Goal: Task Accomplishment & Management: Use online tool/utility

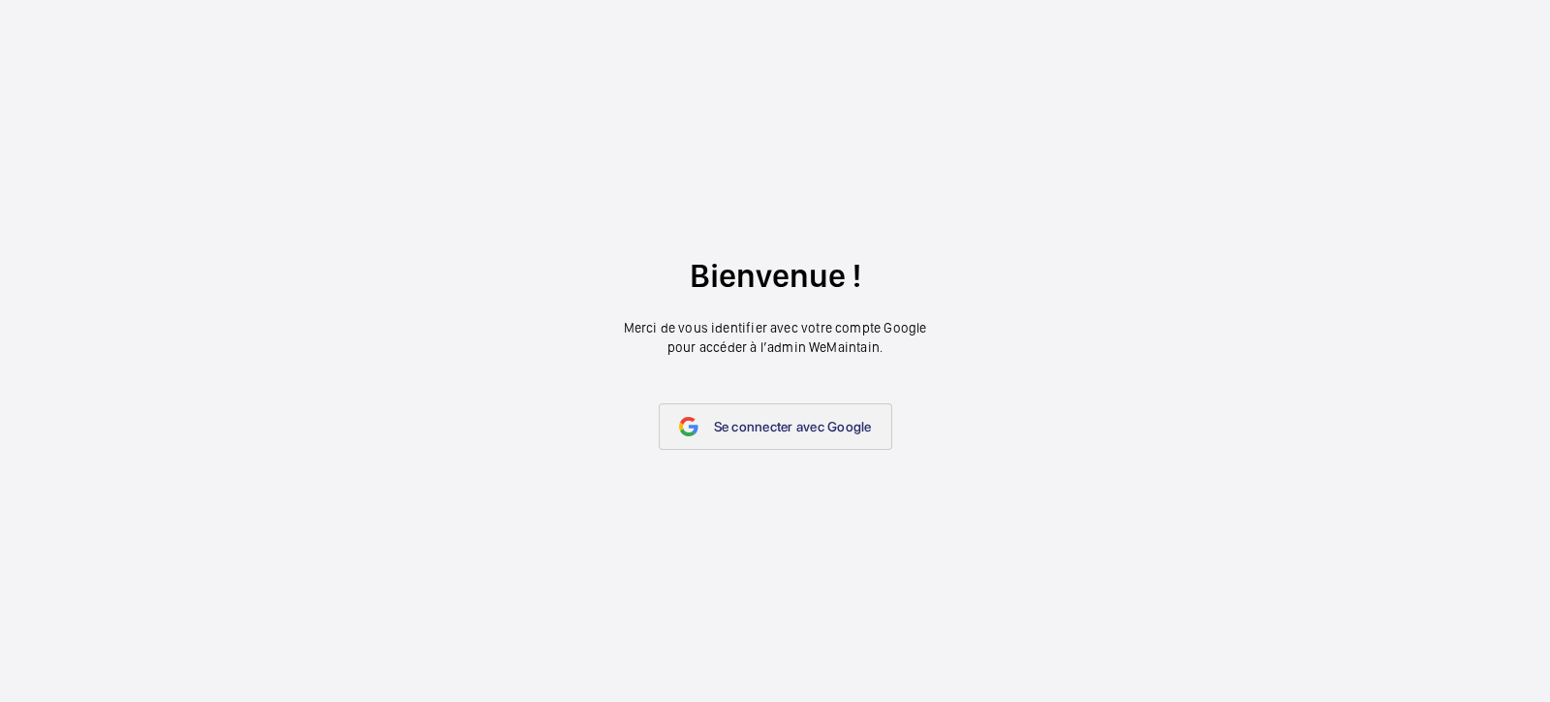
click at [759, 439] on link "Se connecter avec Google" at bounding box center [776, 426] width 234 height 47
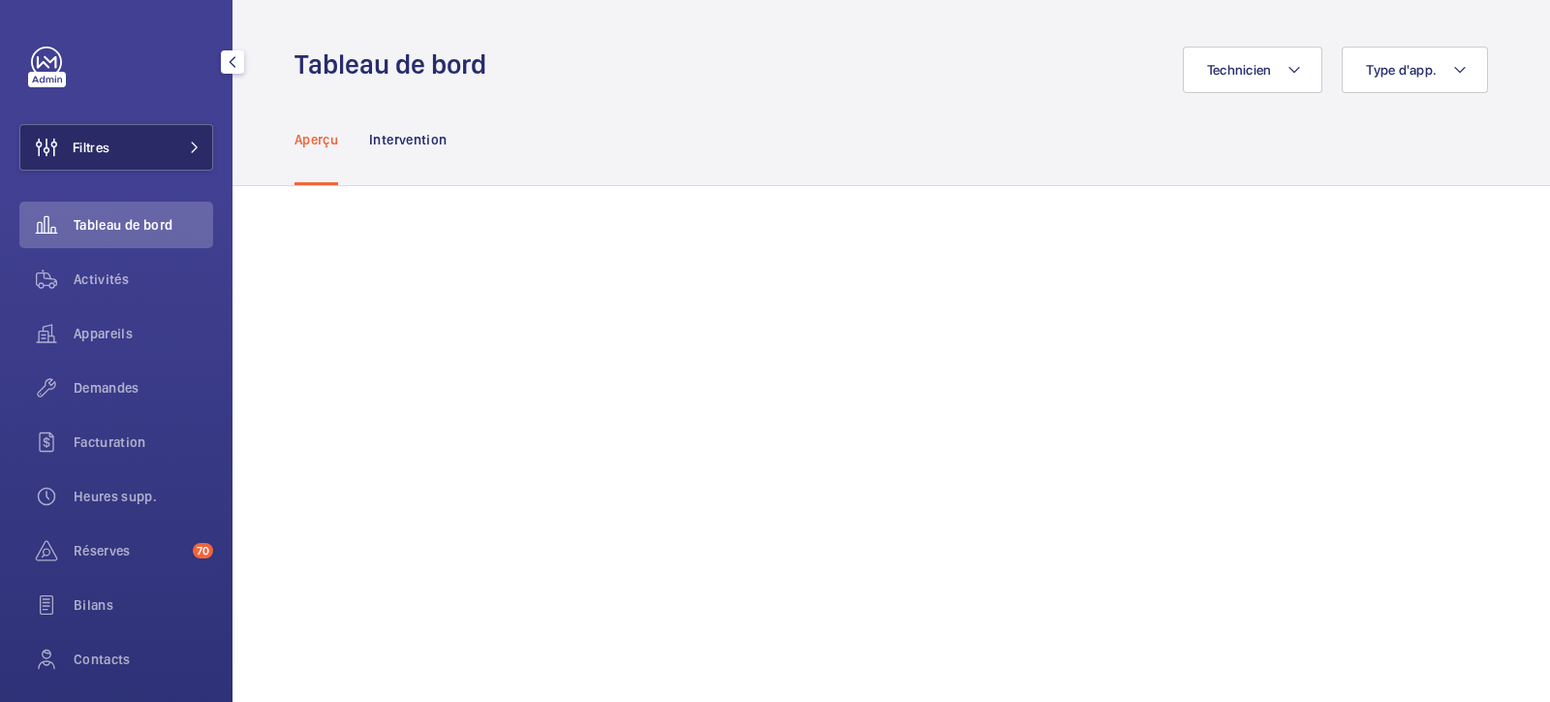
click at [116, 169] on button "Filtres" at bounding box center [116, 147] width 194 height 47
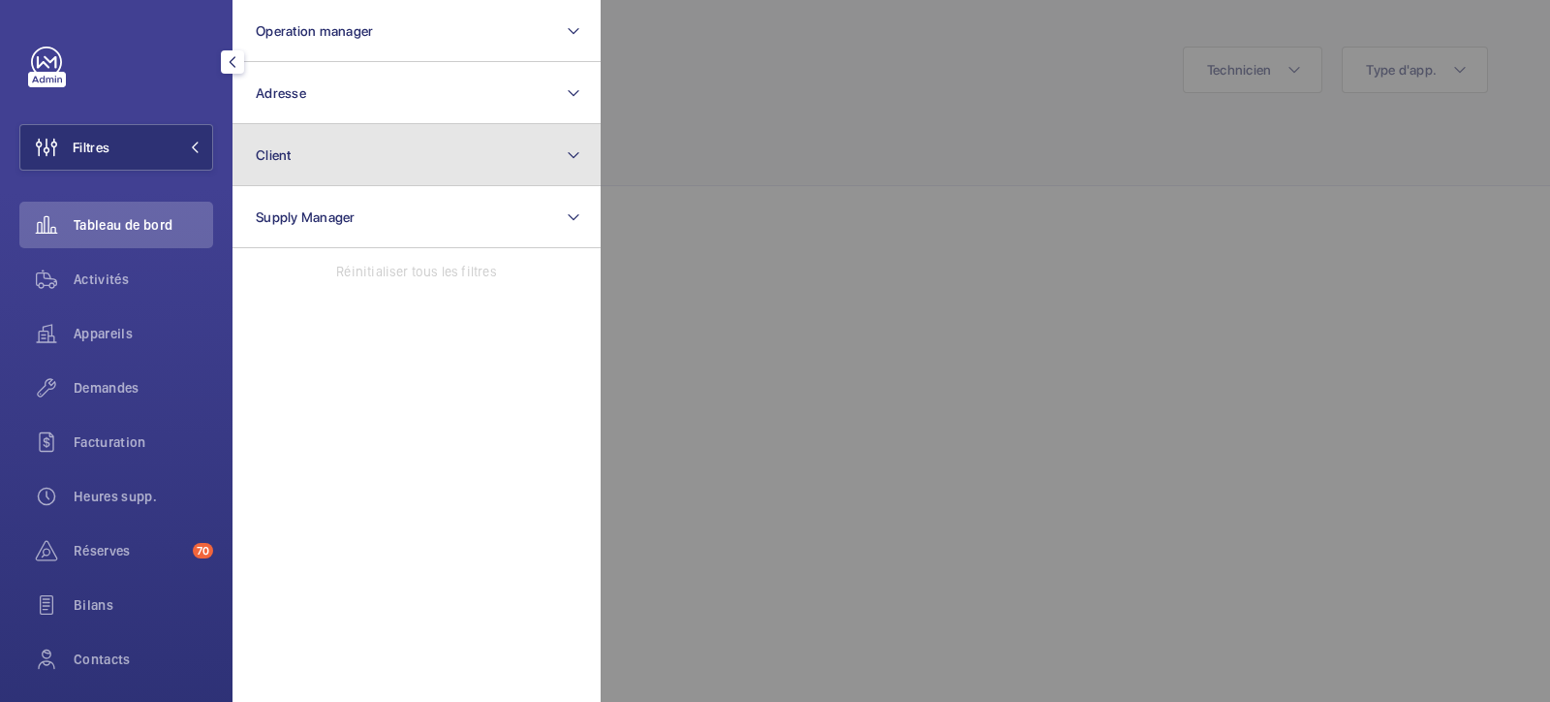
click at [289, 171] on button "Client" at bounding box center [417, 155] width 368 height 62
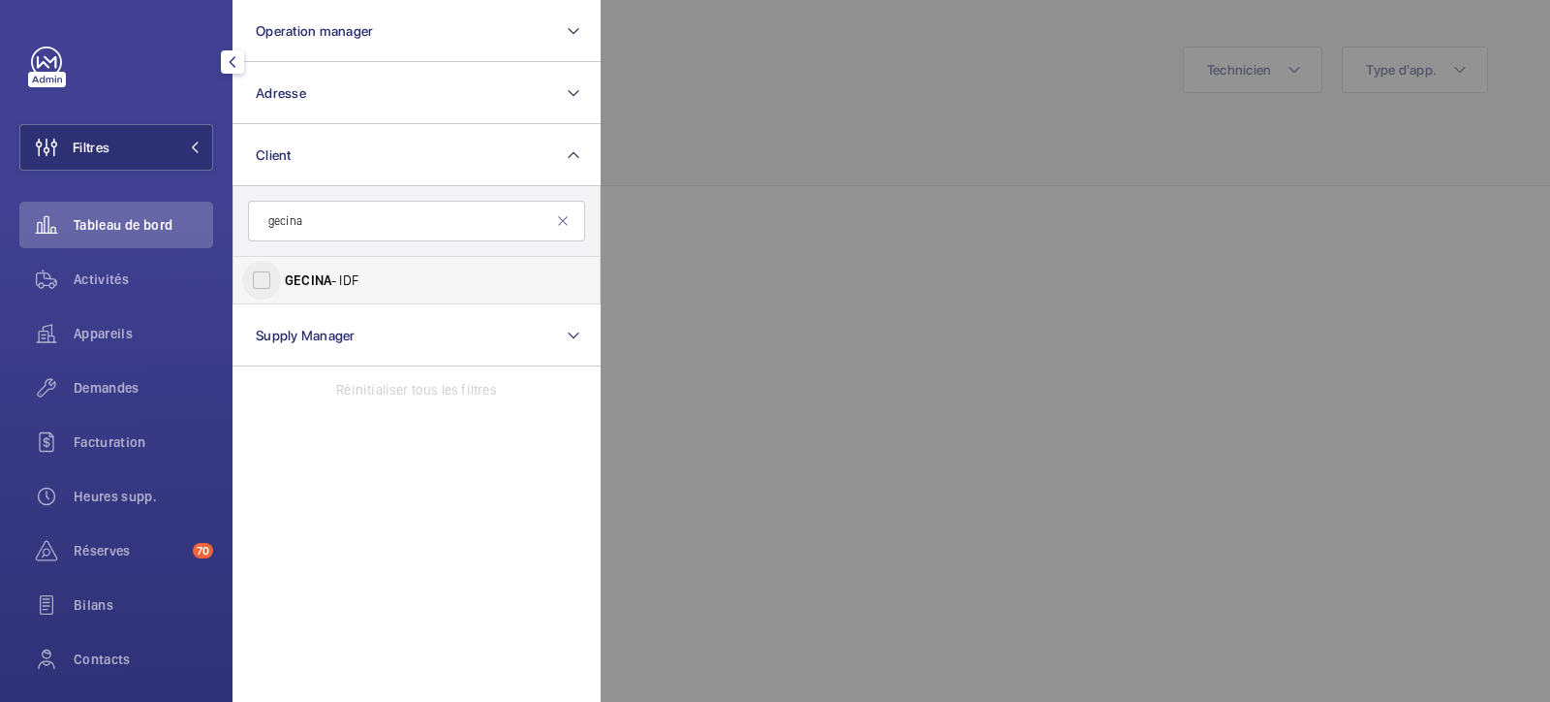
type input "gecina"
click at [268, 288] on input "GECINA - IDF" at bounding box center [261, 280] width 39 height 39
checkbox input "true"
click at [884, 142] on div at bounding box center [1376, 351] width 1550 height 702
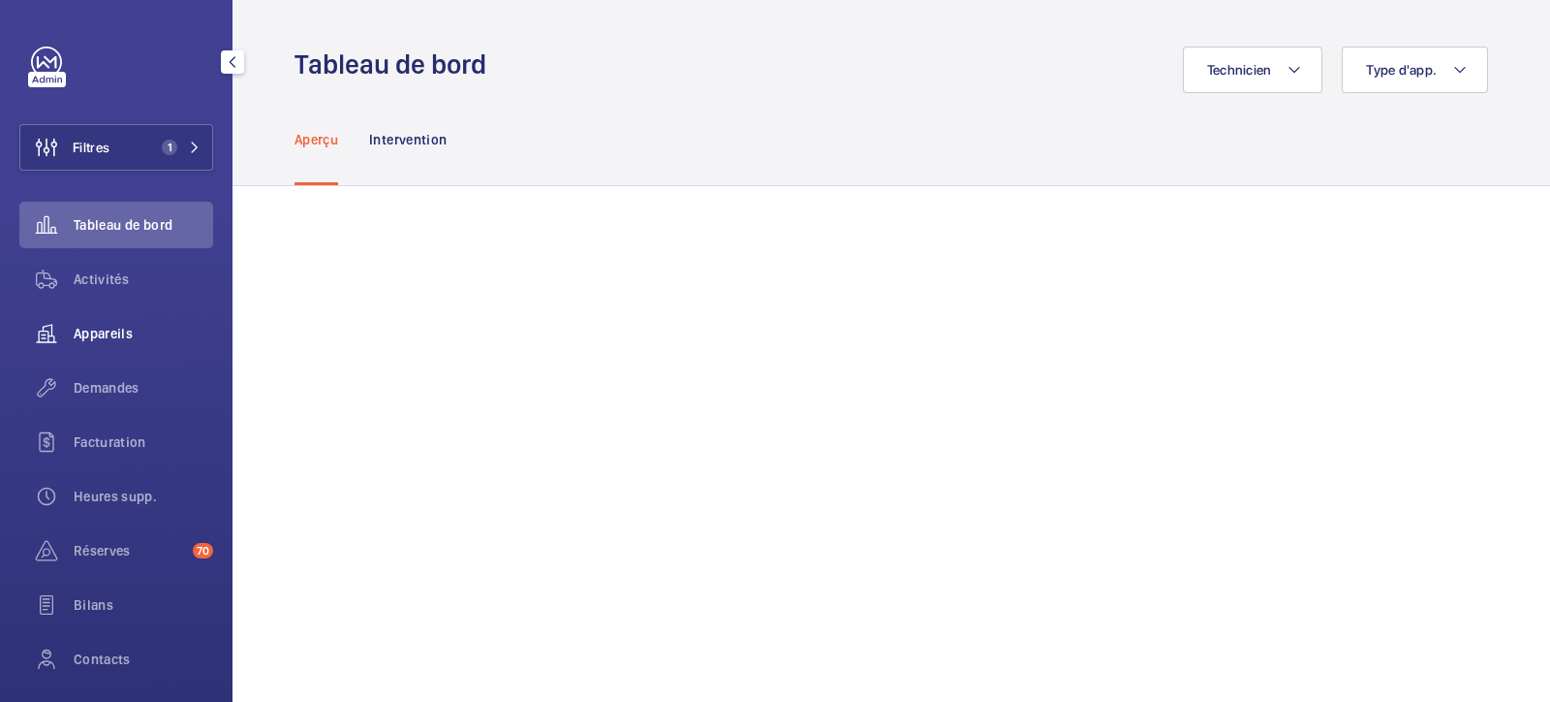
click at [111, 327] on span "Appareils" at bounding box center [144, 333] width 140 height 19
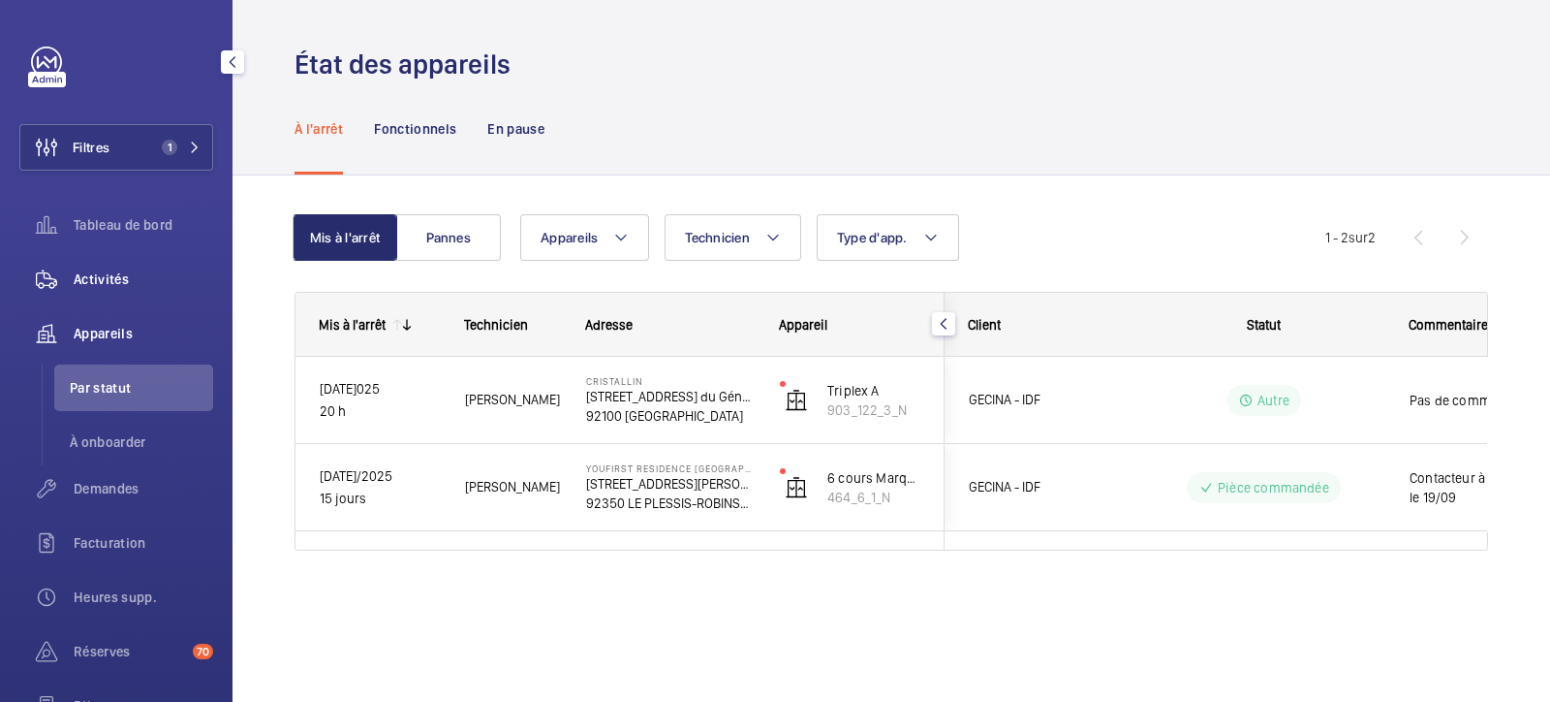
click at [122, 269] on span "Activités" at bounding box center [144, 278] width 140 height 19
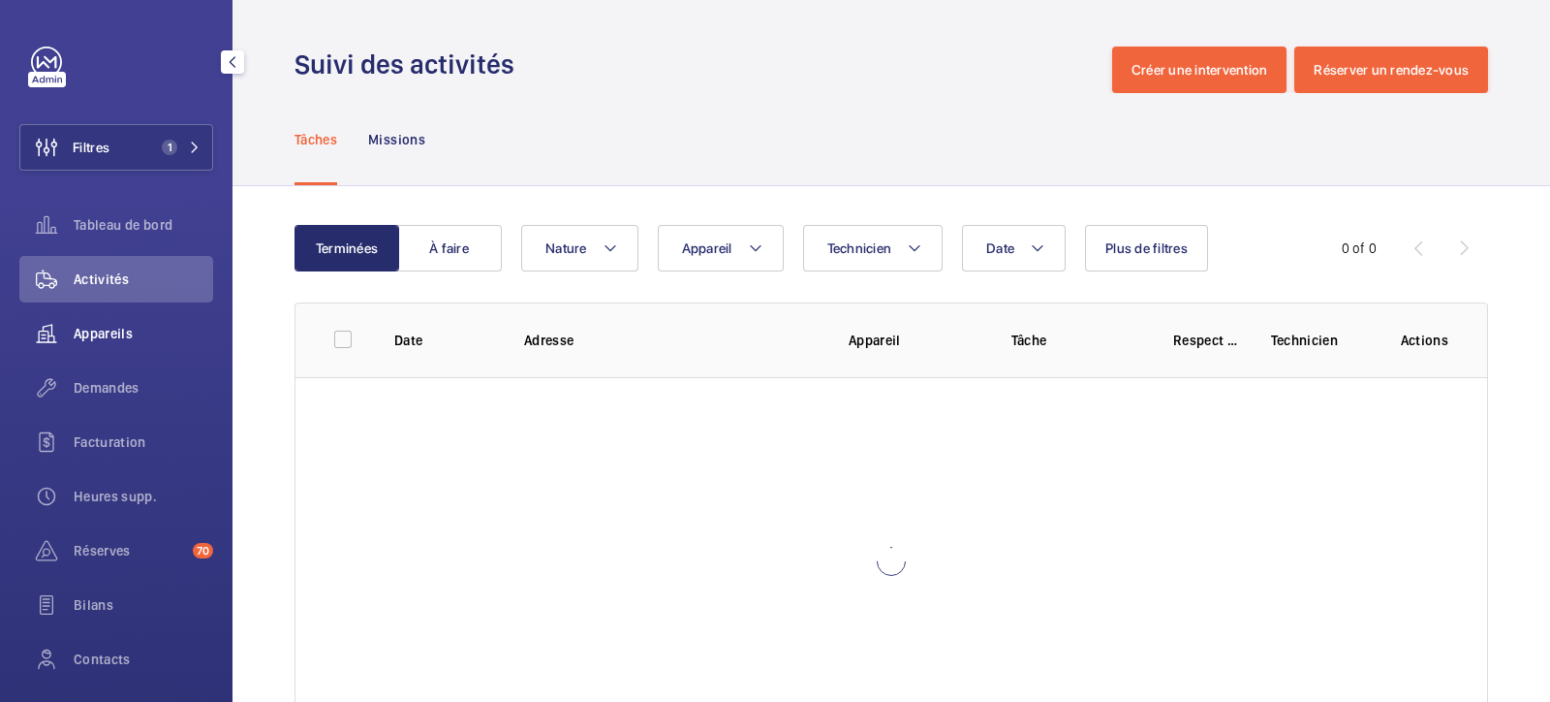
click at [91, 344] on div "Appareils" at bounding box center [116, 333] width 194 height 47
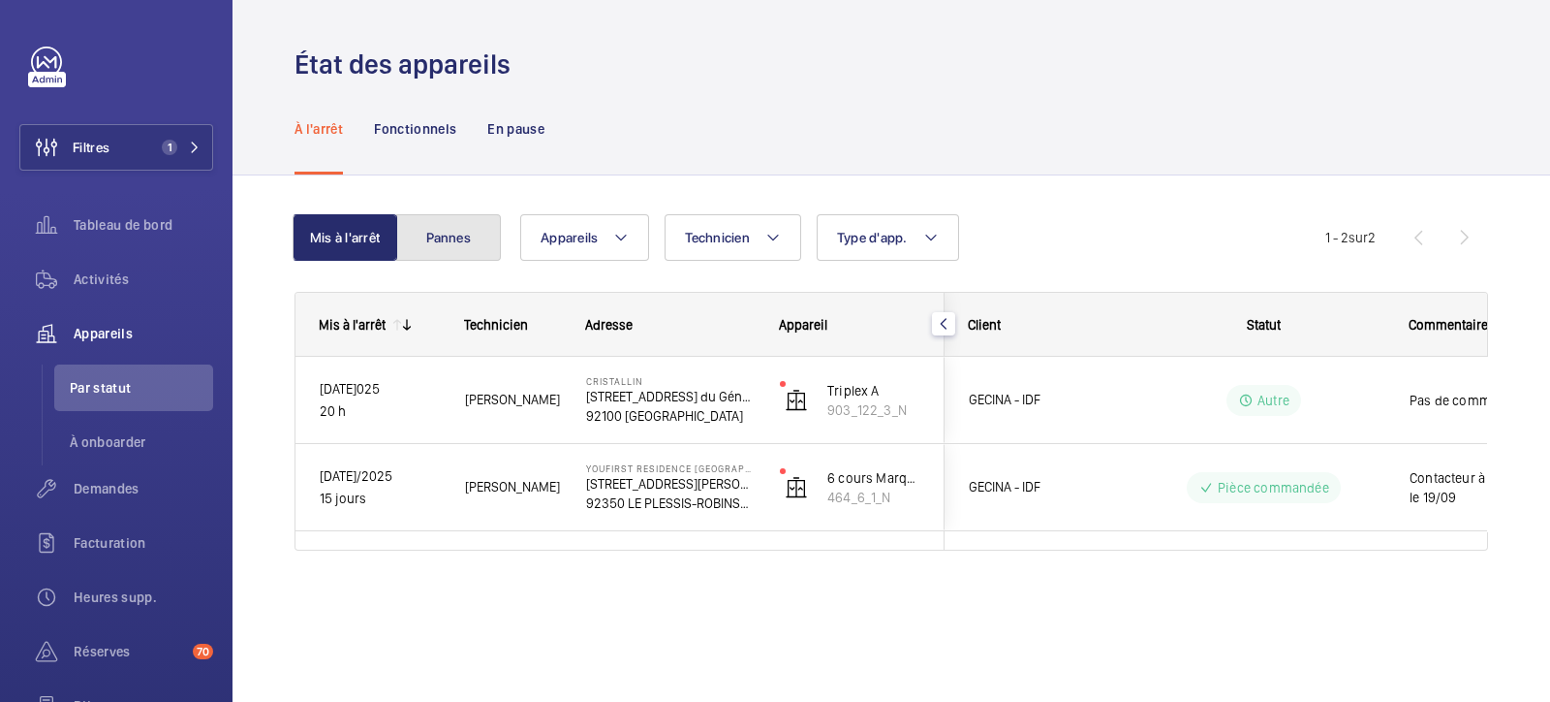
click at [475, 232] on button "Pannes" at bounding box center [448, 237] width 105 height 47
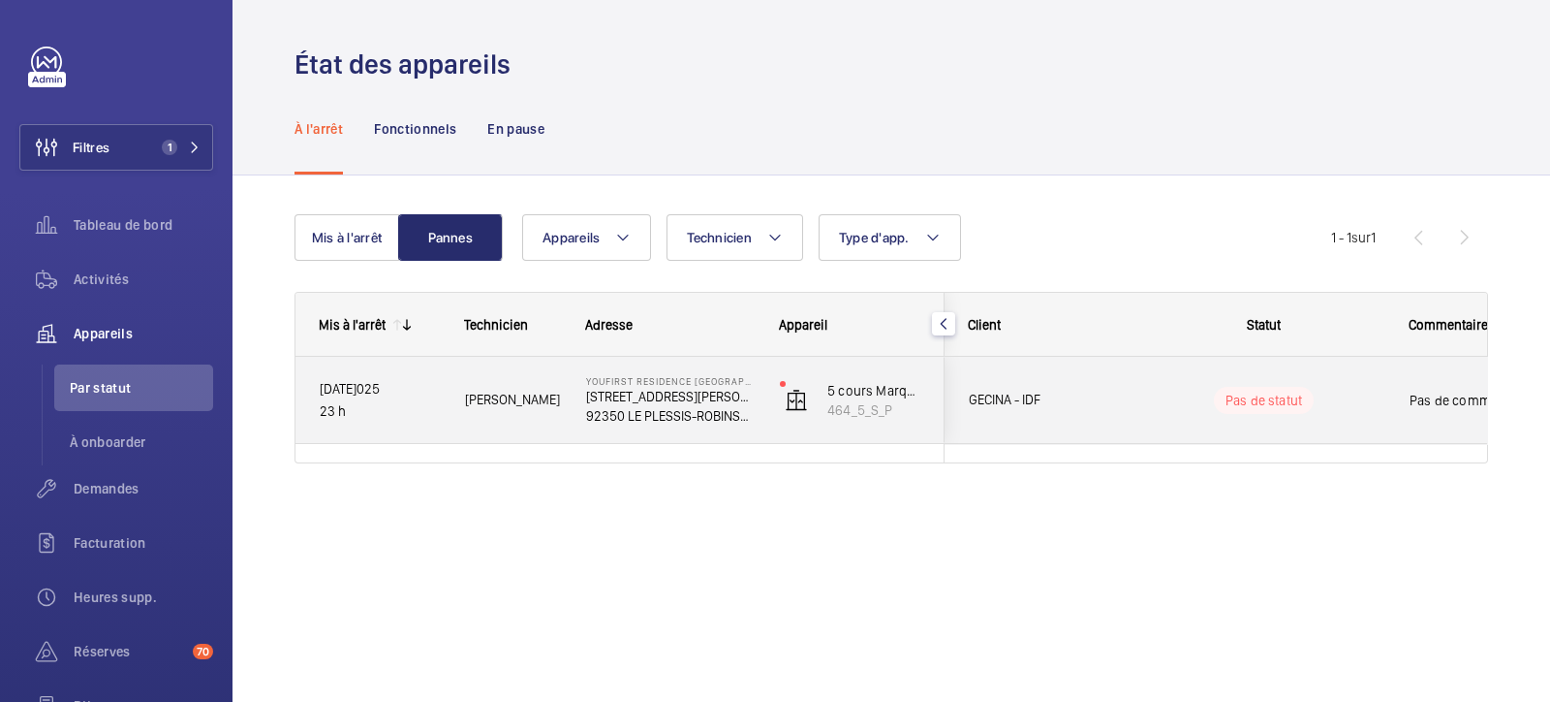
click at [332, 412] on p "23 h" at bounding box center [380, 411] width 120 height 22
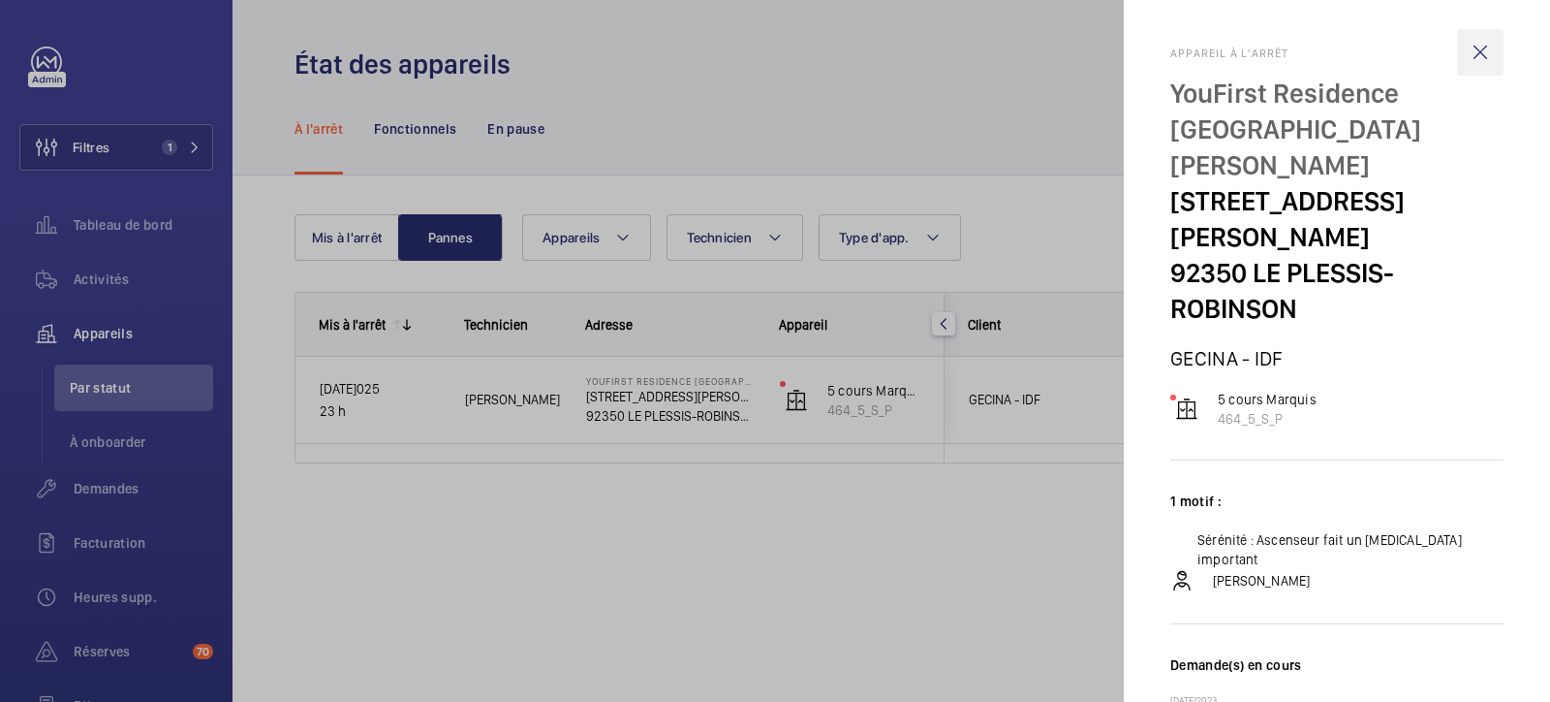
click at [1239, 50] on wm-front-icon-button at bounding box center [1480, 52] width 47 height 47
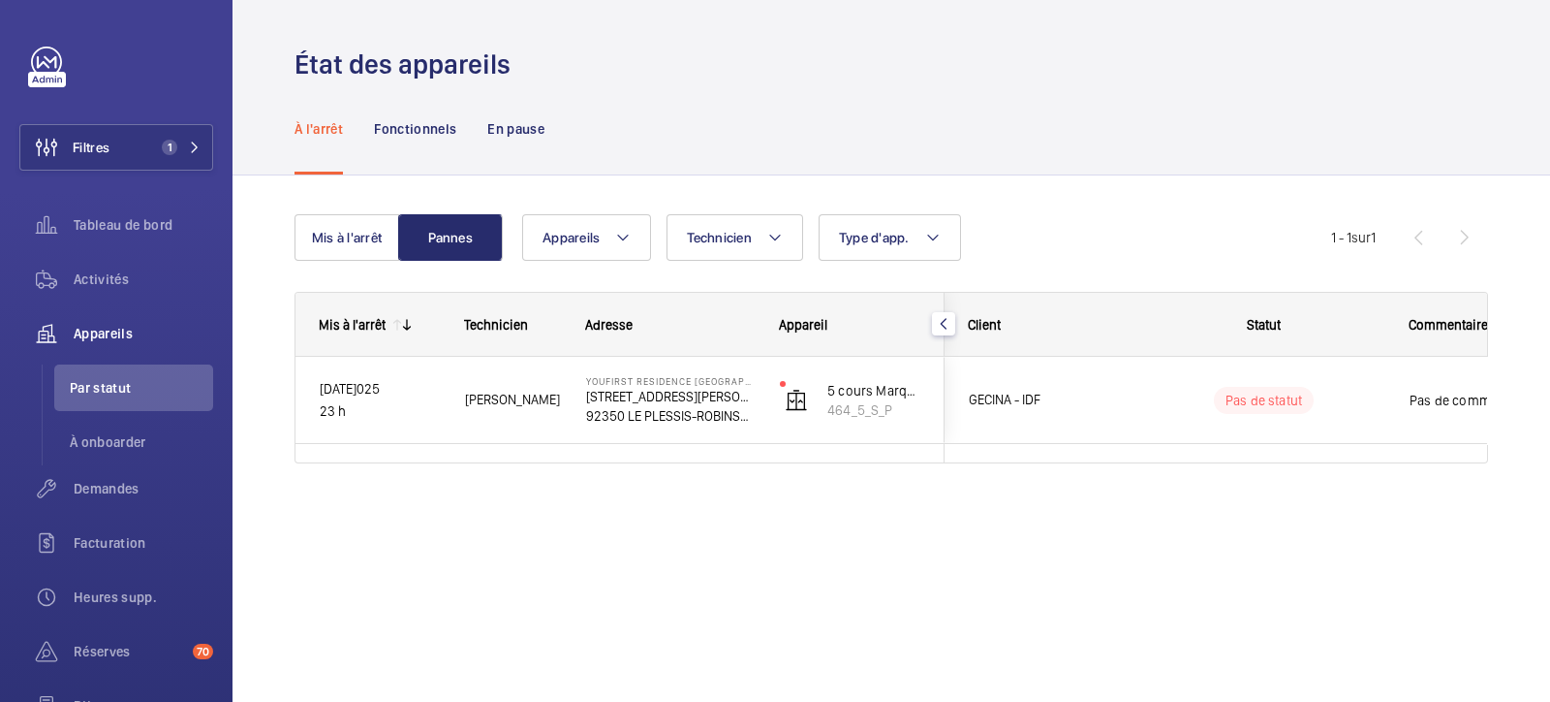
click at [717, 127] on div "À l'arrêt Fonctionnels En pause" at bounding box center [892, 128] width 1194 height 92
click at [337, 254] on button "Mis à l'arrêt" at bounding box center [347, 237] width 105 height 47
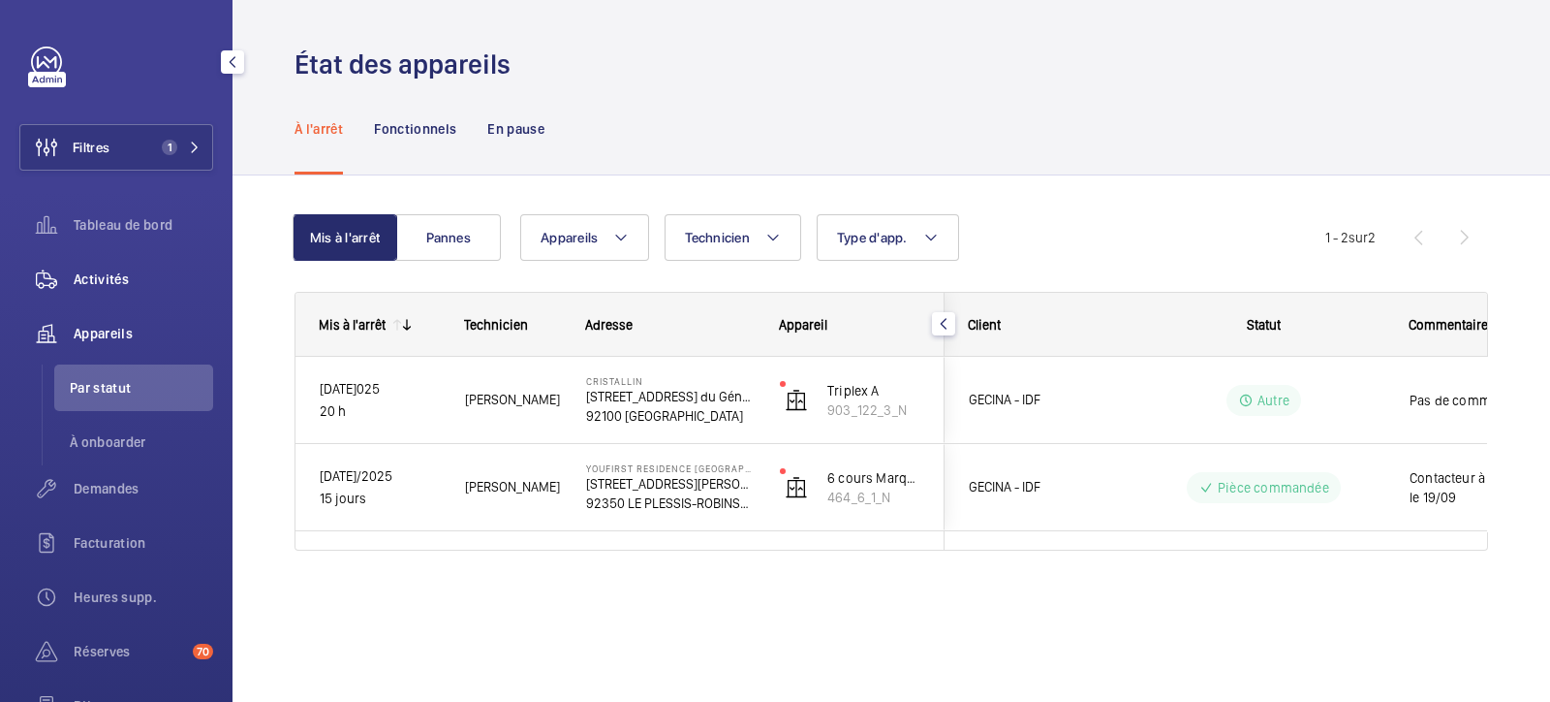
click at [124, 270] on span "Activités" at bounding box center [144, 278] width 140 height 19
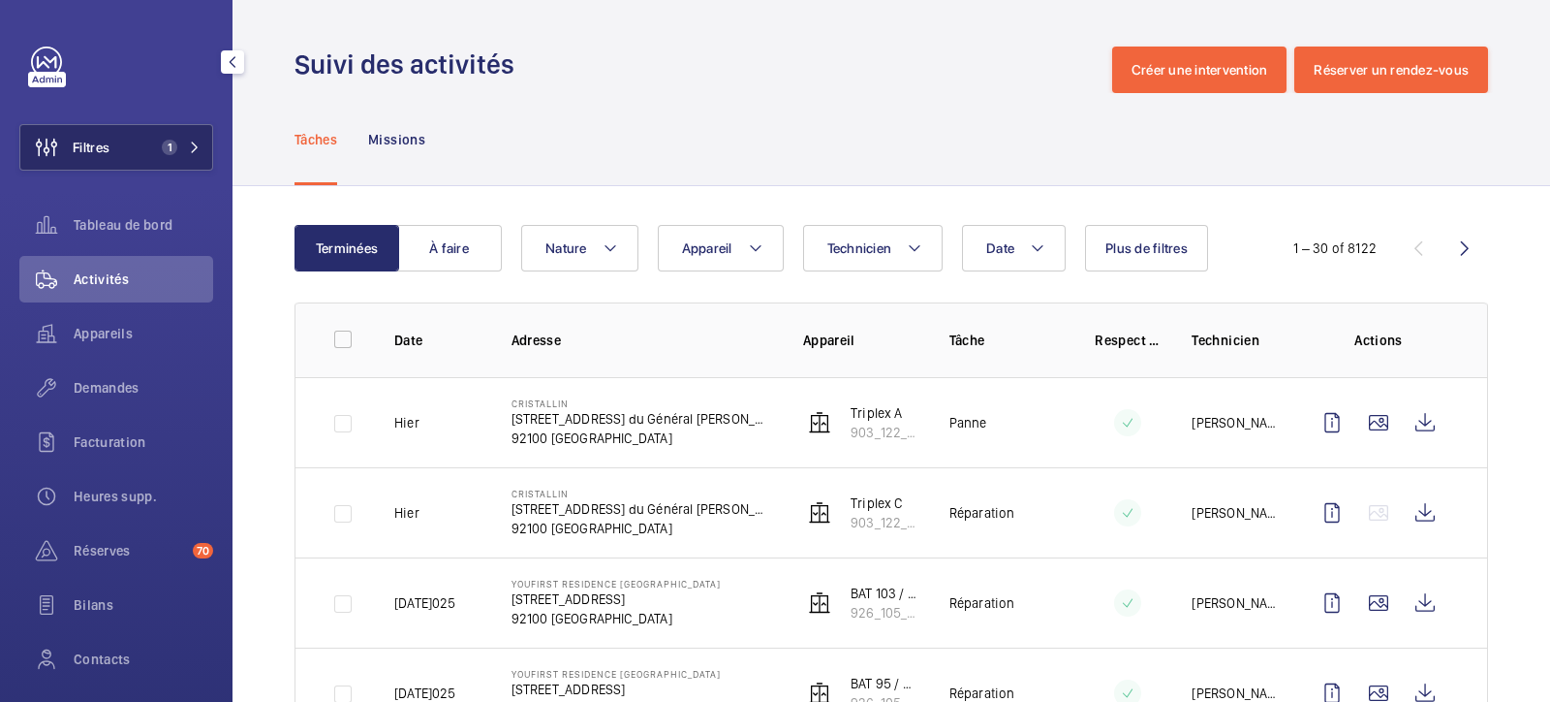
click at [130, 138] on button "Filtres 1" at bounding box center [116, 147] width 194 height 47
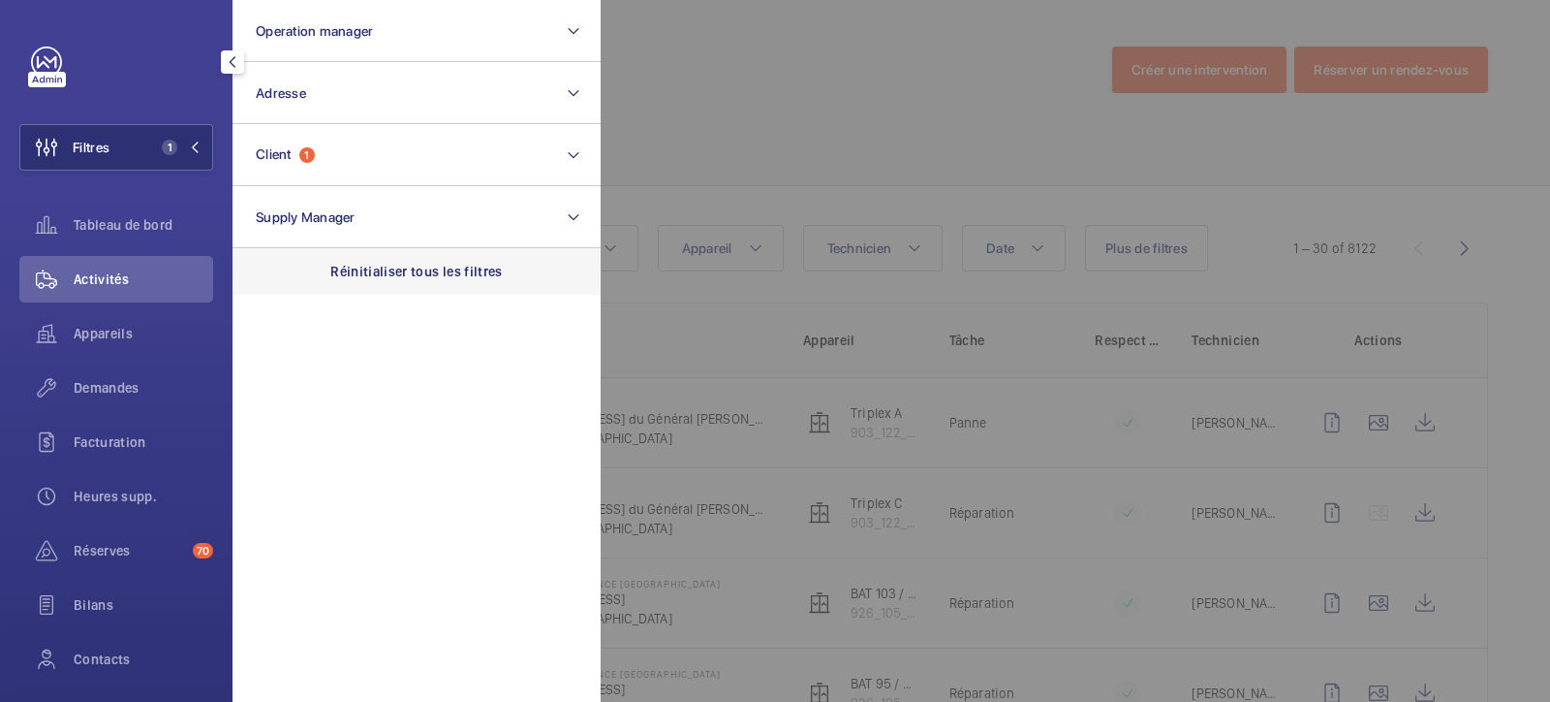
click at [366, 264] on p "Réinitialiser tous les filtres" at bounding box center [416, 271] width 172 height 19
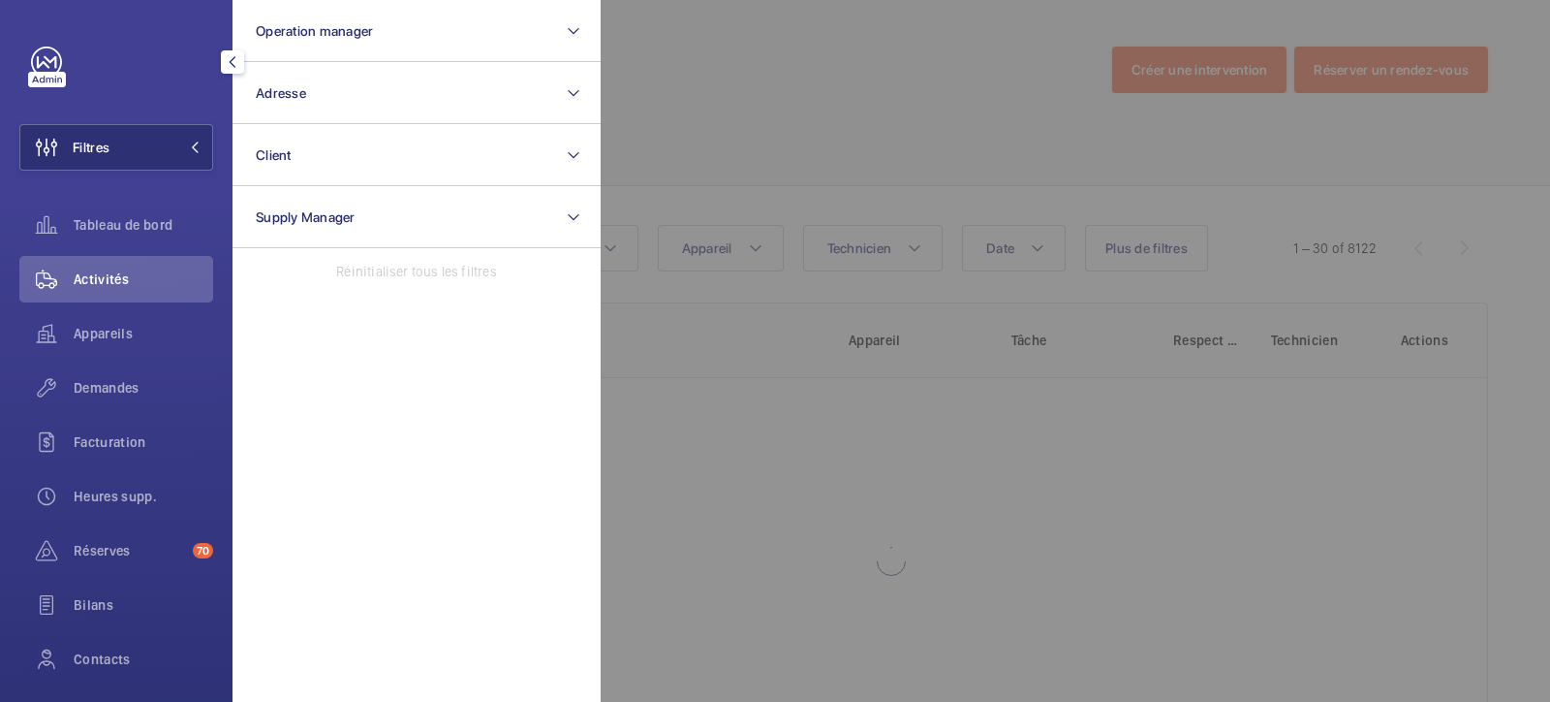
click at [136, 269] on span "Activités" at bounding box center [144, 278] width 140 height 19
click at [904, 88] on div at bounding box center [1376, 351] width 1550 height 702
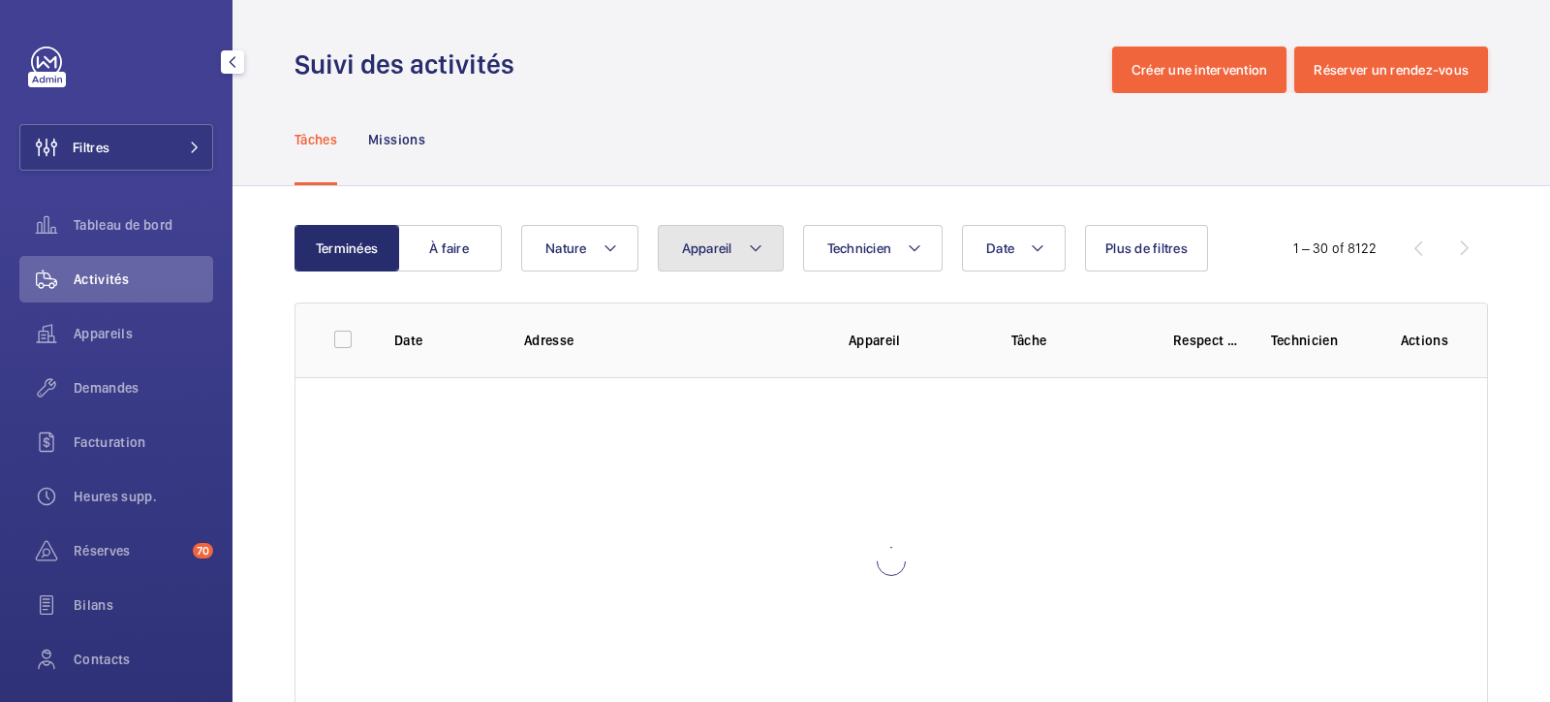
click at [754, 253] on mat-icon at bounding box center [756, 247] width 16 height 23
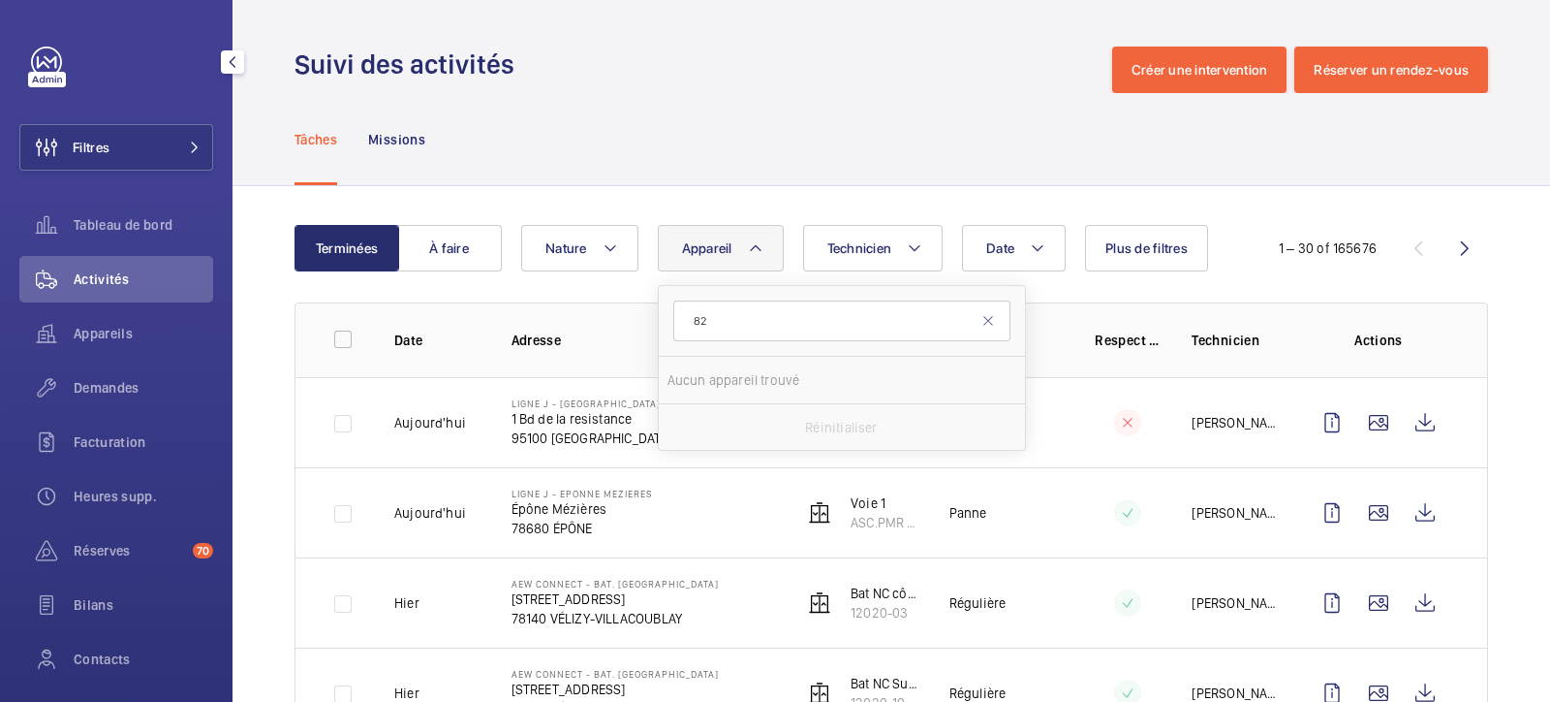
type input "8"
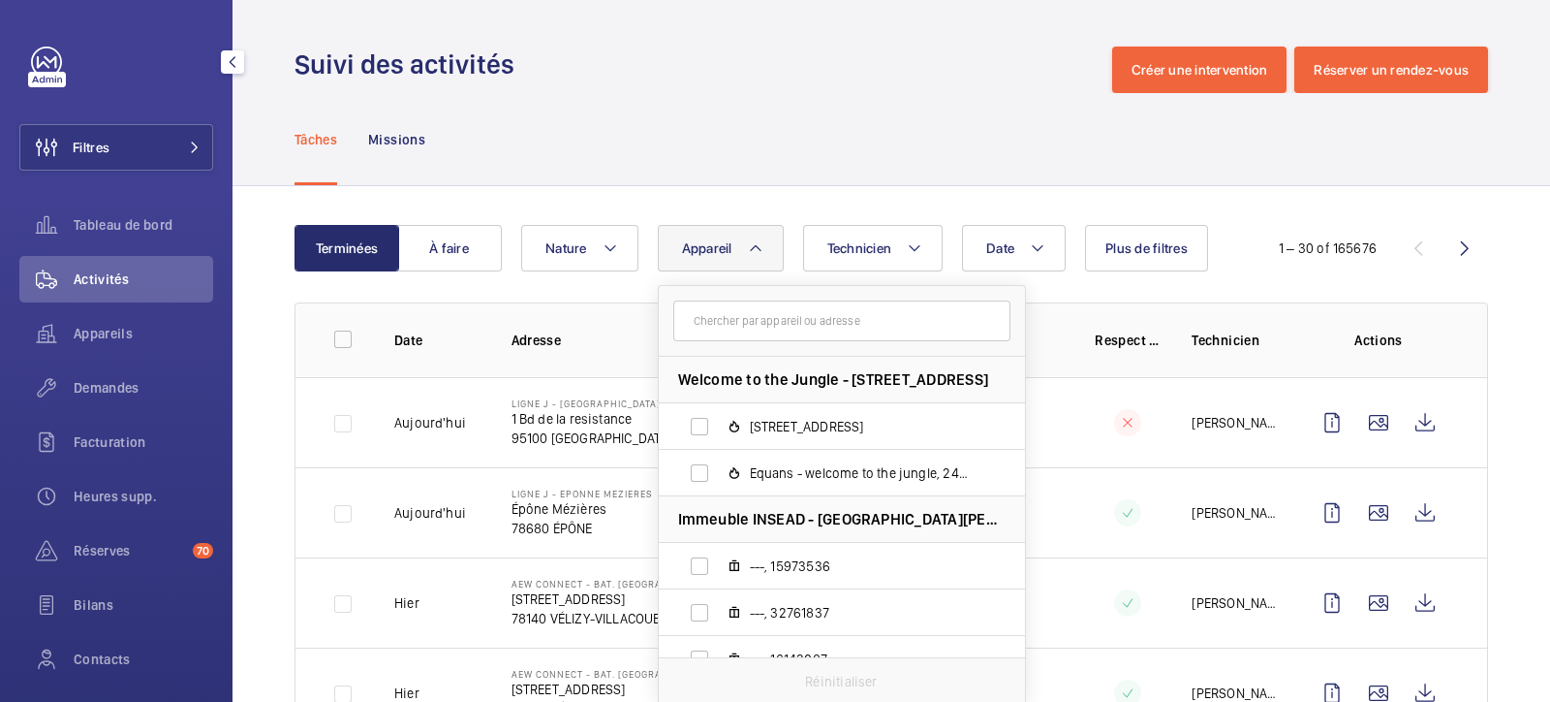
click at [653, 159] on div "Tâches Missions" at bounding box center [892, 139] width 1194 height 92
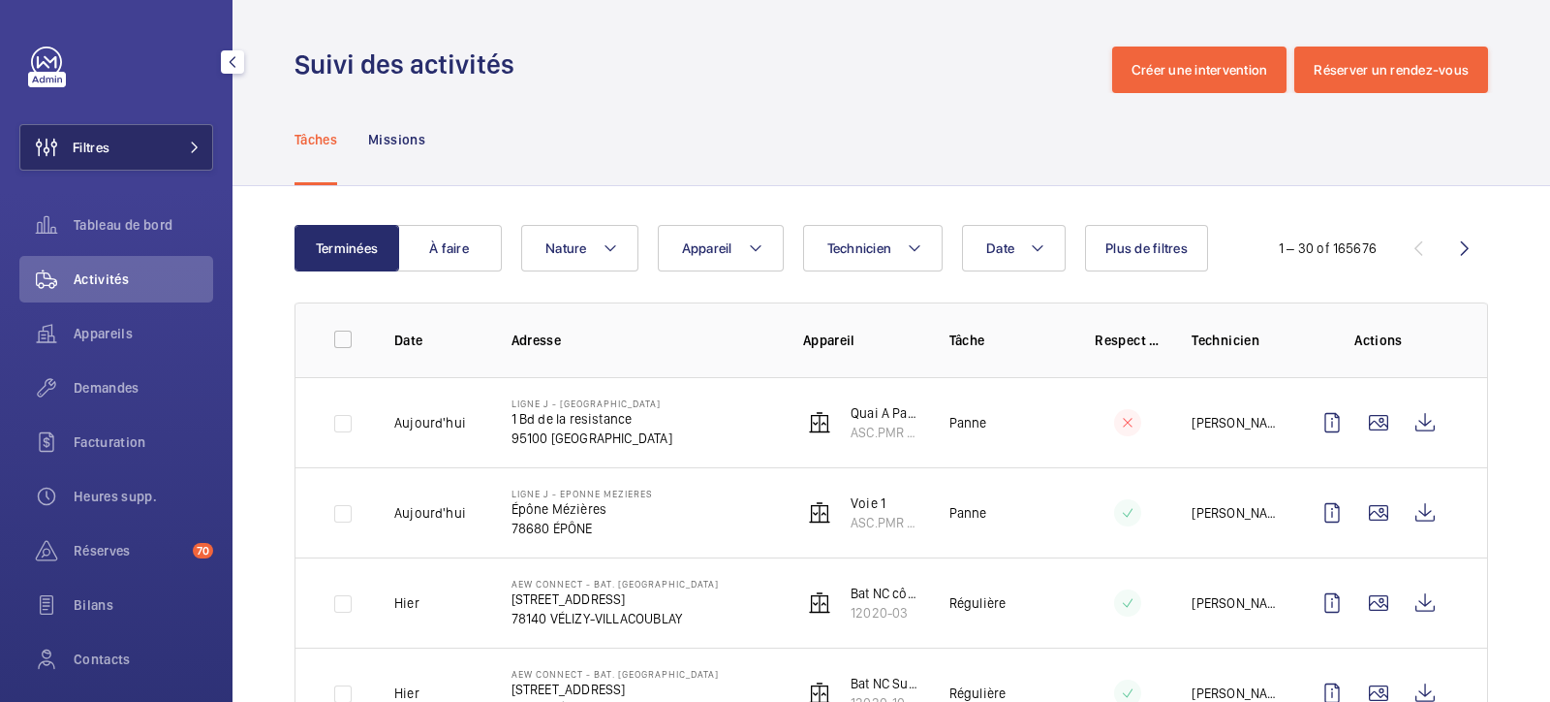
click at [189, 167] on button "Filtres" at bounding box center [116, 147] width 194 height 47
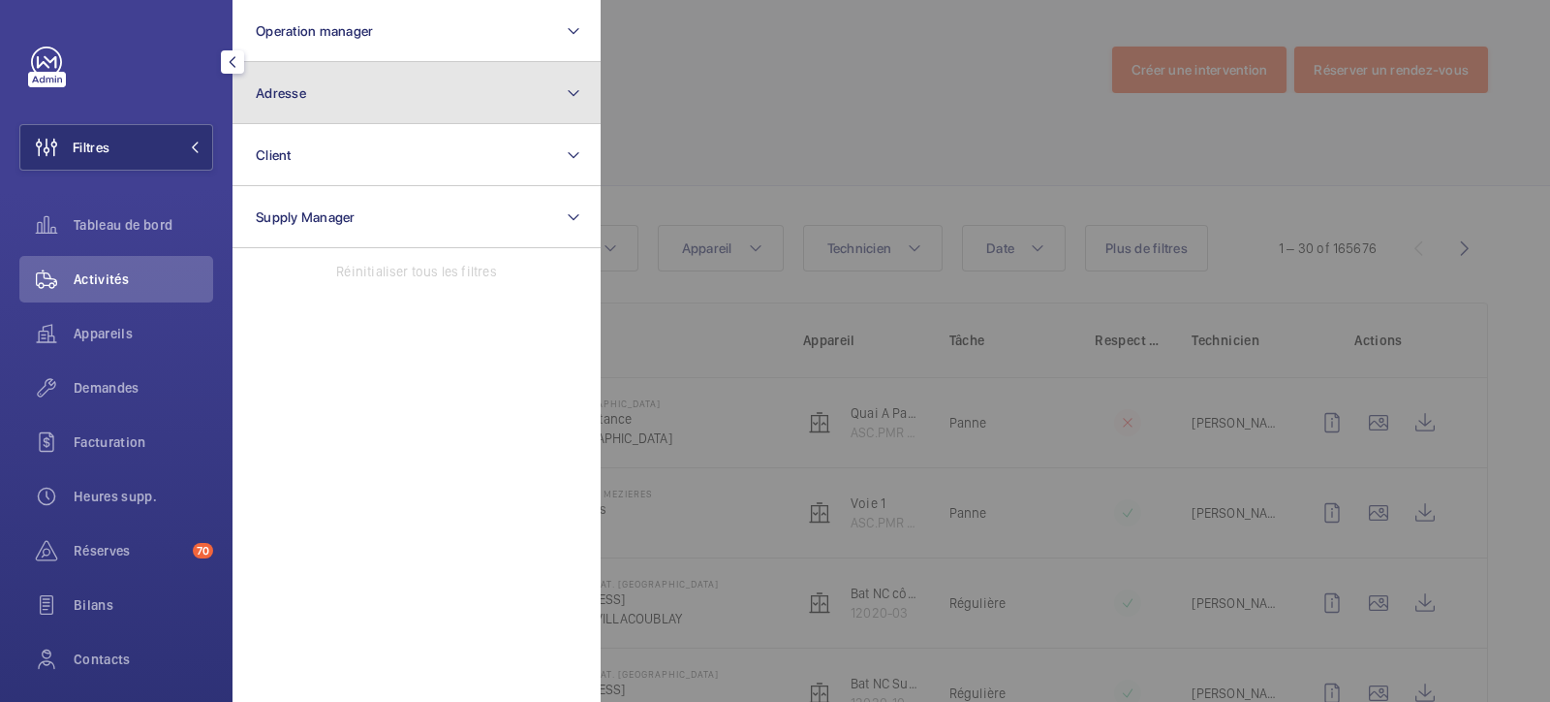
click at [310, 103] on button "Adresse" at bounding box center [417, 93] width 368 height 62
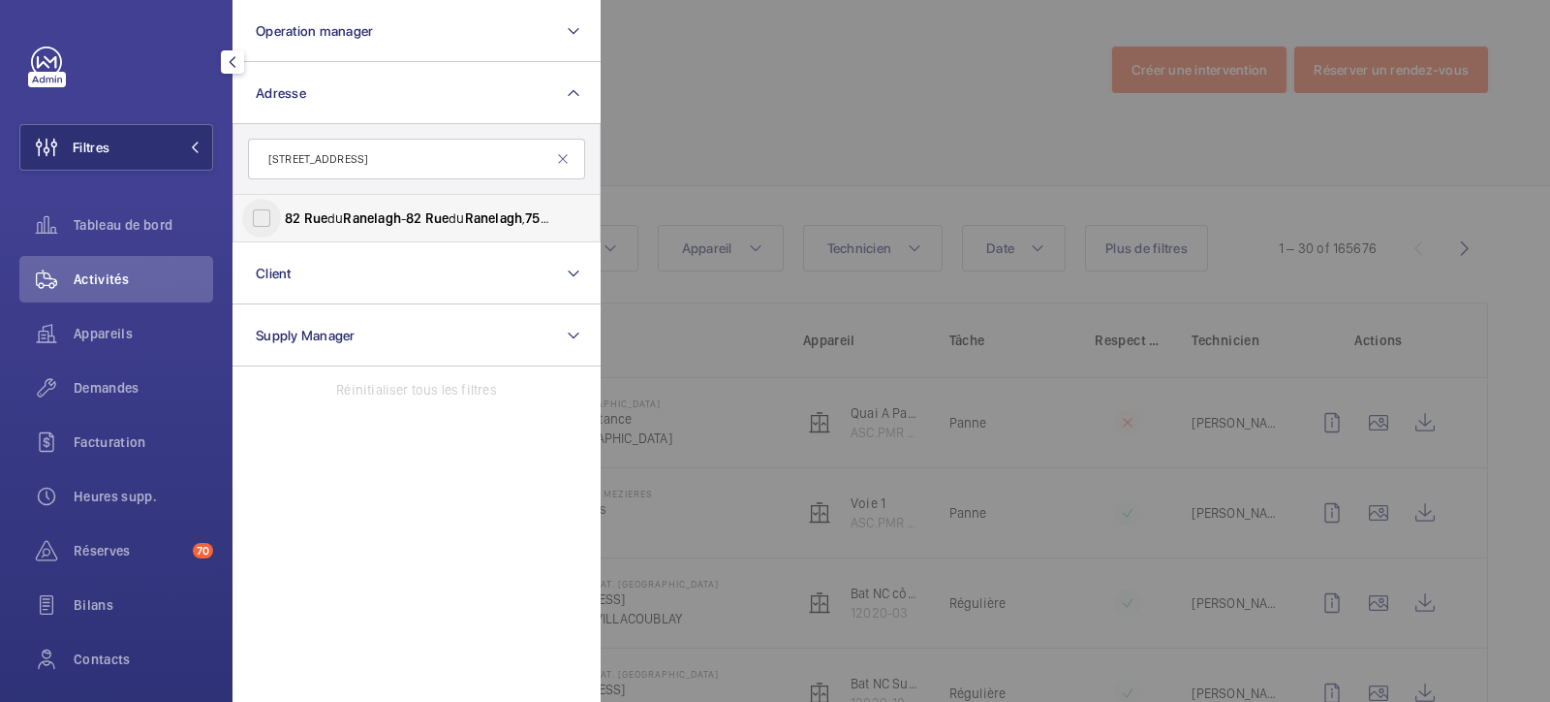
type input "[STREET_ADDRESS]"
click at [254, 218] on input "[STREET_ADDRESS] - [STREET_ADDRESS]" at bounding box center [261, 218] width 39 height 39
checkbox input "true"
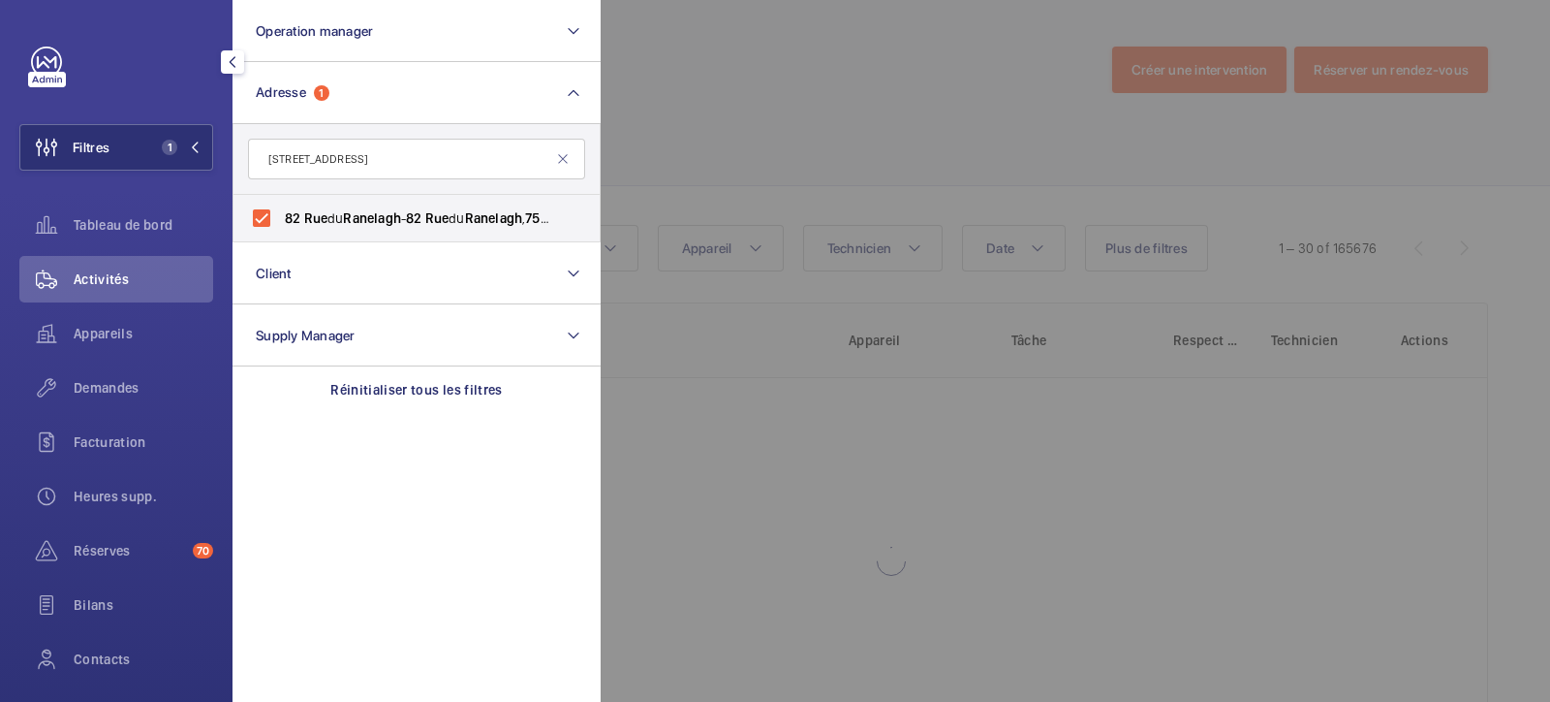
click at [718, 138] on div at bounding box center [1376, 351] width 1550 height 702
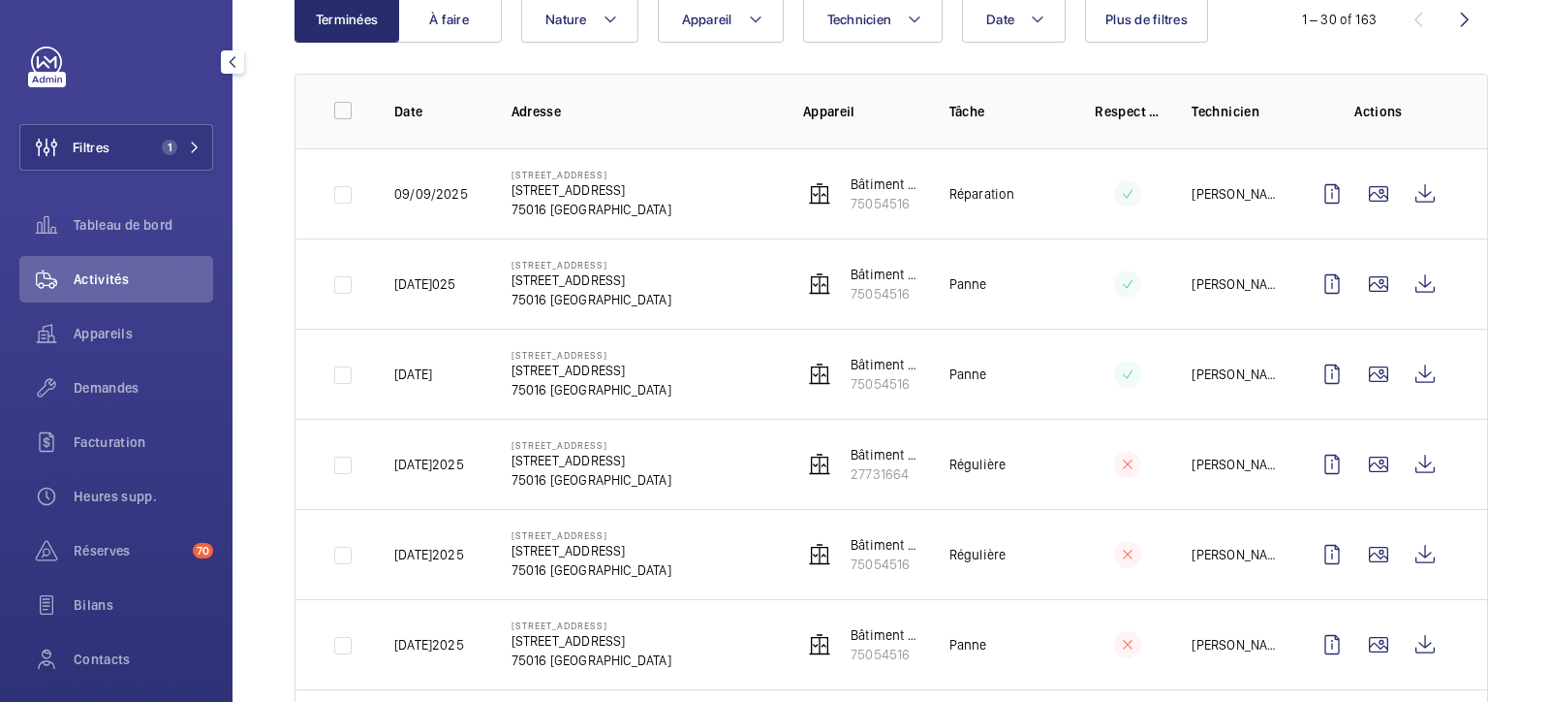
scroll to position [222, 0]
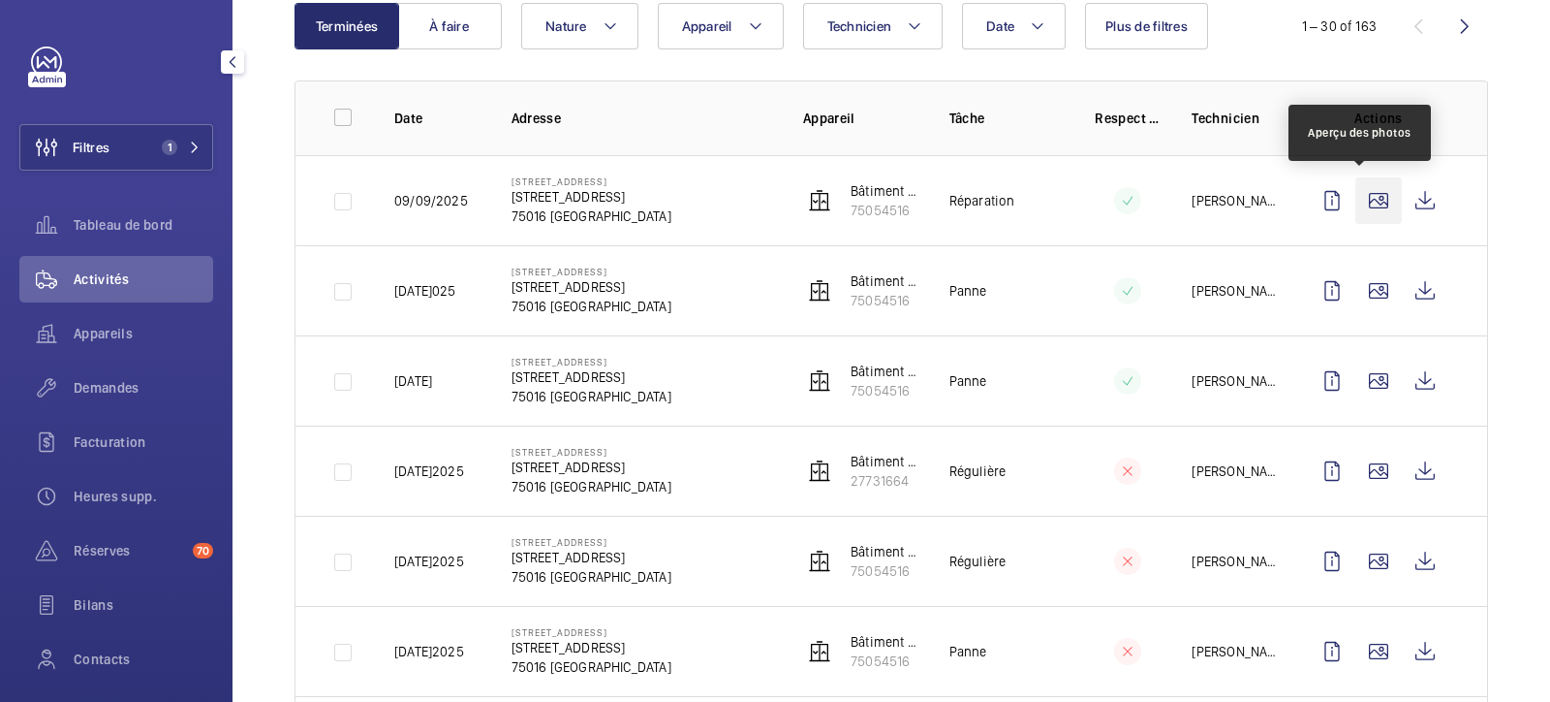
click at [1239, 200] on wm-front-icon-button at bounding box center [1379, 200] width 47 height 47
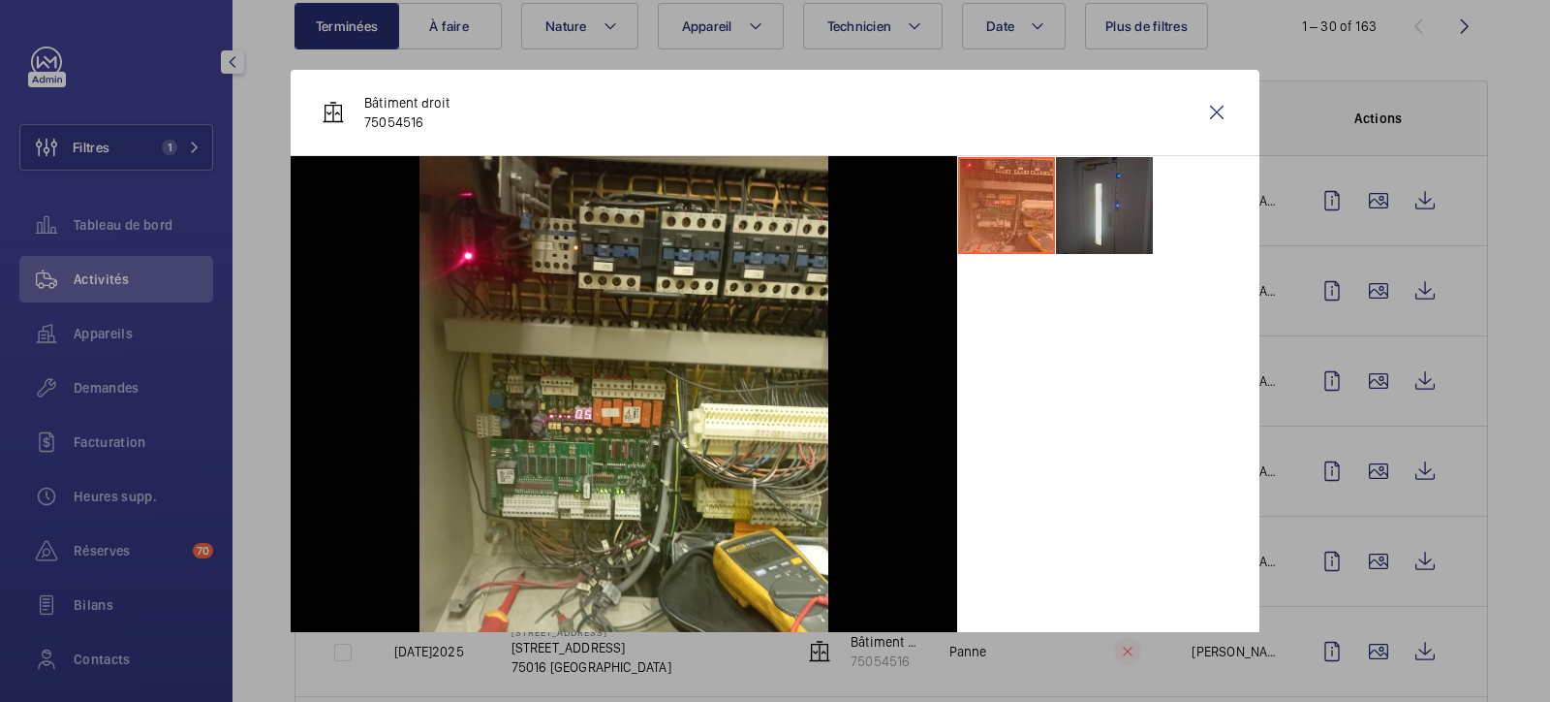
click at [1080, 197] on li at bounding box center [1104, 205] width 97 height 97
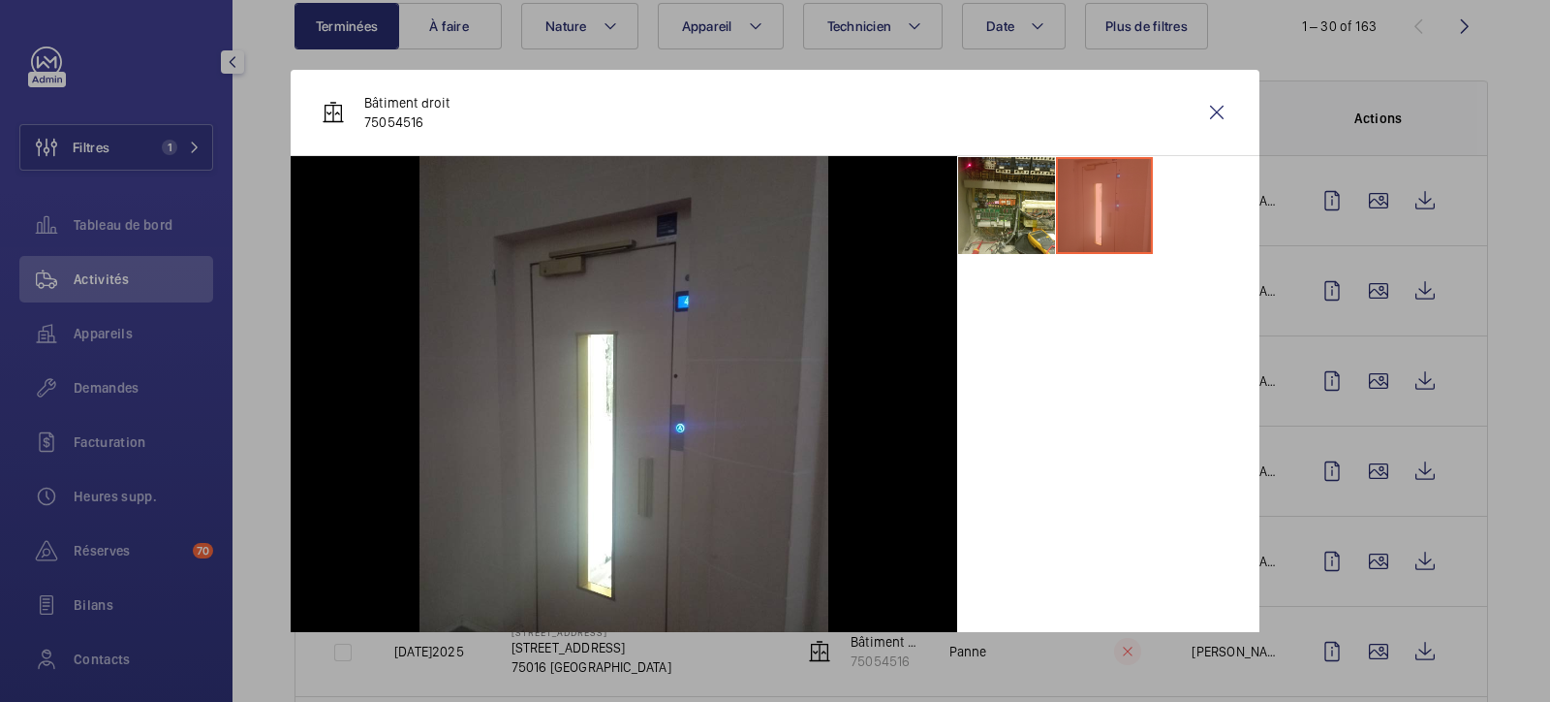
click at [1223, 104] on div "Bâtiment droit 75054516" at bounding box center [775, 113] width 969 height 86
click at [1206, 109] on wm-front-icon-button at bounding box center [1217, 112] width 47 height 47
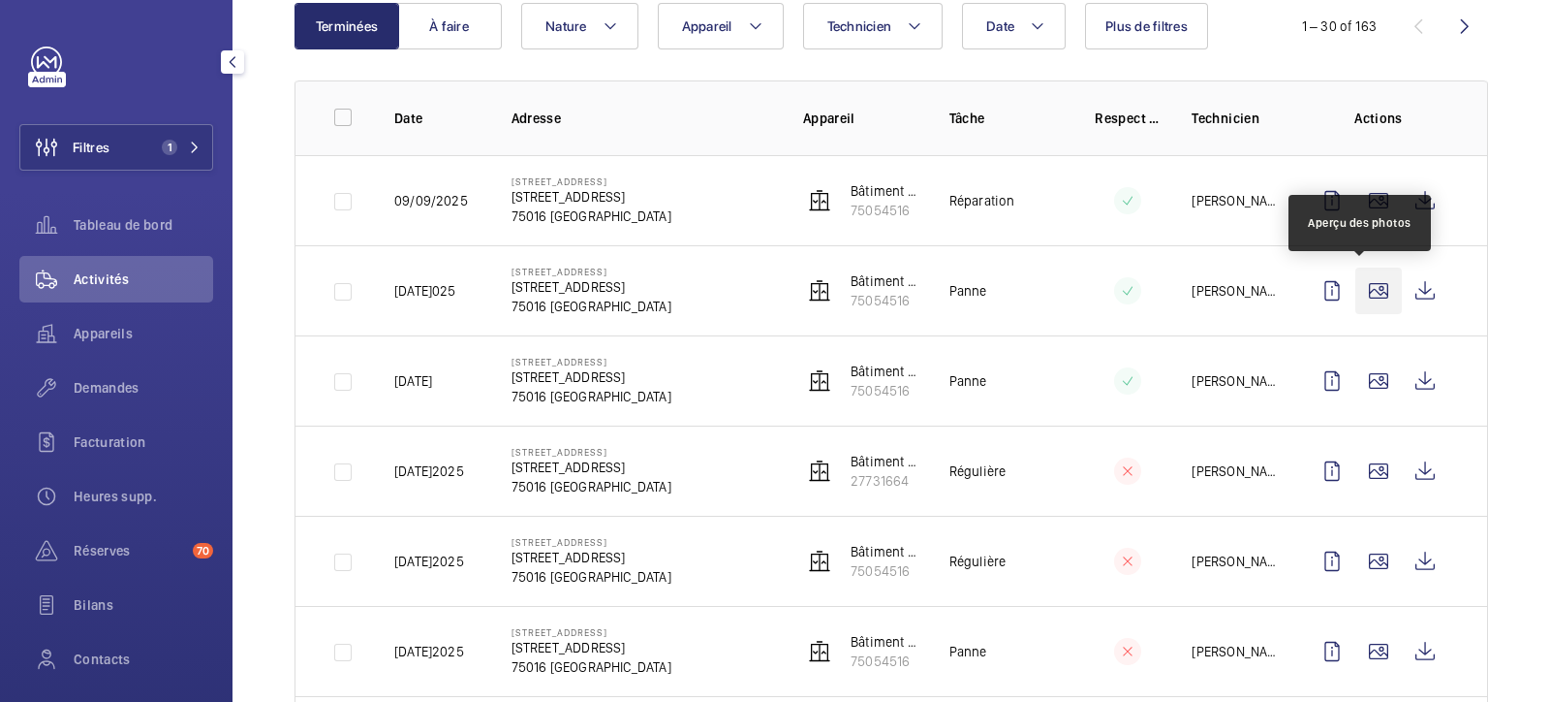
click at [1239, 276] on wm-front-icon-button at bounding box center [1379, 290] width 47 height 47
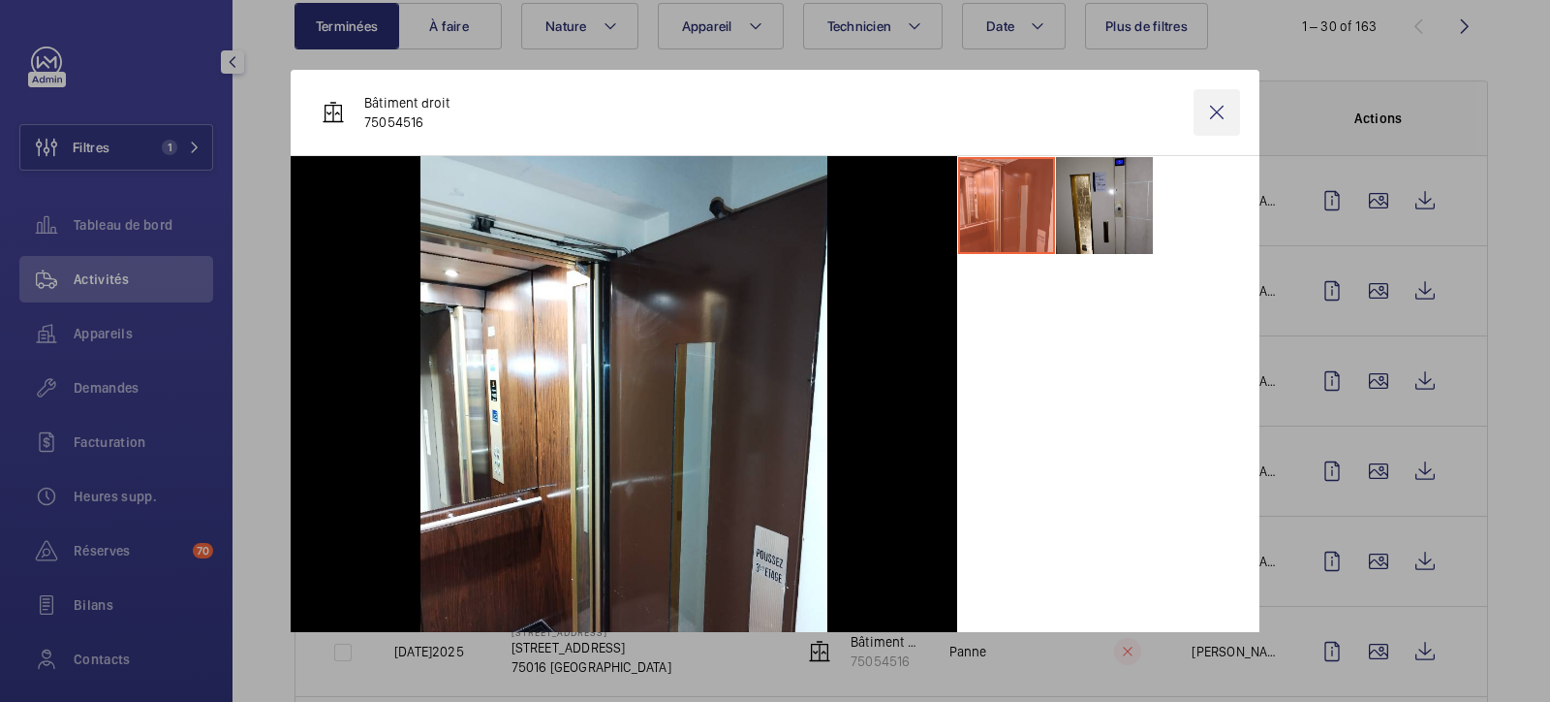
click at [1197, 113] on wm-front-icon-button at bounding box center [1217, 112] width 47 height 47
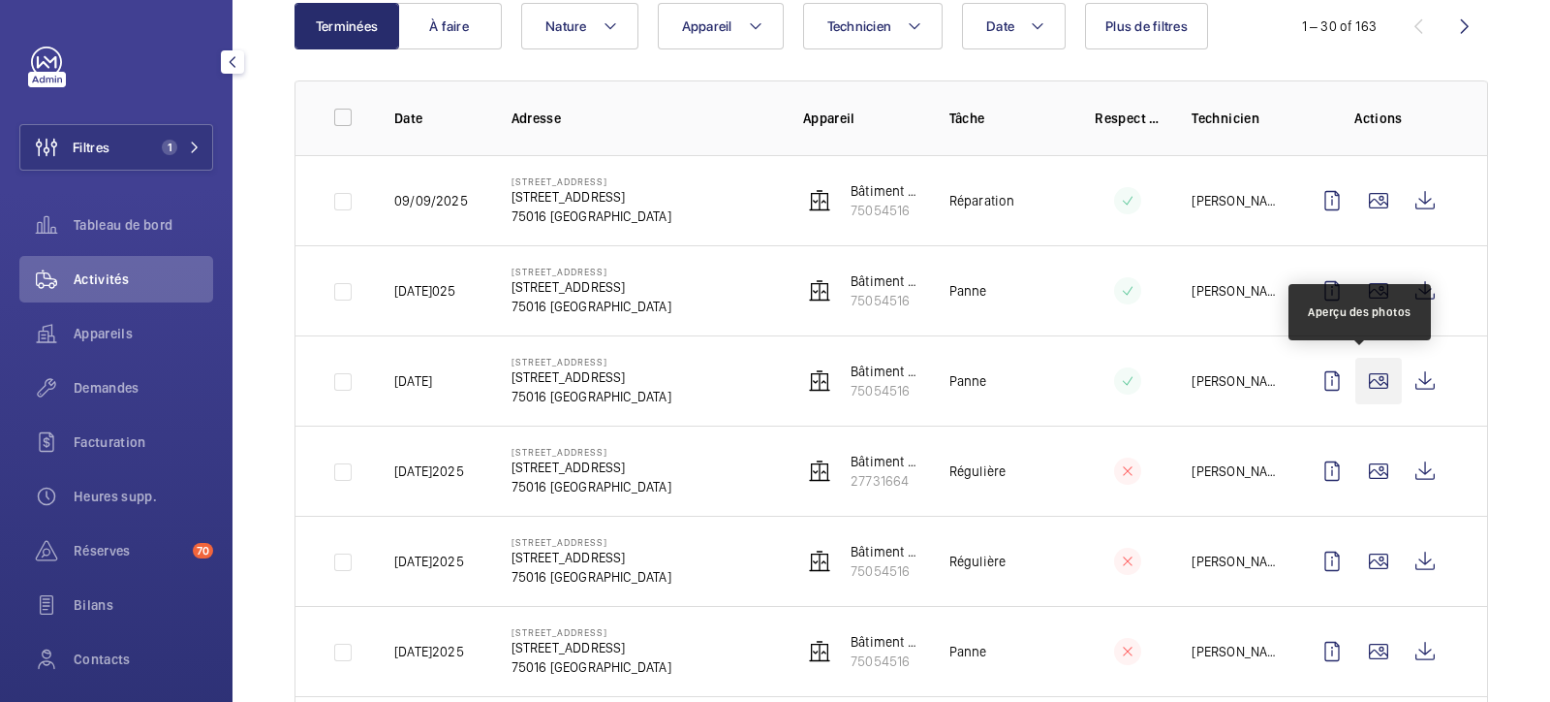
click at [1239, 366] on wm-front-icon-button at bounding box center [1379, 381] width 47 height 47
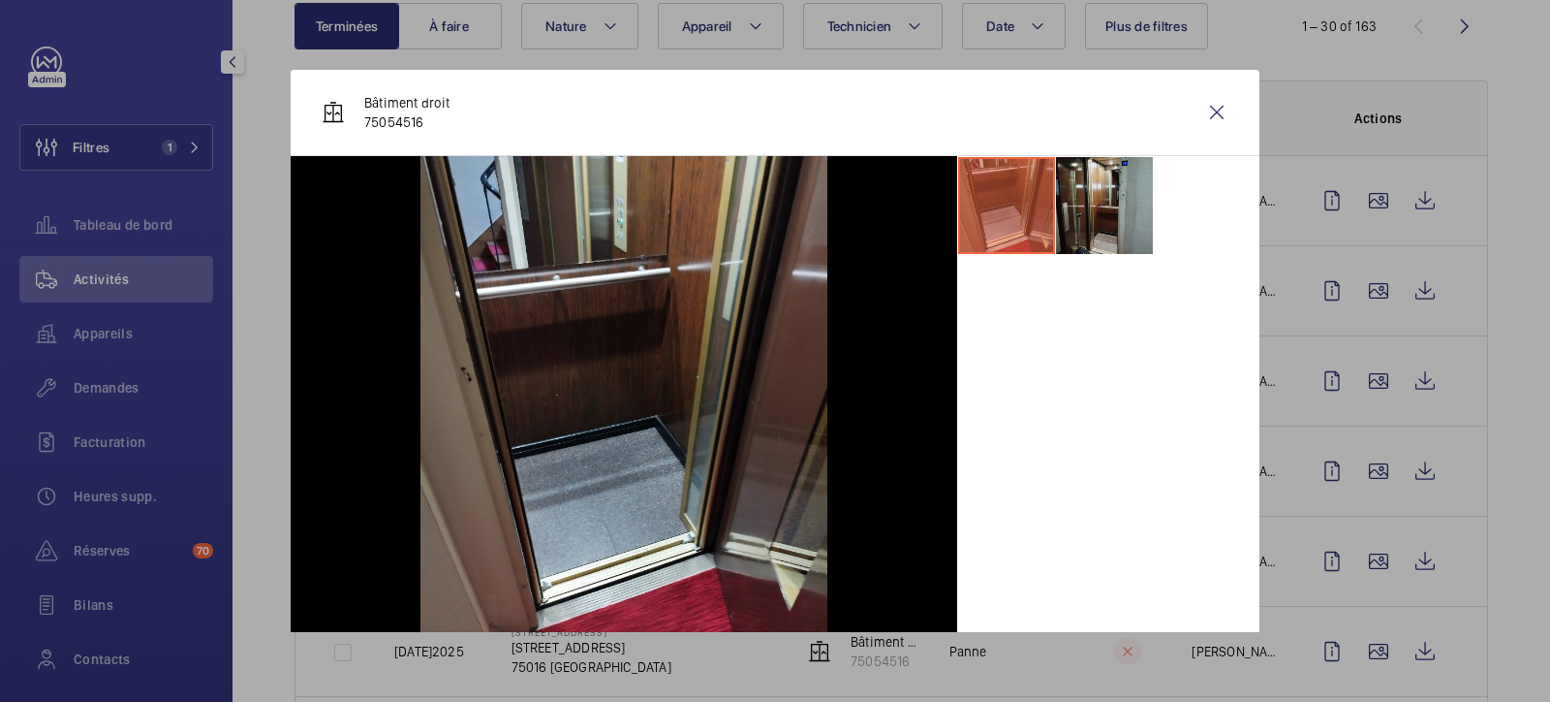
click at [1103, 197] on li at bounding box center [1104, 205] width 97 height 97
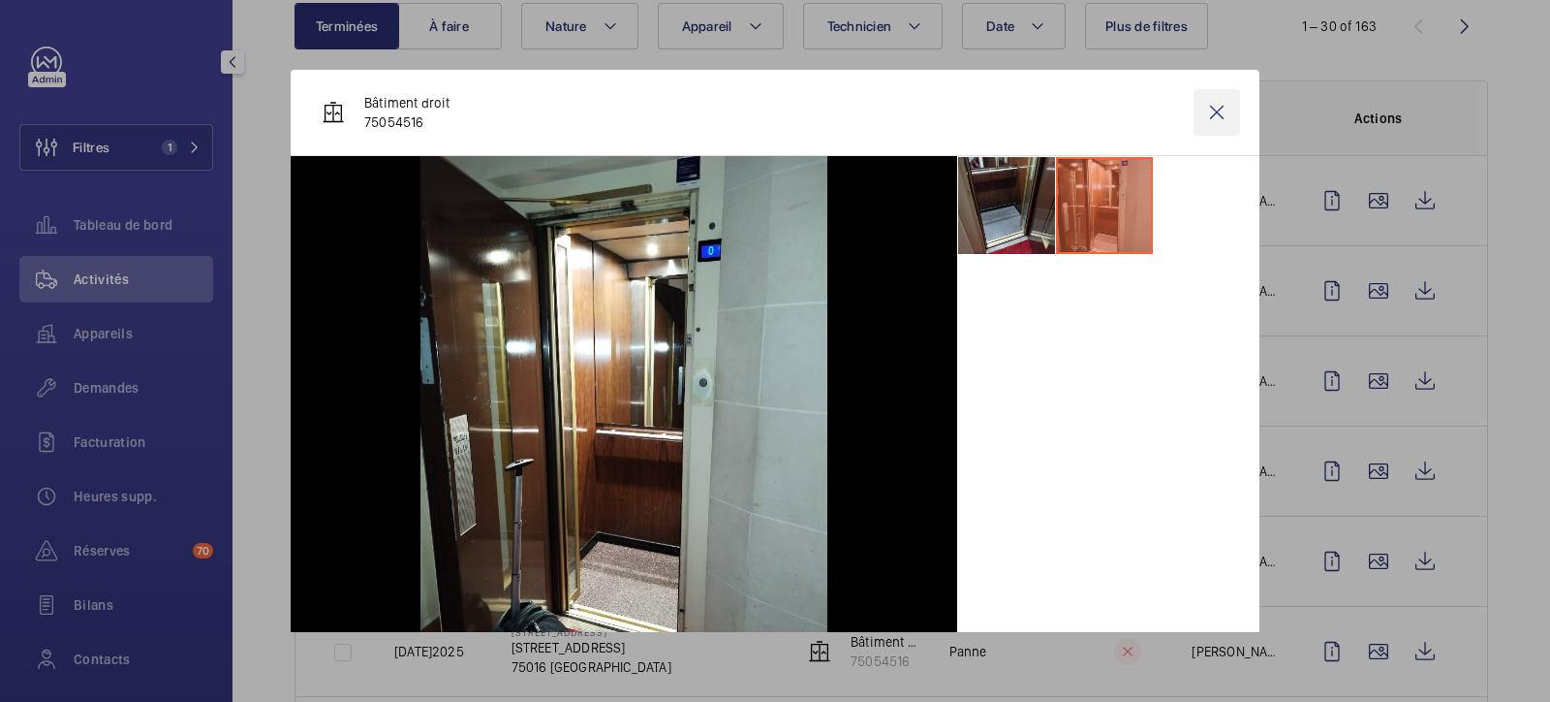
click at [1205, 102] on wm-front-icon-button at bounding box center [1217, 112] width 47 height 47
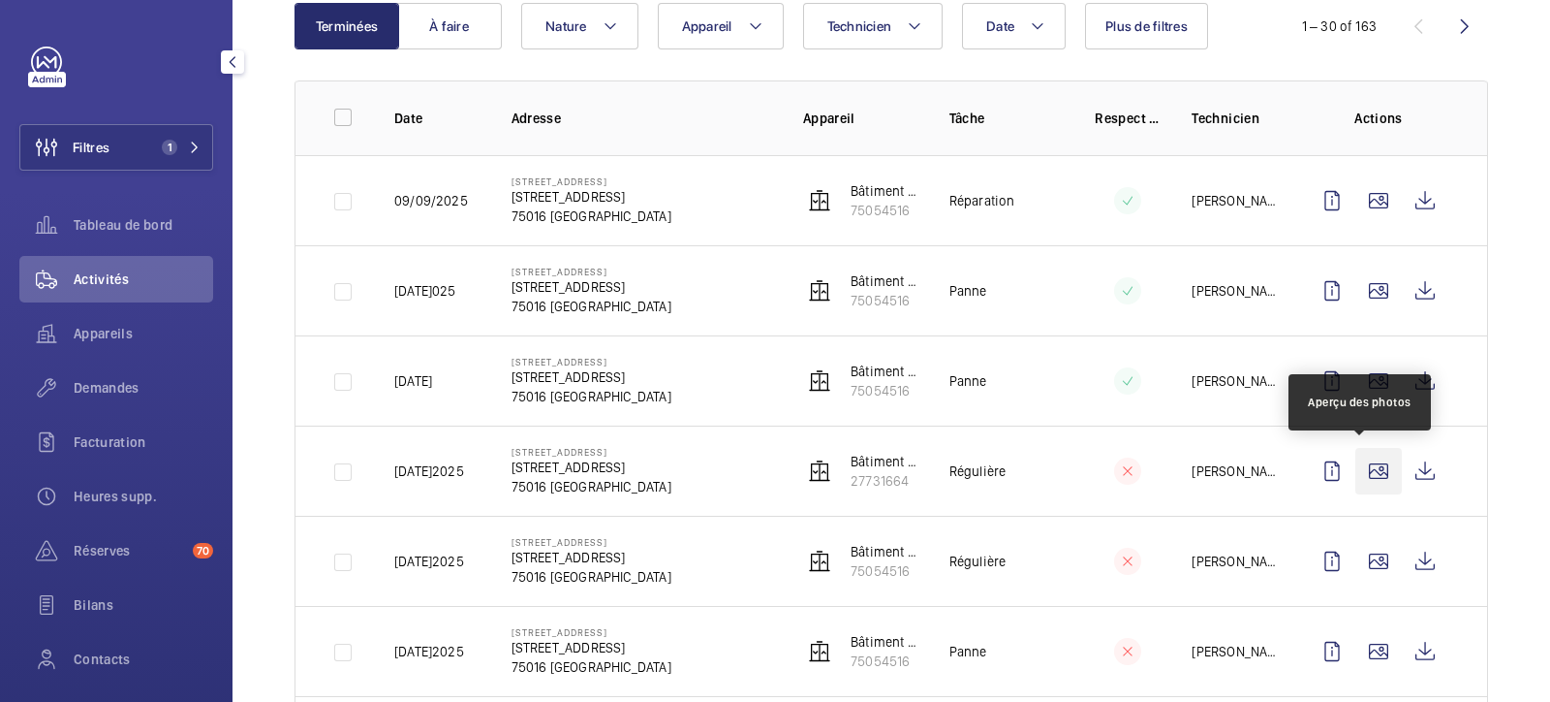
click at [1239, 457] on wm-front-icon-button at bounding box center [1379, 471] width 47 height 47
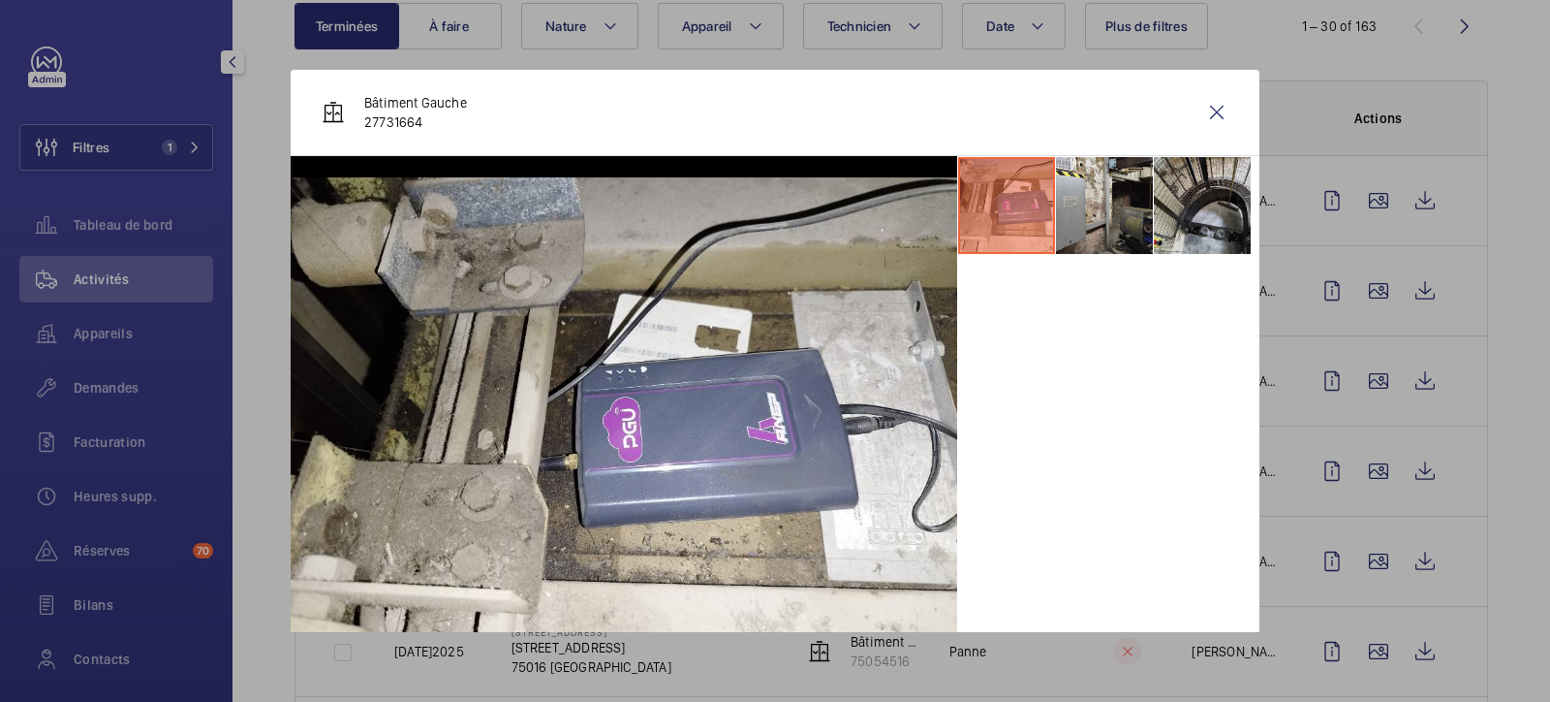
click at [1183, 213] on li at bounding box center [1202, 205] width 97 height 97
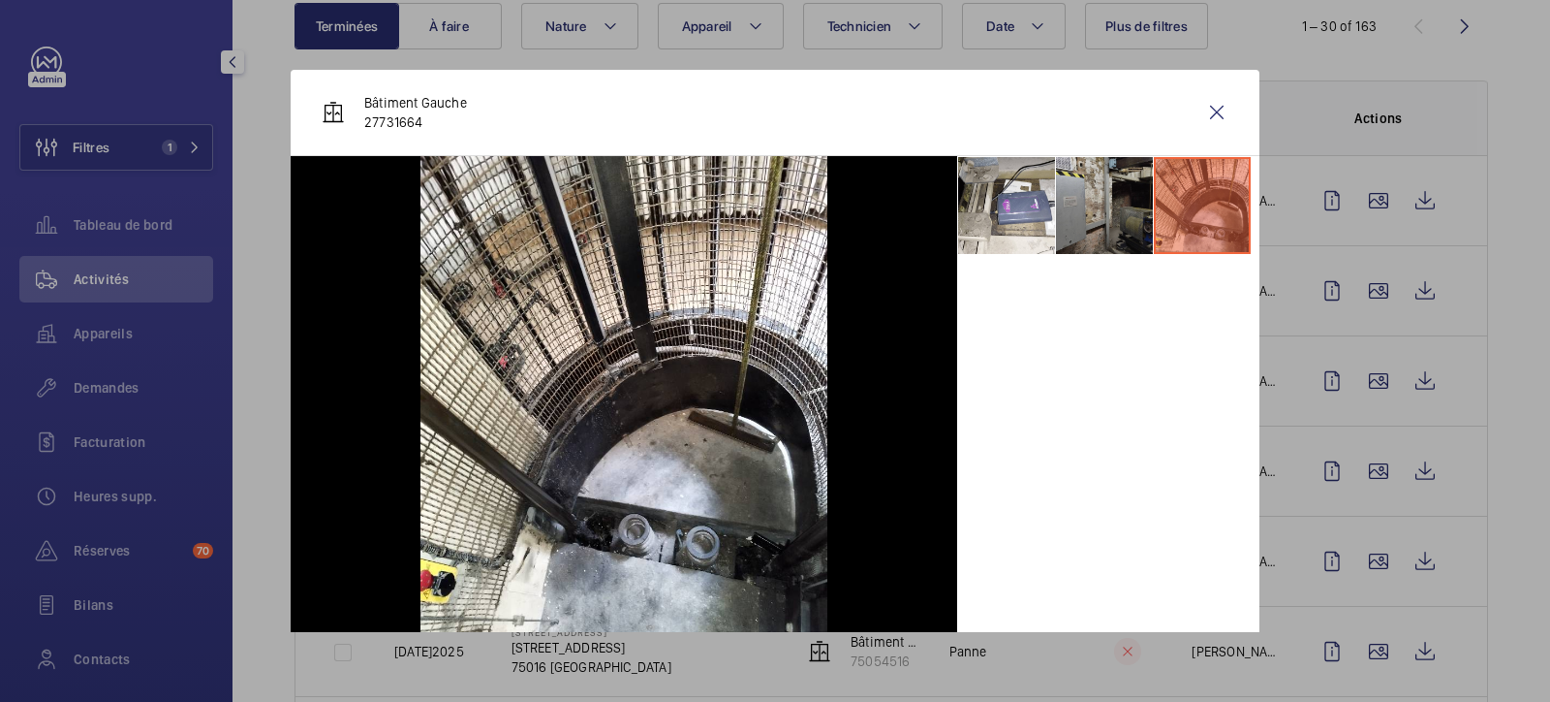
click at [1080, 211] on li at bounding box center [1104, 205] width 97 height 97
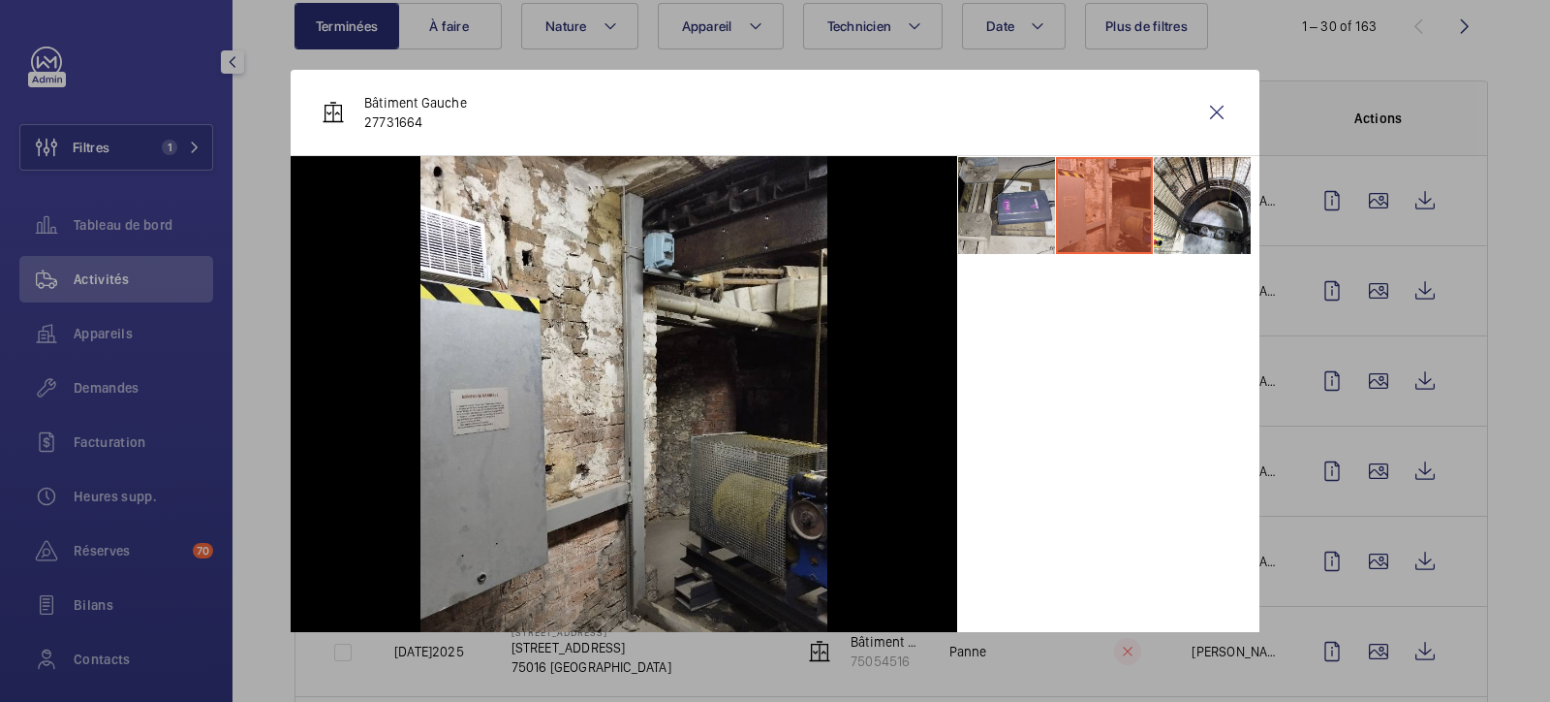
click at [1006, 210] on li at bounding box center [1006, 205] width 97 height 97
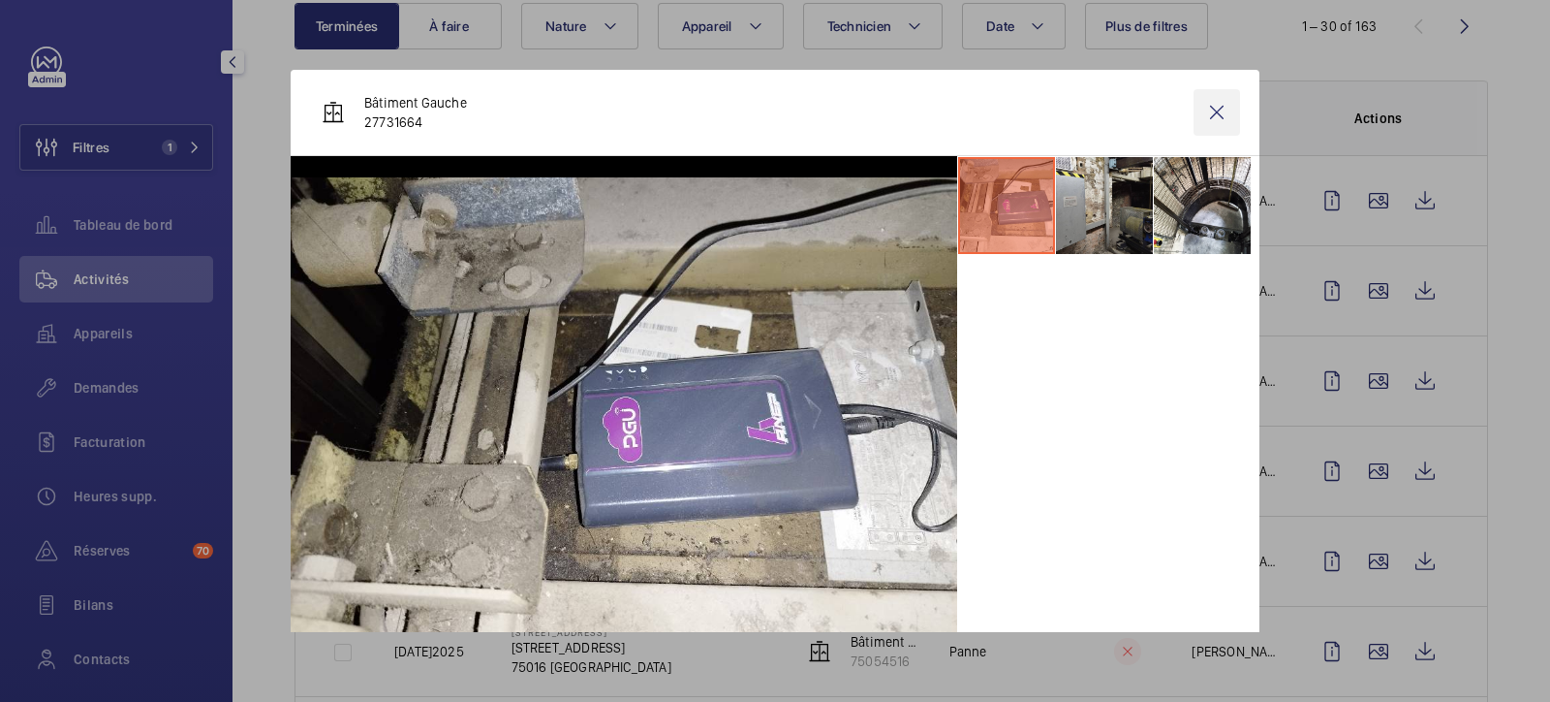
click at [1208, 124] on wm-front-icon-button at bounding box center [1217, 112] width 47 height 47
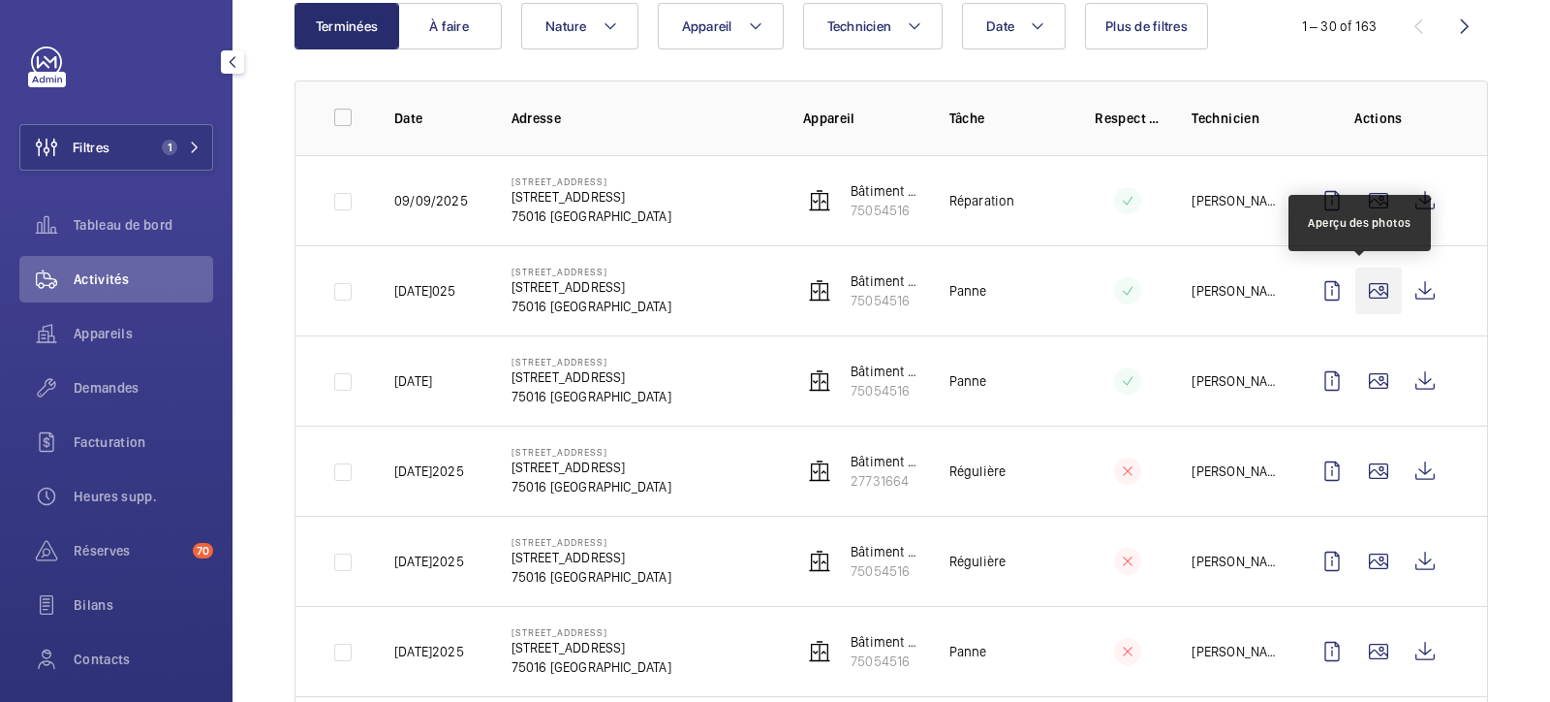
click at [1239, 281] on wm-front-icon-button at bounding box center [1379, 290] width 47 height 47
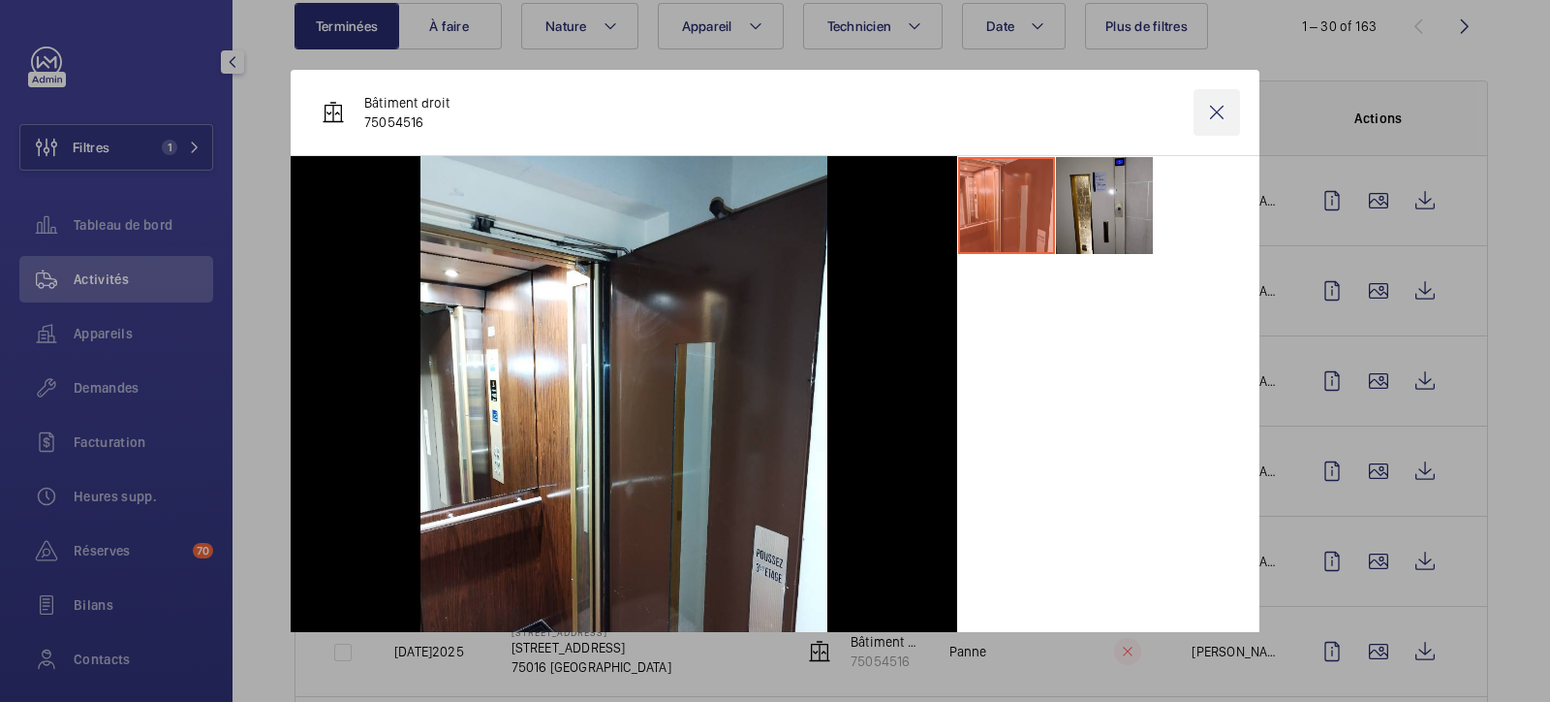
click at [1194, 109] on wm-front-icon-button at bounding box center [1217, 112] width 47 height 47
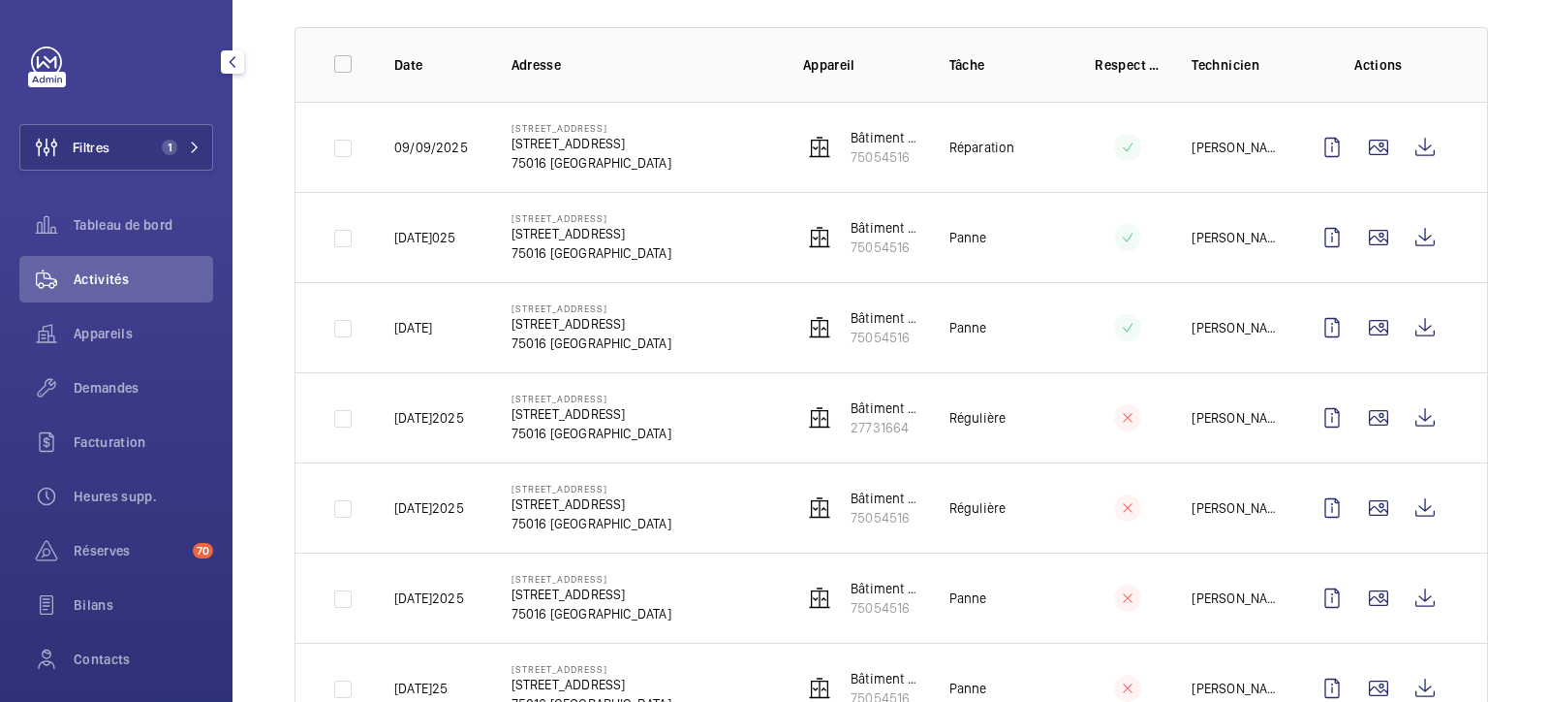
scroll to position [0, 0]
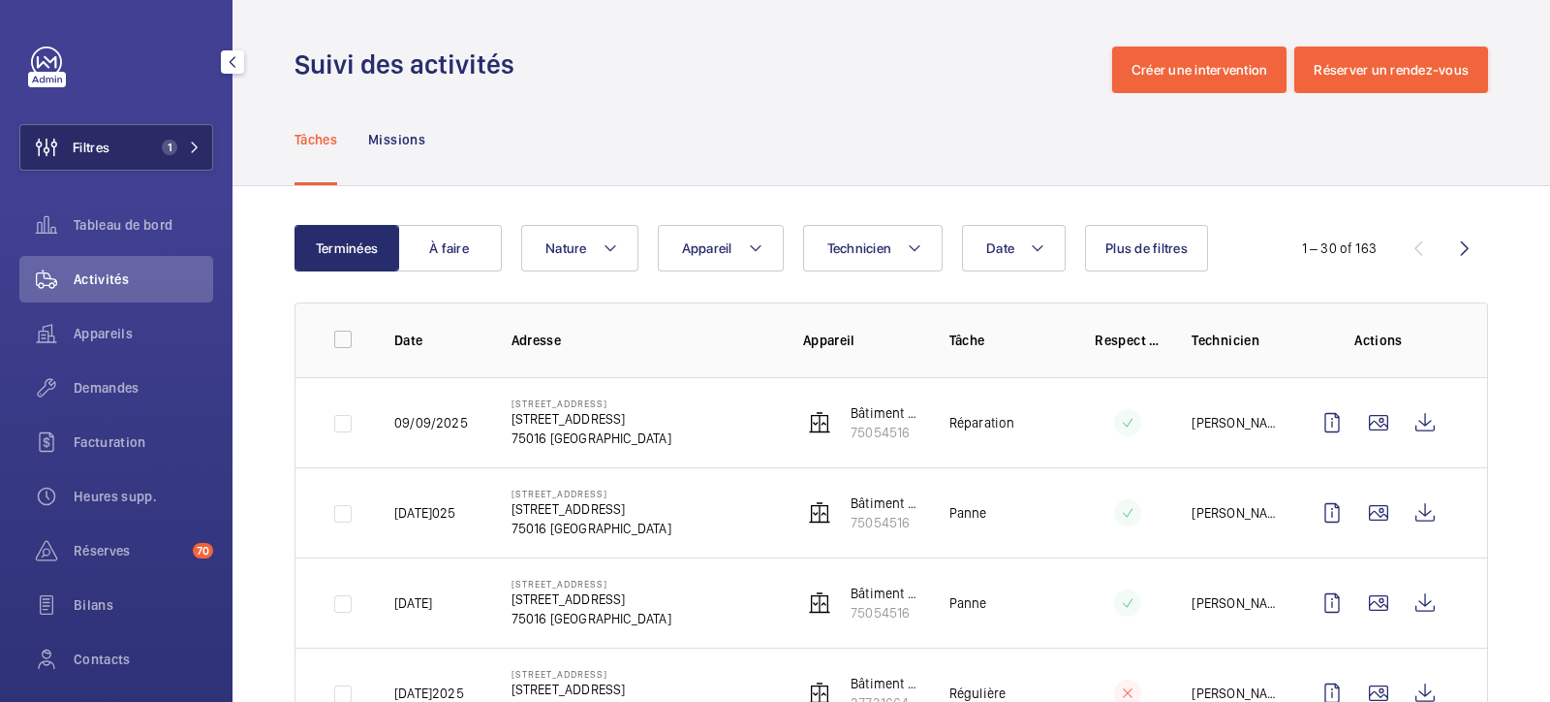
click at [191, 146] on mat-icon at bounding box center [195, 147] width 12 height 12
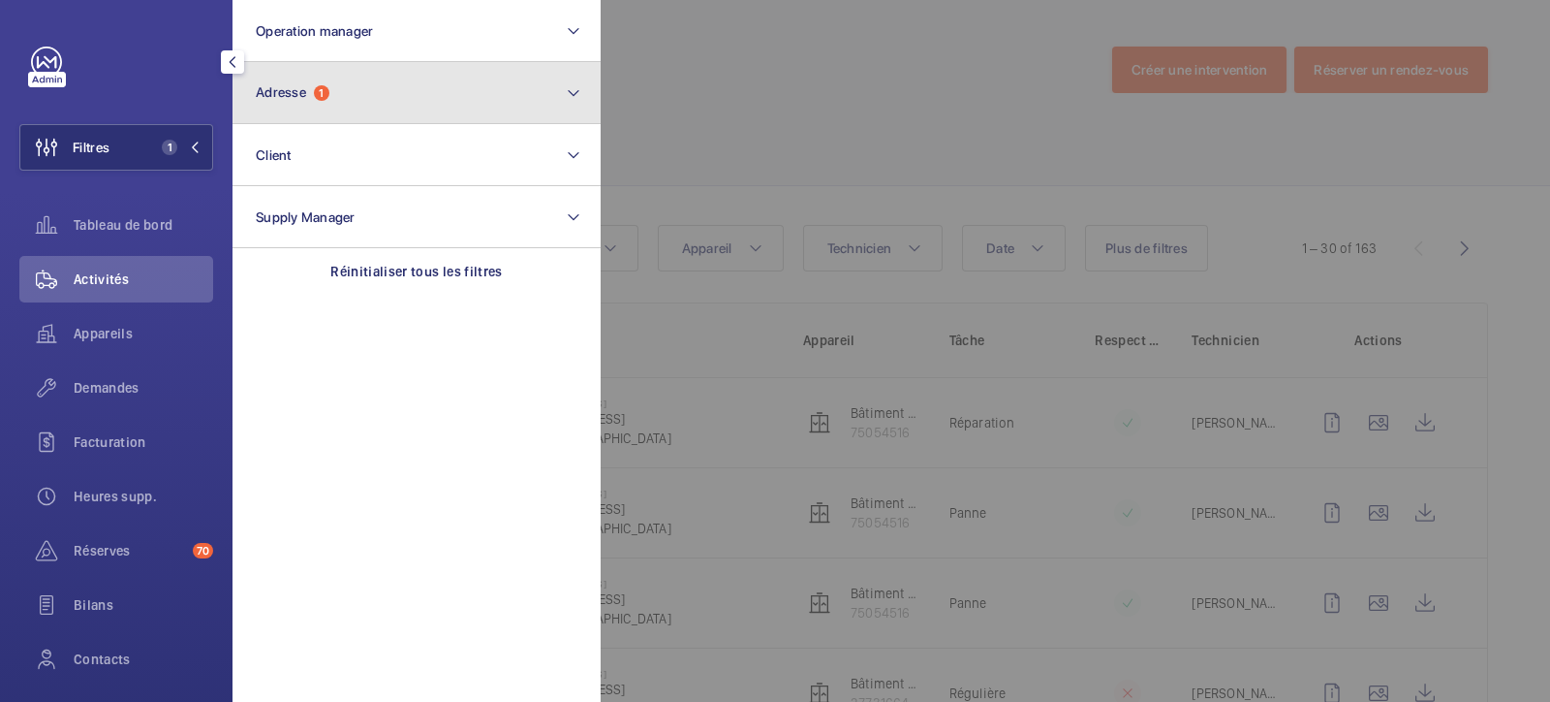
click at [306, 106] on button "Adresse 1" at bounding box center [417, 93] width 368 height 62
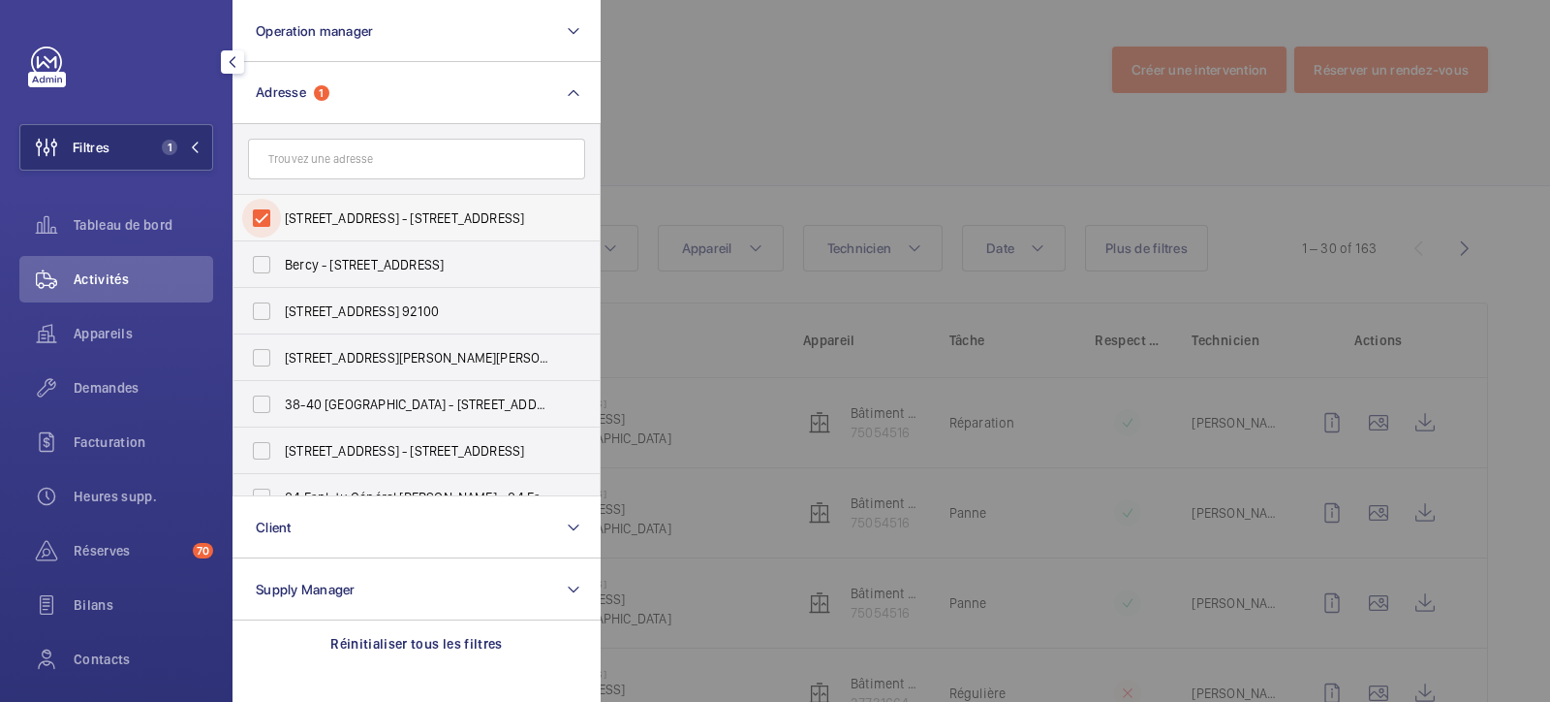
click at [255, 211] on input "[STREET_ADDRESS] - [STREET_ADDRESS]" at bounding box center [261, 218] width 39 height 39
checkbox input "false"
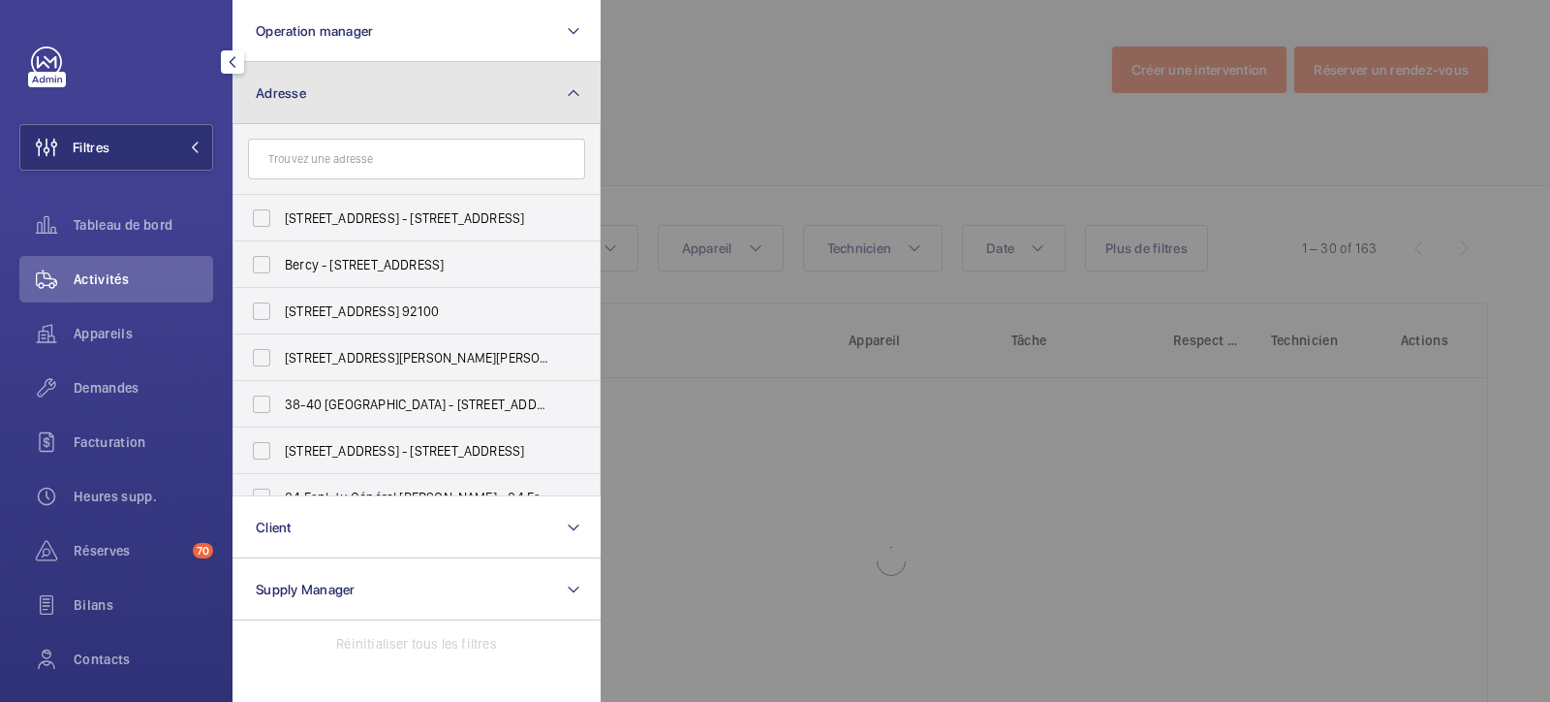
click at [318, 82] on button "Adresse" at bounding box center [417, 93] width 368 height 62
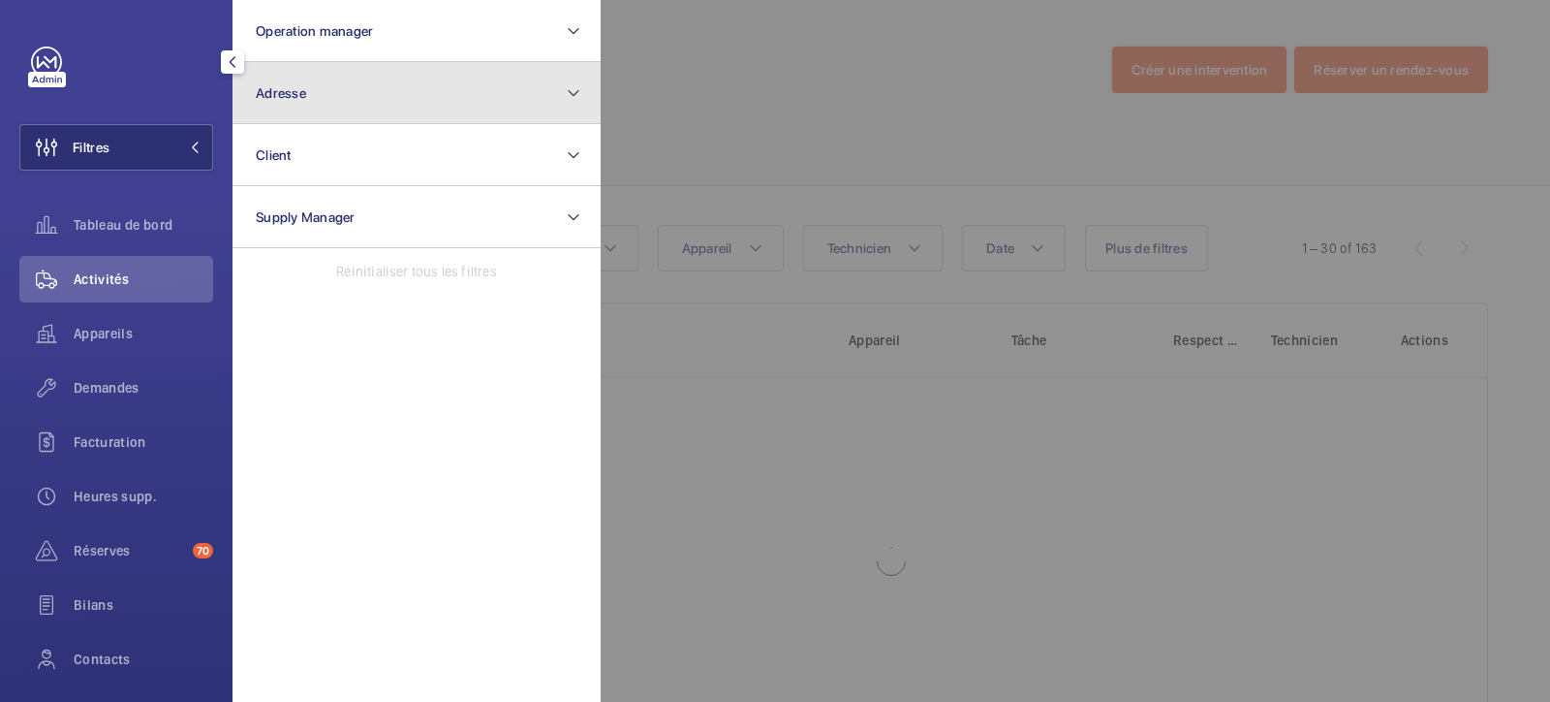
click at [321, 83] on button "Adresse" at bounding box center [417, 93] width 368 height 62
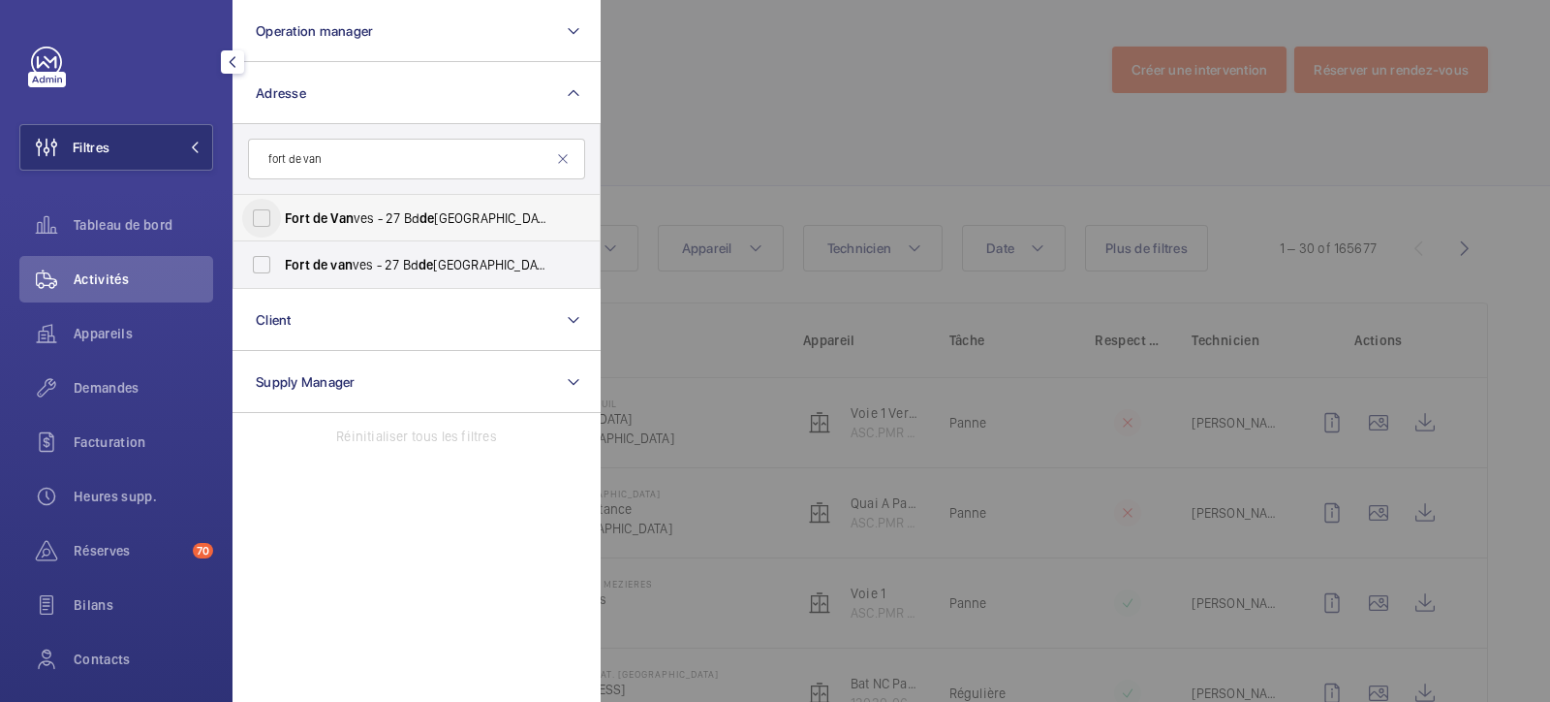
type input "fort de van"
click at [277, 218] on input "[GEOGRAPHIC_DATA] - 27 Bd de [GEOGRAPHIC_DATA], MALAKOFF 92240" at bounding box center [261, 218] width 39 height 39
checkbox input "true"
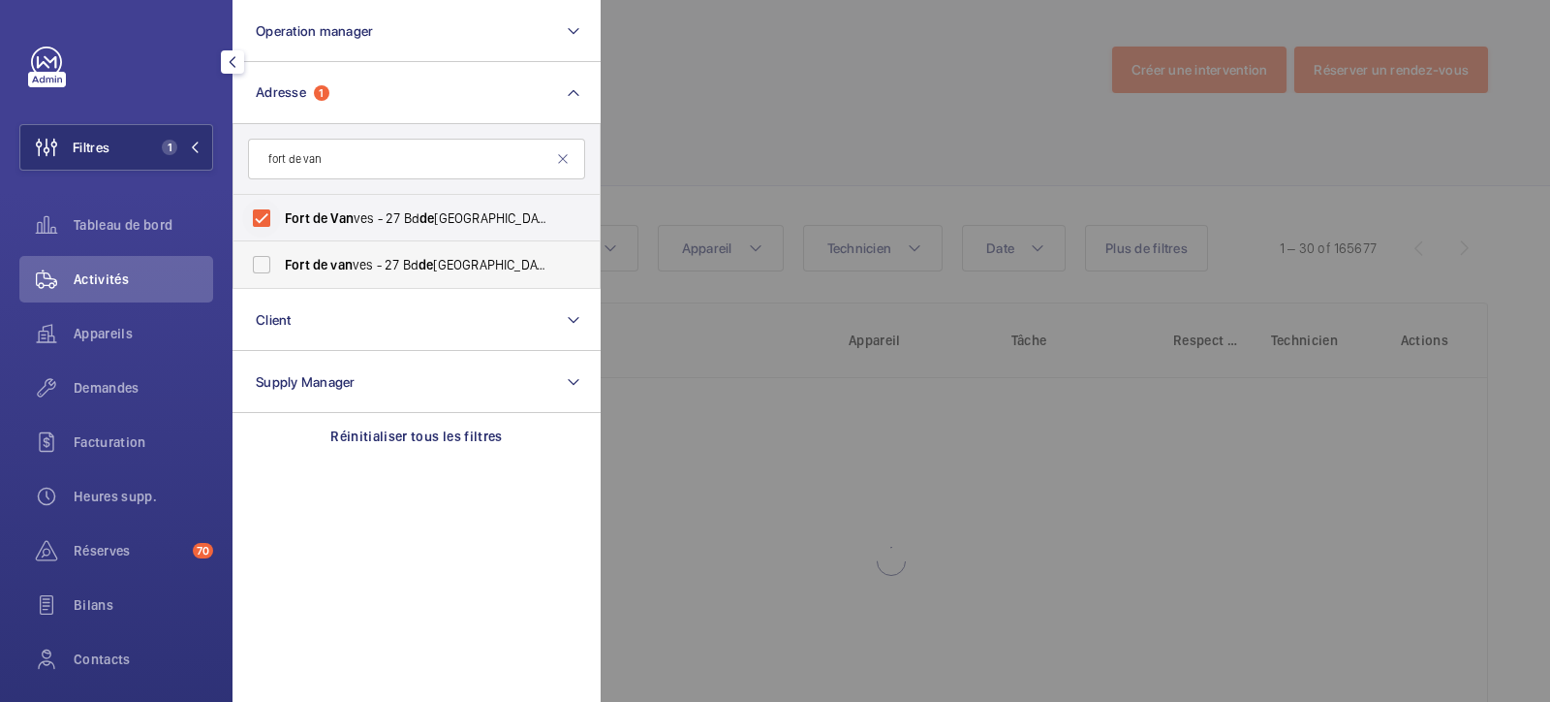
click at [286, 275] on label "Fort de van ves - 27 Bd de [GEOGRAPHIC_DATA], MALAKOFF 92240" at bounding box center [402, 264] width 337 height 47
click at [281, 275] on input "Fort de van ves - 27 Bd de [GEOGRAPHIC_DATA], MALAKOFF 92240" at bounding box center [261, 264] width 39 height 39
checkbox input "true"
drag, startPoint x: 792, startPoint y: 100, endPoint x: 744, endPoint y: 139, distance: 61.3
click at [792, 108] on div at bounding box center [1376, 351] width 1550 height 702
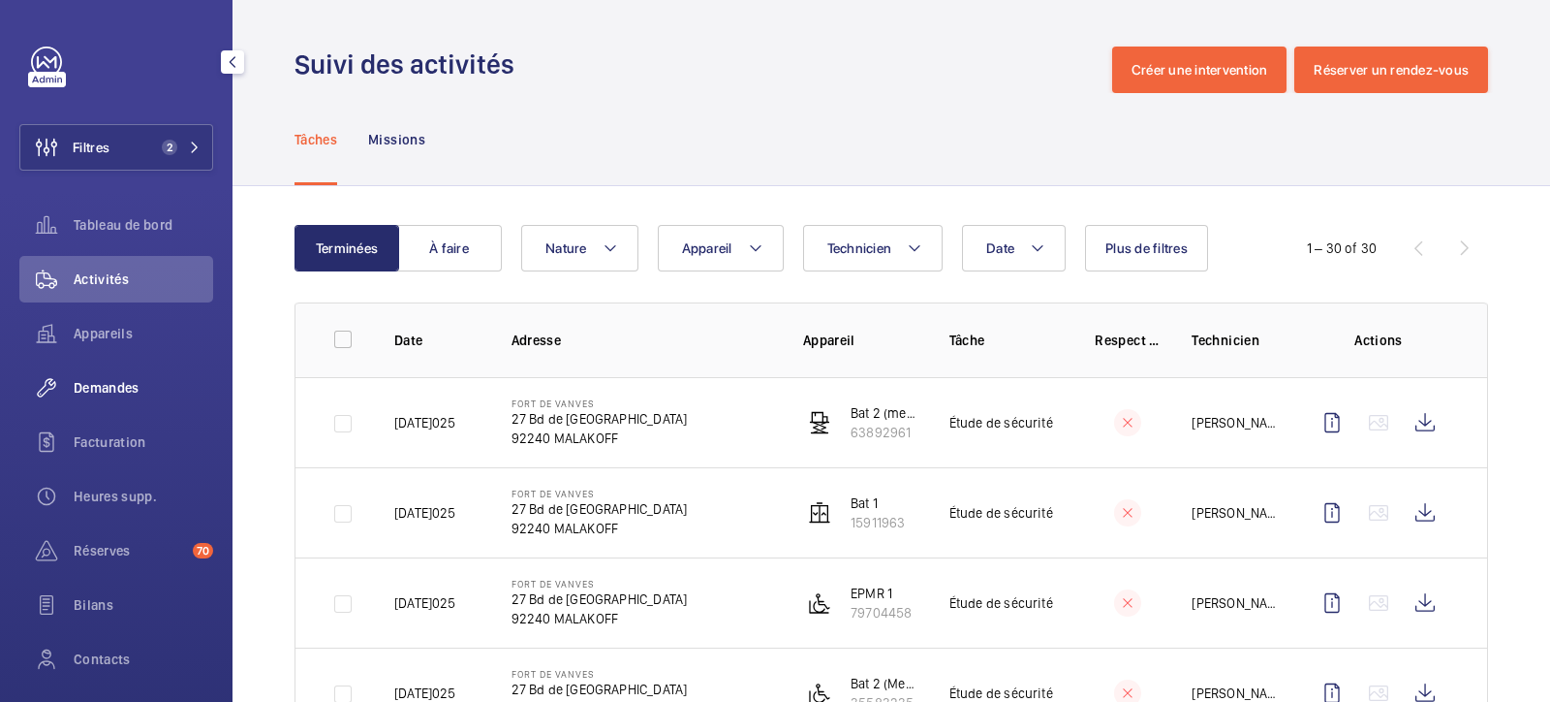
click at [109, 394] on span "Demandes" at bounding box center [144, 387] width 140 height 19
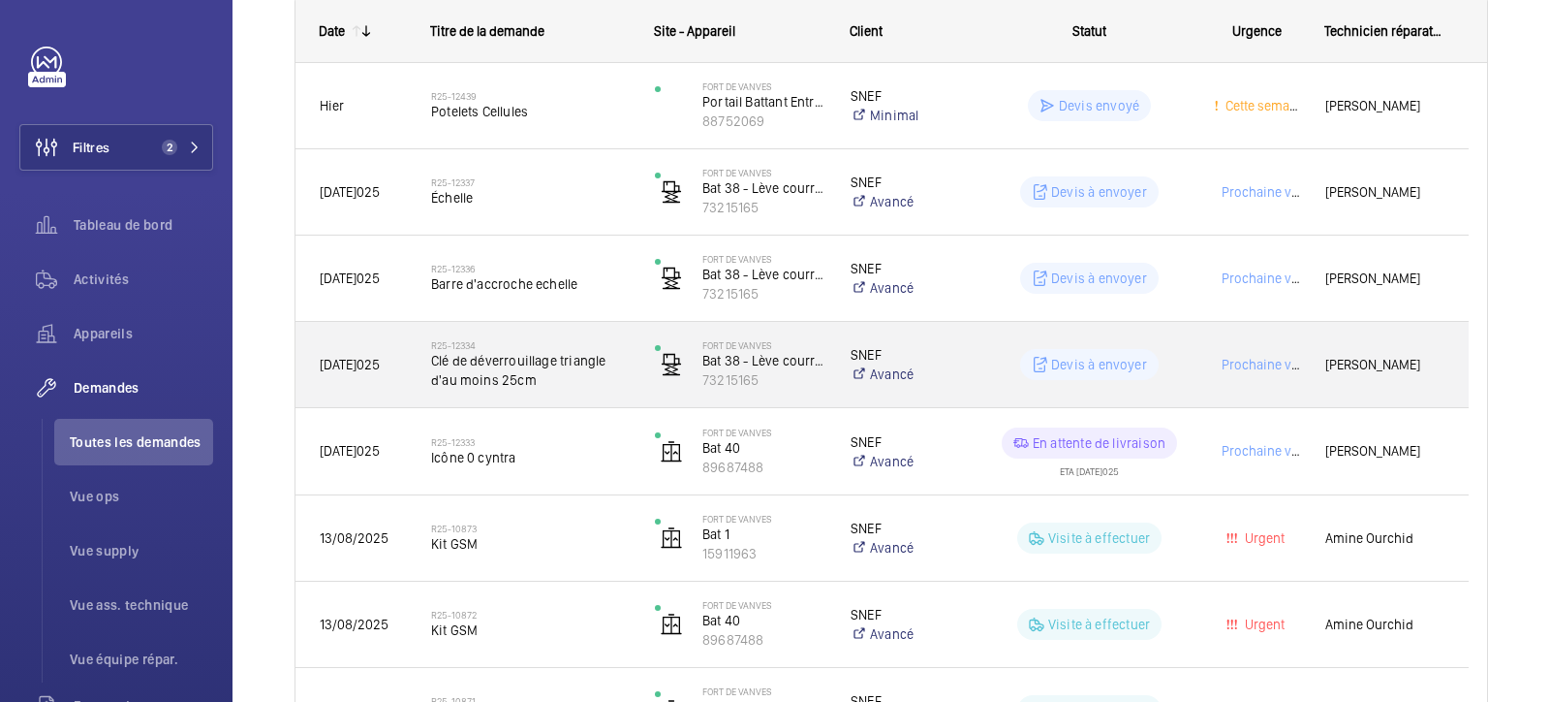
scroll to position [363, 0]
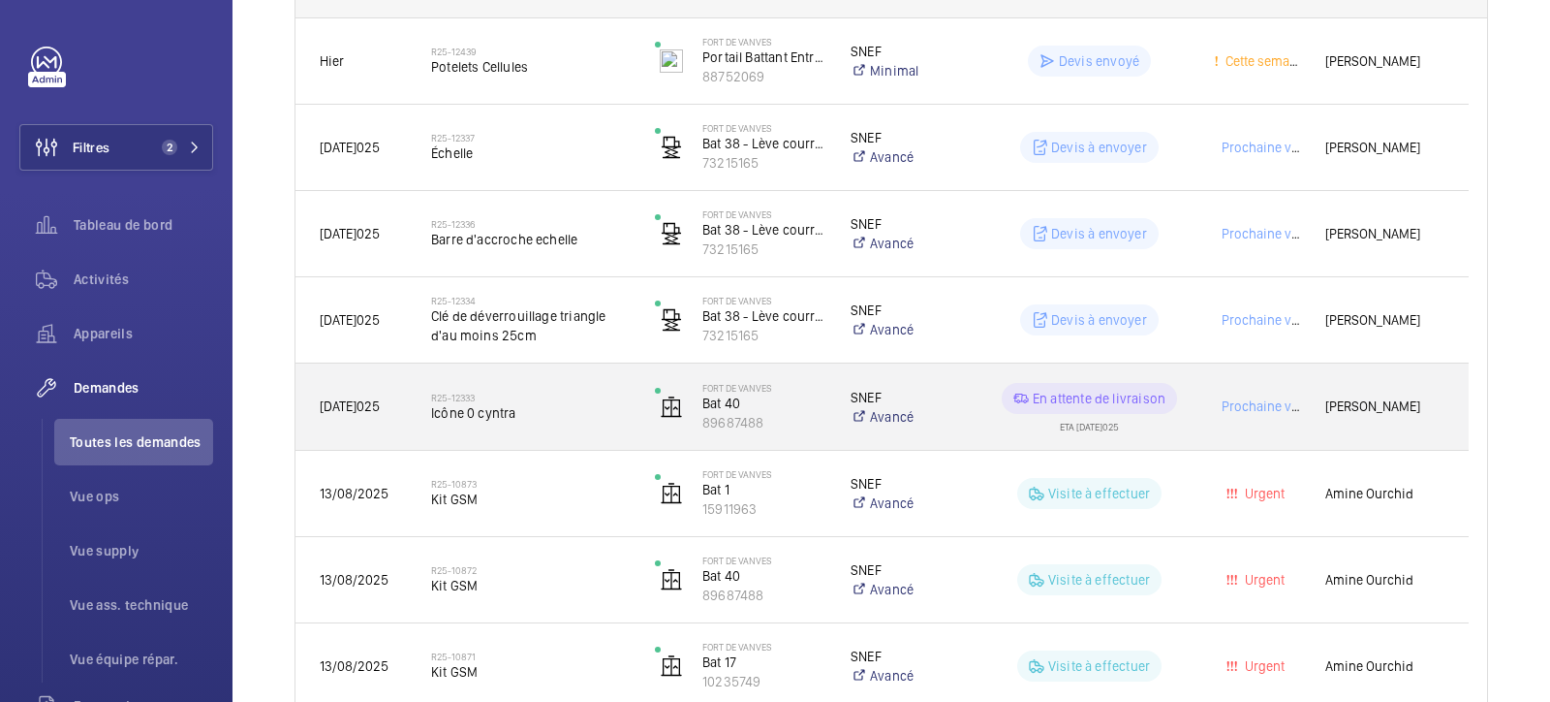
click at [480, 416] on span "Icône 0 cyntra" at bounding box center [530, 412] width 199 height 19
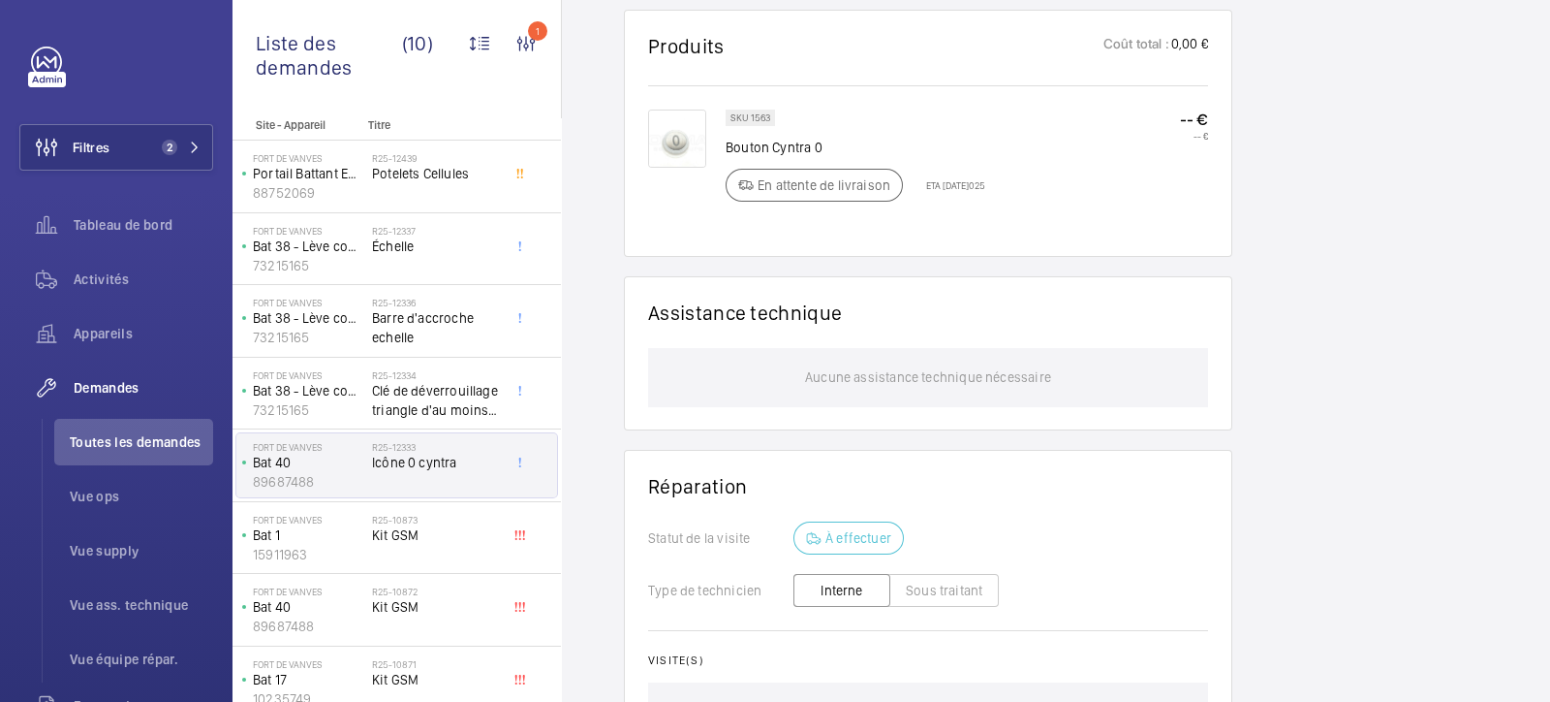
scroll to position [1211, 0]
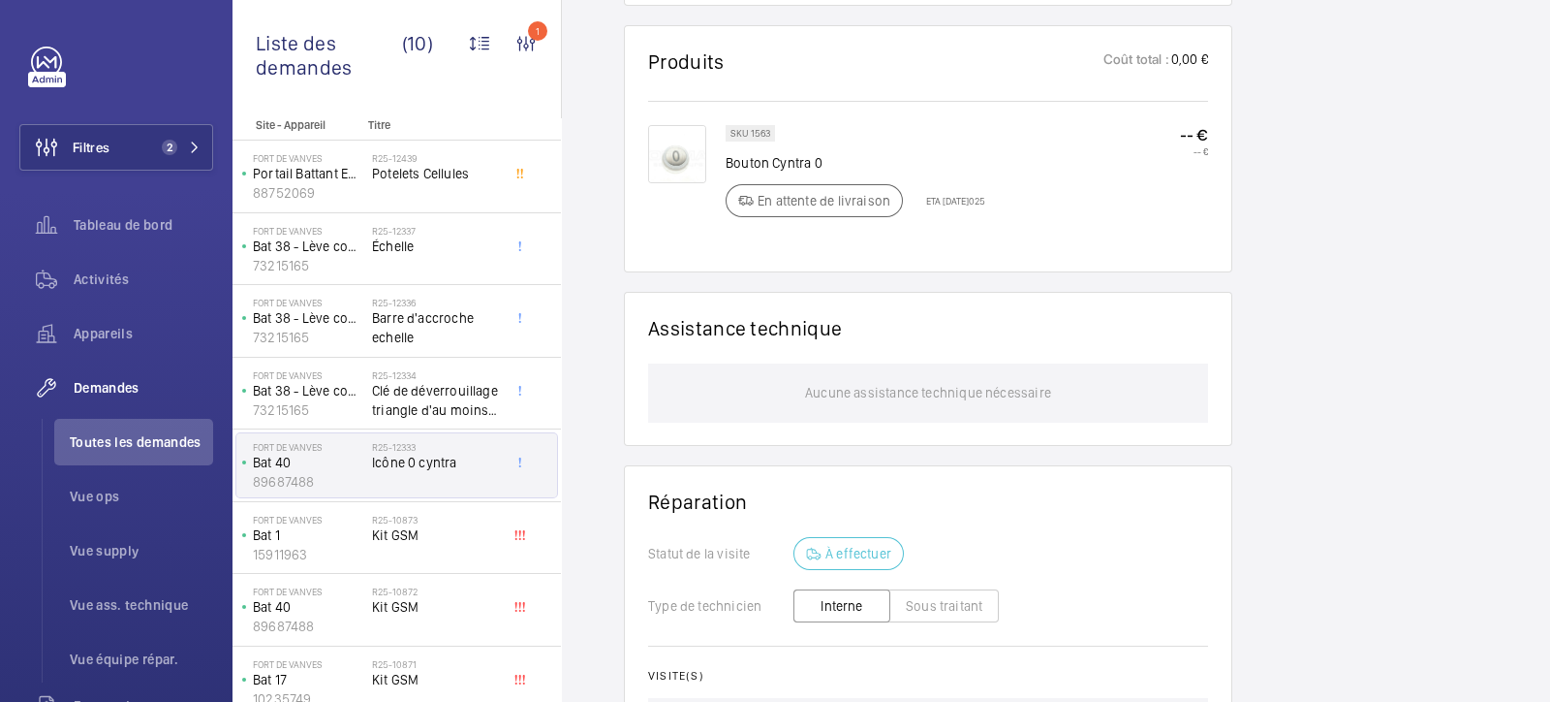
click at [672, 152] on img at bounding box center [677, 154] width 58 height 58
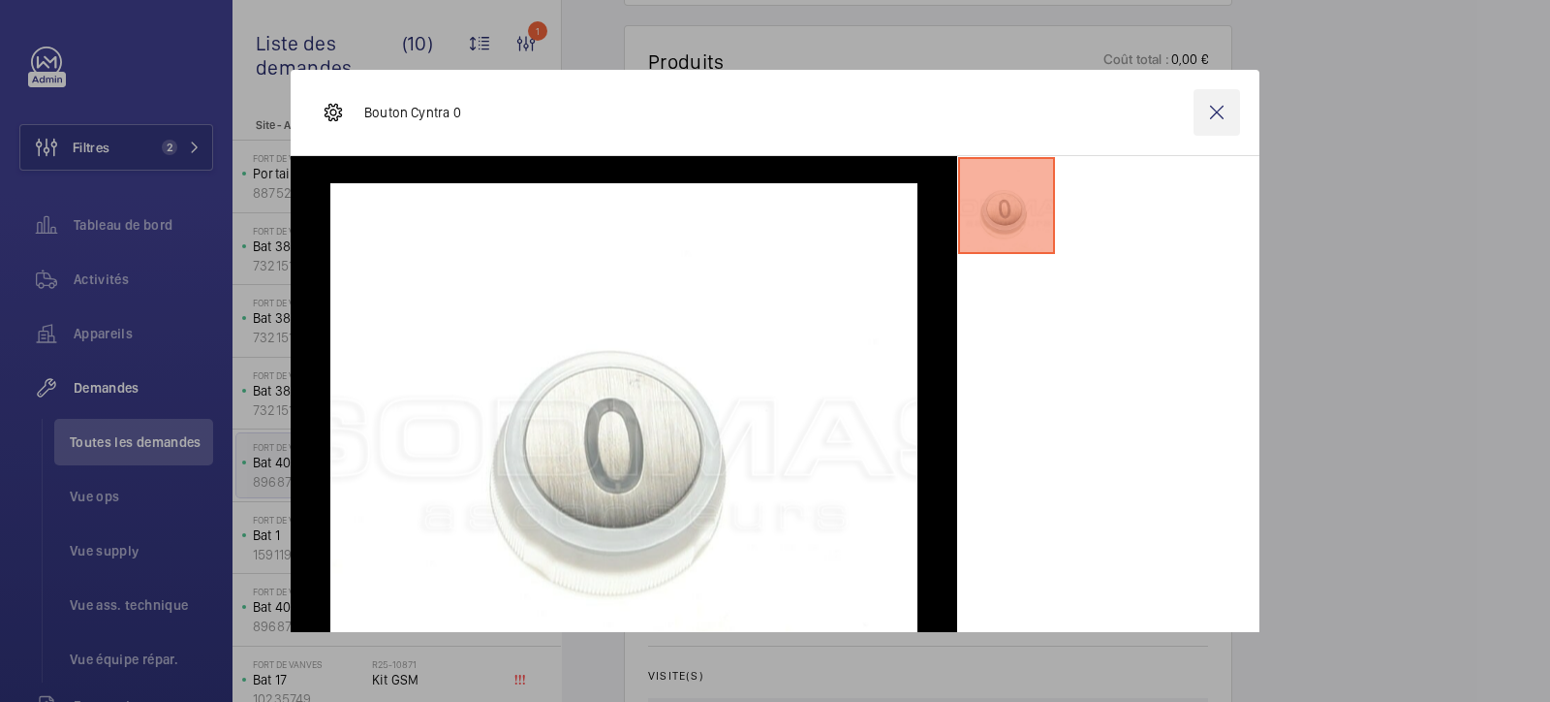
click at [1203, 109] on wm-front-icon-button at bounding box center [1217, 112] width 47 height 47
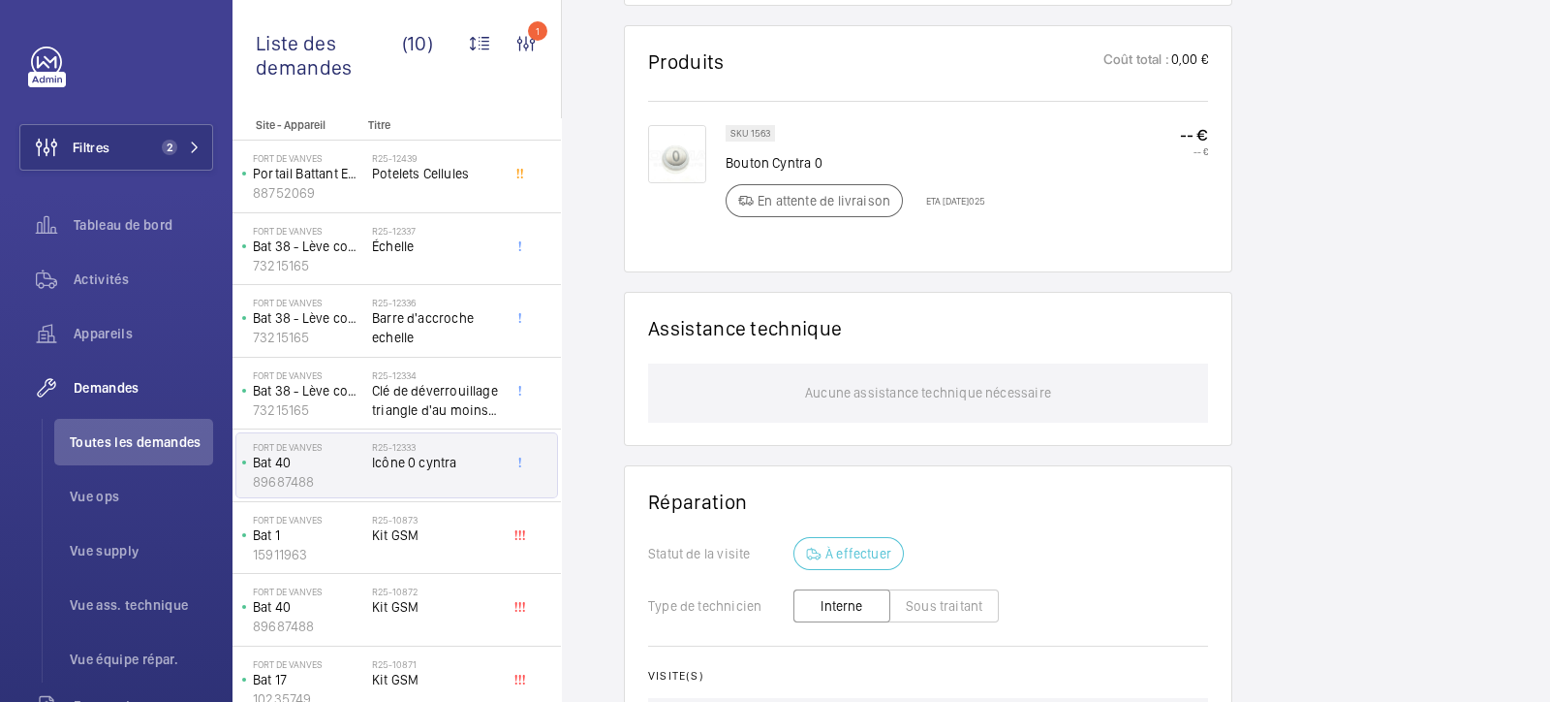
click at [968, 195] on p "ETA [DATE]025" at bounding box center [950, 201] width 71 height 12
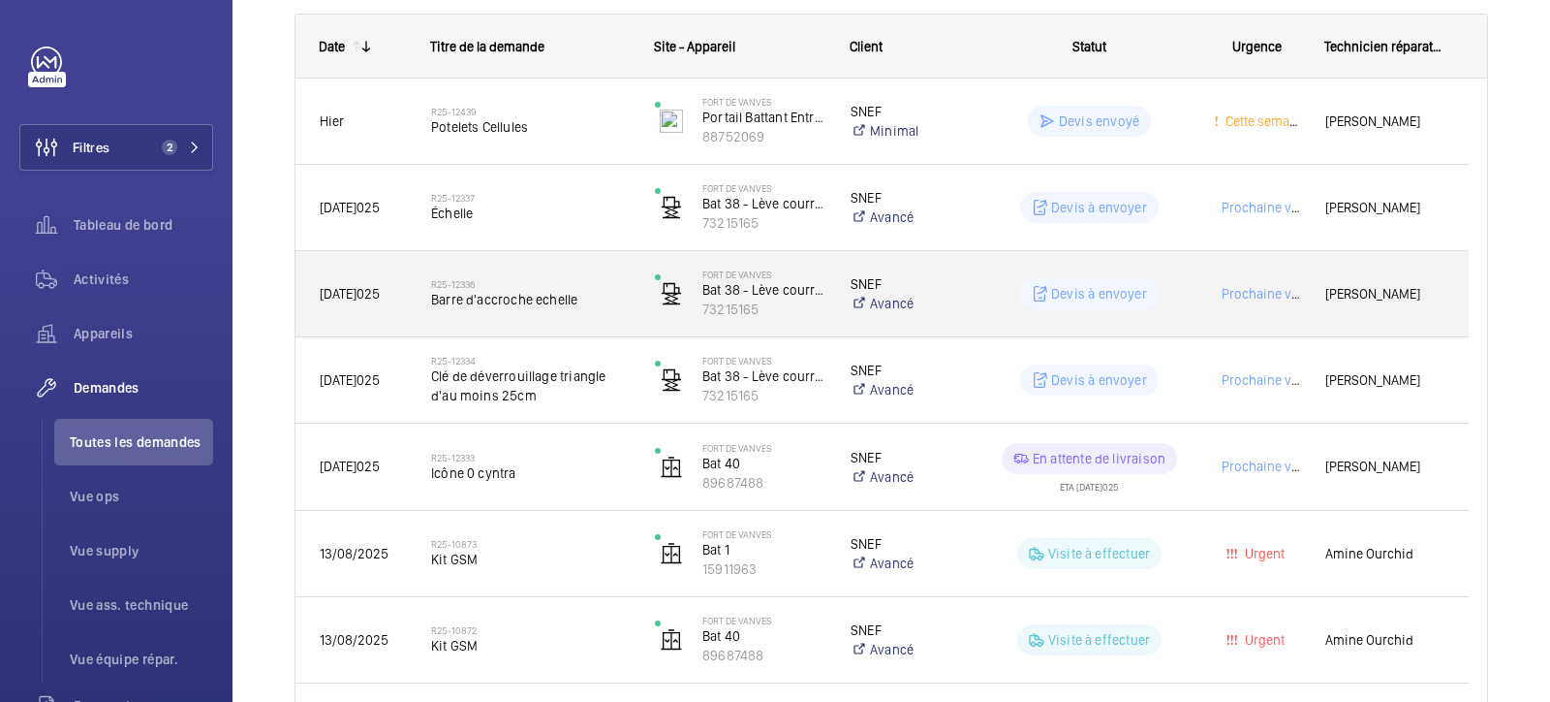
scroll to position [274, 0]
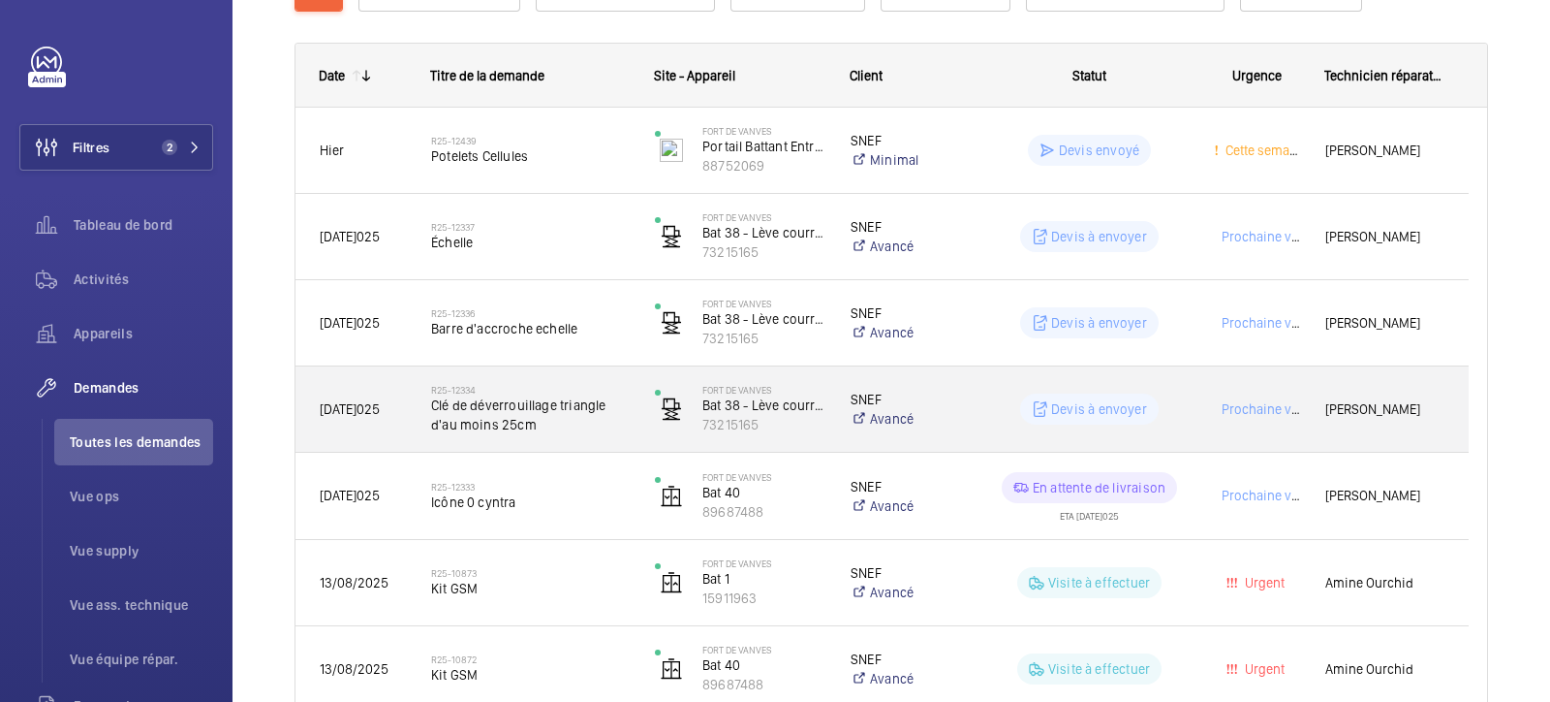
click at [472, 422] on span "Clé de déverrouillage triangle d'au moins 25cm" at bounding box center [530, 414] width 199 height 39
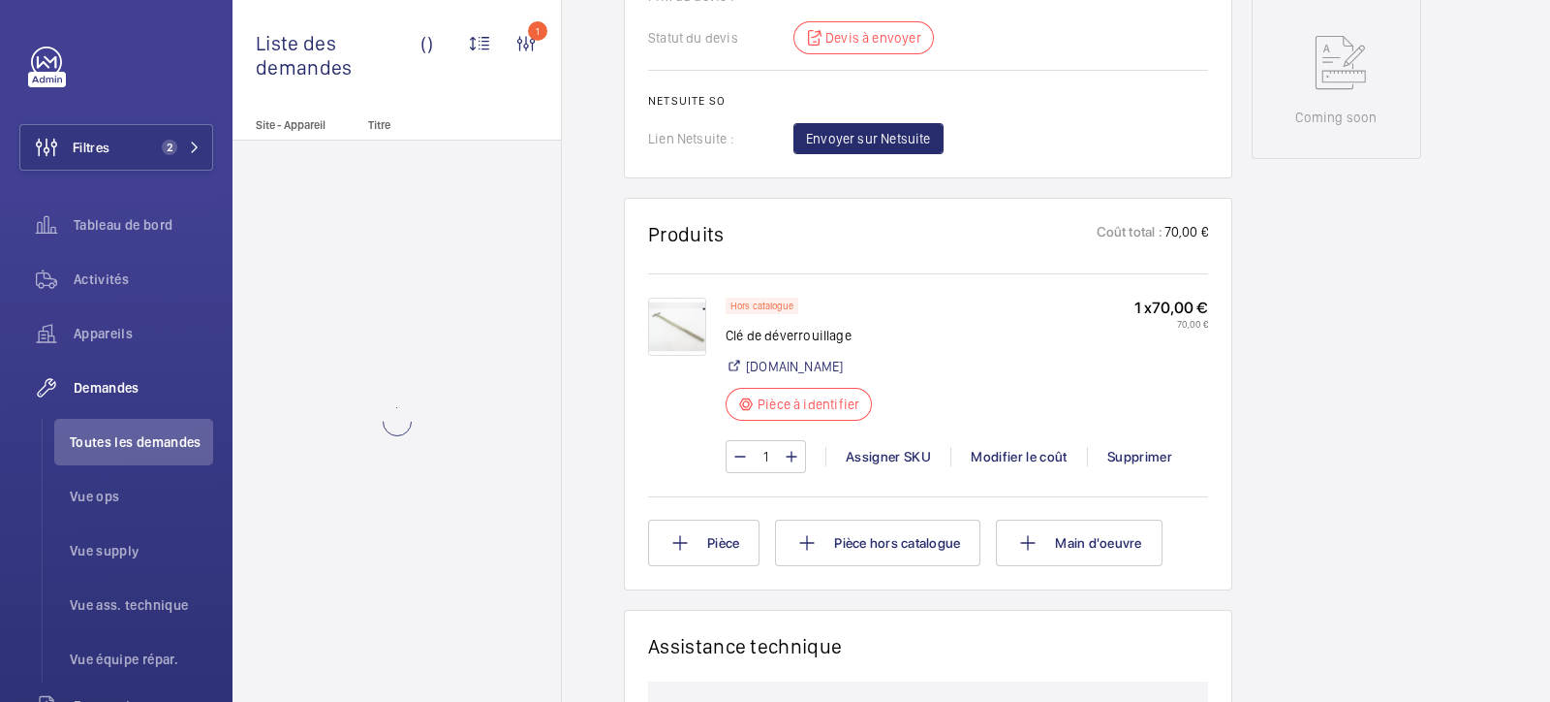
scroll to position [1090, 0]
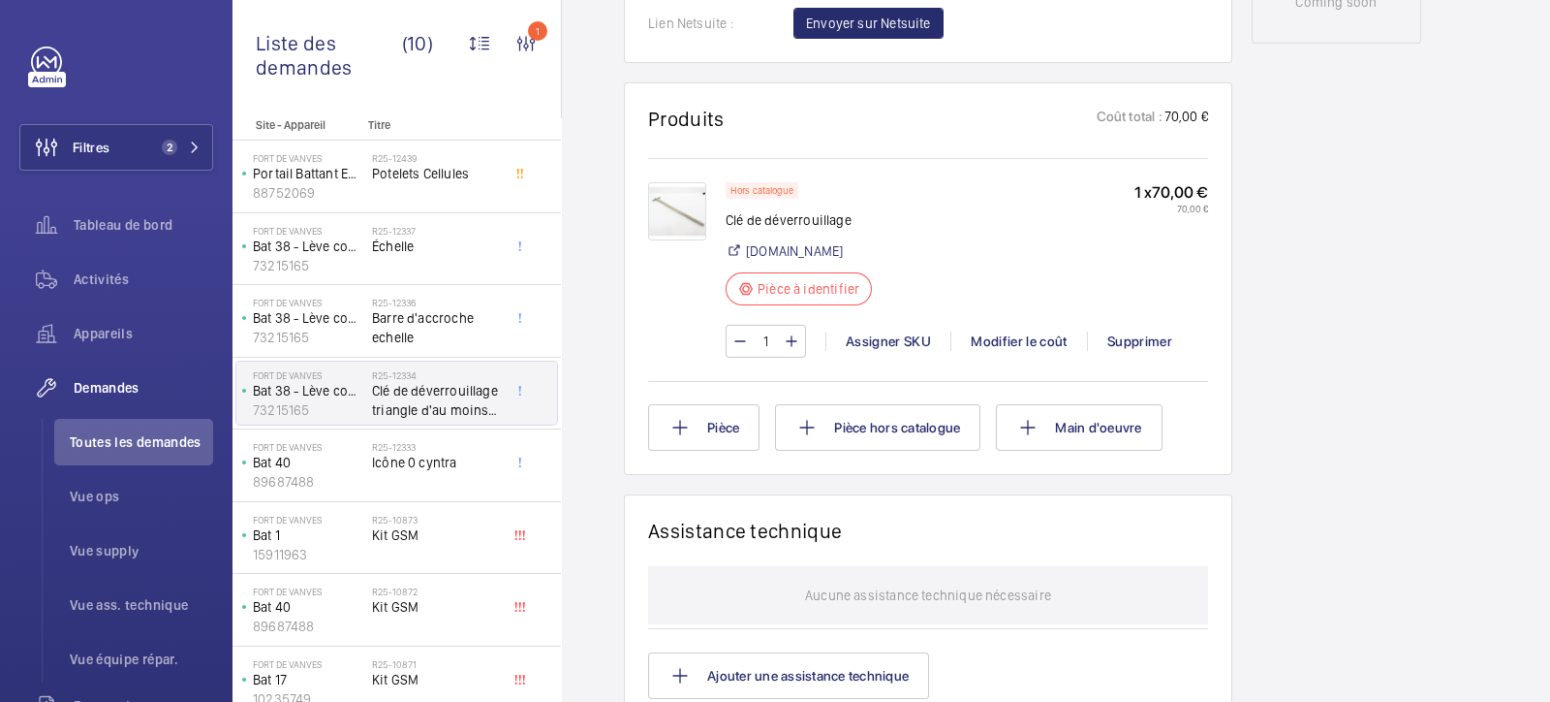
click at [661, 209] on img at bounding box center [677, 211] width 58 height 58
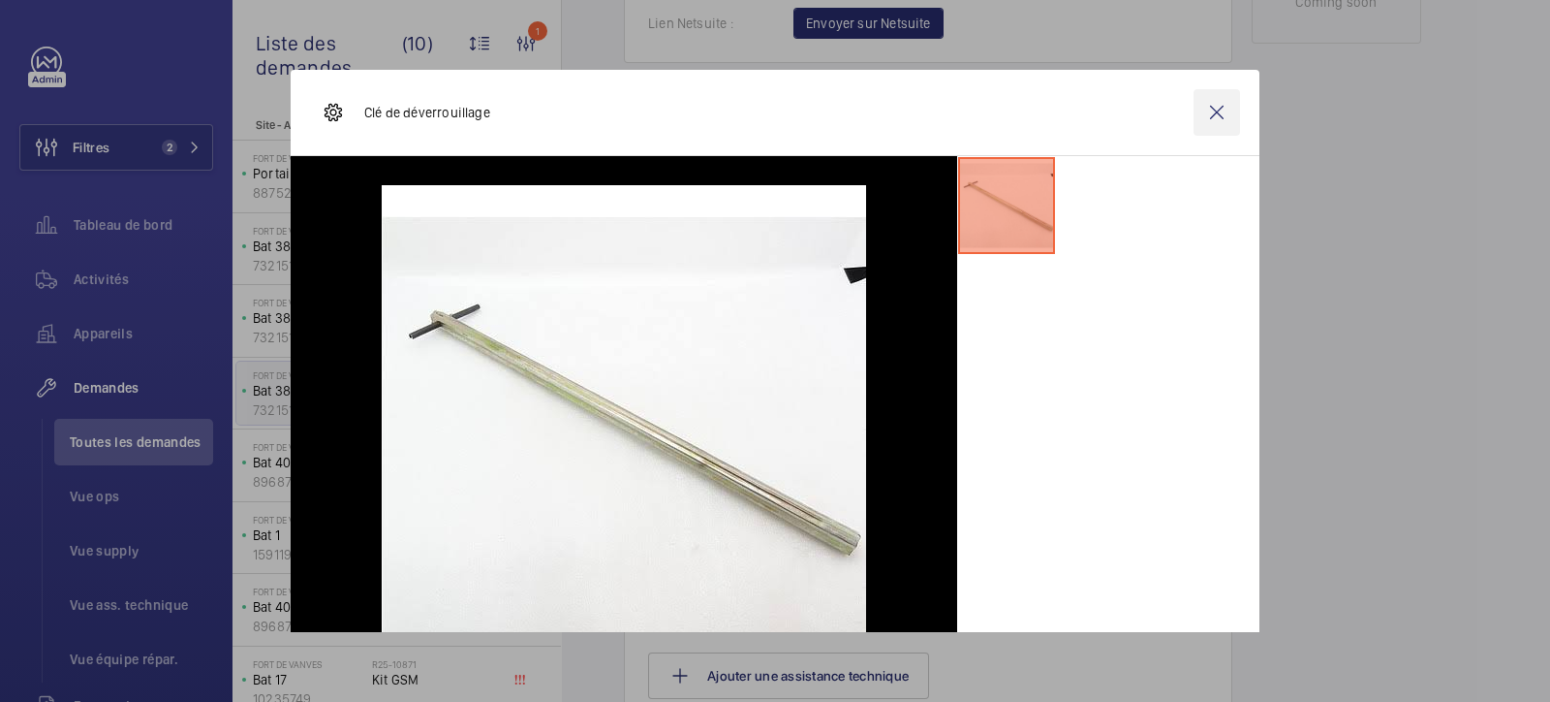
click at [1202, 101] on wm-front-icon-button at bounding box center [1217, 112] width 47 height 47
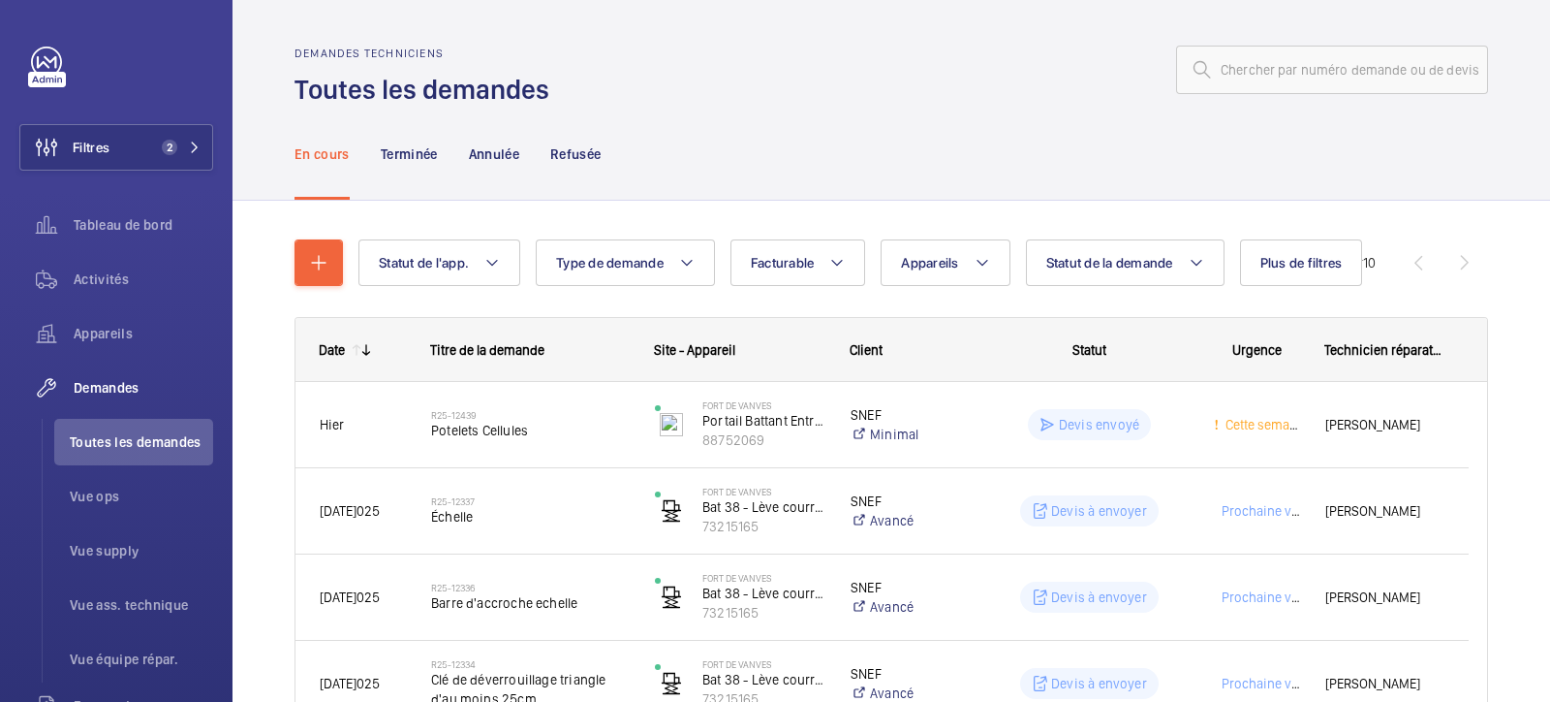
click at [51, 68] on link at bounding box center [46, 62] width 31 height 31
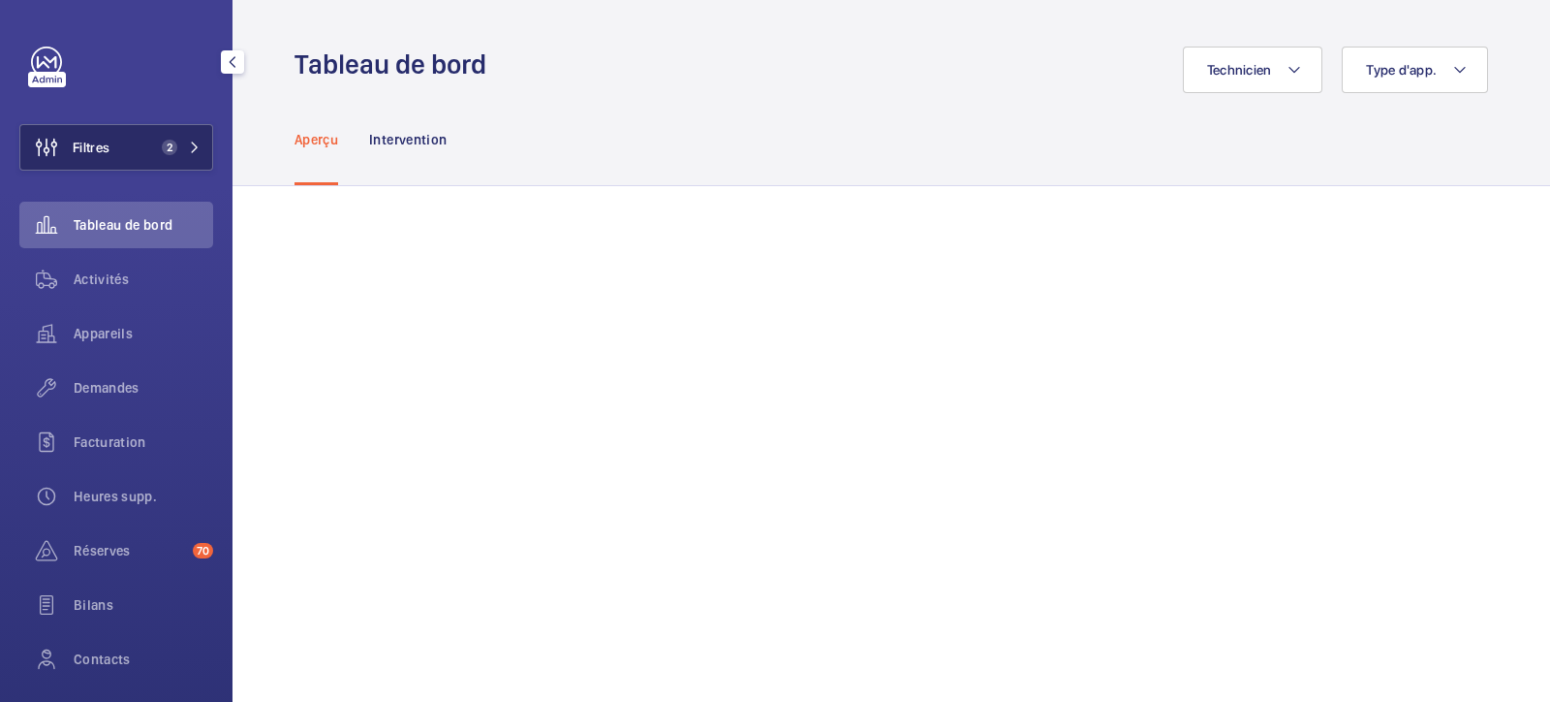
click at [165, 154] on span "2" at bounding box center [170, 148] width 16 height 16
click at [168, 143] on span "2" at bounding box center [170, 148] width 16 height 16
click at [154, 147] on span "2" at bounding box center [165, 148] width 23 height 16
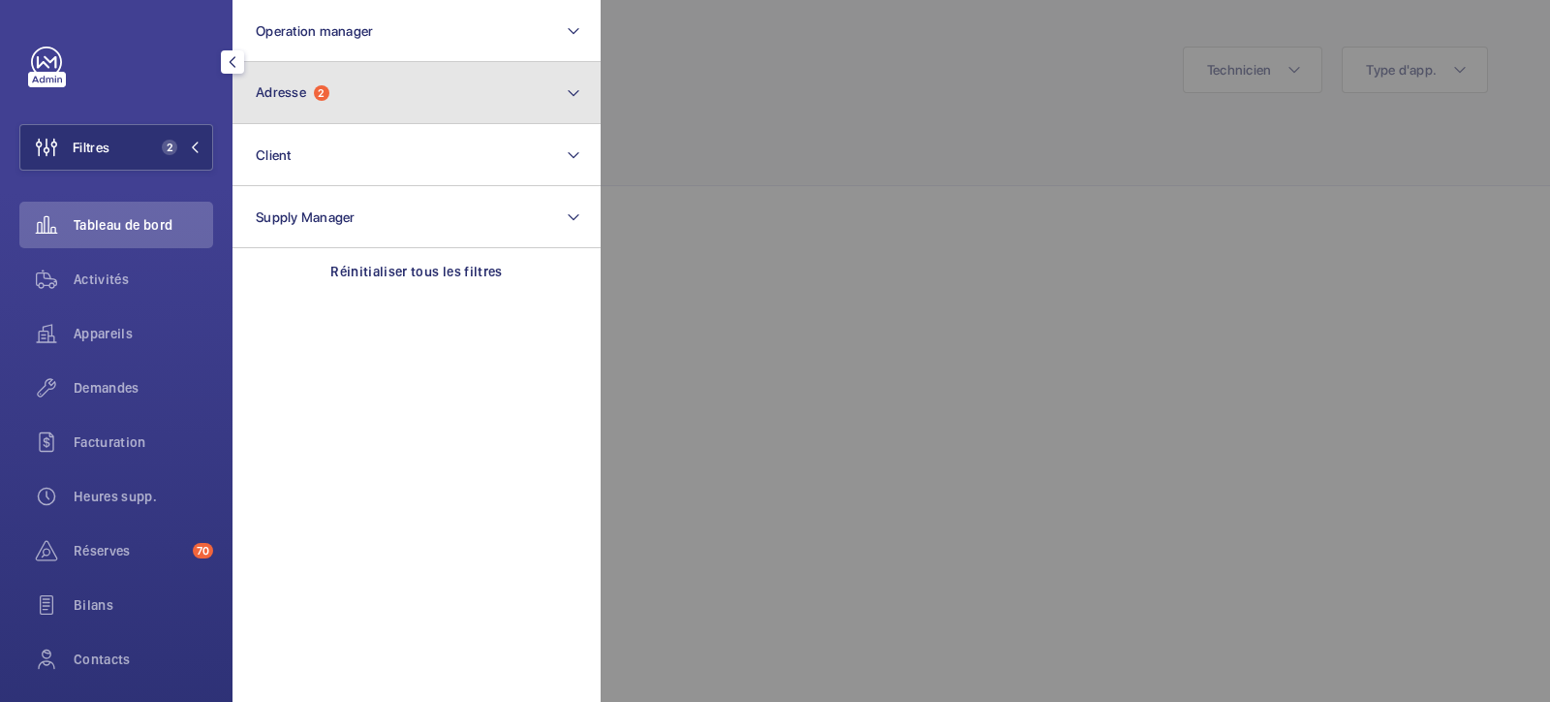
click at [291, 92] on span "Adresse" at bounding box center [281, 92] width 50 height 16
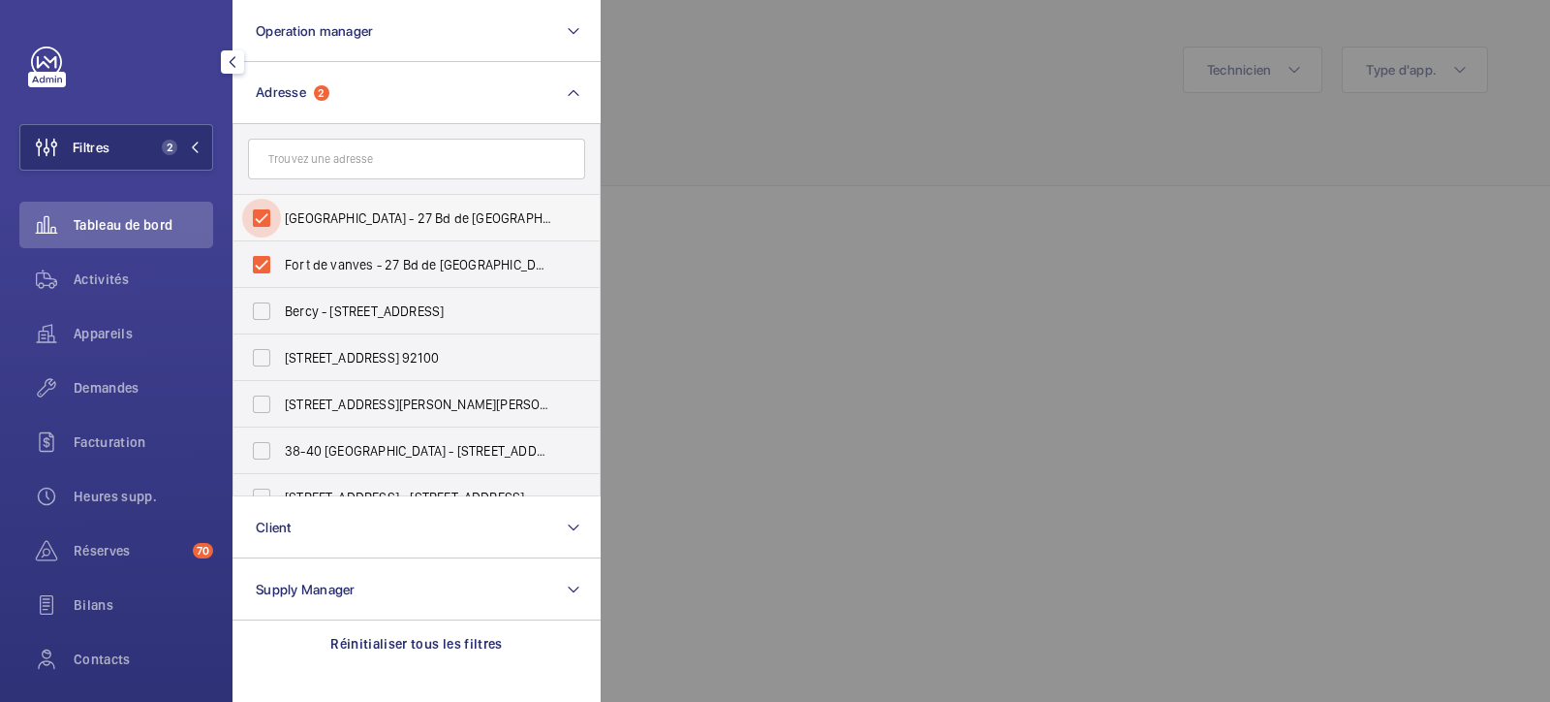
click at [255, 230] on input "[GEOGRAPHIC_DATA] - 27 Bd de [GEOGRAPHIC_DATA], MALAKOFF 92240" at bounding box center [261, 218] width 39 height 39
checkbox input "false"
click at [256, 268] on input "Fort de vanves - 27 Bd de [GEOGRAPHIC_DATA], MALAKOFF 92240" at bounding box center [261, 264] width 39 height 39
checkbox input "false"
click at [276, 154] on input "text" at bounding box center [416, 159] width 337 height 41
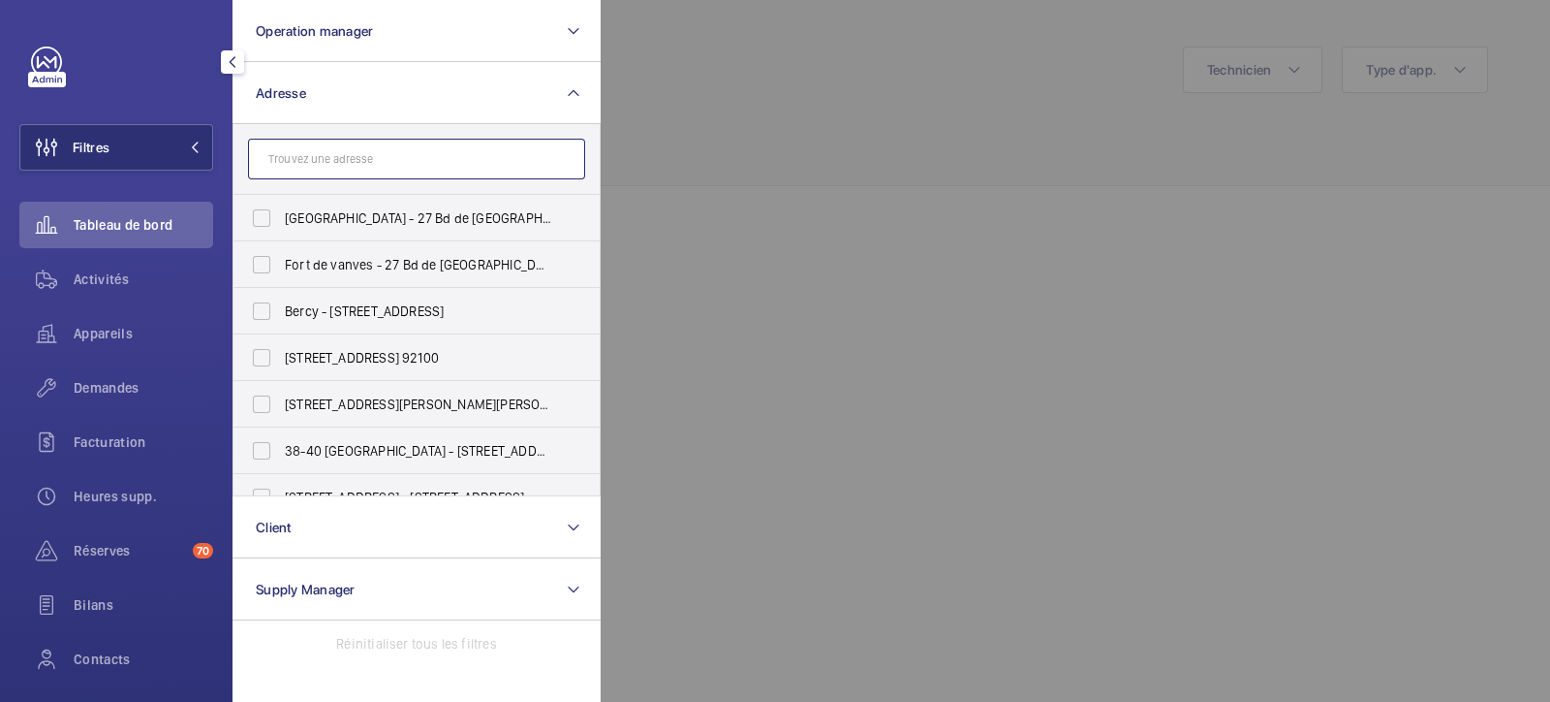
paste input "2 ALLEE DES MESSAGERIES"
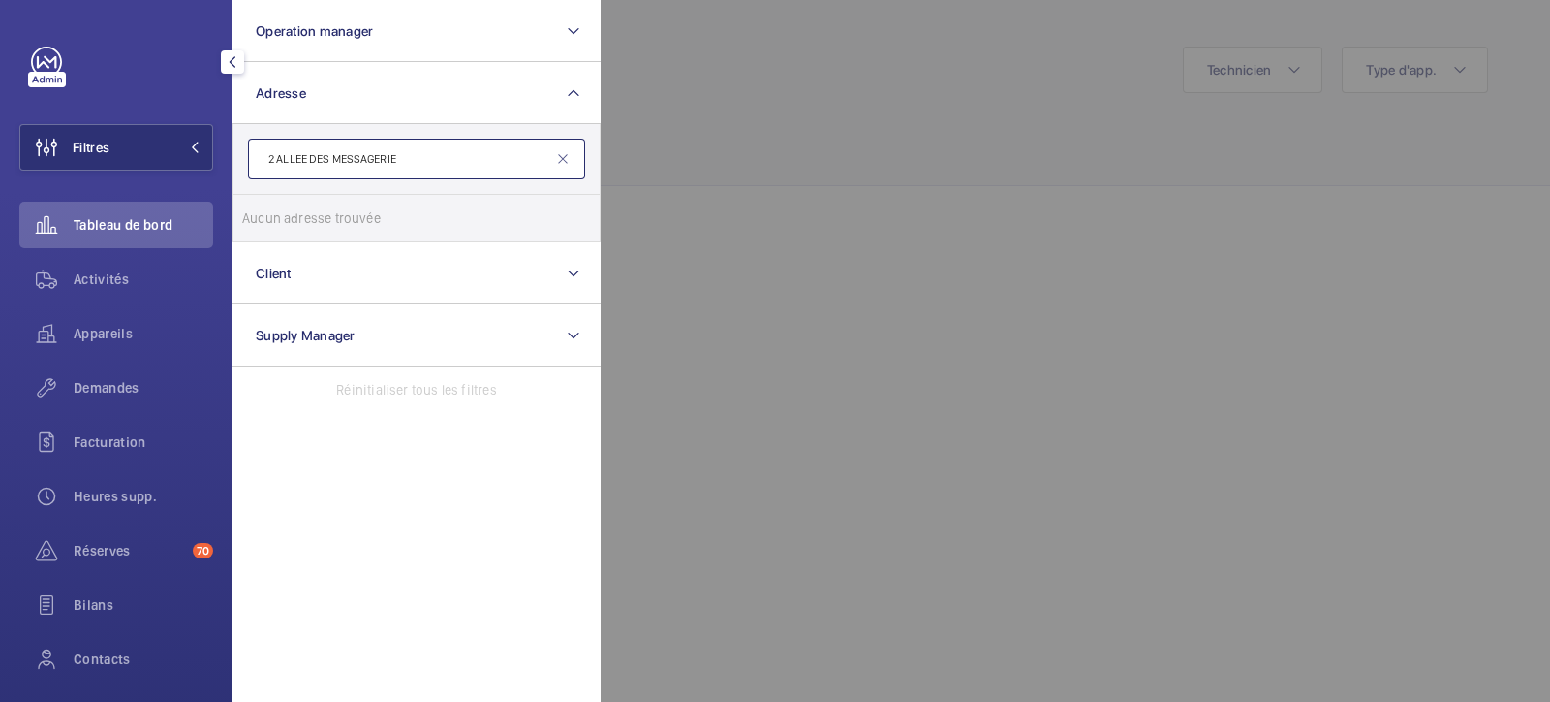
click at [312, 153] on input "2 ALLEE DES MESSAGERIE" at bounding box center [416, 159] width 337 height 41
type input "2 DES MESSAGERIE"
click at [263, 220] on input "Pacific - 2 Allée des Messagerie s, BOIS-COLOMBES 9 2 2 70" at bounding box center [261, 218] width 39 height 39
checkbox input "true"
click at [852, 124] on div at bounding box center [1376, 351] width 1550 height 702
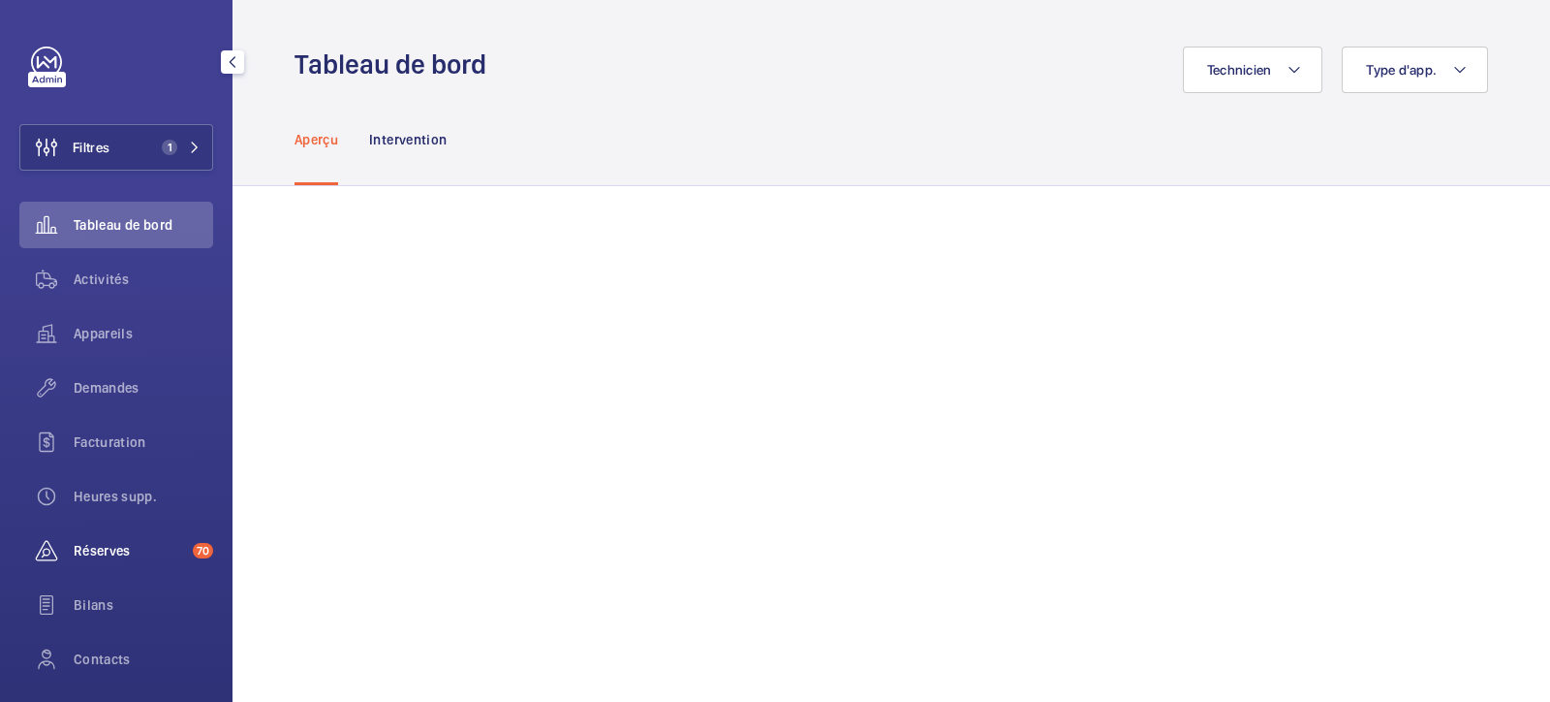
click at [98, 553] on span "Réserves" at bounding box center [129, 550] width 111 height 19
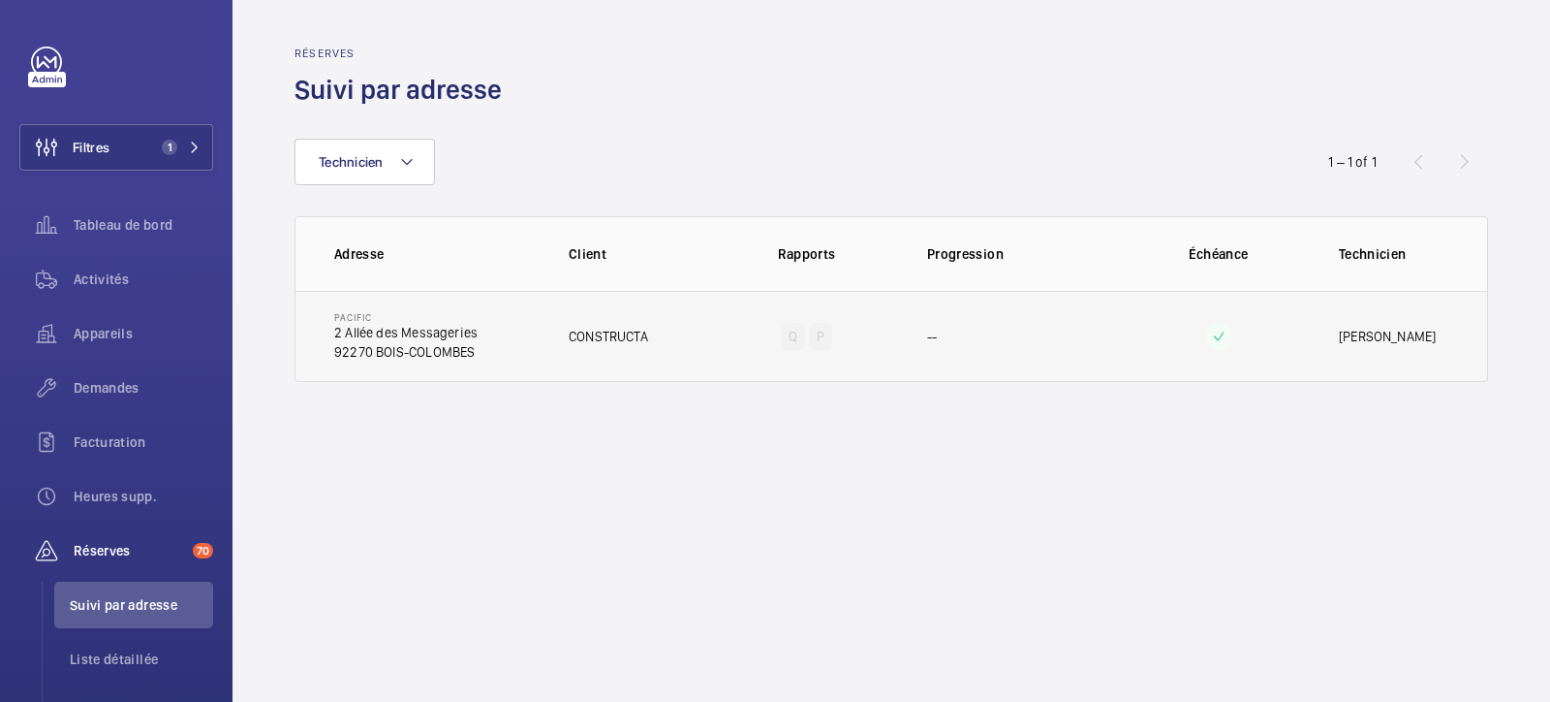
click at [650, 328] on td "CONSTRUCTA" at bounding box center [627, 336] width 179 height 91
click at [472, 351] on p "92270 BOIS-COLOMBES" at bounding box center [405, 351] width 143 height 19
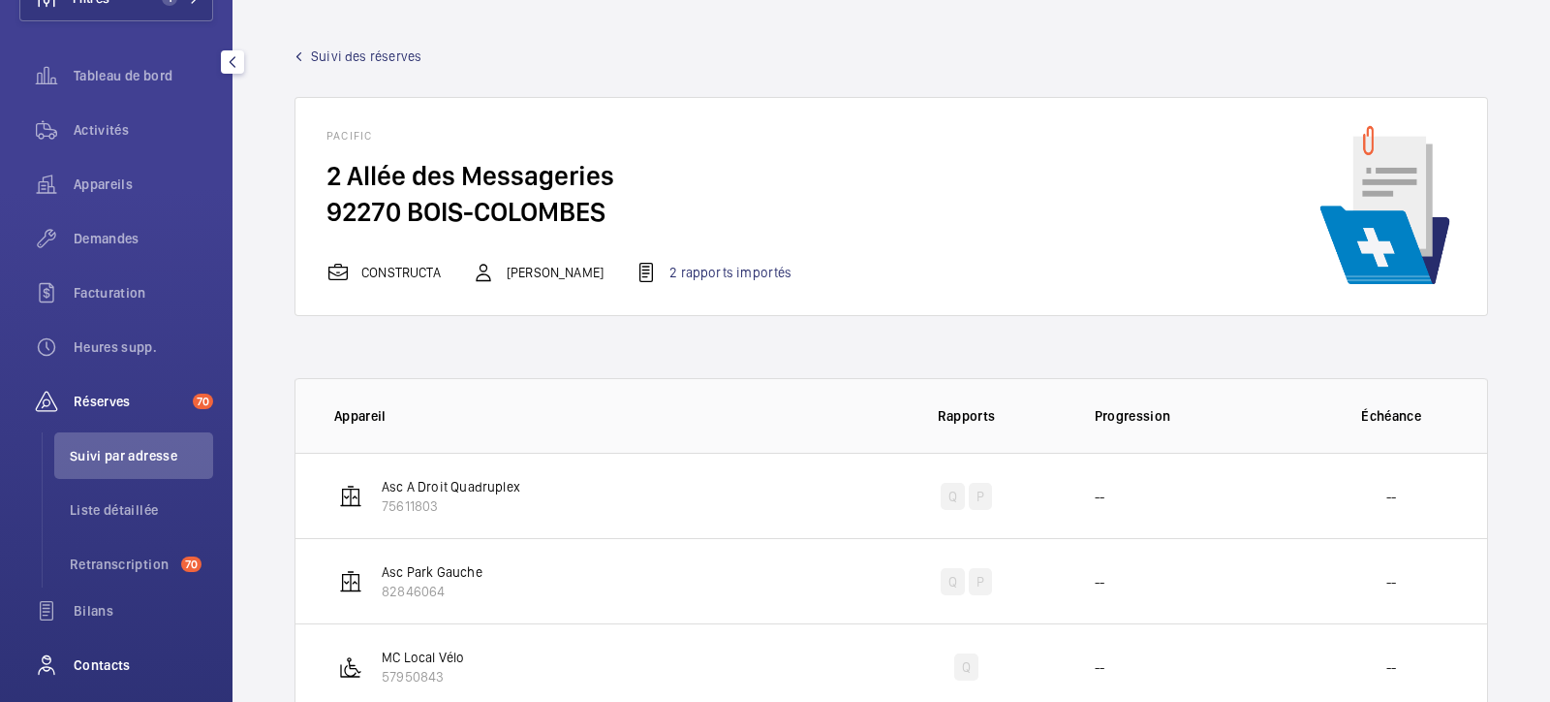
scroll to position [282, 0]
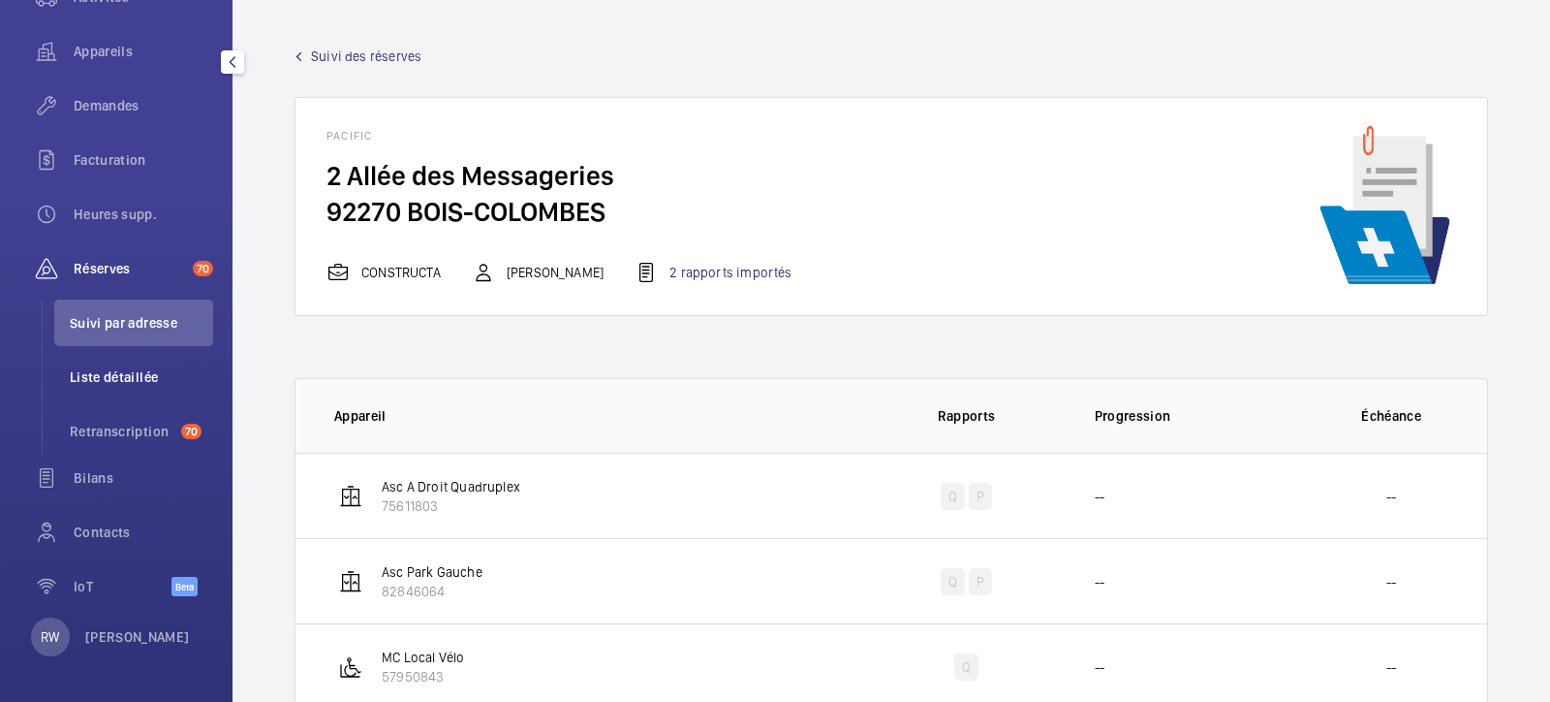
click at [132, 370] on span "Liste détaillée" at bounding box center [141, 376] width 143 height 19
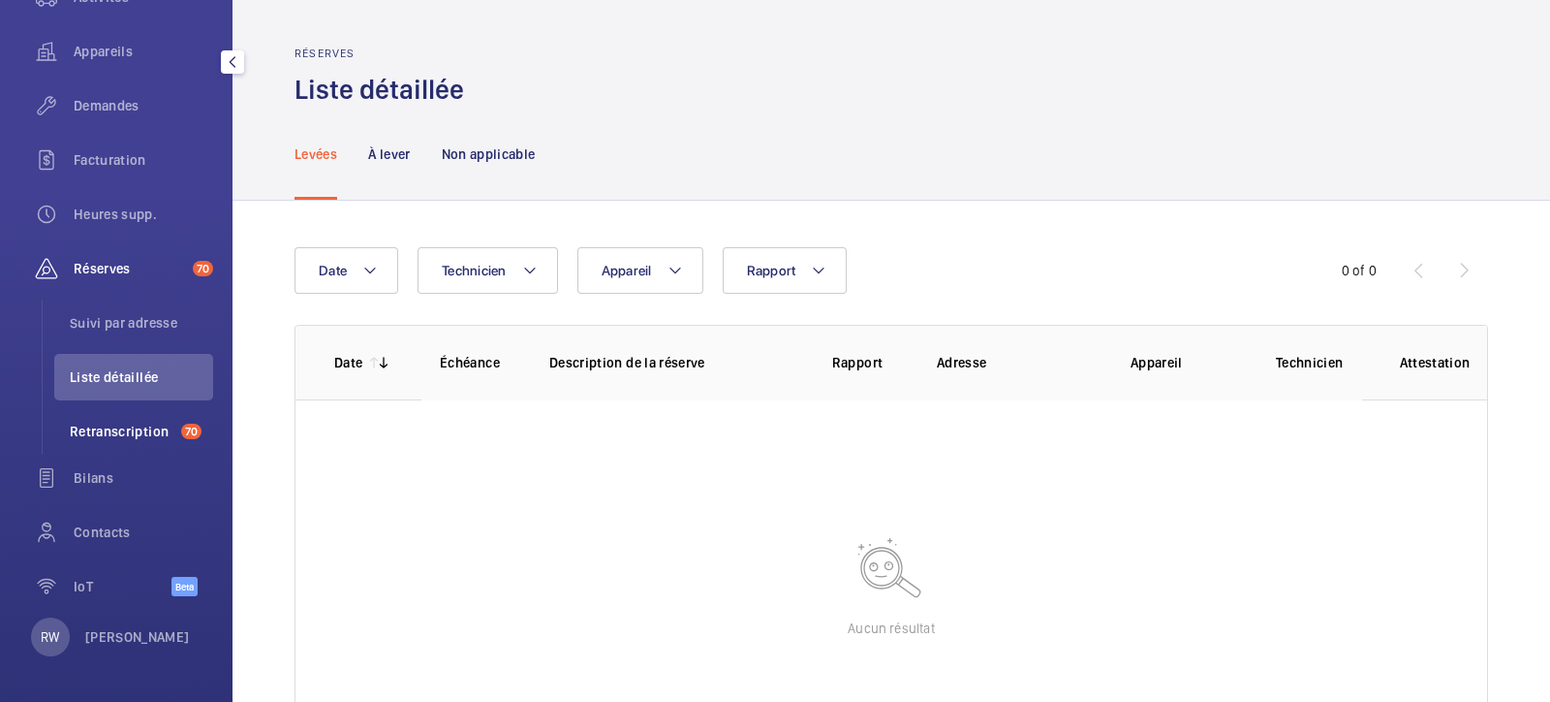
drag, startPoint x: 87, startPoint y: 438, endPoint x: 122, endPoint y: 438, distance: 34.9
click at [88, 438] on span "Retranscription" at bounding box center [122, 431] width 104 height 19
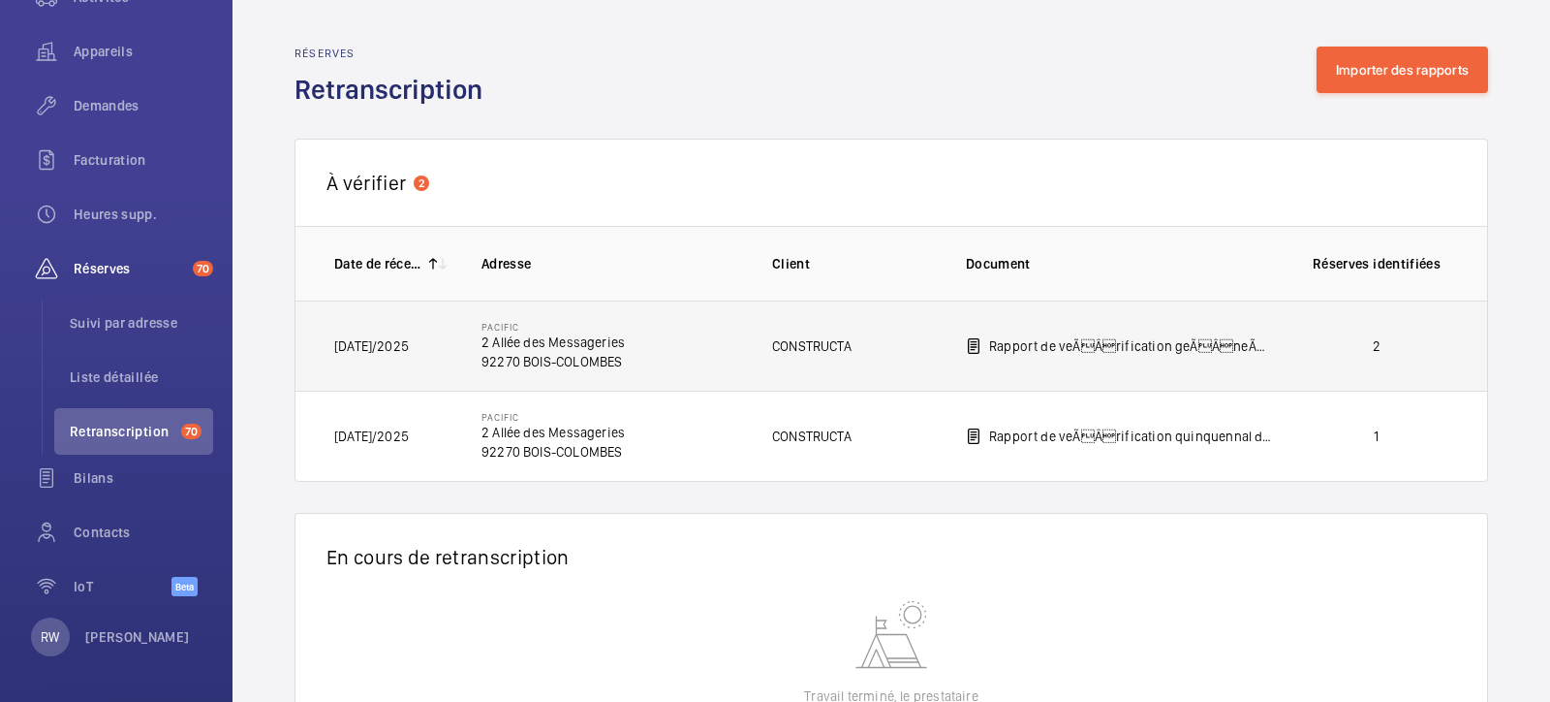
click at [543, 357] on p "92270 BOIS-COLOMBES" at bounding box center [553, 361] width 143 height 19
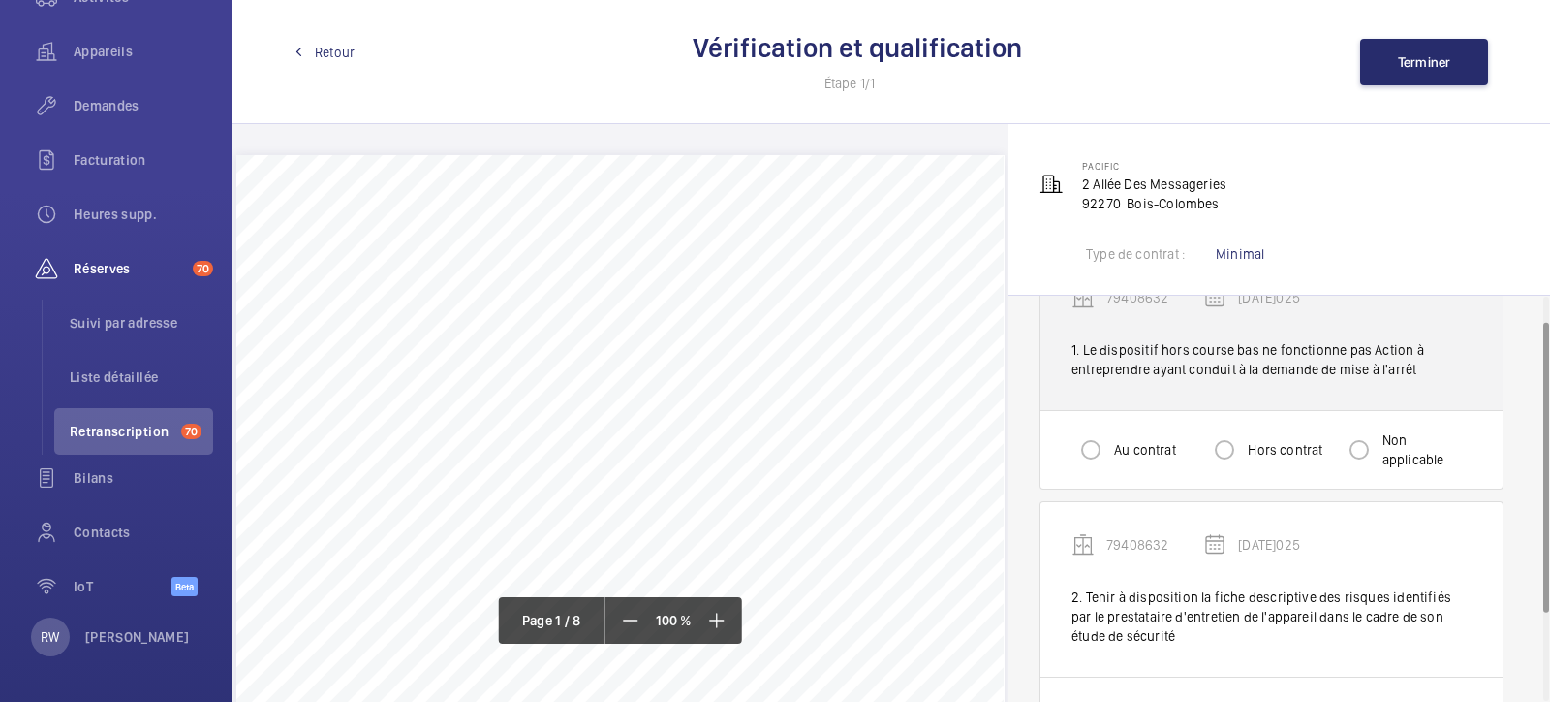
scroll to position [35, 0]
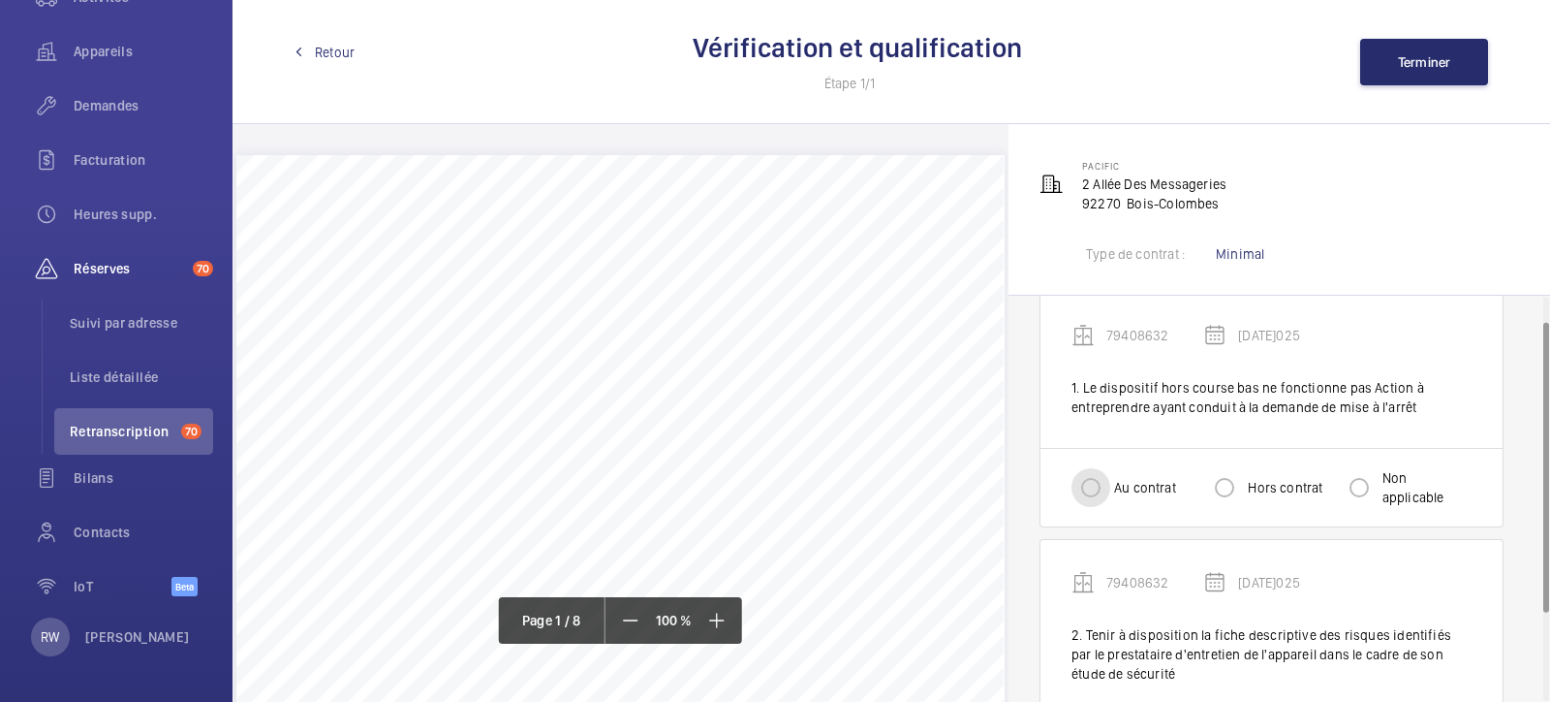
drag, startPoint x: 1087, startPoint y: 492, endPoint x: 1097, endPoint y: 491, distance: 9.7
click at [1088, 492] on input "Au contrat" at bounding box center [1091, 487] width 39 height 39
radio input "true"
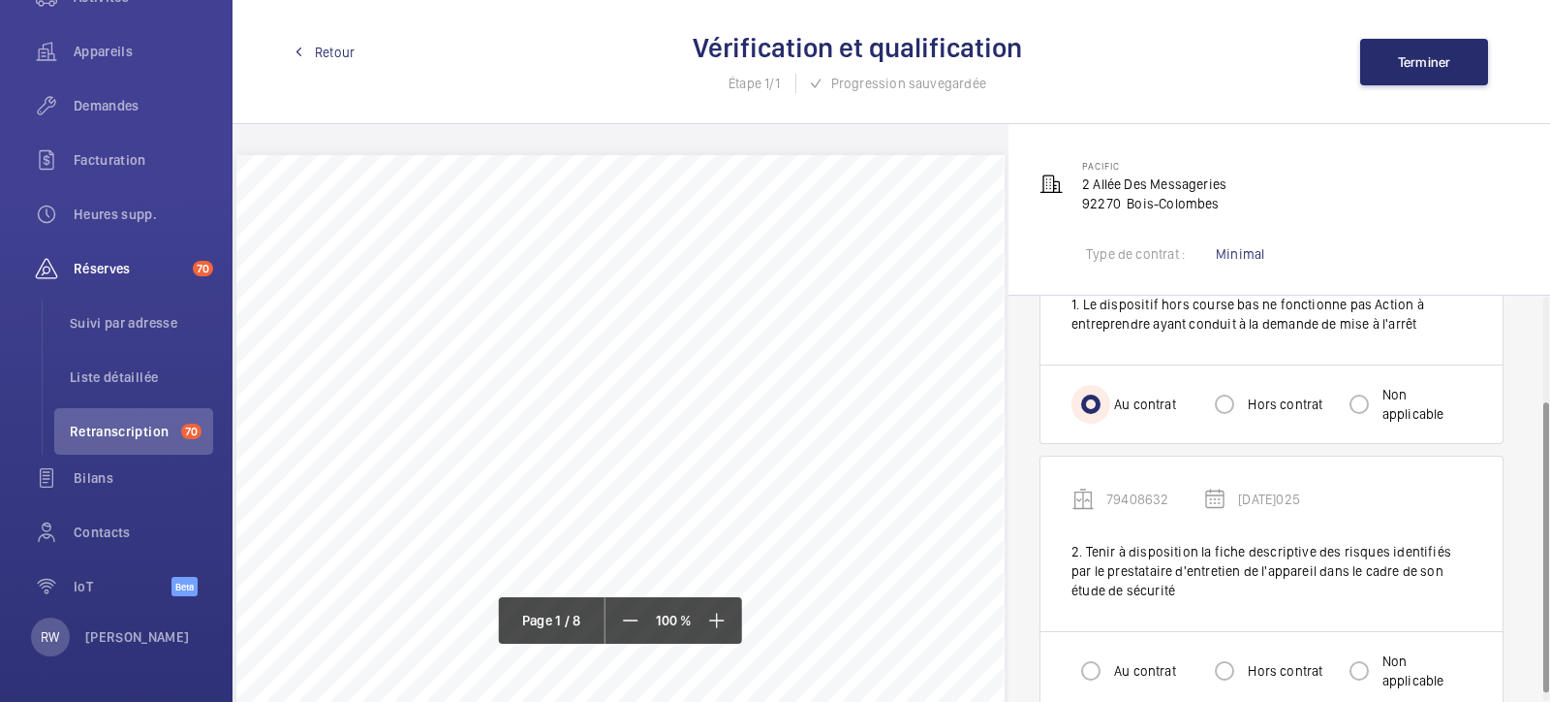
scroll to position [156, 0]
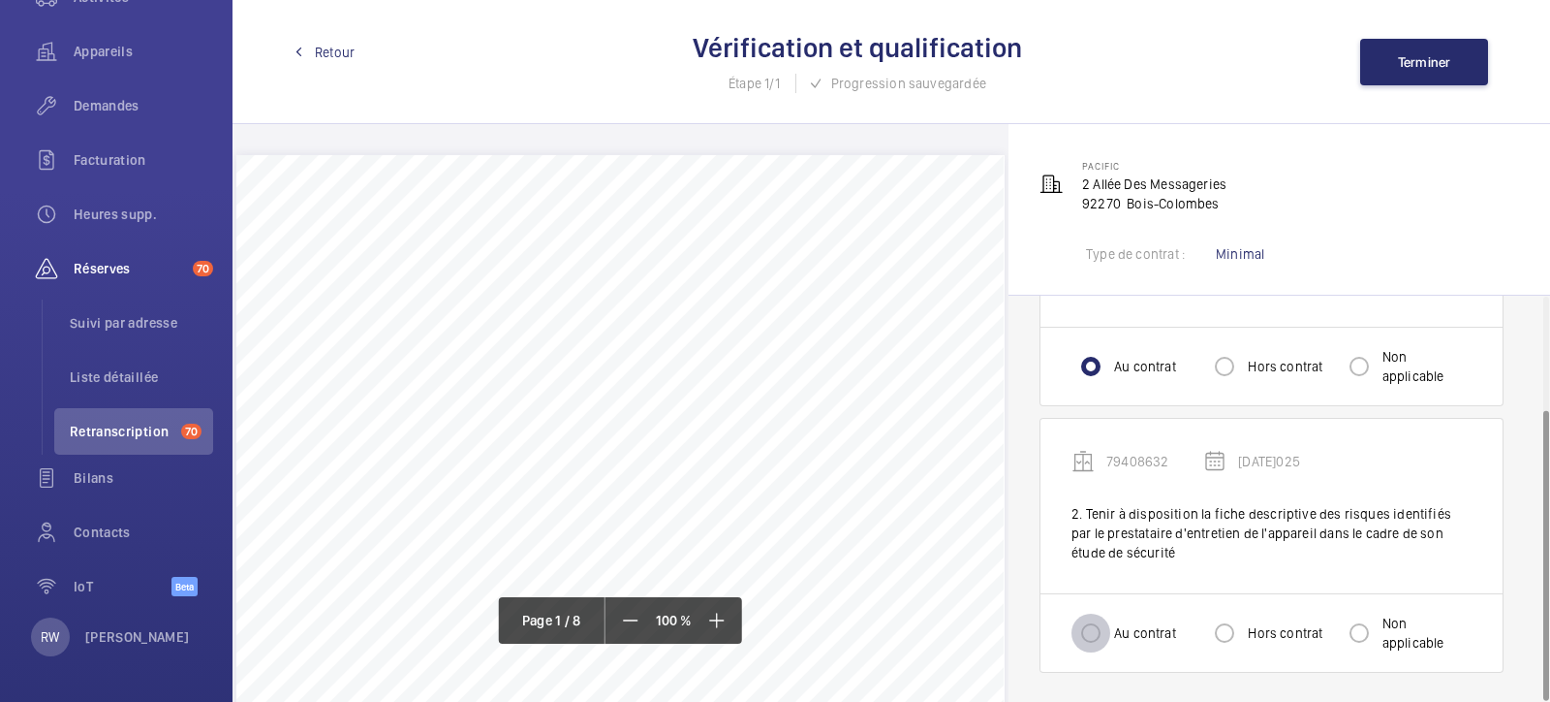
drag, startPoint x: 1101, startPoint y: 634, endPoint x: 1100, endPoint y: 623, distance: 10.7
click at [1101, 560] on input "Au contrat" at bounding box center [1091, 632] width 39 height 39
radio input "true"
click at [1239, 57] on span "Terminer" at bounding box center [1424, 62] width 53 height 16
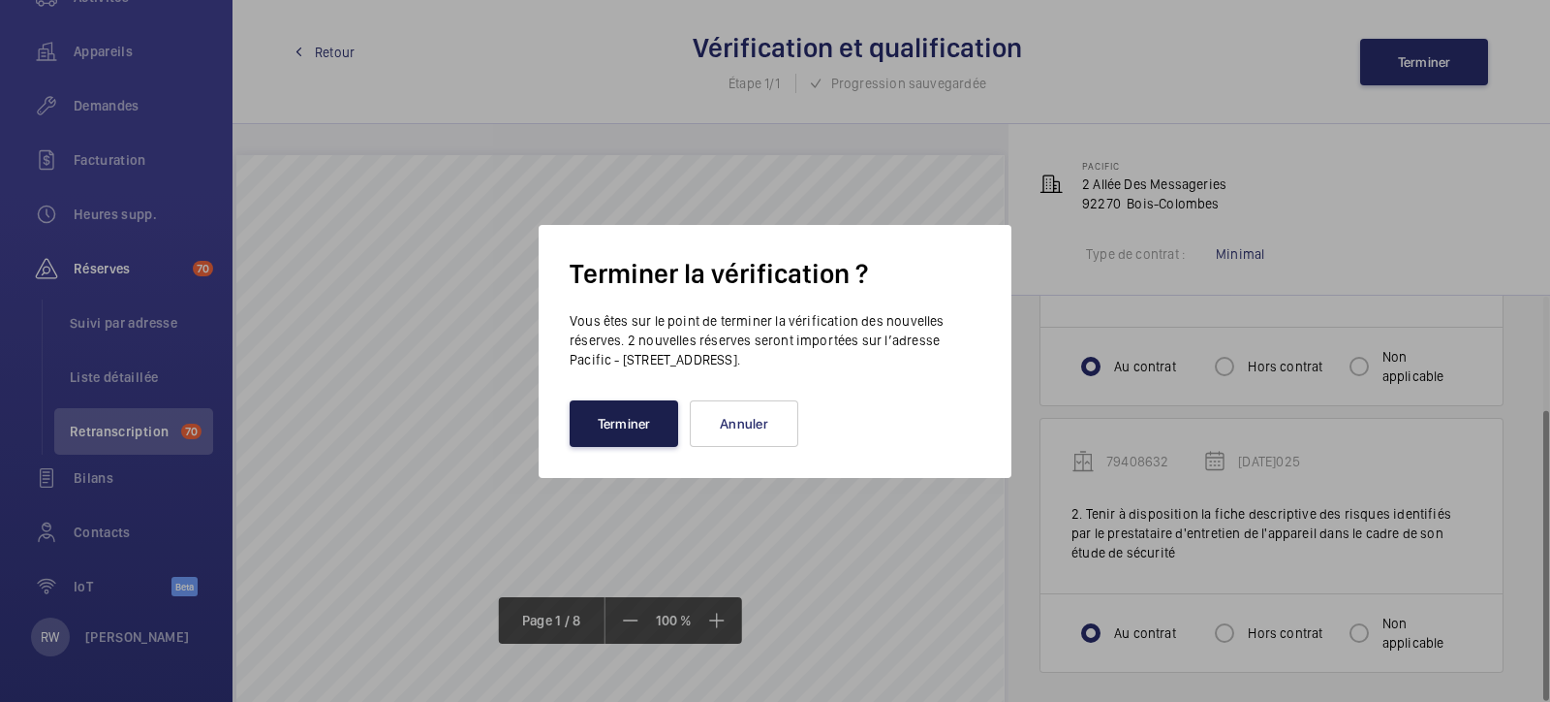
click at [643, 422] on button "Terminer" at bounding box center [624, 423] width 109 height 47
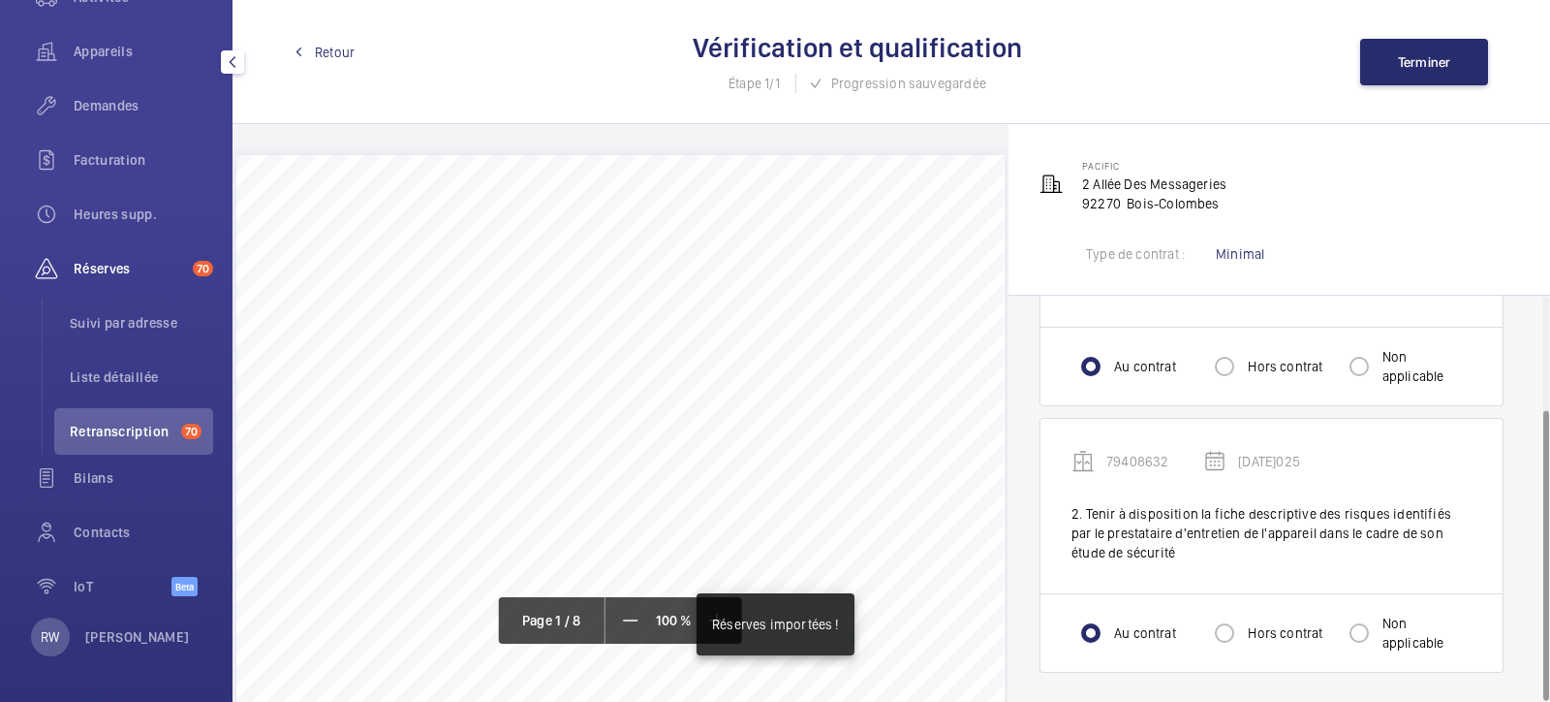
click at [135, 430] on span "Retranscription" at bounding box center [122, 431] width 104 height 19
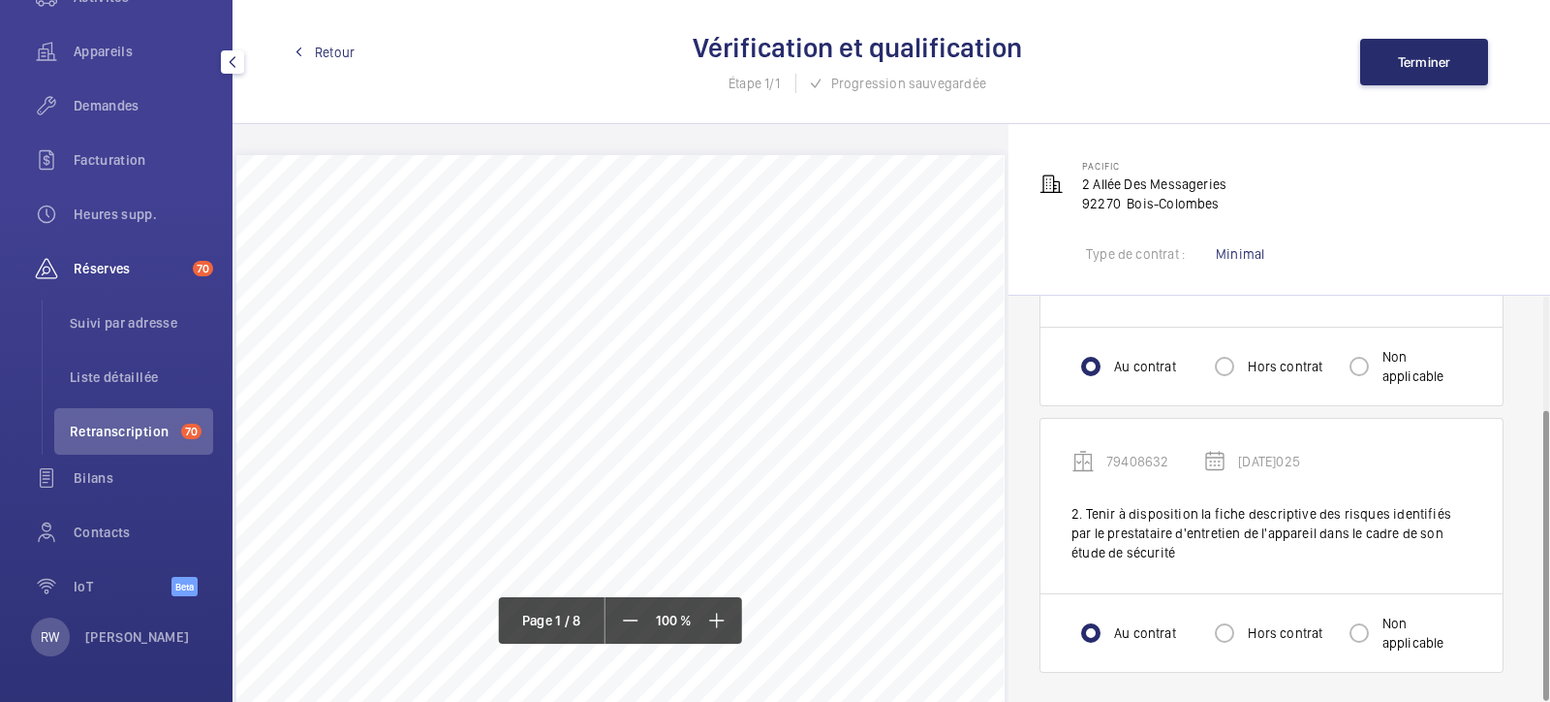
click at [123, 428] on span "Retranscription" at bounding box center [122, 431] width 104 height 19
click at [1239, 56] on span "Terminer" at bounding box center [1424, 62] width 53 height 16
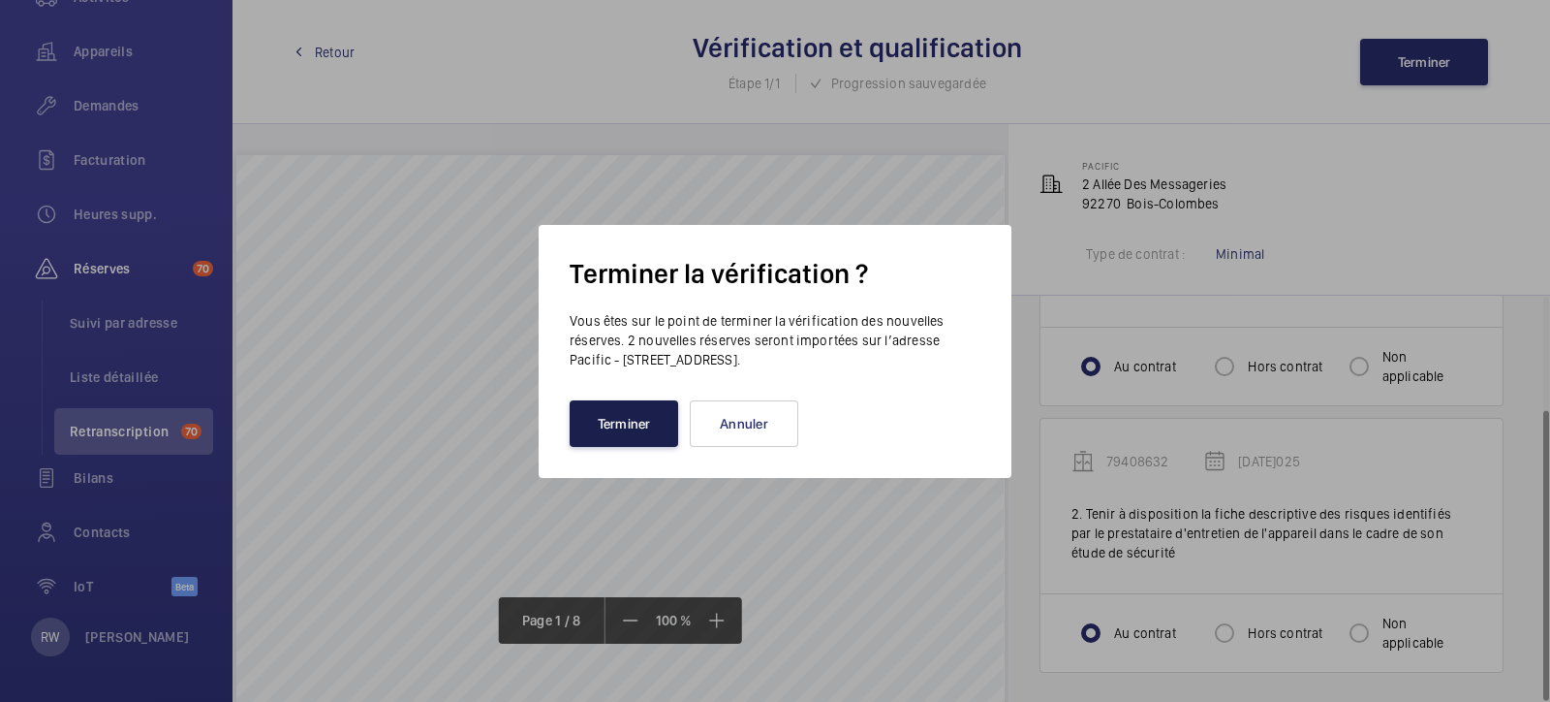
click at [651, 418] on button "Terminer" at bounding box center [624, 423] width 109 height 47
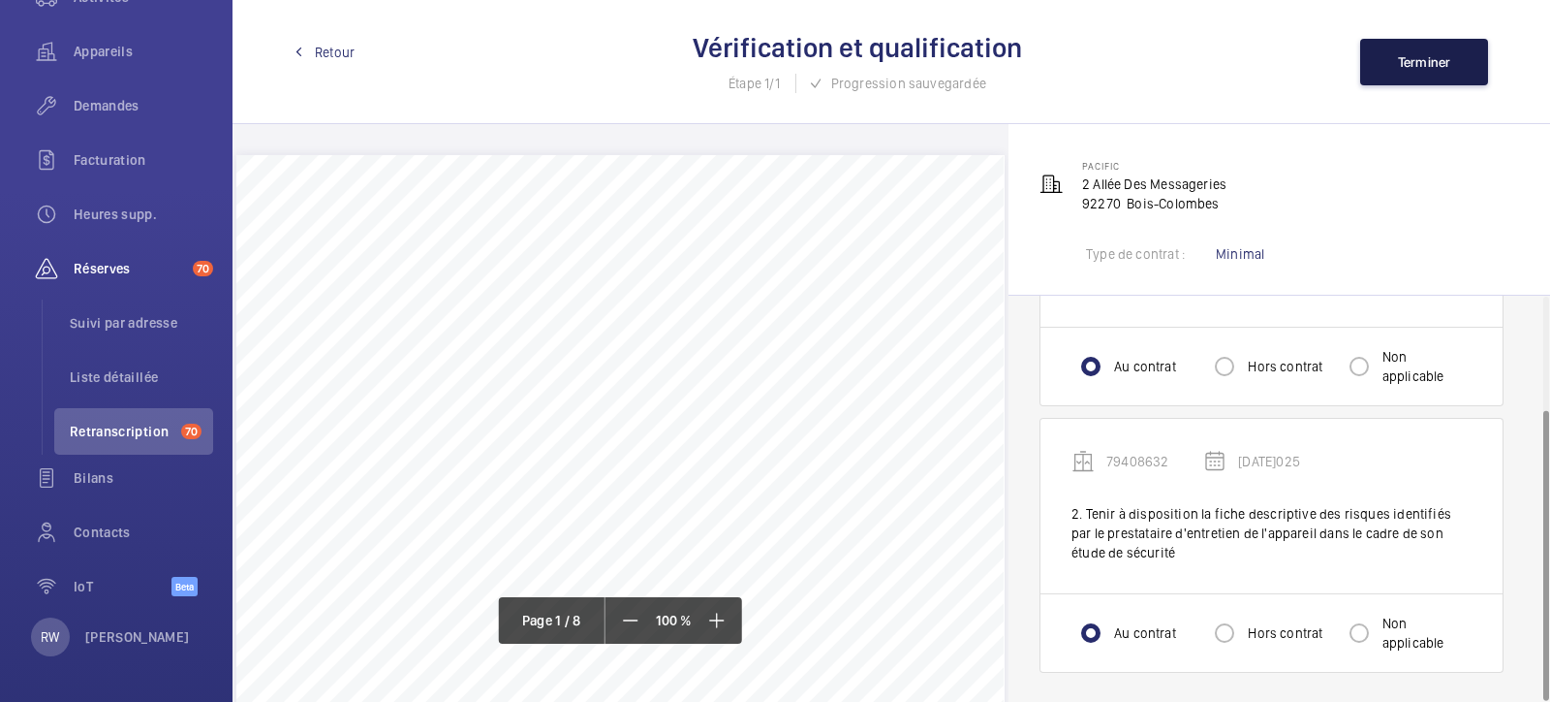
click at [1239, 70] on button "Terminer" at bounding box center [1424, 62] width 128 height 47
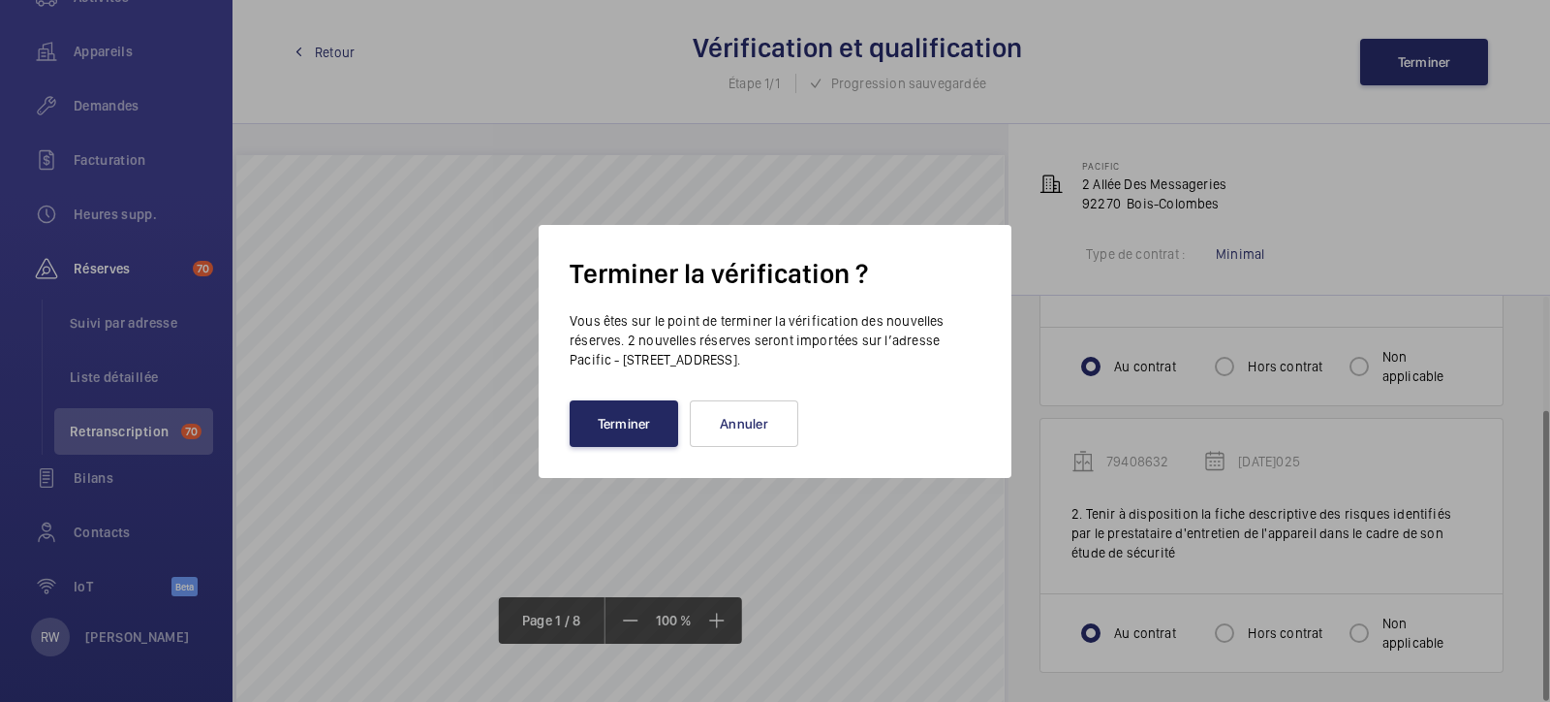
click at [641, 424] on button "Terminer" at bounding box center [624, 423] width 109 height 47
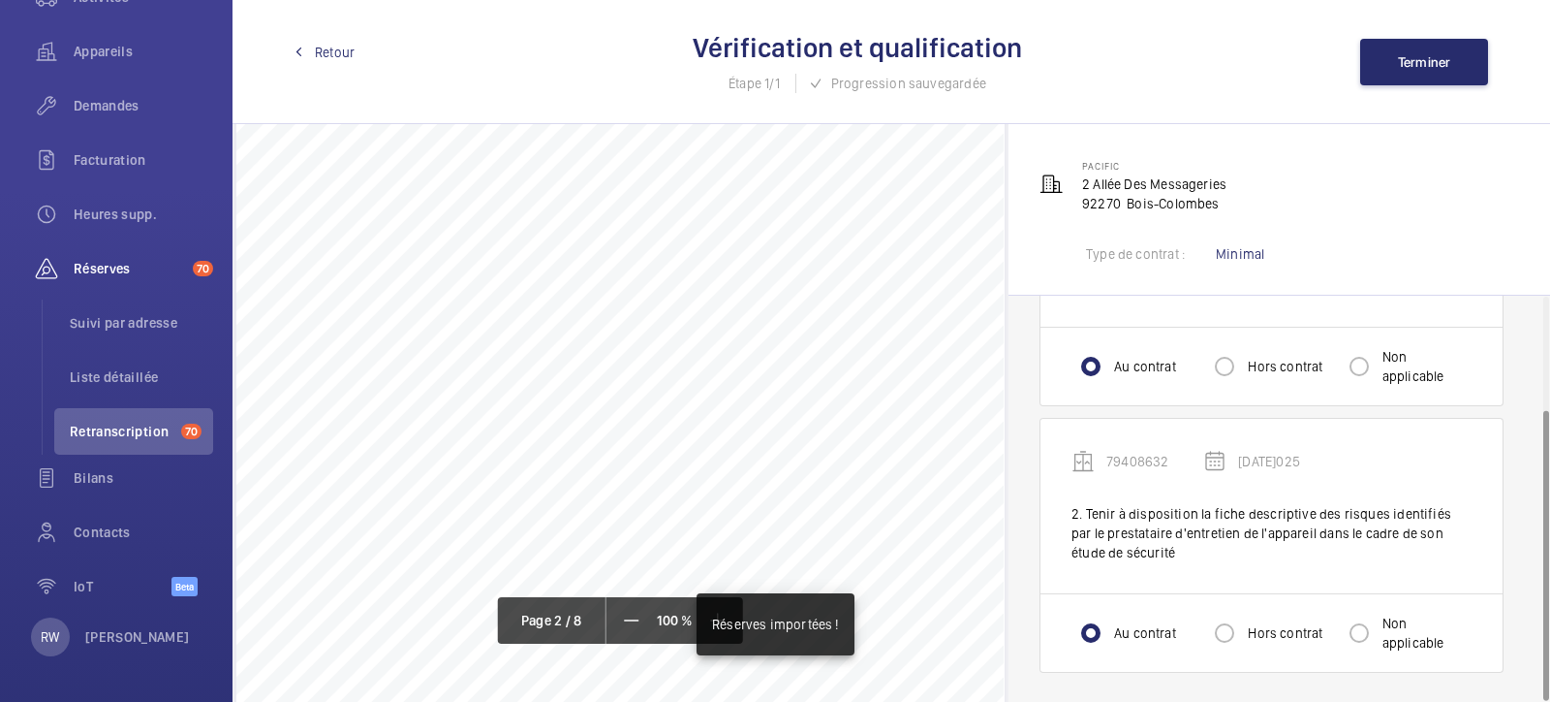
scroll to position [1937, 0]
click at [123, 438] on span "Retranscription" at bounding box center [122, 431] width 104 height 19
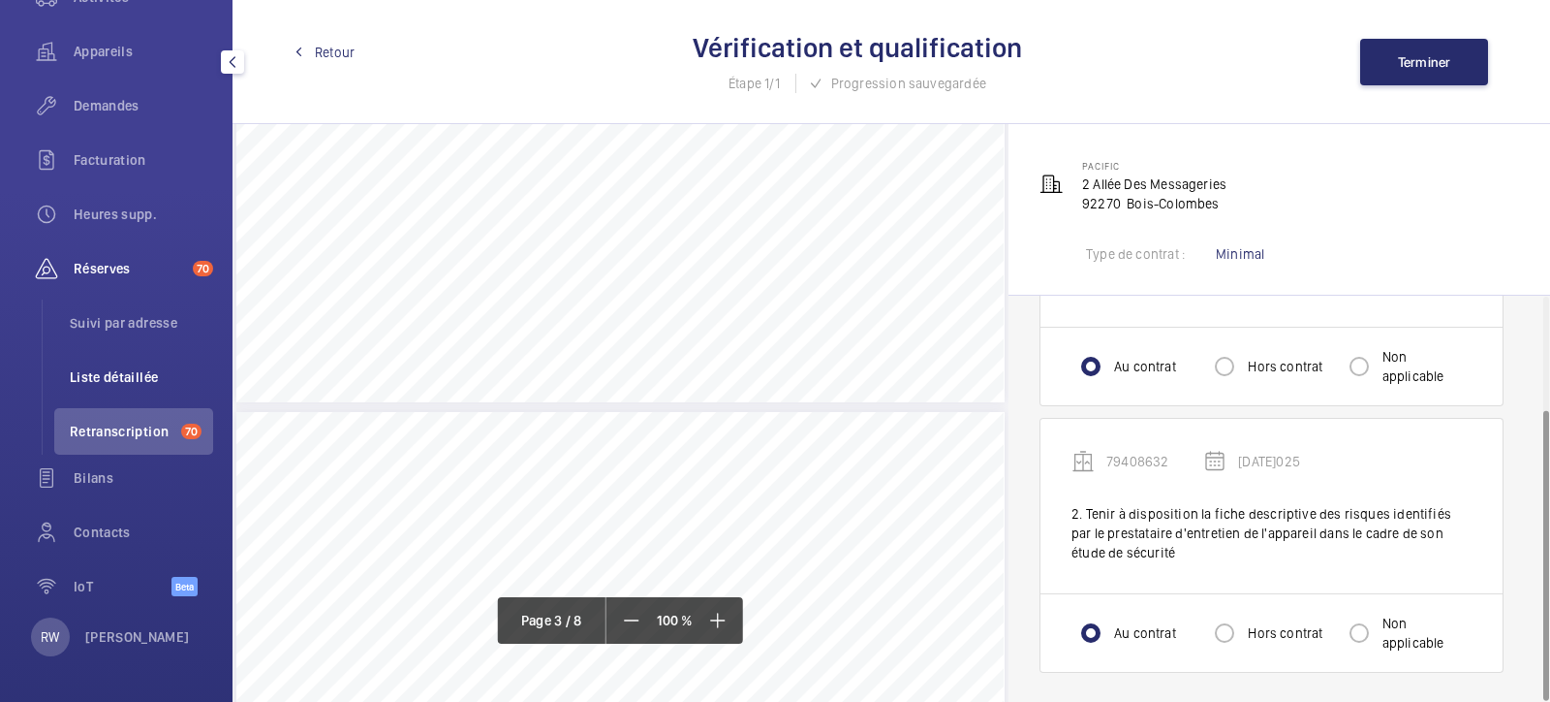
click at [129, 367] on span "Liste détaillée" at bounding box center [141, 376] width 143 height 19
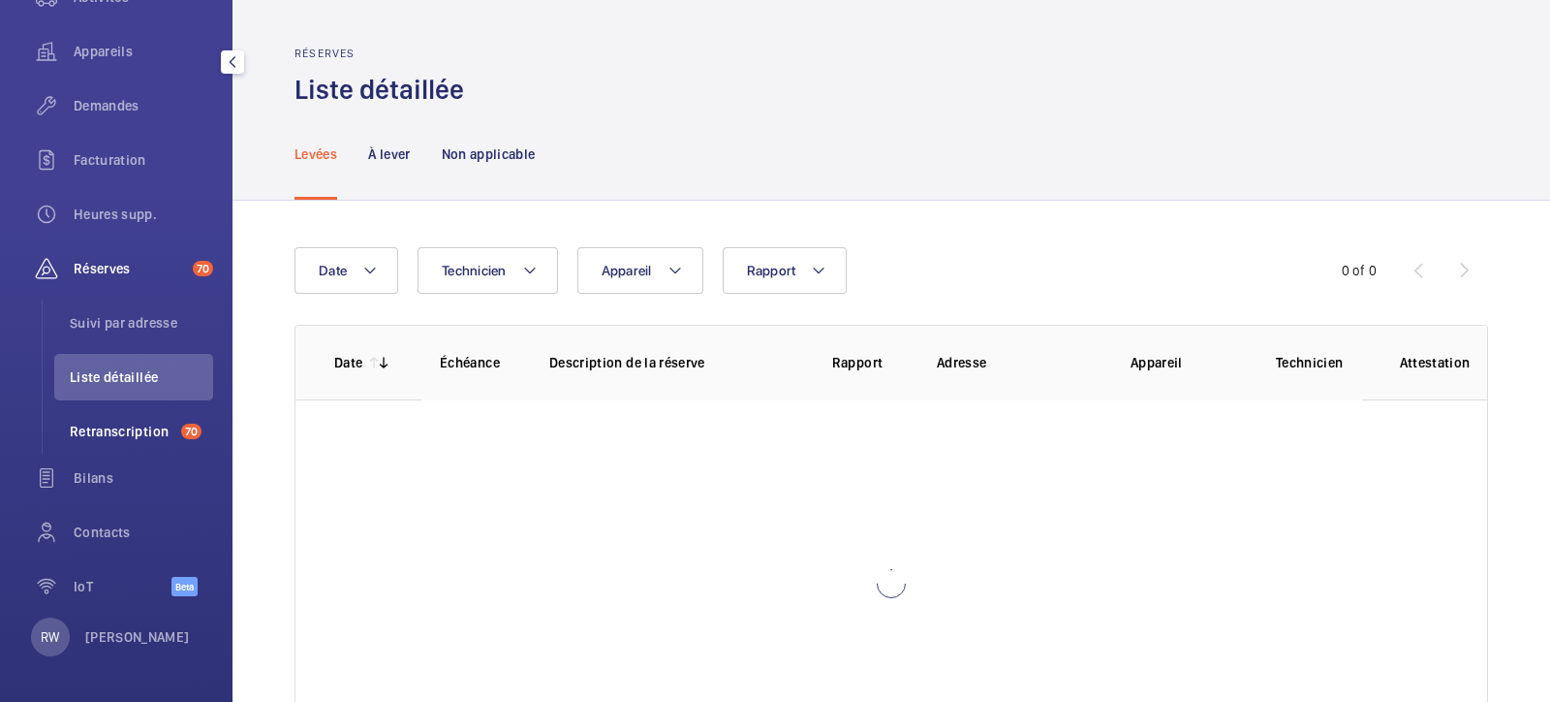
click at [123, 428] on span "Retranscription" at bounding box center [122, 431] width 104 height 19
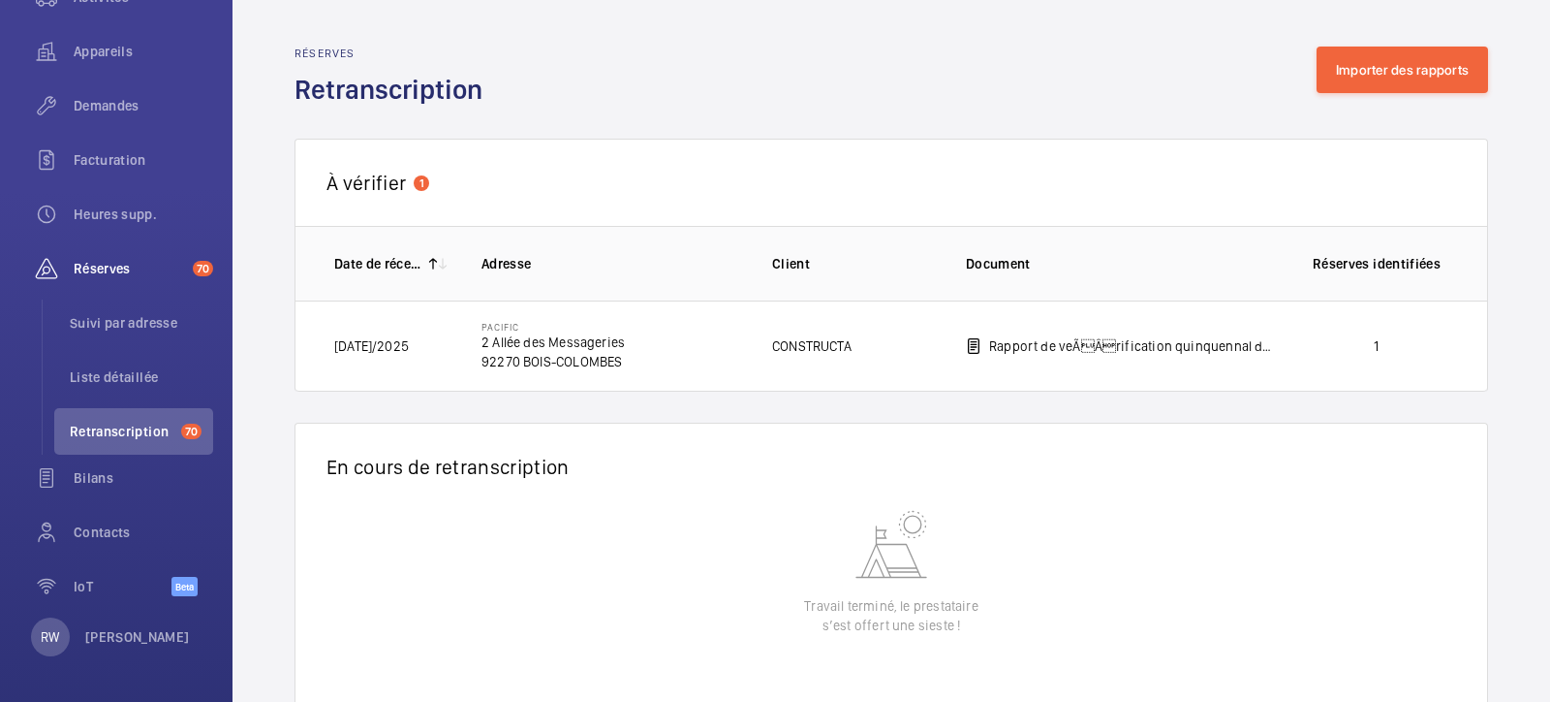
click at [643, 346] on td "Pacific [STREET_ADDRESS]" at bounding box center [596, 345] width 291 height 91
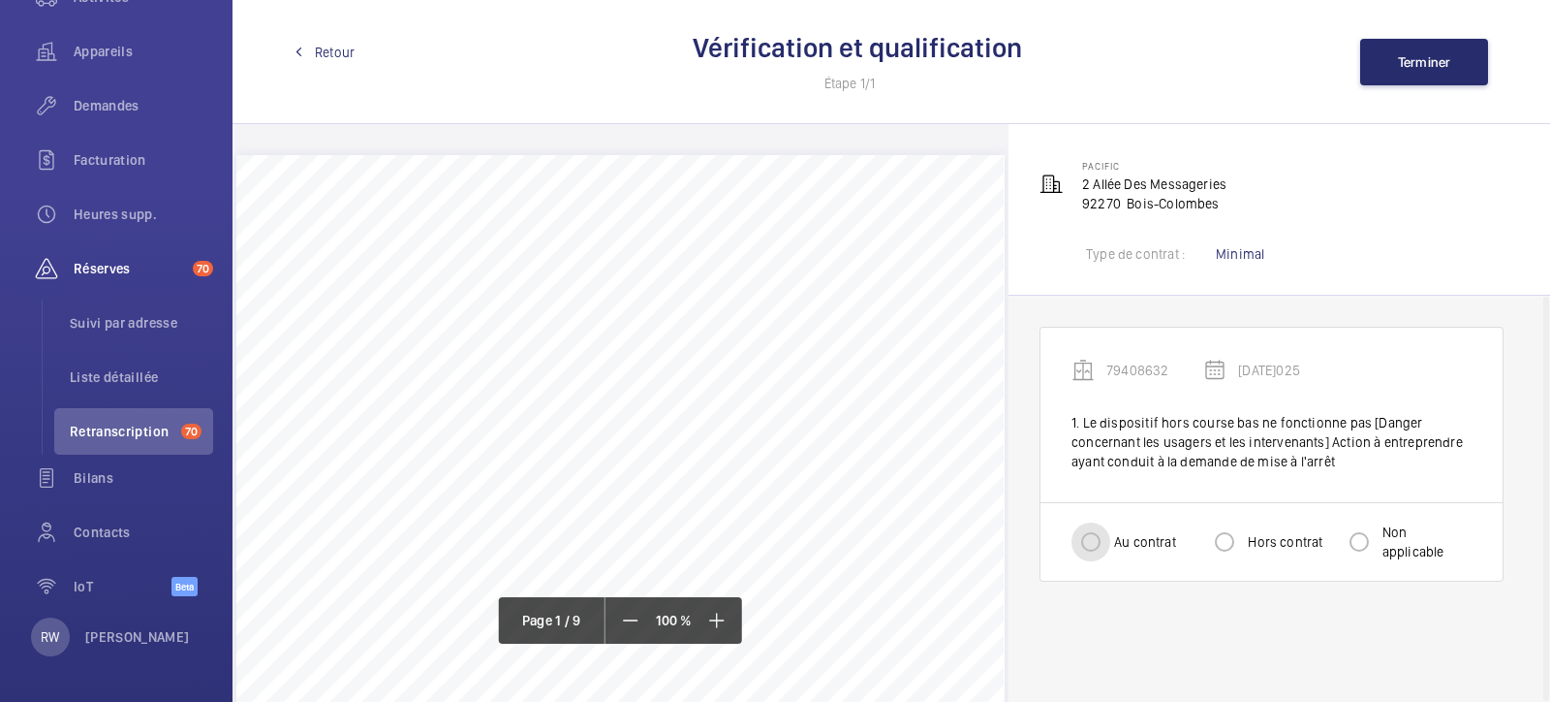
click at [1098, 546] on input "Au contrat" at bounding box center [1091, 541] width 39 height 39
radio input "true"
click at [1239, 56] on span "Terminer" at bounding box center [1424, 62] width 53 height 16
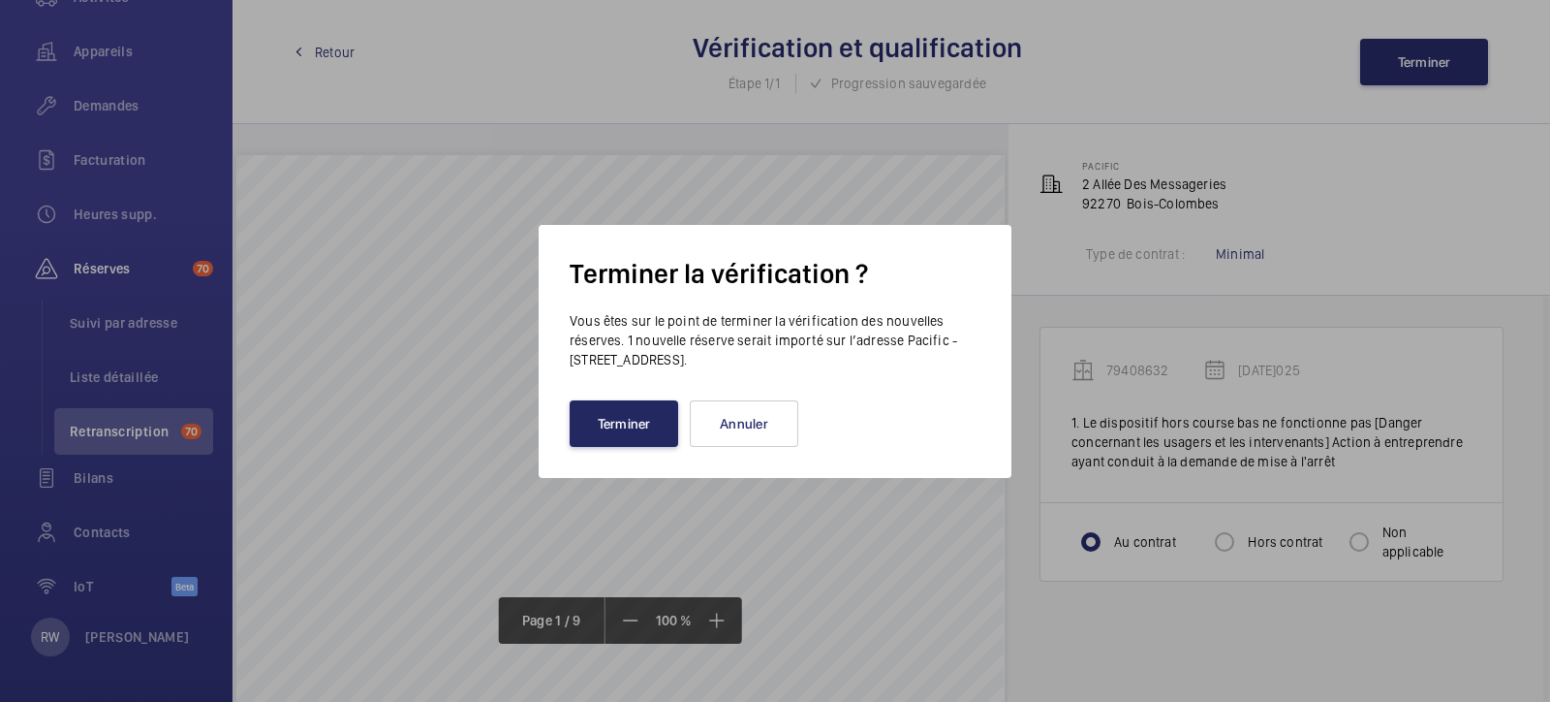
click at [641, 419] on button "Terminer" at bounding box center [624, 423] width 109 height 47
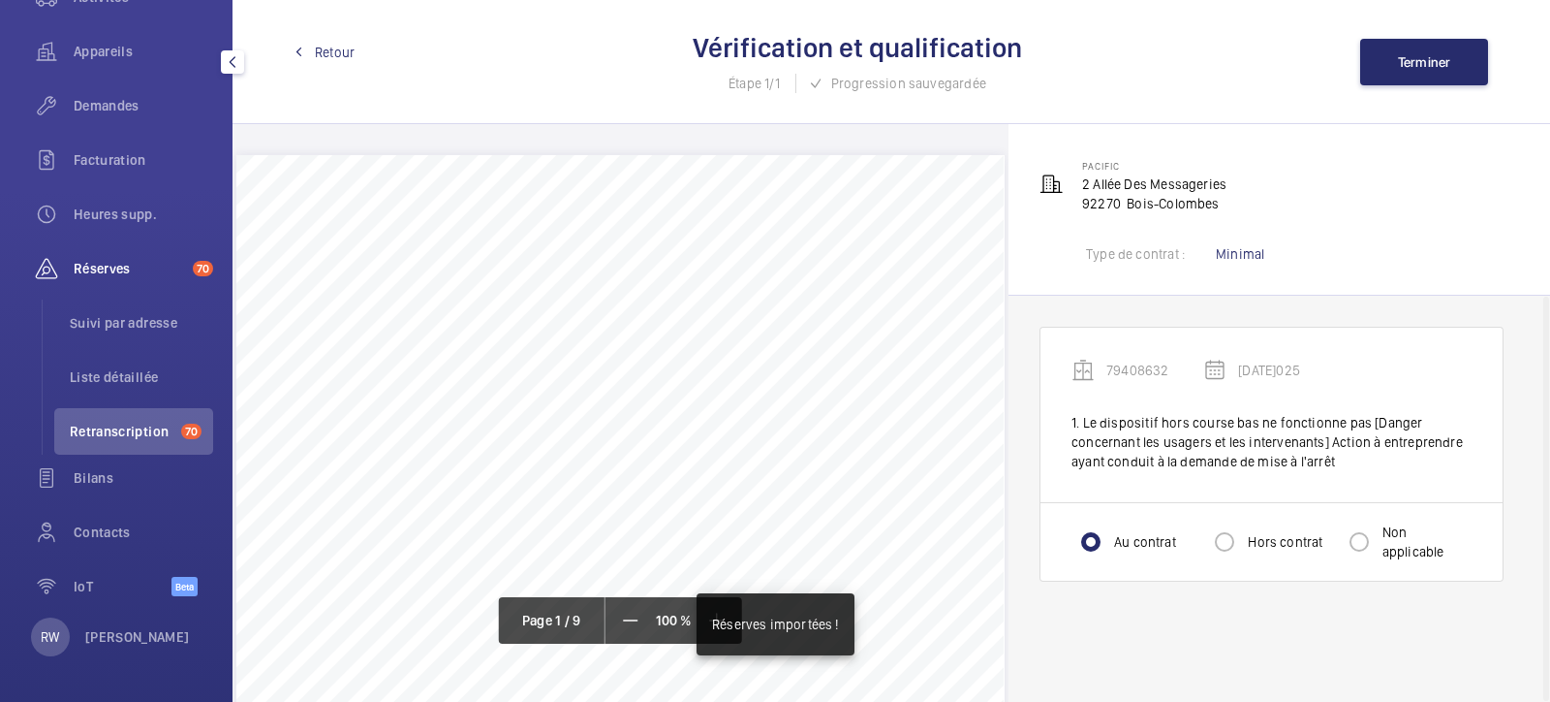
drag, startPoint x: 101, startPoint y: 374, endPoint x: 104, endPoint y: 415, distance: 40.8
click at [102, 374] on span "Liste détaillée" at bounding box center [141, 376] width 143 height 19
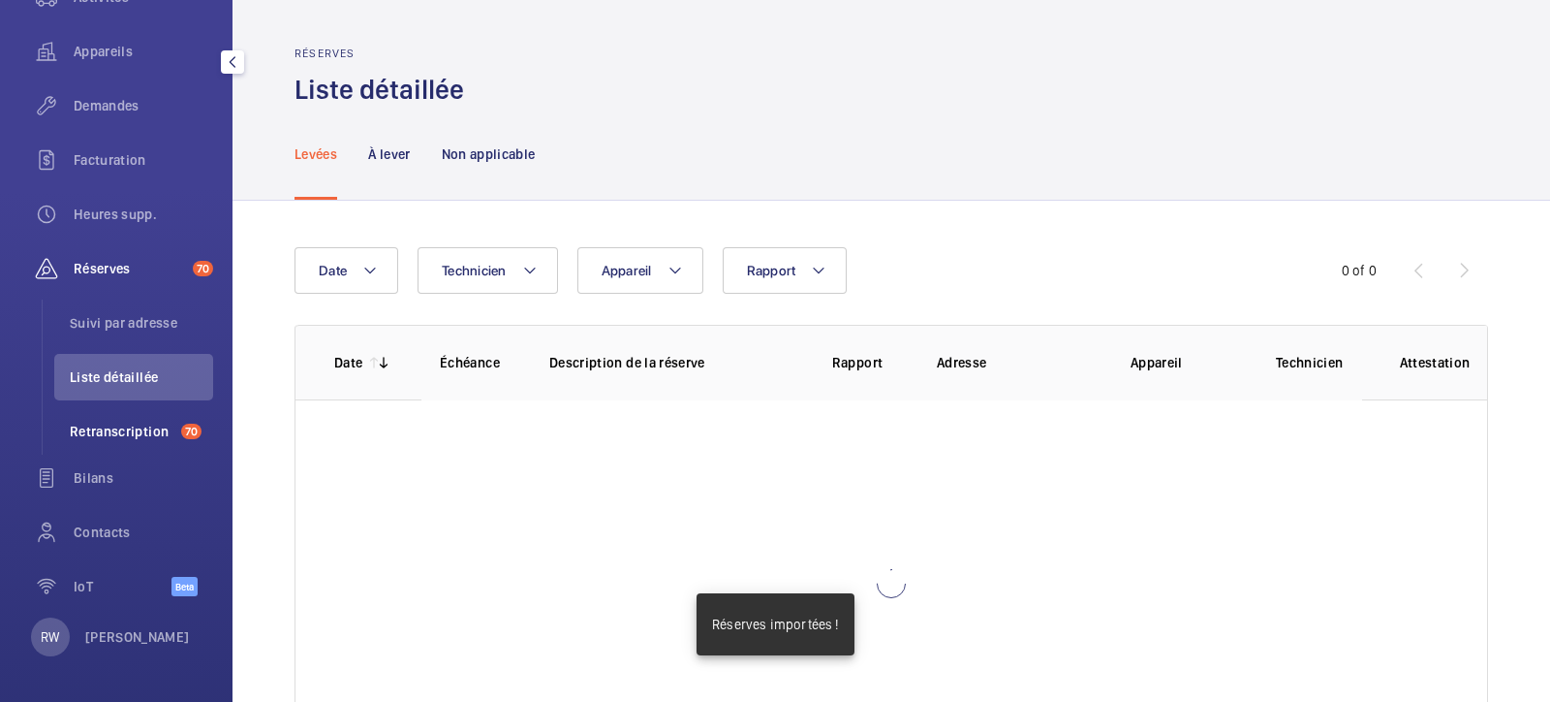
click at [104, 428] on span "Retranscription" at bounding box center [122, 431] width 104 height 19
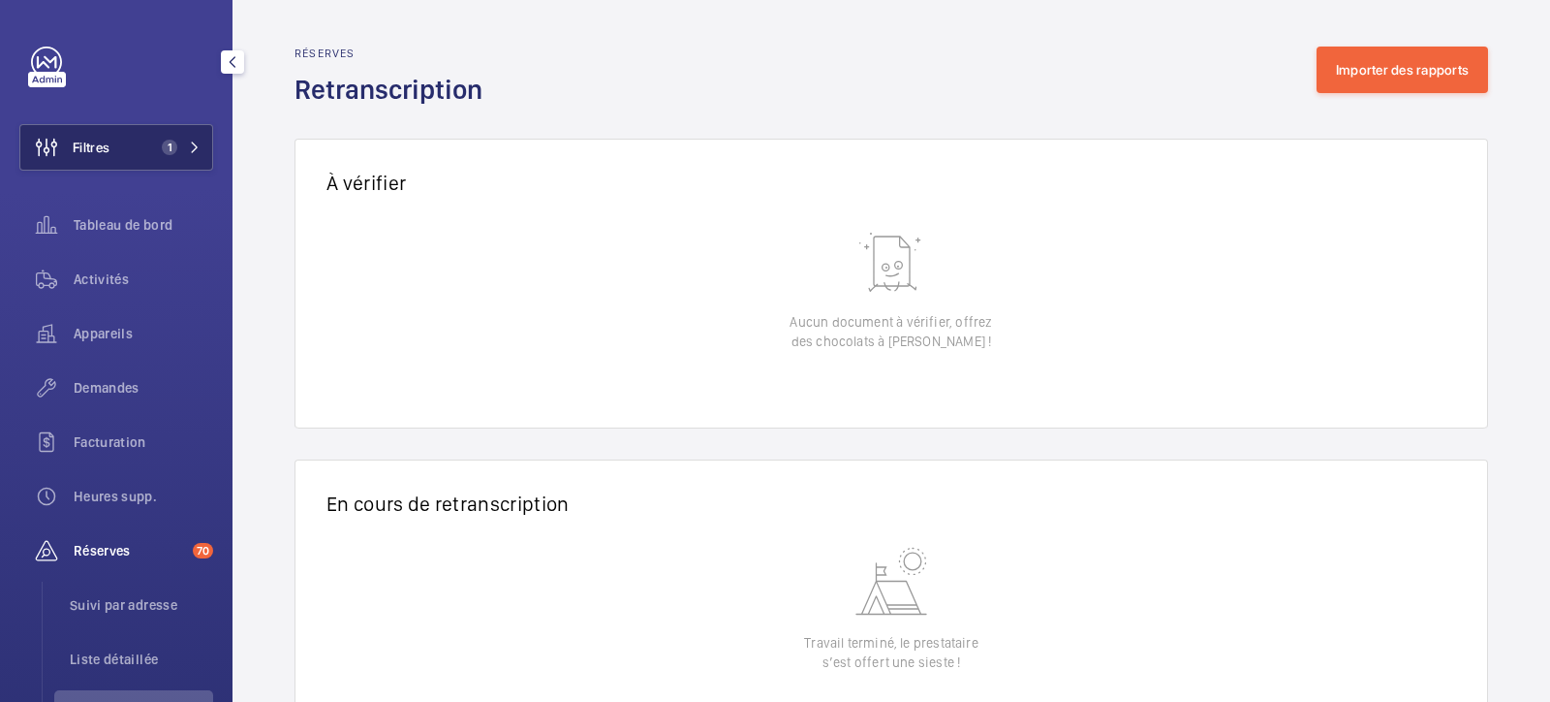
click at [90, 140] on span "Filtres" at bounding box center [91, 147] width 37 height 19
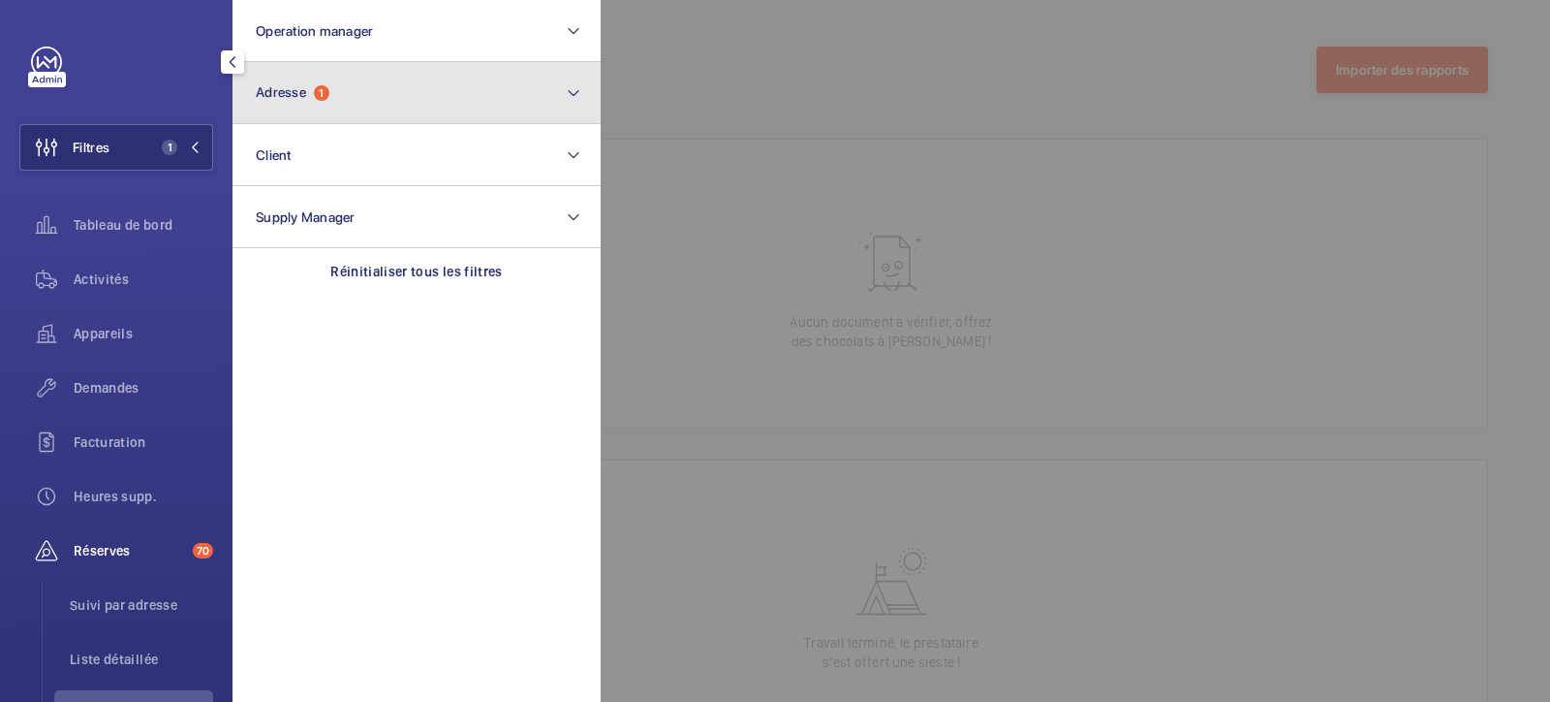
click at [337, 89] on button "Adresse 1" at bounding box center [417, 93] width 368 height 62
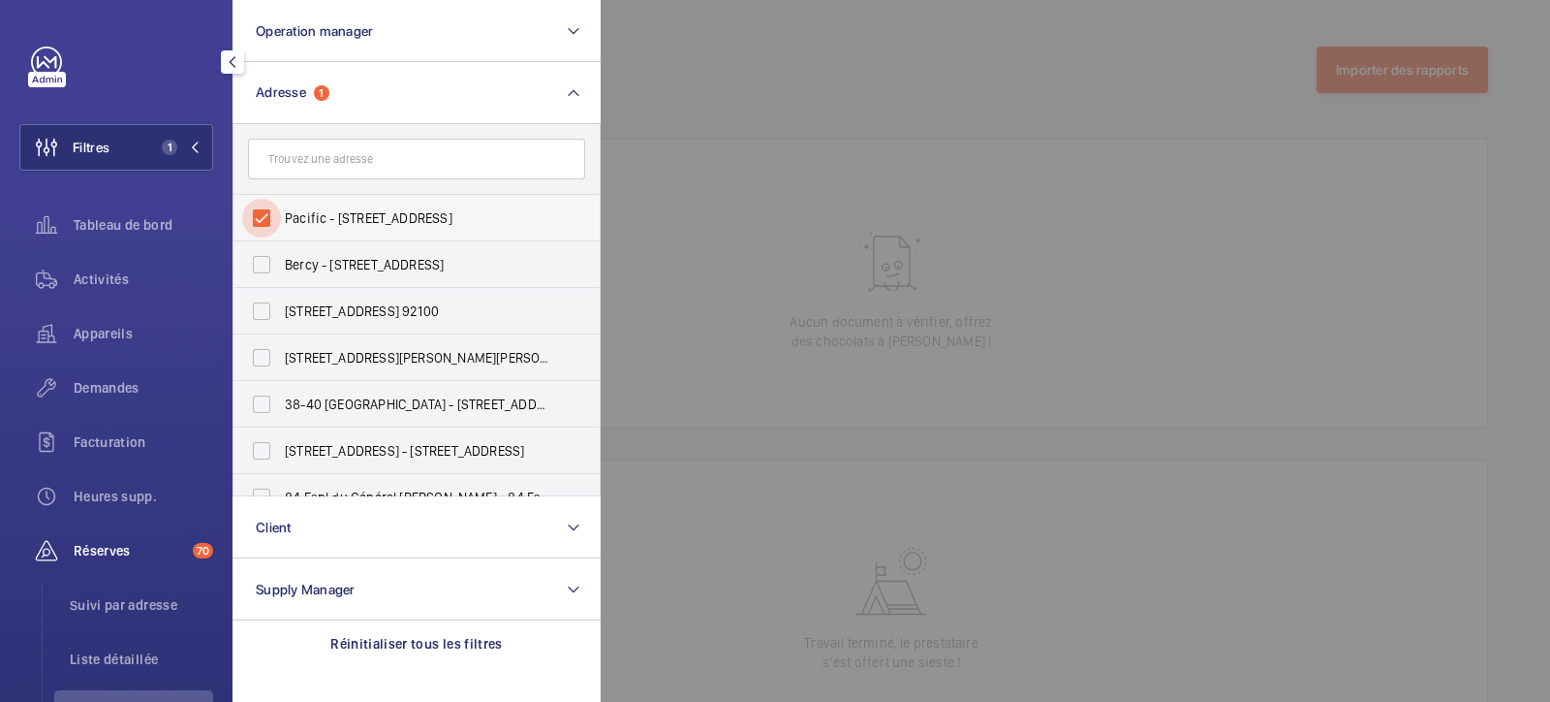
click at [258, 217] on input "Pacific - [STREET_ADDRESS]" at bounding box center [261, 218] width 39 height 39
checkbox input "false"
click at [795, 123] on div at bounding box center [1376, 351] width 1550 height 702
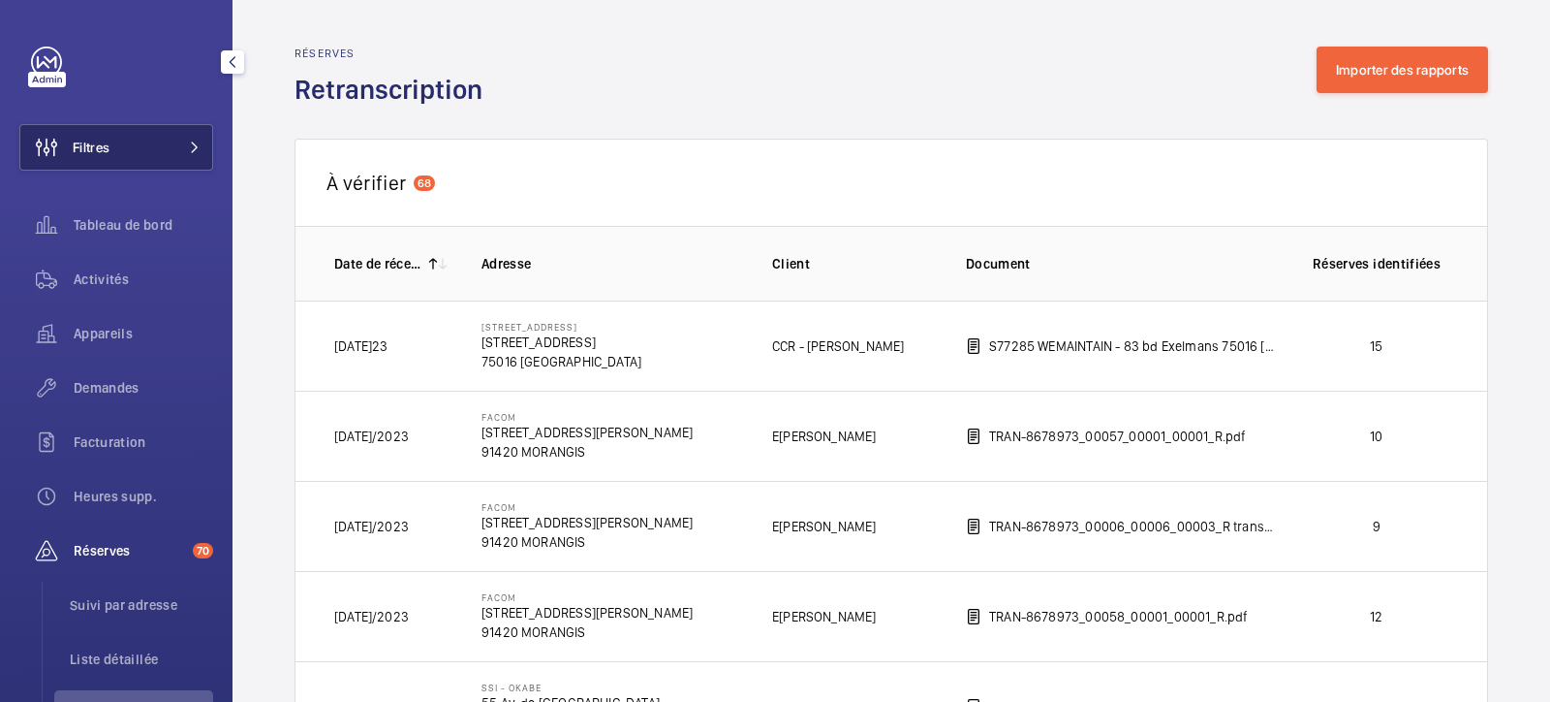
click at [177, 141] on span at bounding box center [188, 147] width 23 height 12
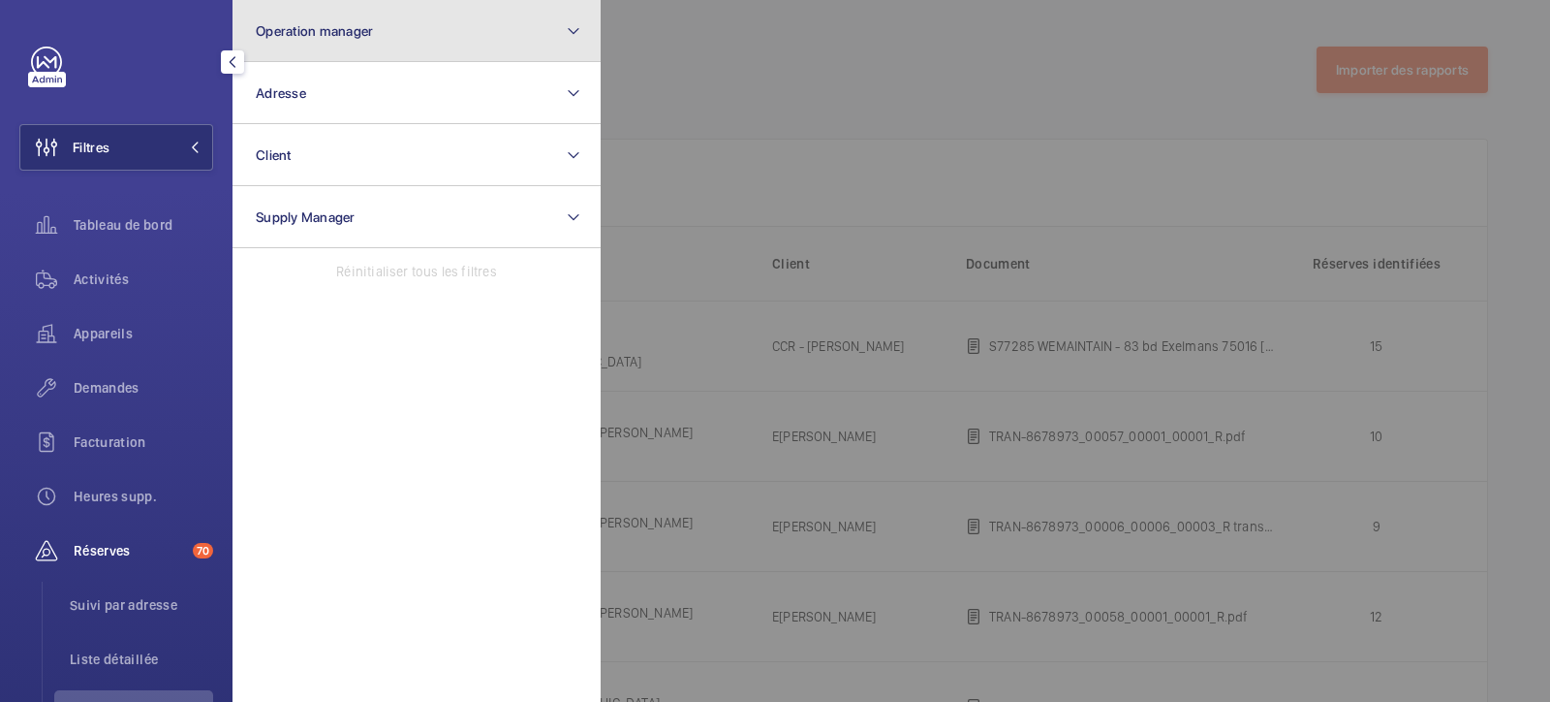
click at [300, 42] on button "Operation manager" at bounding box center [417, 31] width 368 height 62
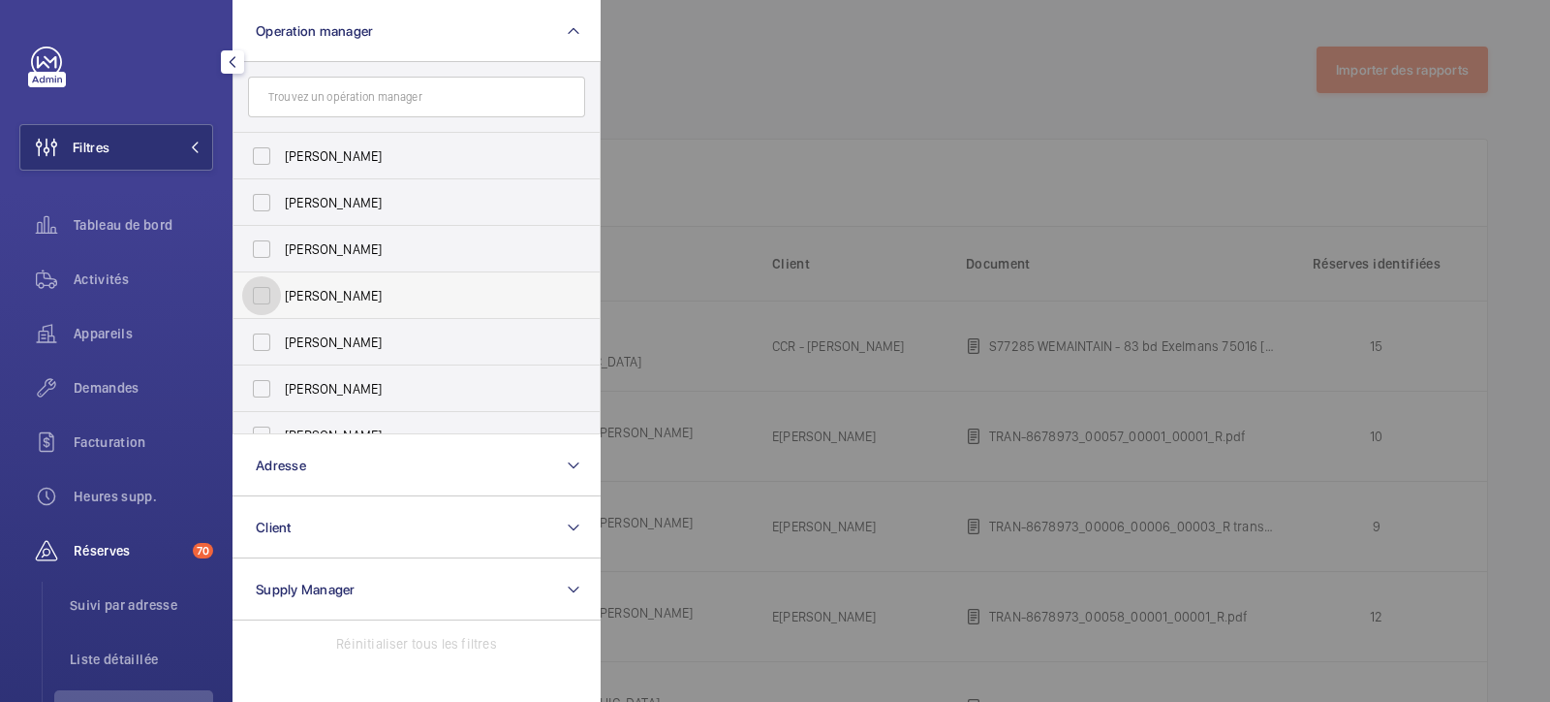
click at [262, 296] on input "[PERSON_NAME]" at bounding box center [261, 295] width 39 height 39
checkbox input "true"
click at [805, 139] on div at bounding box center [1376, 351] width 1550 height 702
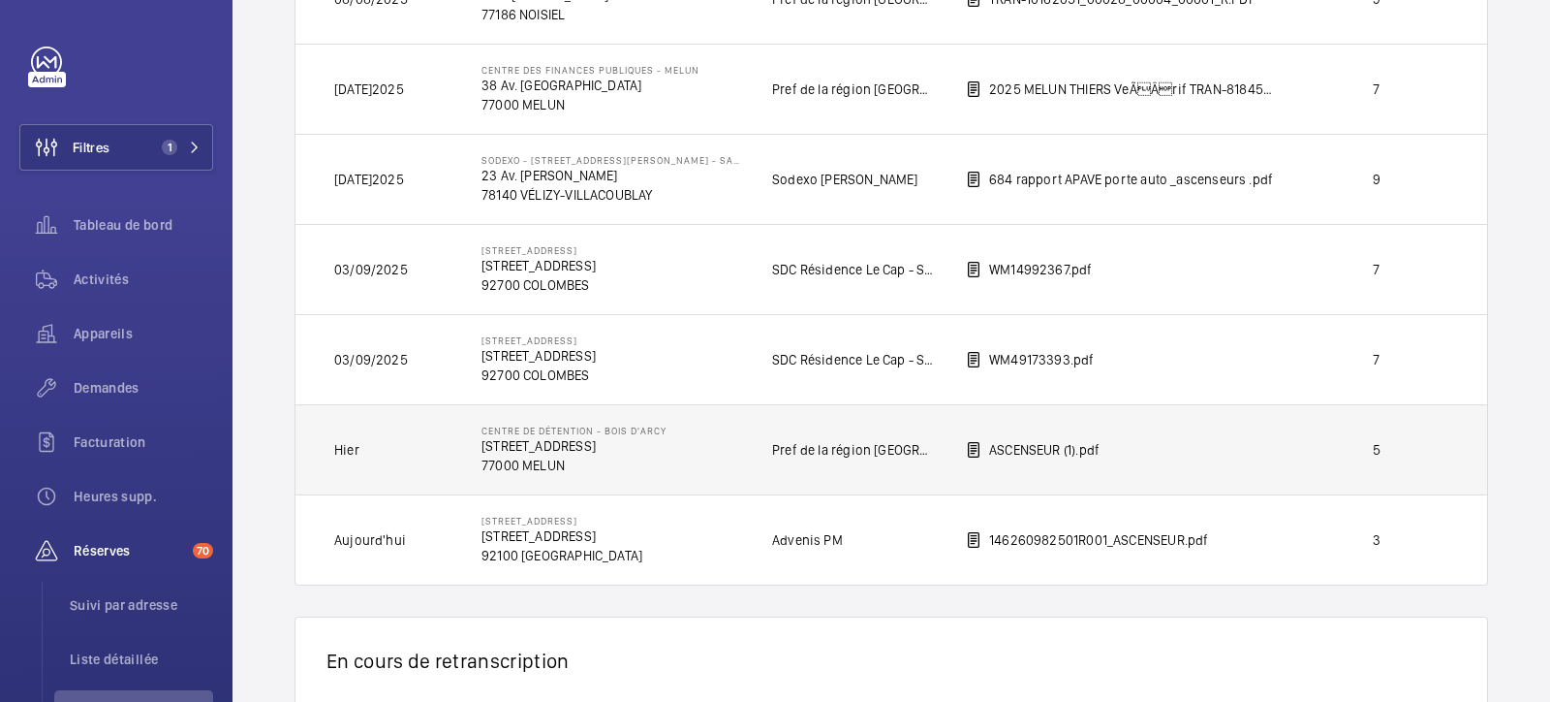
scroll to position [1426, 0]
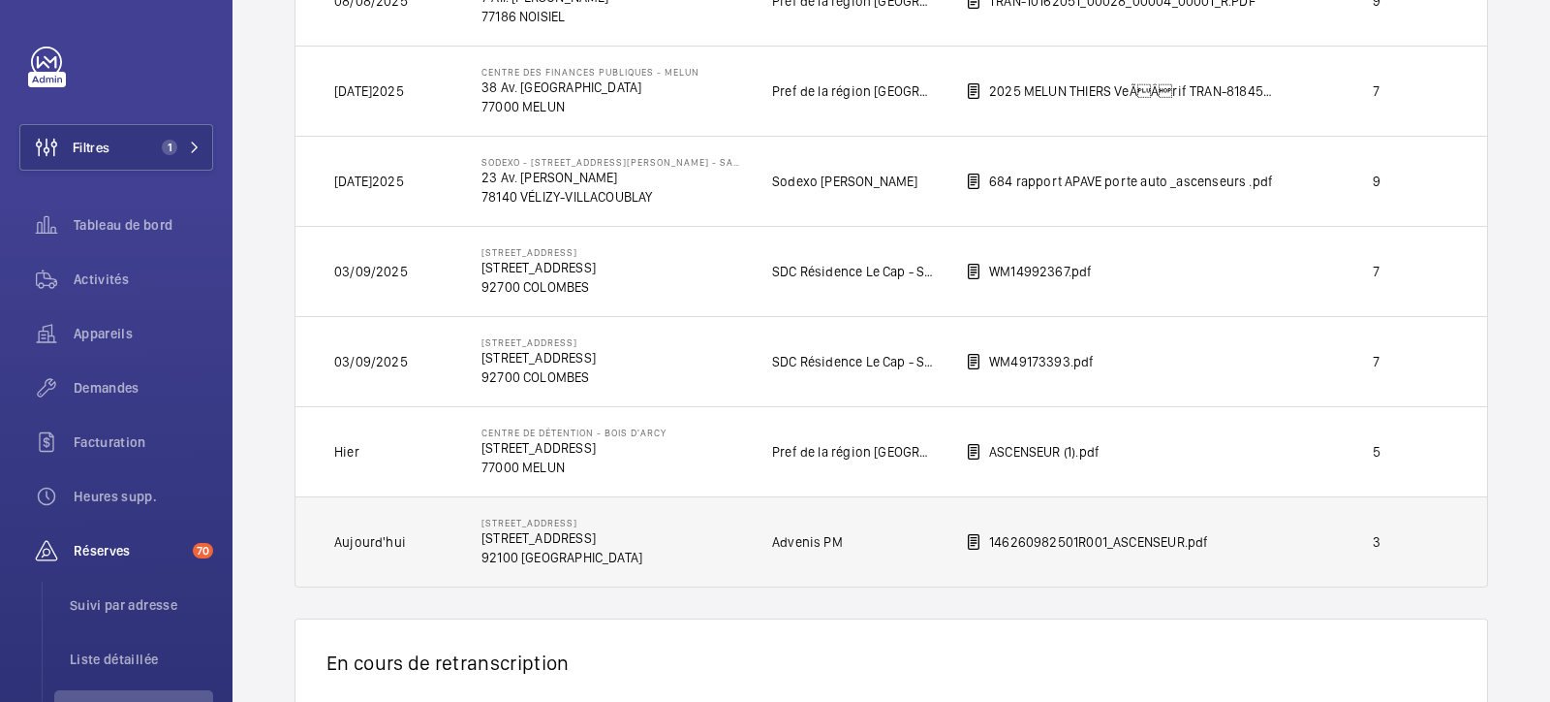
click at [543, 529] on p "[STREET_ADDRESS]" at bounding box center [562, 537] width 161 height 19
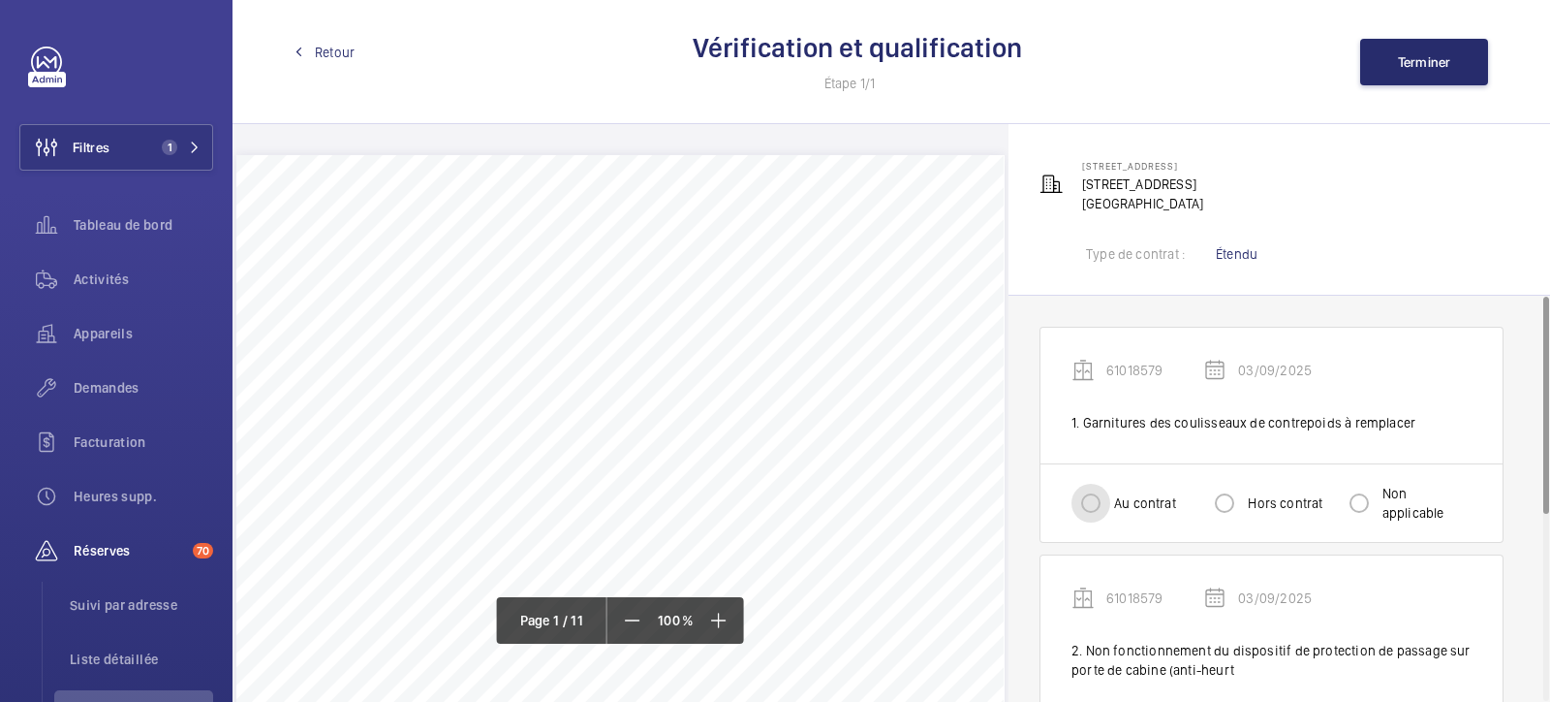
click at [1086, 518] on input "Au contrat" at bounding box center [1091, 503] width 39 height 39
radio input "true"
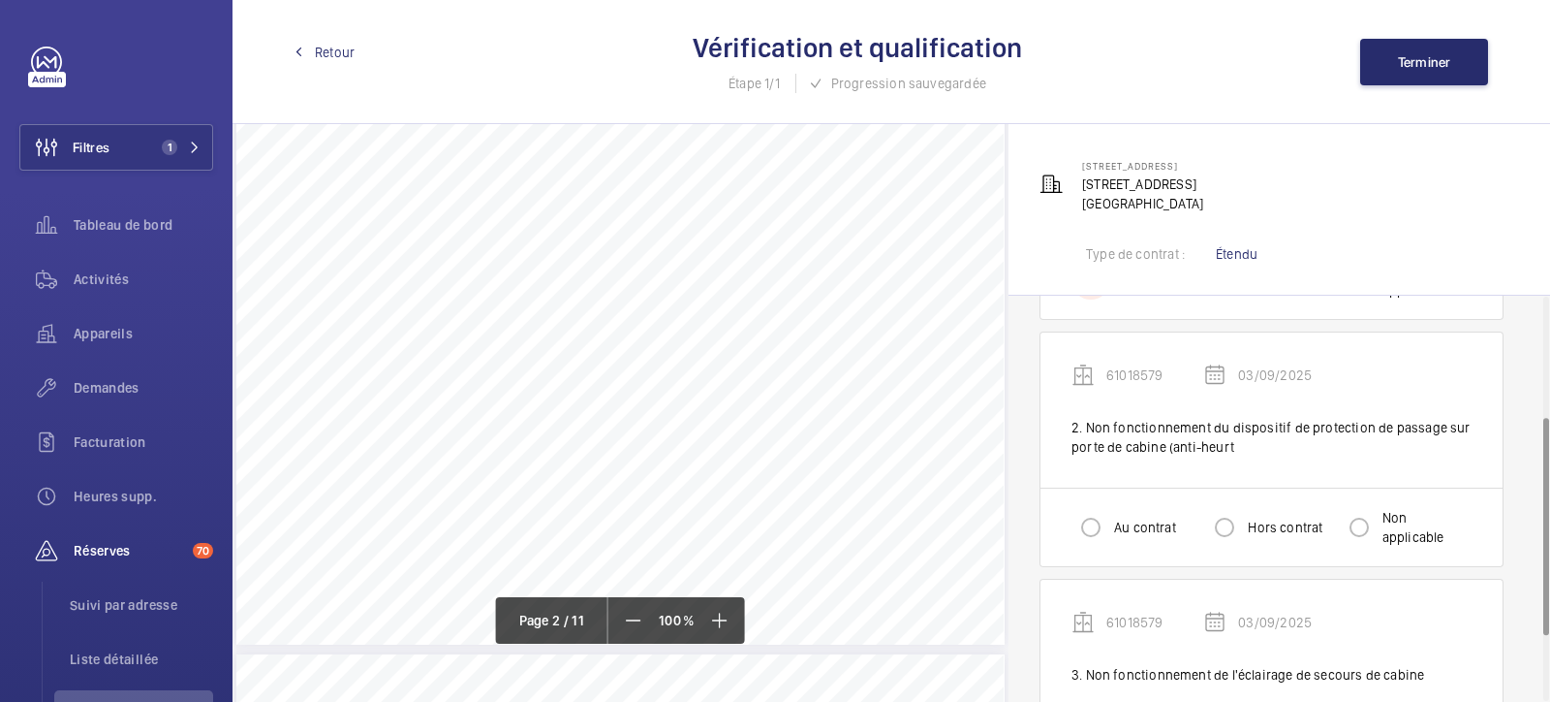
scroll to position [2422, 0]
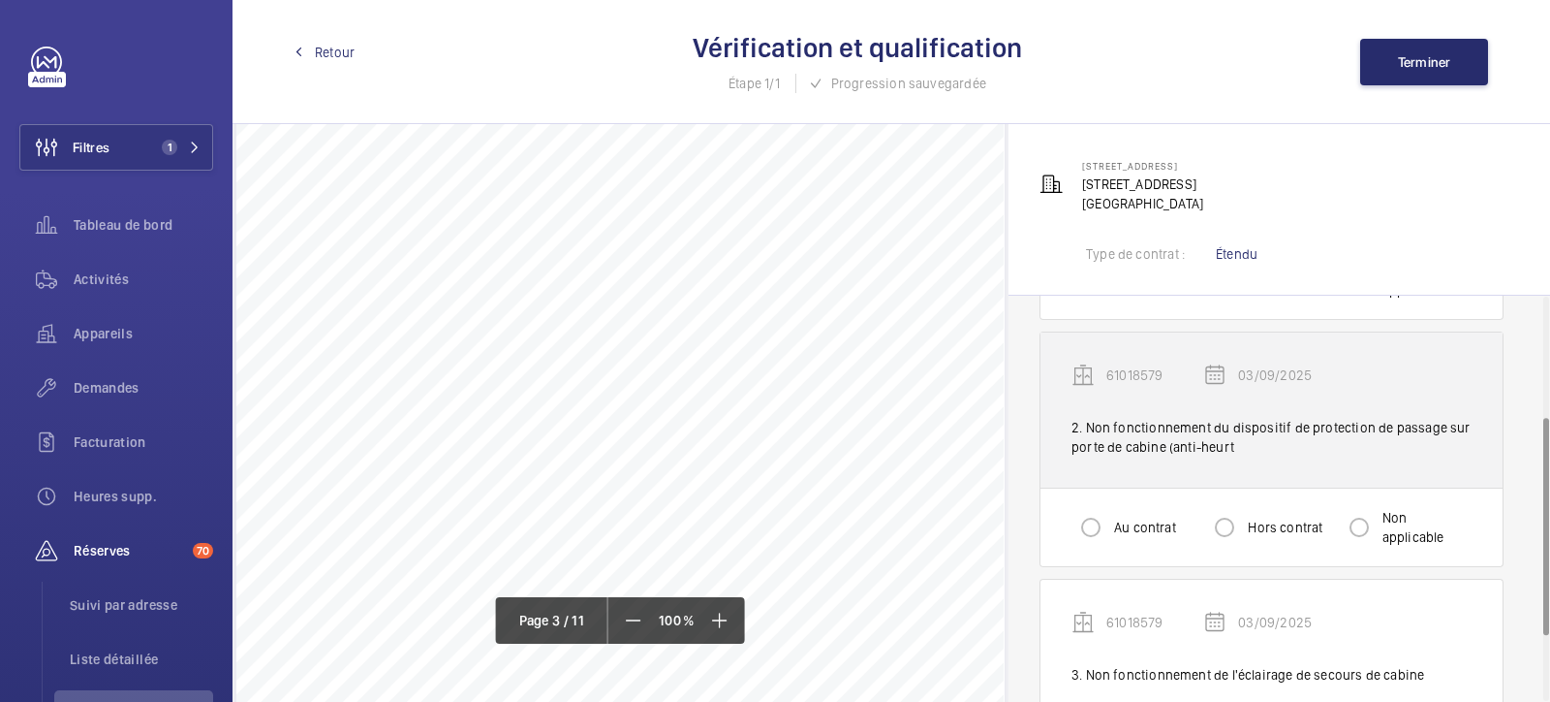
click at [1164, 428] on div "2. Non fonctionnement du dispositif de protection de passage sur porte de cabin…" at bounding box center [1272, 437] width 400 height 39
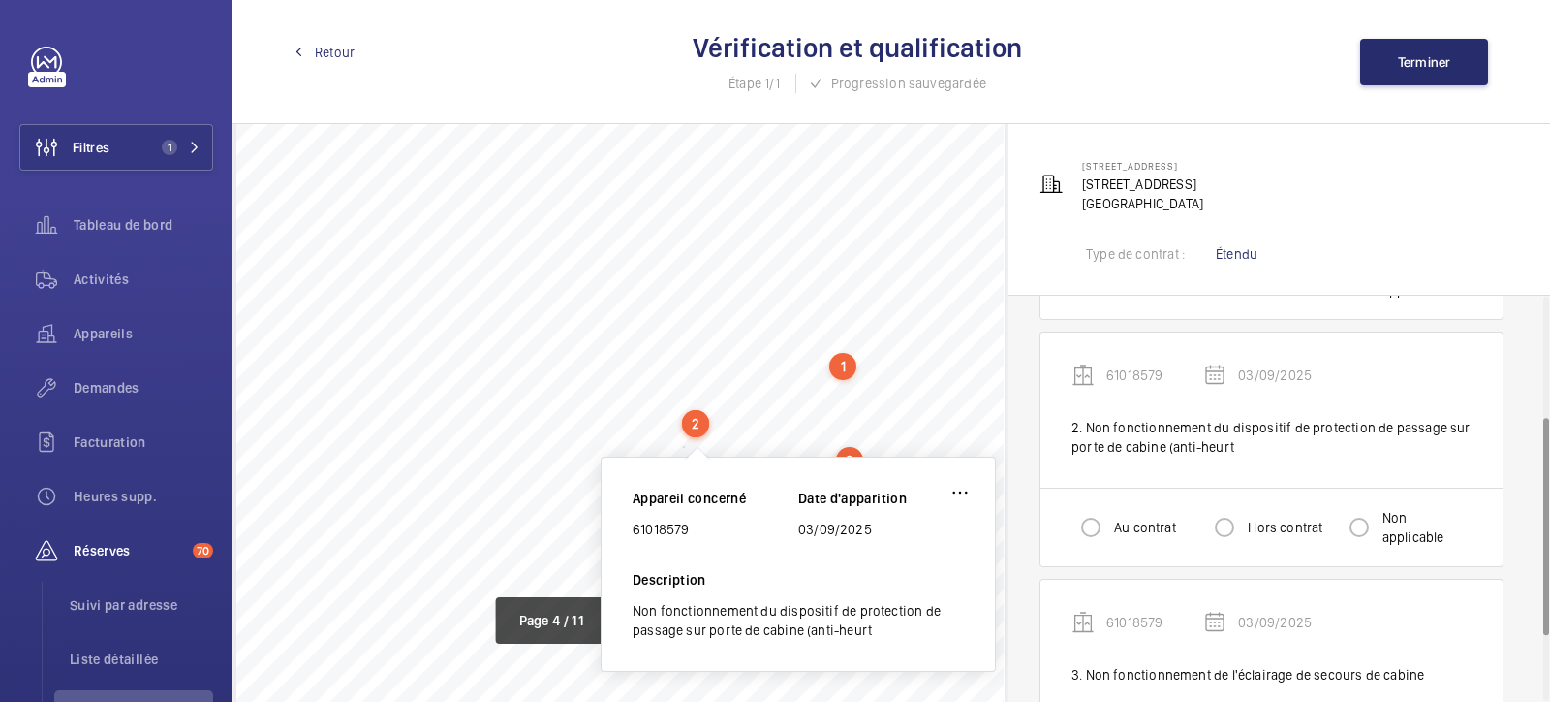
scroll to position [3396, 0]
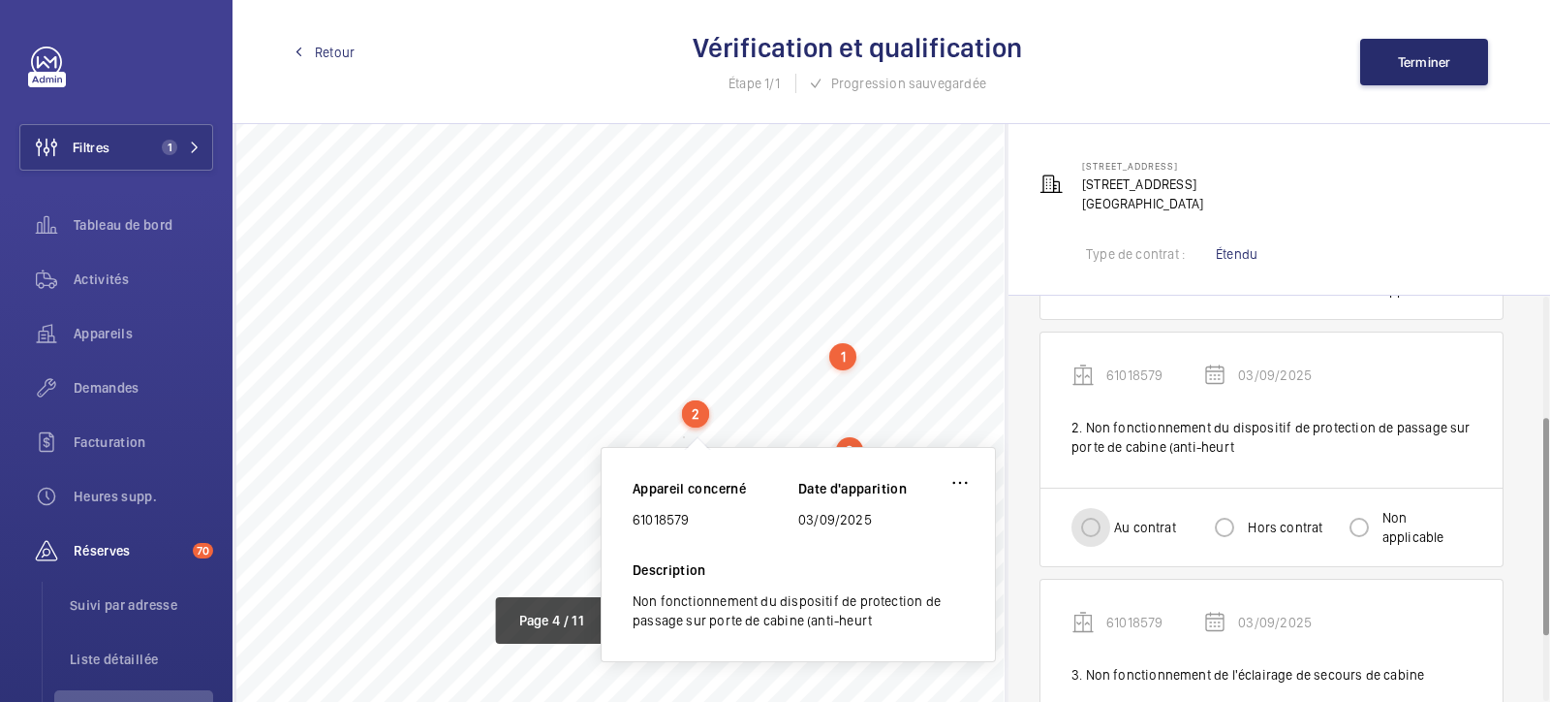
click at [1102, 530] on input "Au contrat" at bounding box center [1091, 527] width 39 height 39
radio input "true"
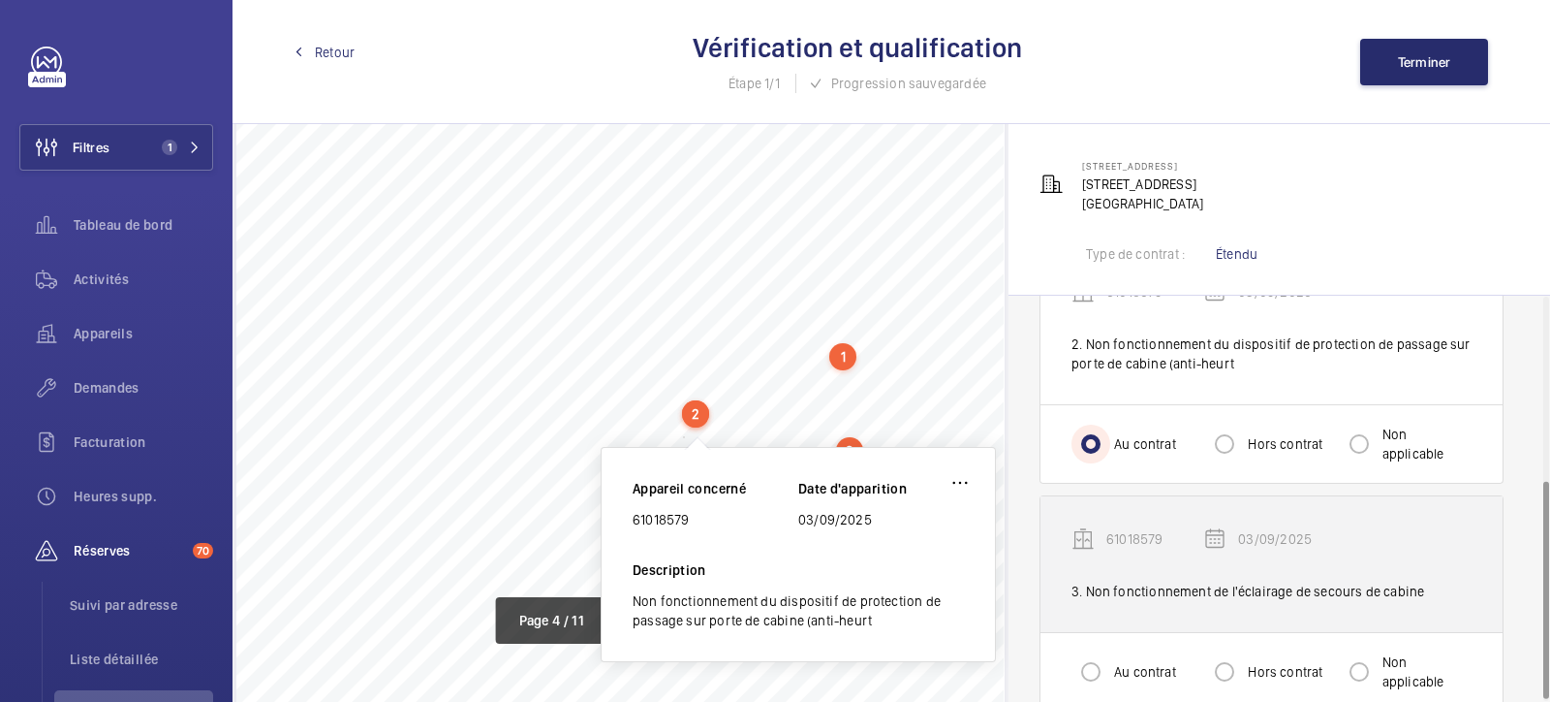
scroll to position [344, 0]
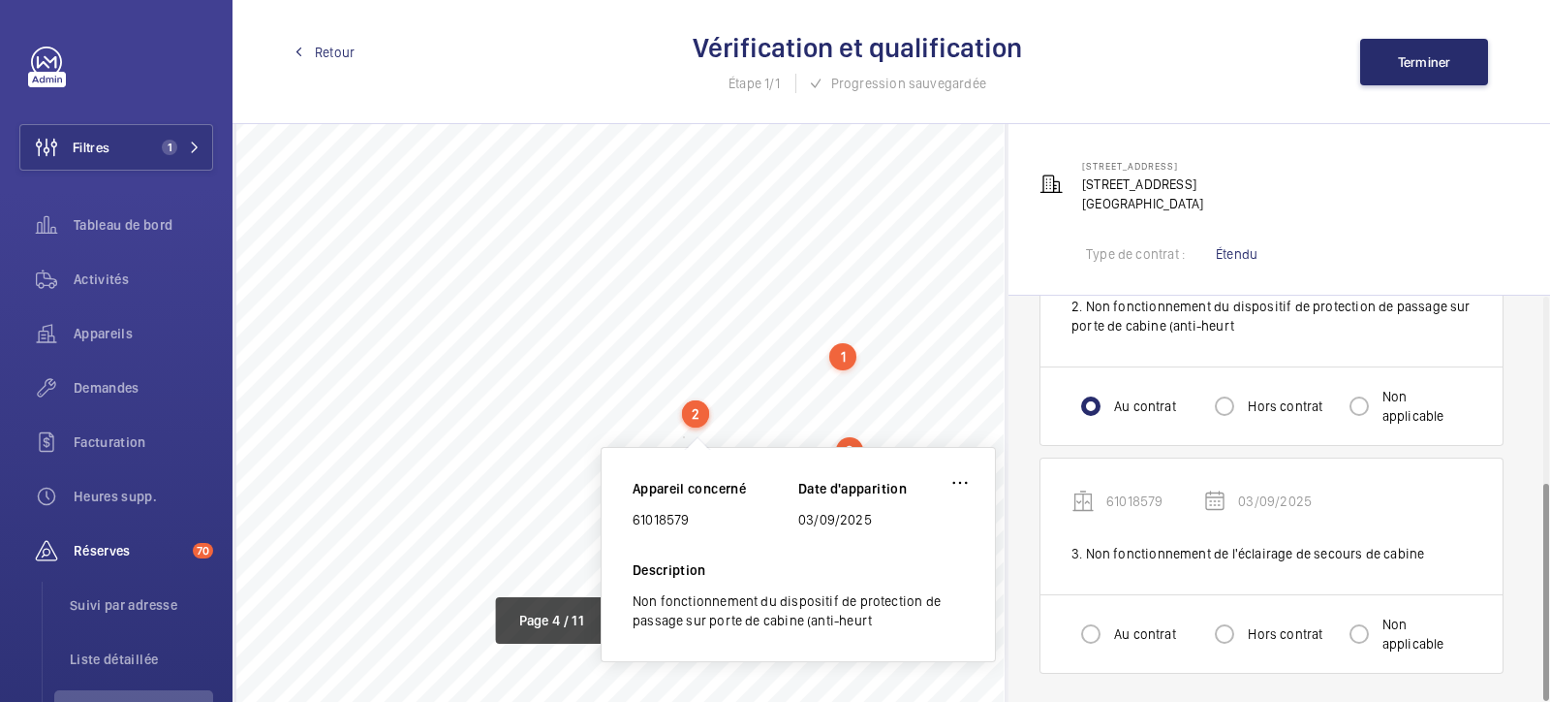
click at [1109, 560] on div at bounding box center [1091, 633] width 47 height 47
radio input "true"
click at [1239, 34] on div "Retour Vérification et qualification Étape 1/1 Progression sauvegardée Terminer" at bounding box center [892, 62] width 1318 height 124
click at [1239, 65] on span "Terminer" at bounding box center [1424, 62] width 53 height 16
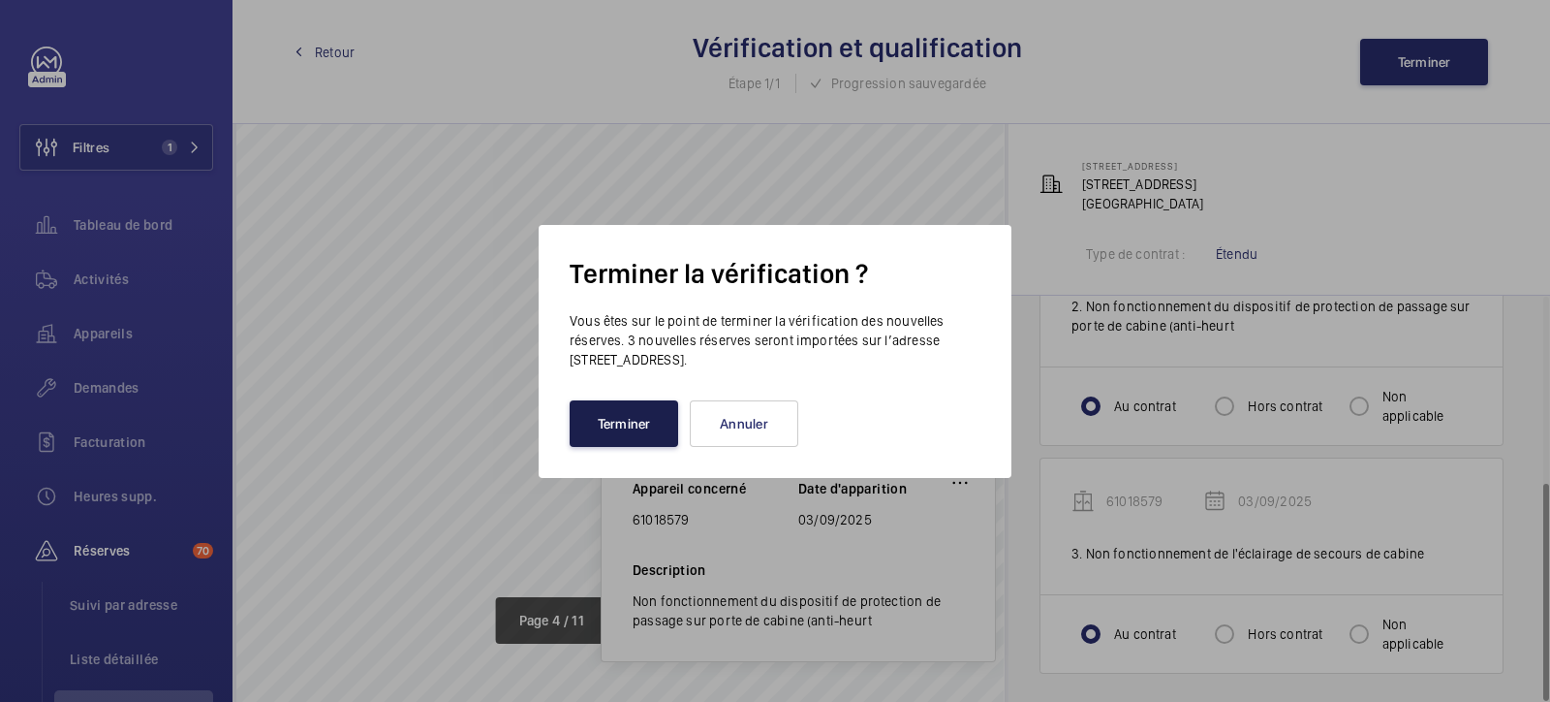
click at [636, 439] on button "Terminer" at bounding box center [624, 423] width 109 height 47
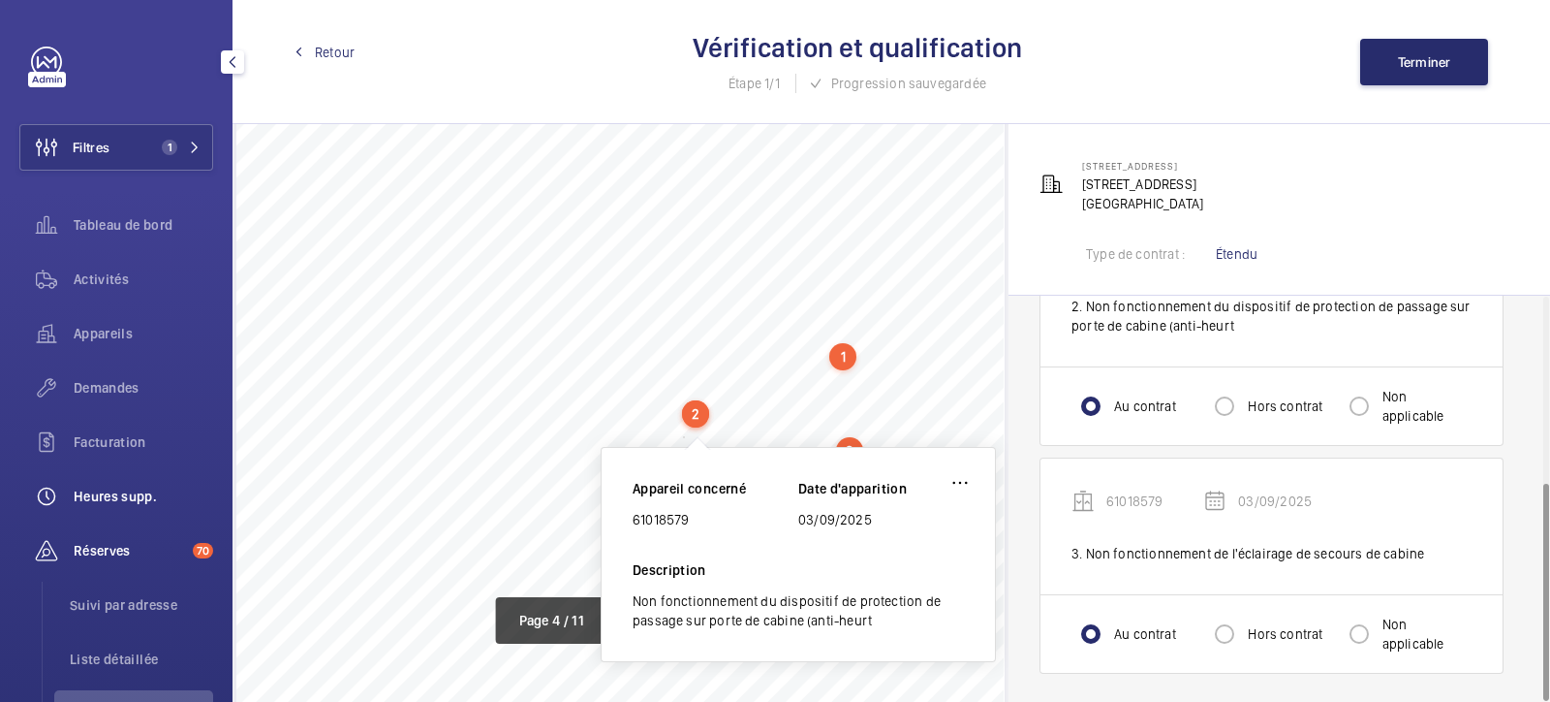
drag, startPoint x: 106, startPoint y: 549, endPoint x: 189, endPoint y: 491, distance: 101.6
click at [106, 548] on span "Réserves" at bounding box center [129, 550] width 111 height 19
click at [62, 60] on div at bounding box center [122, 62] width 182 height 31
click at [59, 61] on link at bounding box center [46, 62] width 31 height 31
click at [48, 59] on link at bounding box center [46, 62] width 31 height 31
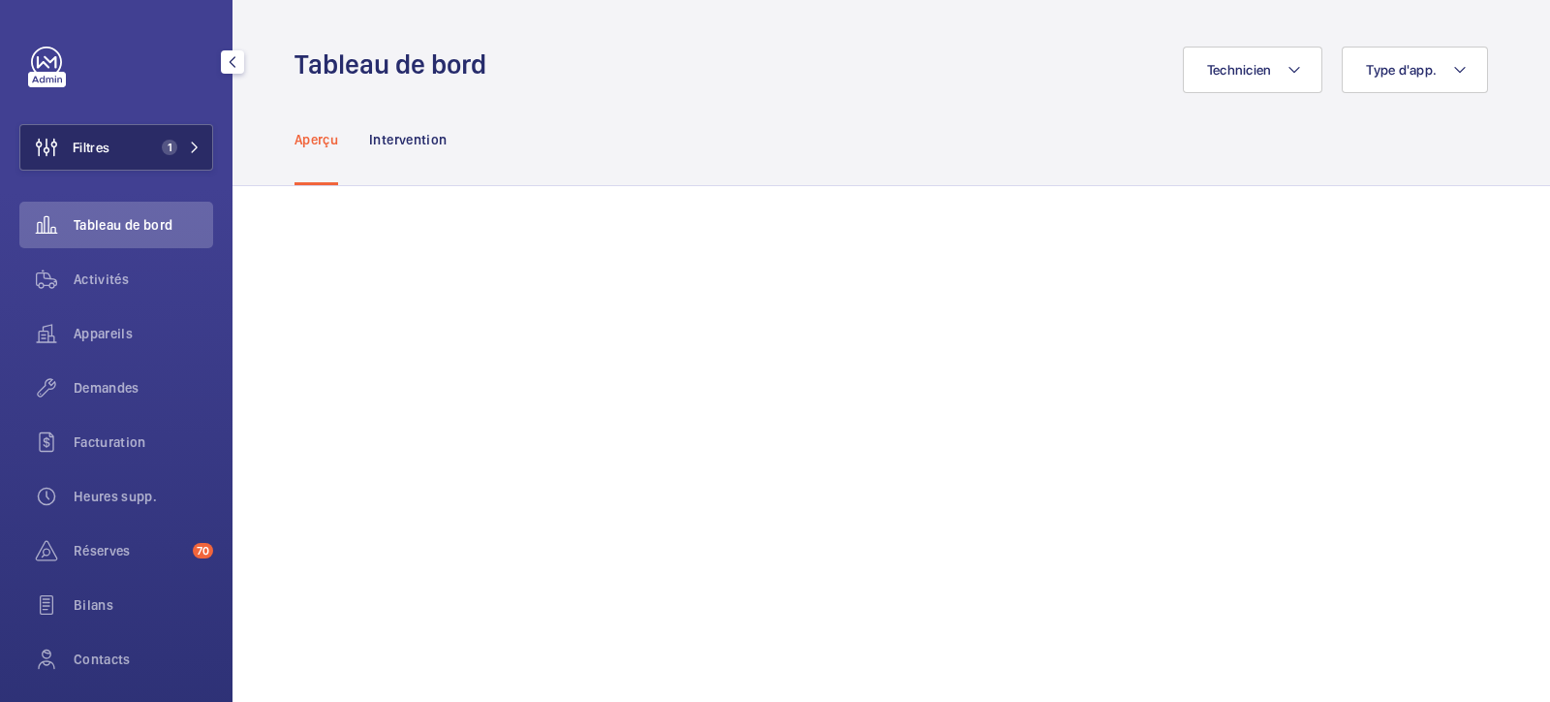
click at [196, 142] on button "Filtres 1" at bounding box center [116, 147] width 194 height 47
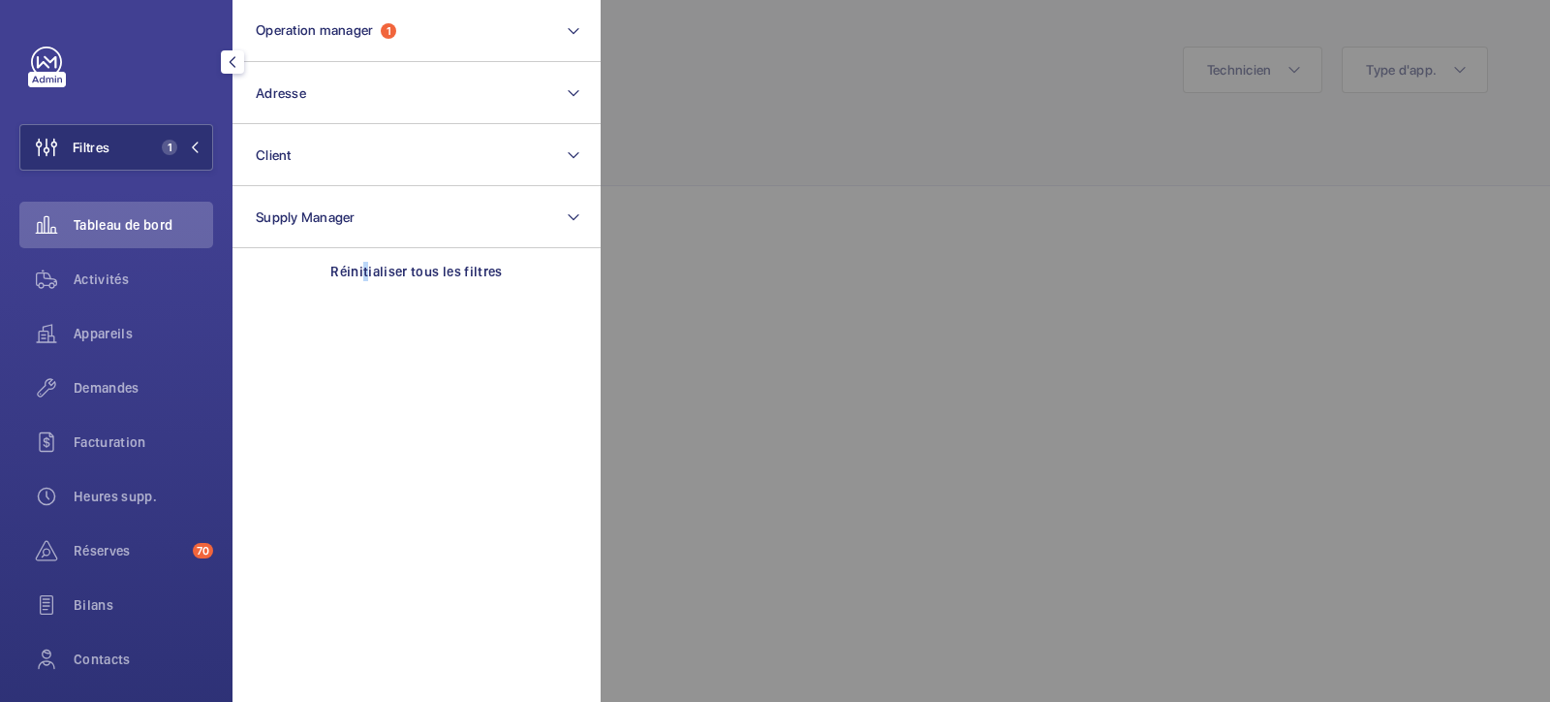
click at [363, 267] on p "Réinitialiser tous les filtres" at bounding box center [416, 271] width 172 height 19
click at [772, 90] on div at bounding box center [1376, 351] width 1550 height 702
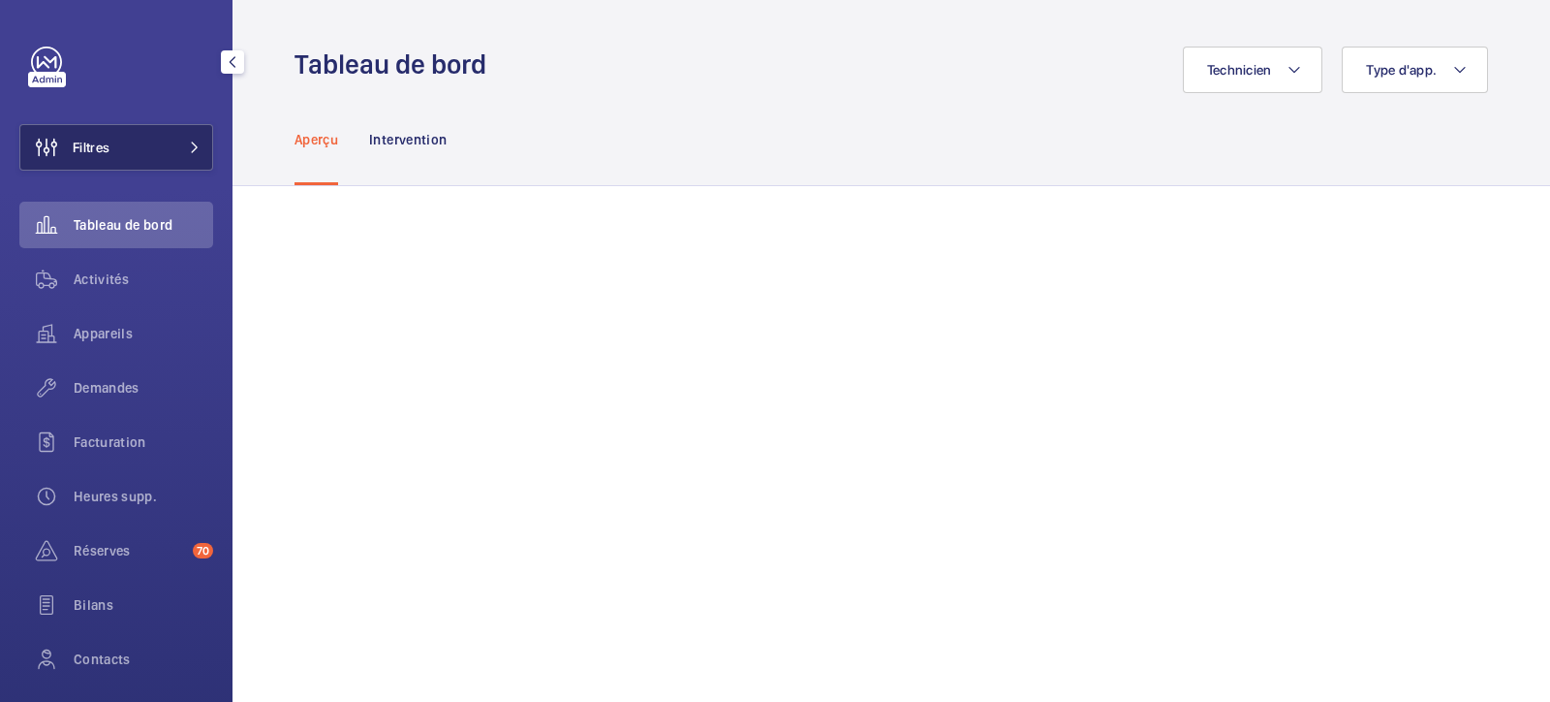
click at [102, 156] on span "Filtres" at bounding box center [91, 147] width 37 height 19
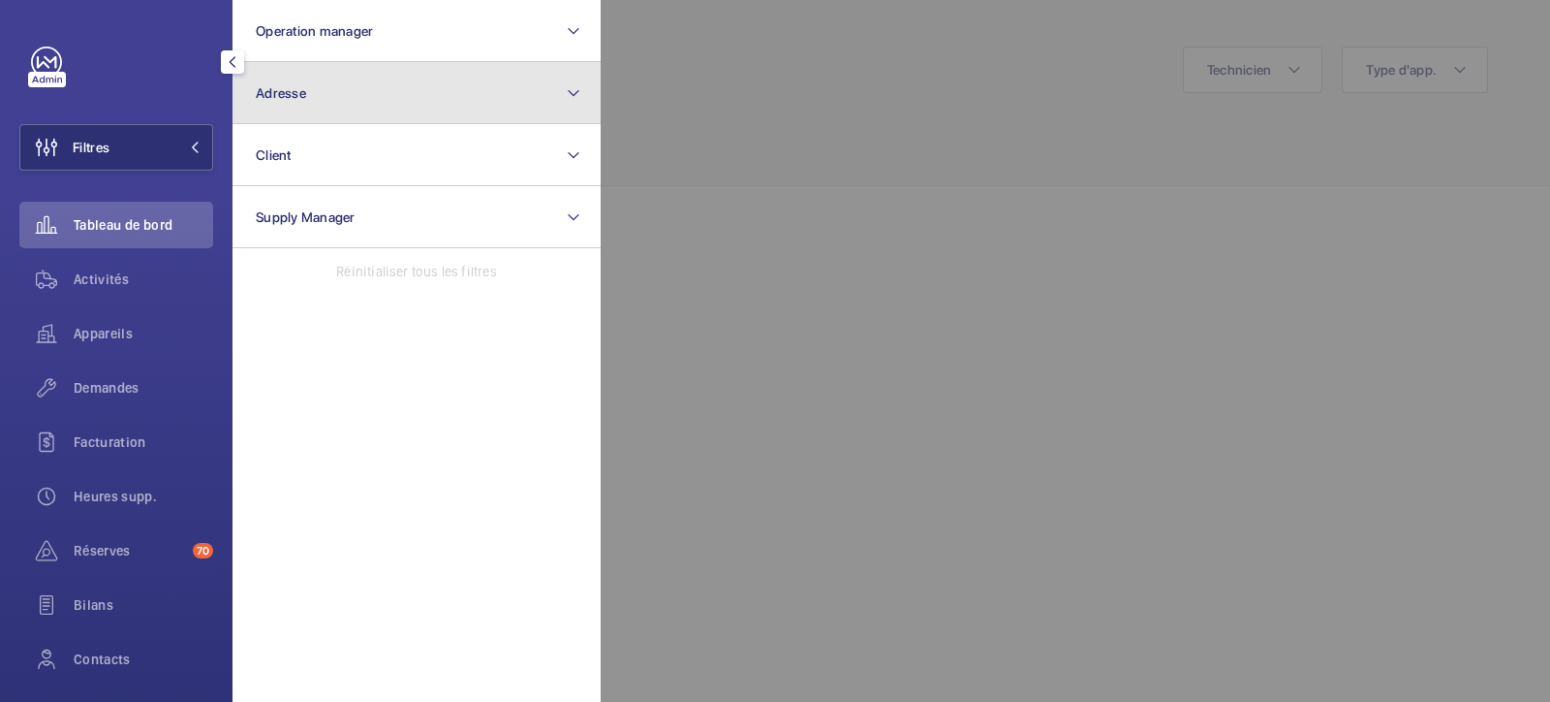
click at [344, 78] on button "Adresse" at bounding box center [417, 93] width 368 height 62
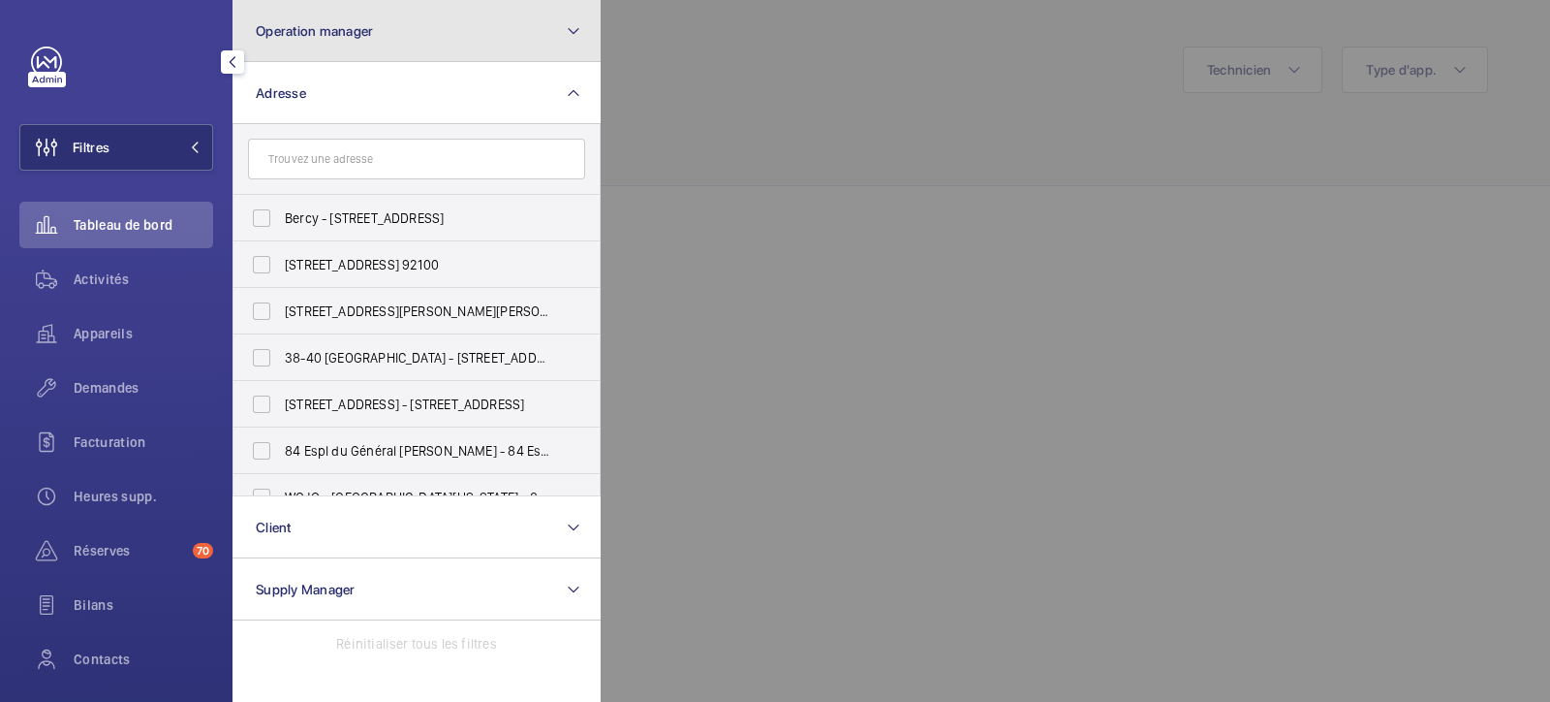
click at [346, 47] on button "Operation manager" at bounding box center [417, 31] width 368 height 62
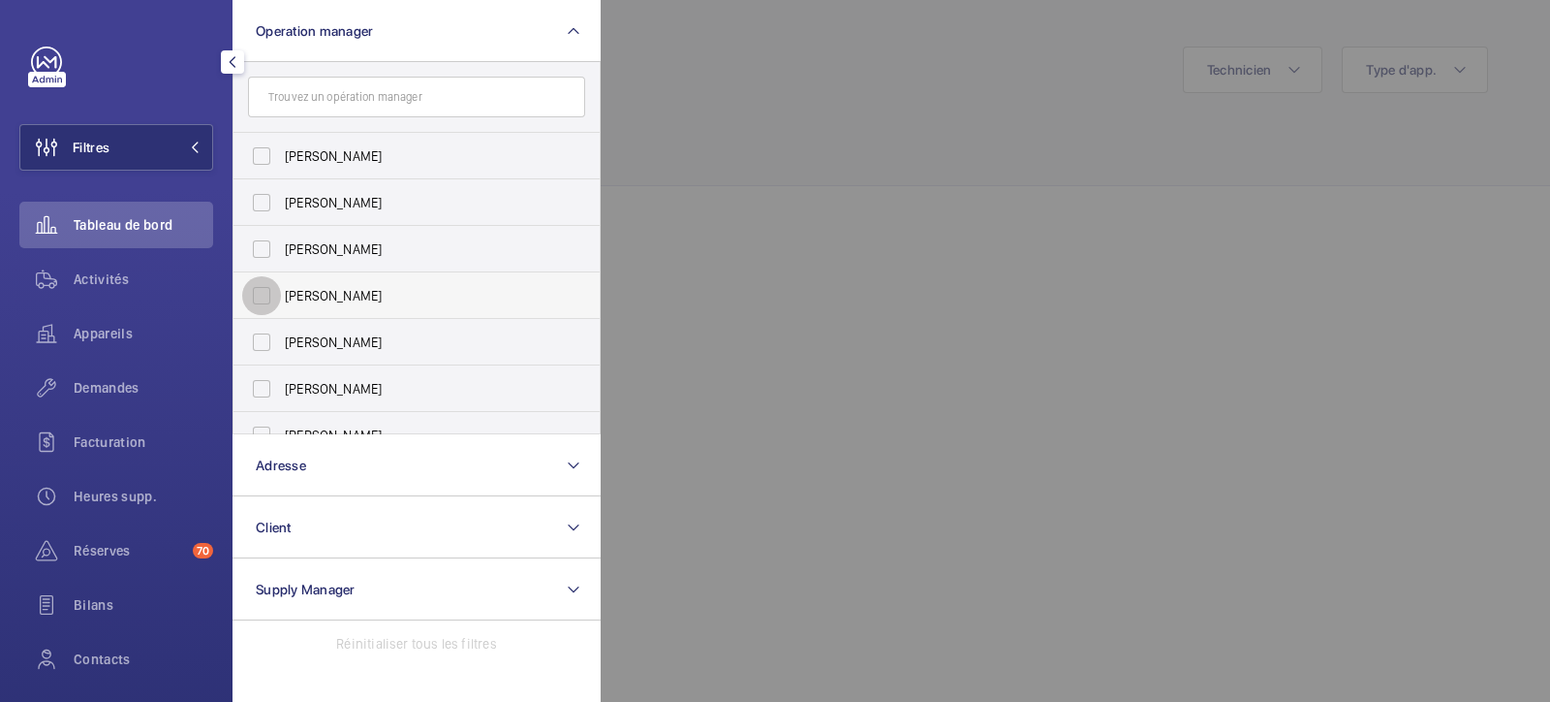
click at [262, 303] on input "[PERSON_NAME]" at bounding box center [261, 295] width 39 height 39
checkbox input "true"
click at [810, 152] on div at bounding box center [1376, 351] width 1550 height 702
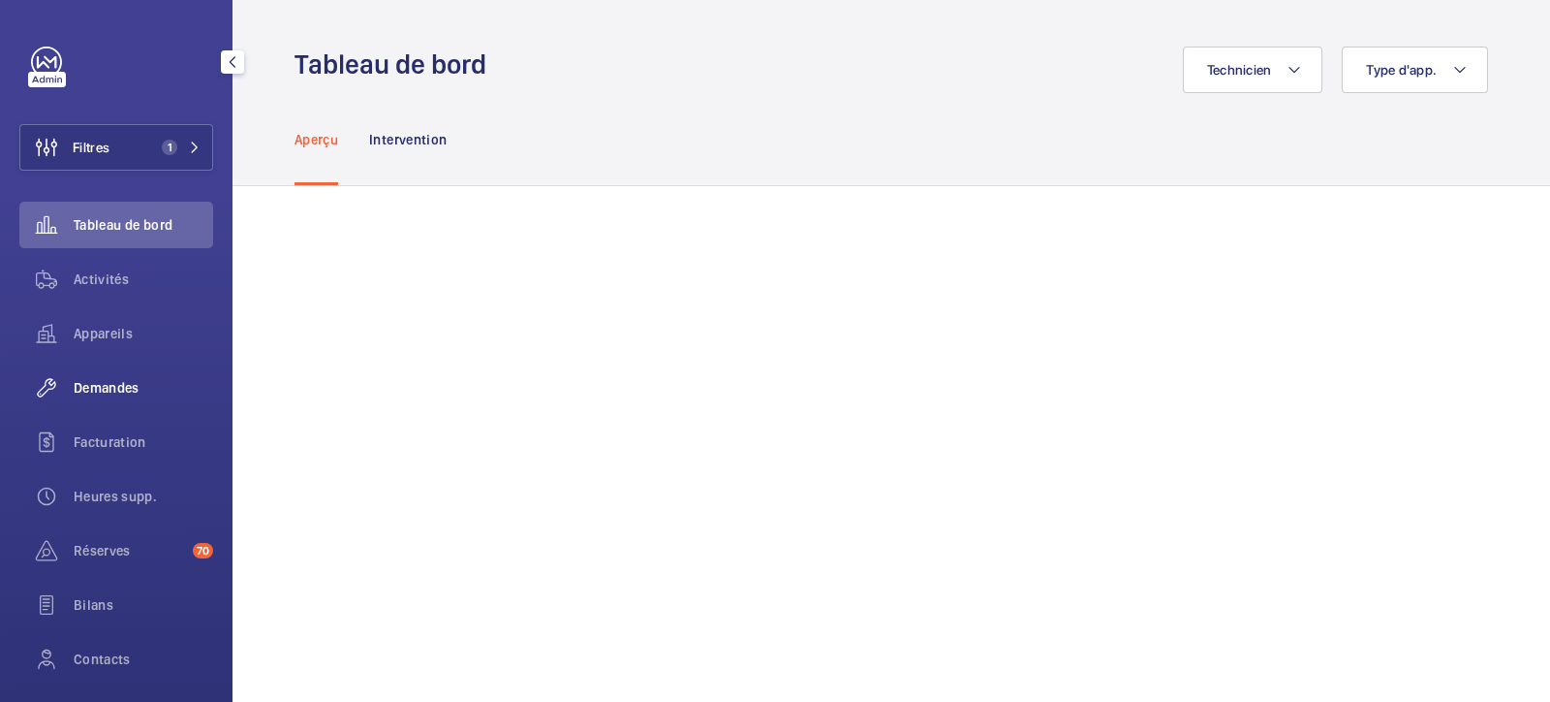
click at [91, 385] on span "Demandes" at bounding box center [144, 387] width 140 height 19
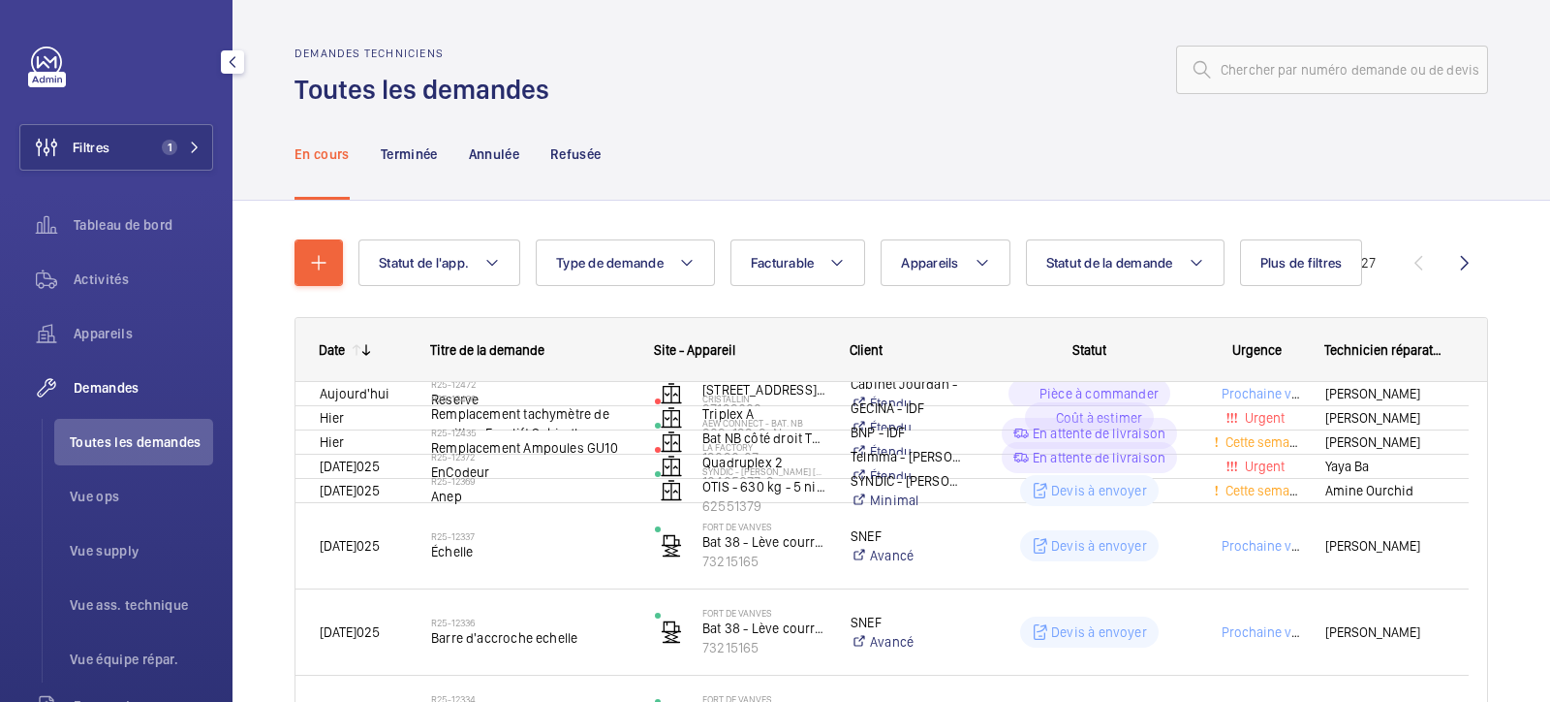
drag, startPoint x: 93, startPoint y: 493, endPoint x: 89, endPoint y: 462, distance: 31.2
click at [94, 492] on span "Vue ops" at bounding box center [141, 495] width 143 height 19
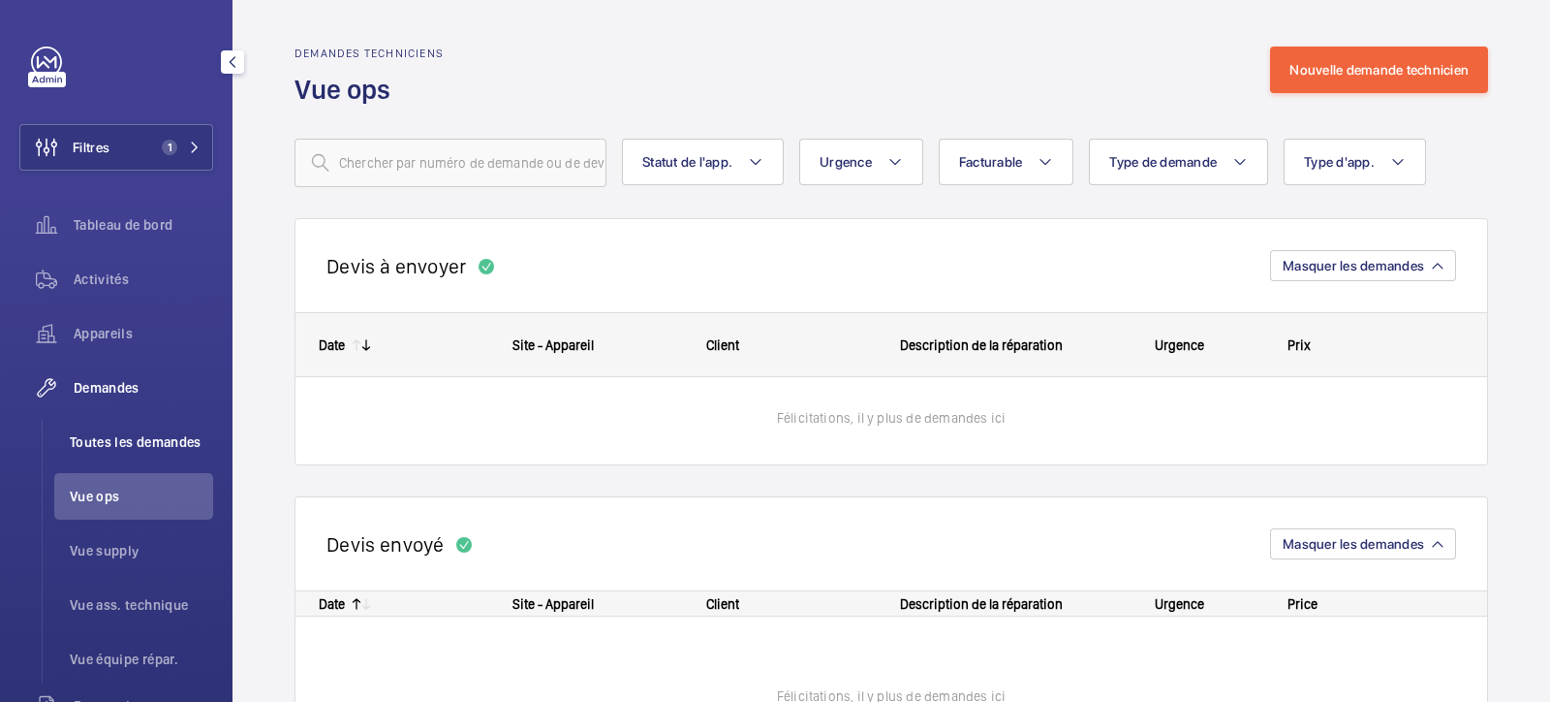
click at [91, 440] on span "Toutes les demandes" at bounding box center [141, 441] width 143 height 19
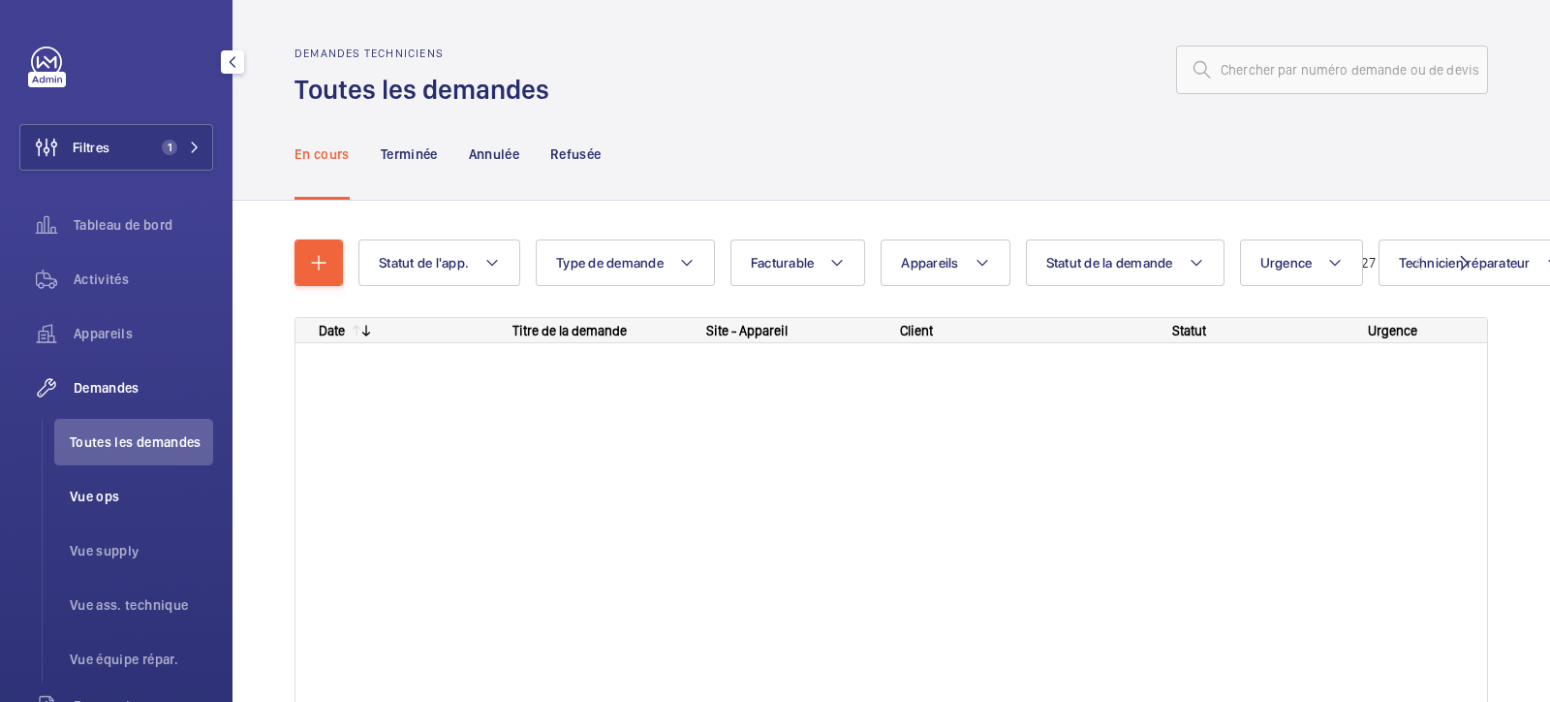
click at [91, 487] on span "Vue ops" at bounding box center [141, 495] width 143 height 19
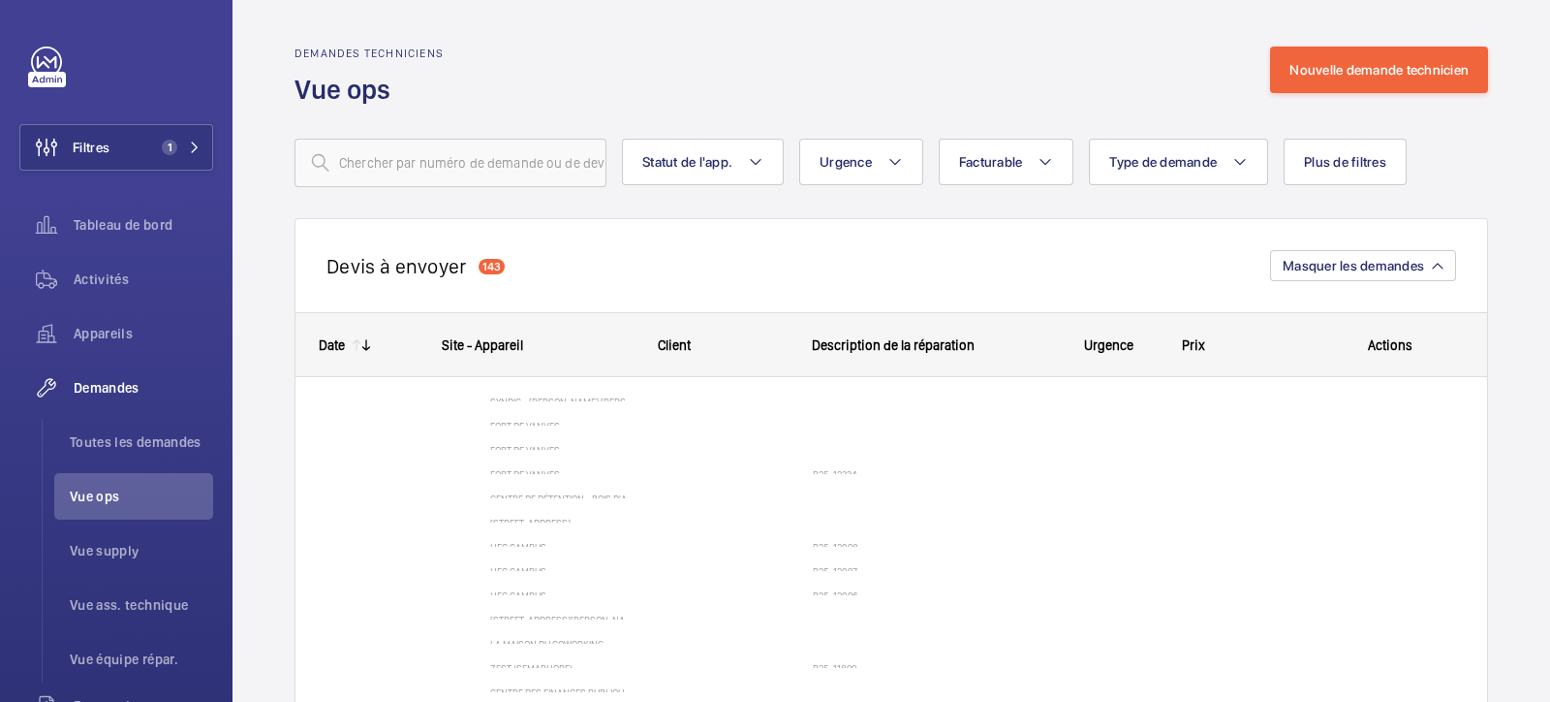
click at [492, 261] on div "143" at bounding box center [492, 267] width 26 height 16
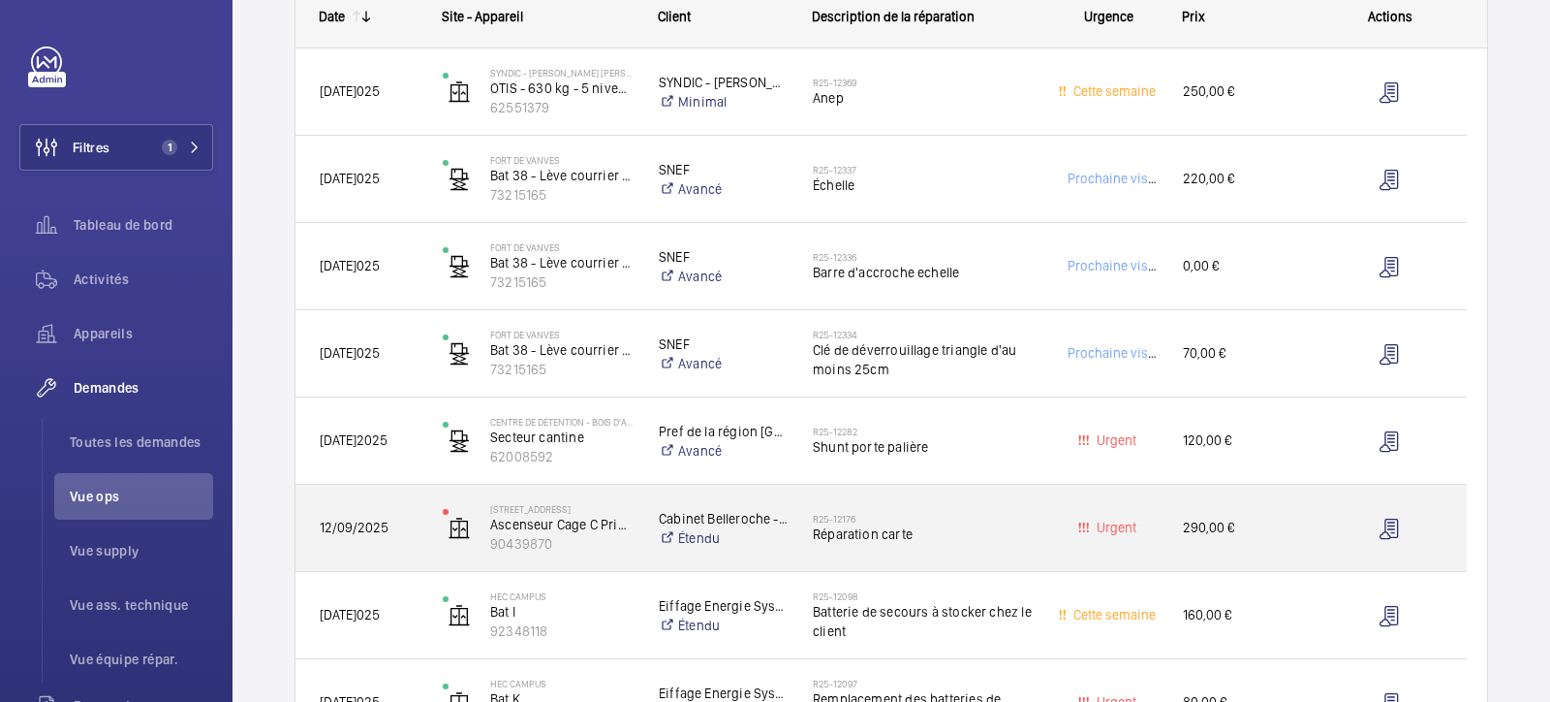
scroll to position [363, 0]
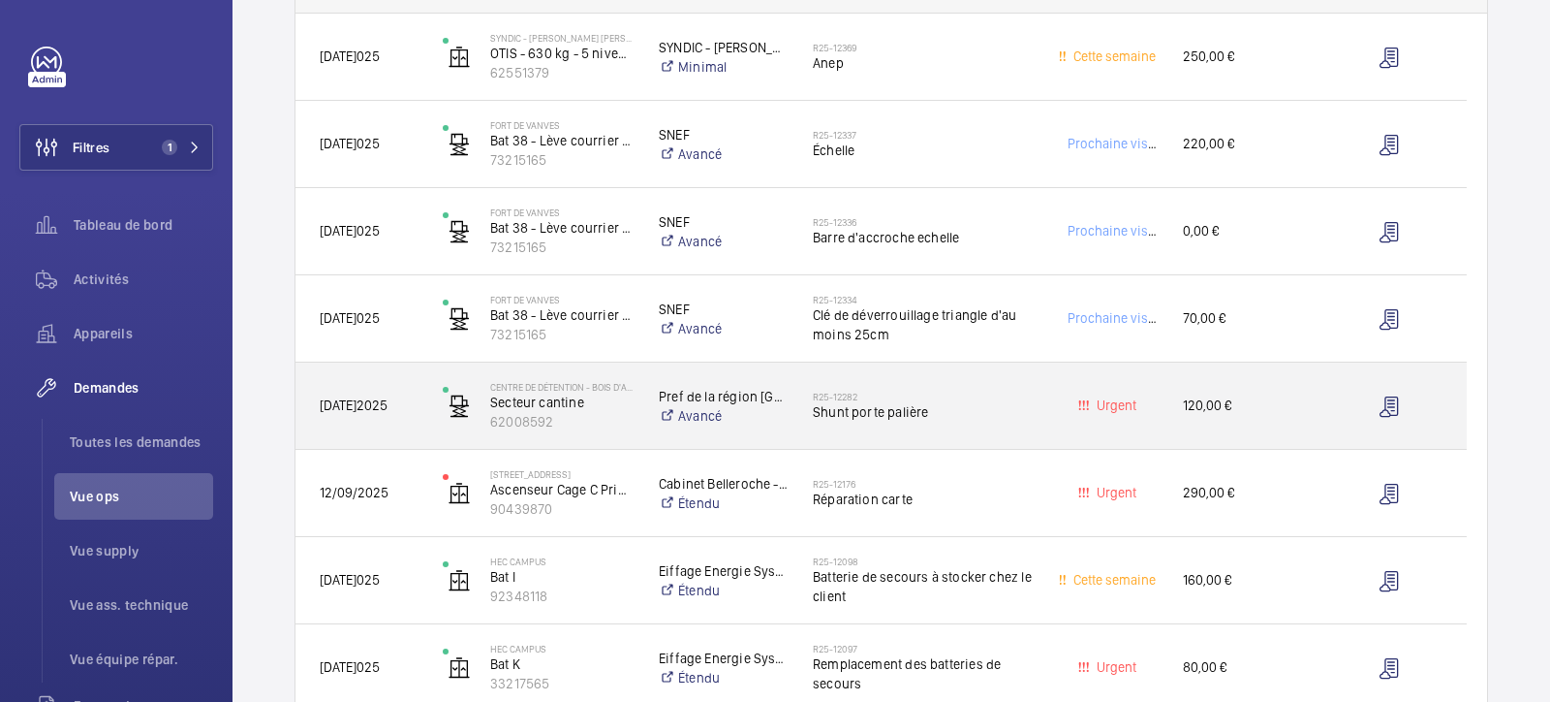
click at [890, 408] on span "Shunt porte palière" at bounding box center [924, 411] width 222 height 19
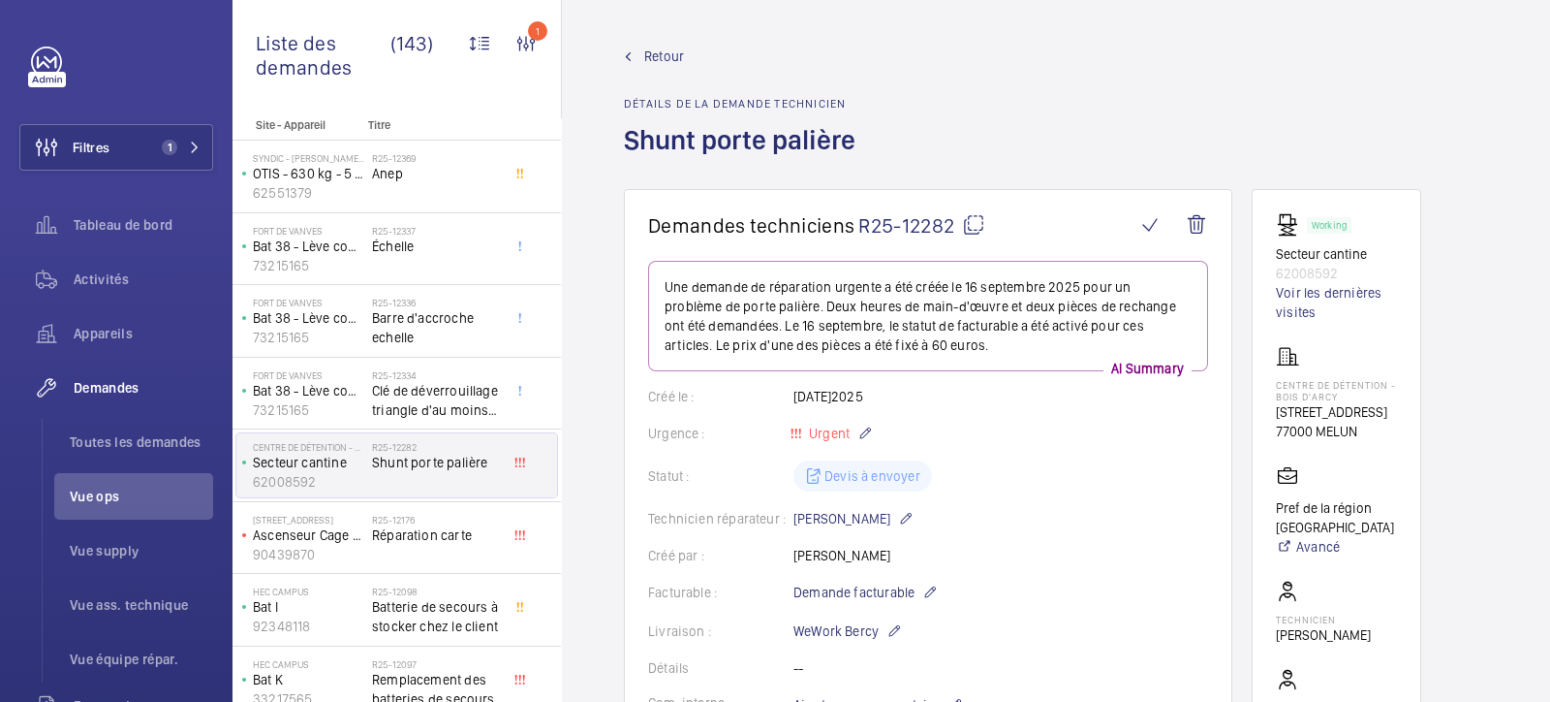
scroll to position [120, 0]
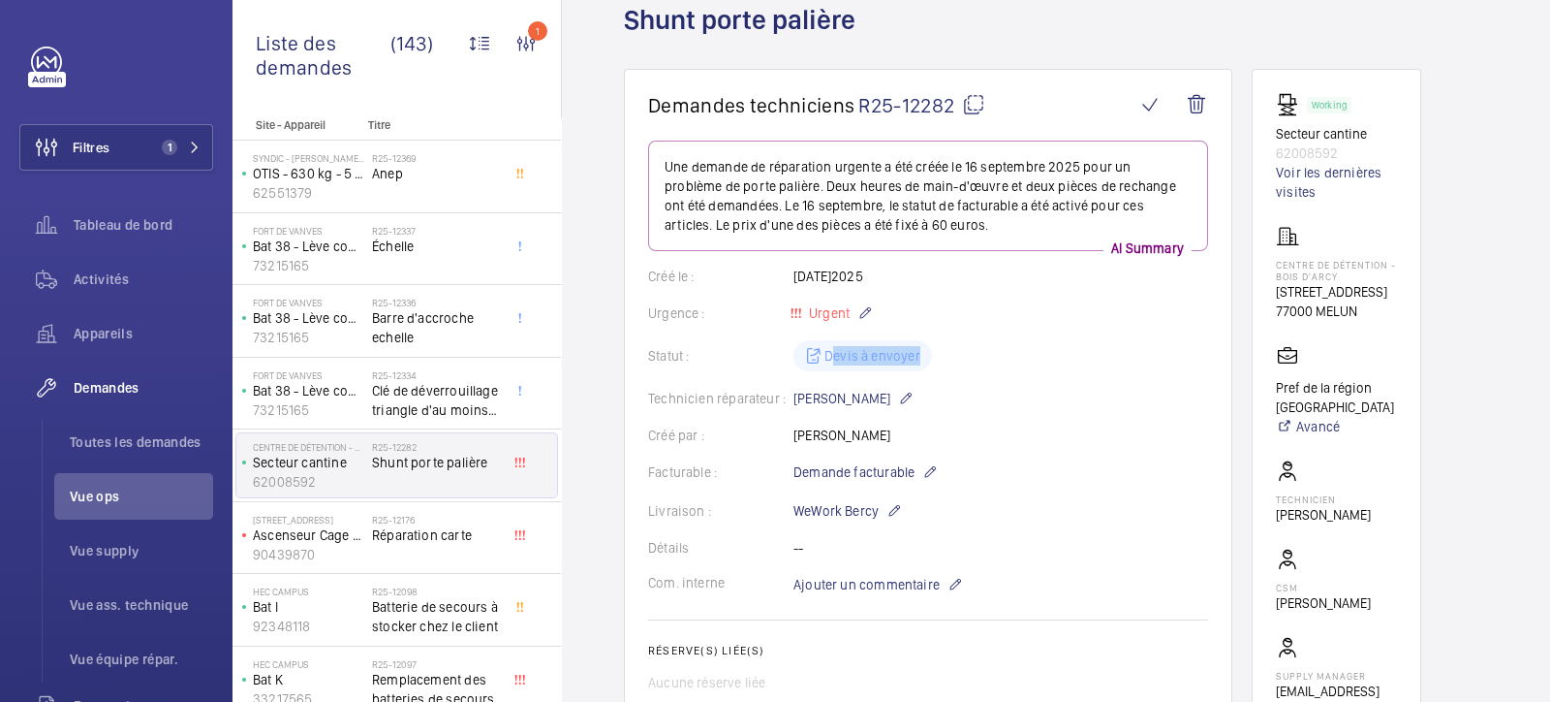
drag, startPoint x: 836, startPoint y: 356, endPoint x: 980, endPoint y: 356, distance: 143.4
click at [964, 353] on div "Statut : [PERSON_NAME] à envoyer" at bounding box center [928, 355] width 560 height 31
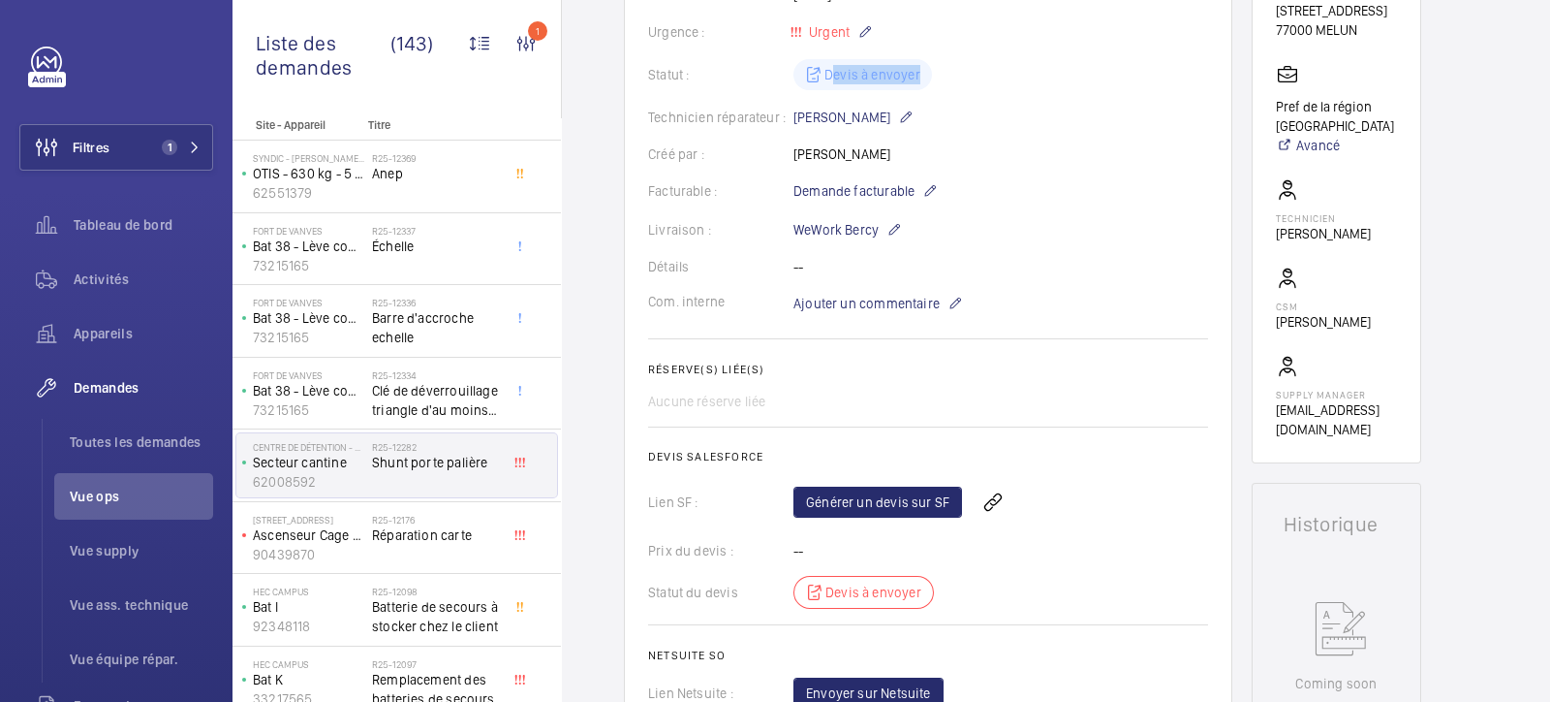
scroll to position [363, 0]
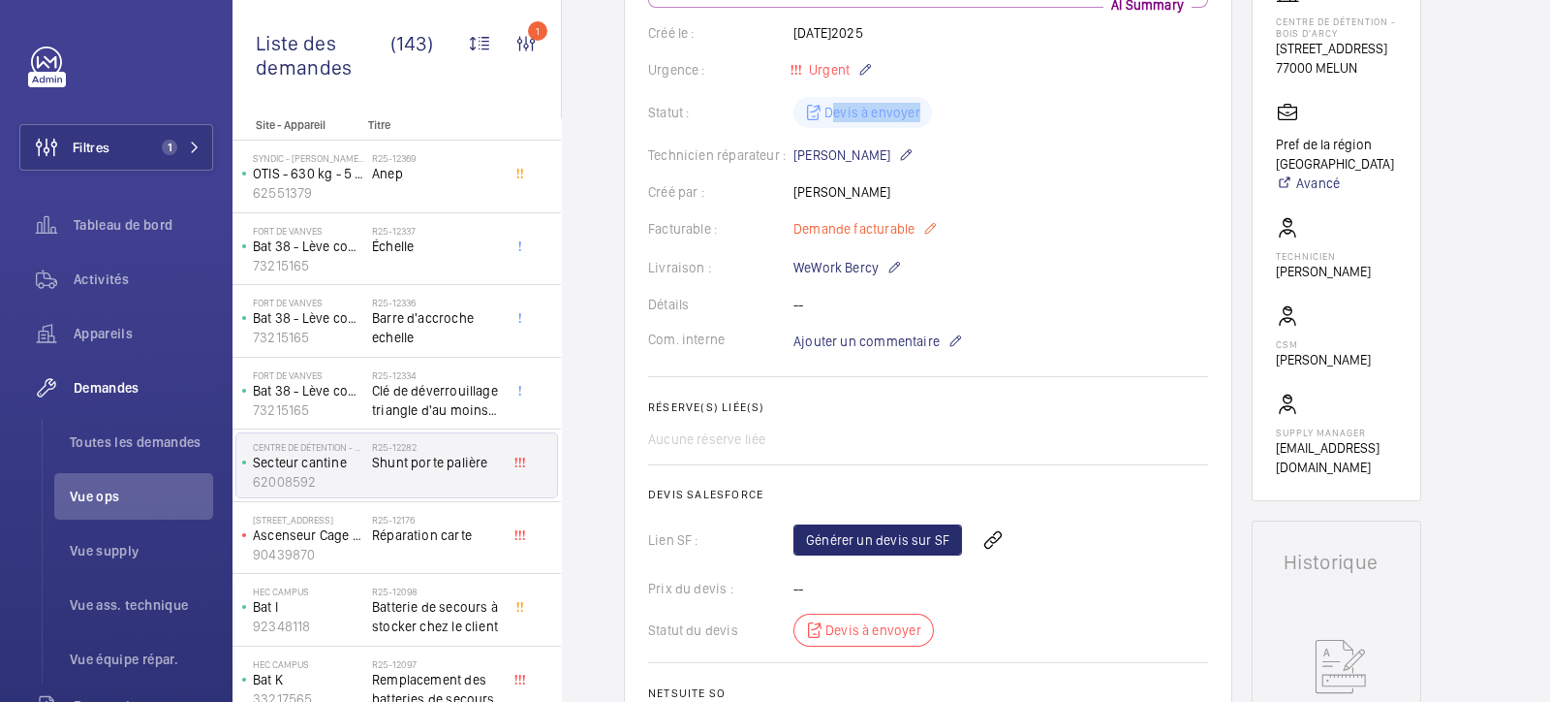
click at [925, 226] on mat-icon at bounding box center [930, 228] width 16 height 23
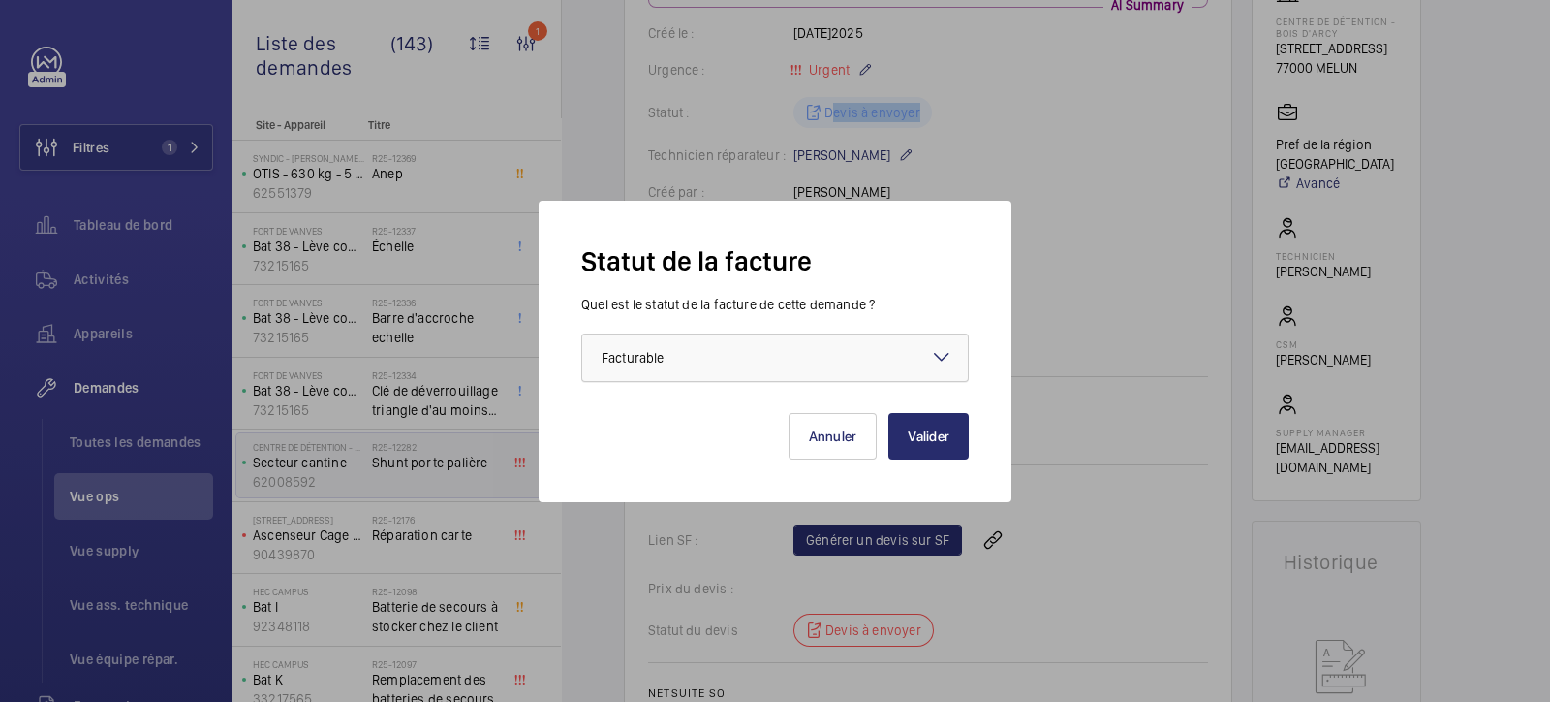
click at [658, 371] on div at bounding box center [775, 357] width 386 height 47
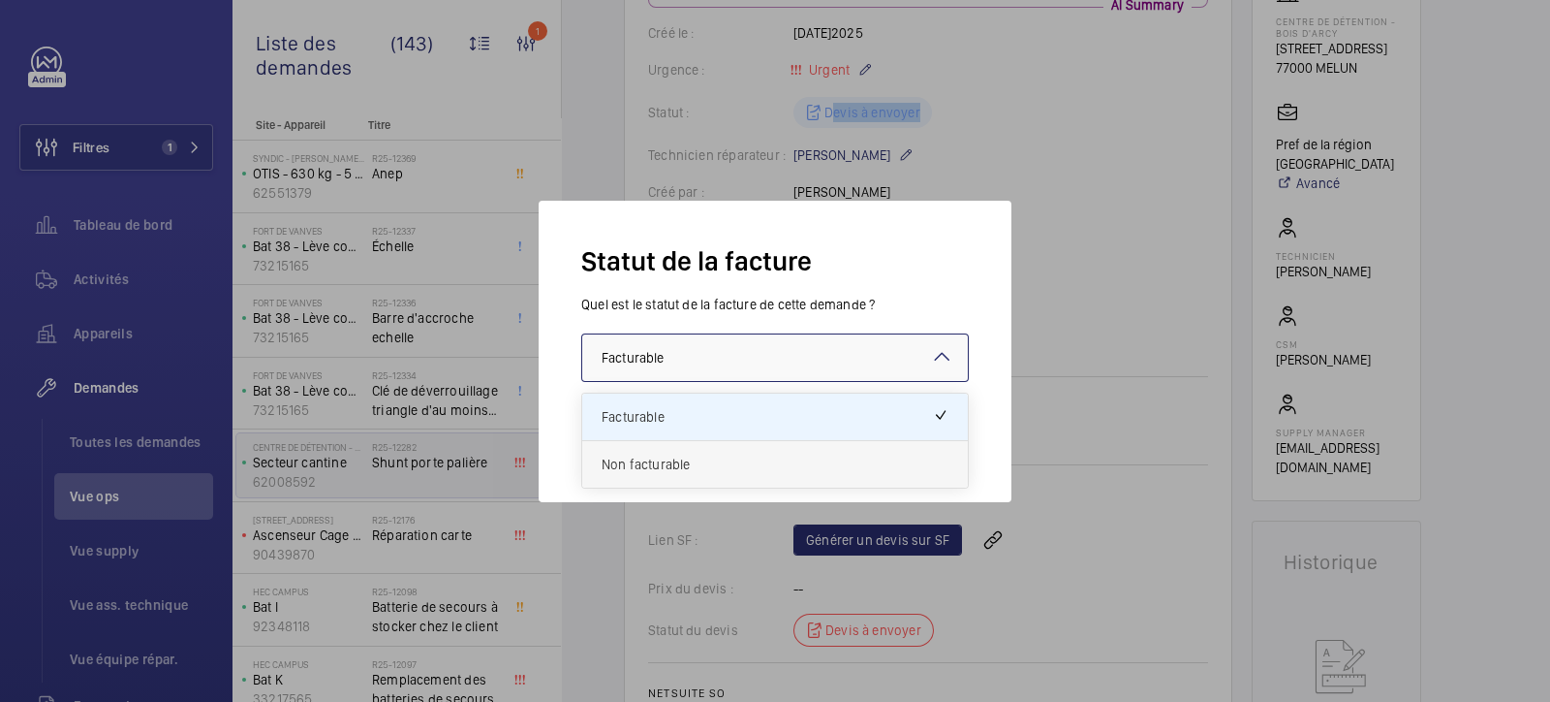
click at [645, 465] on span "Non facturable" at bounding box center [775, 463] width 347 height 19
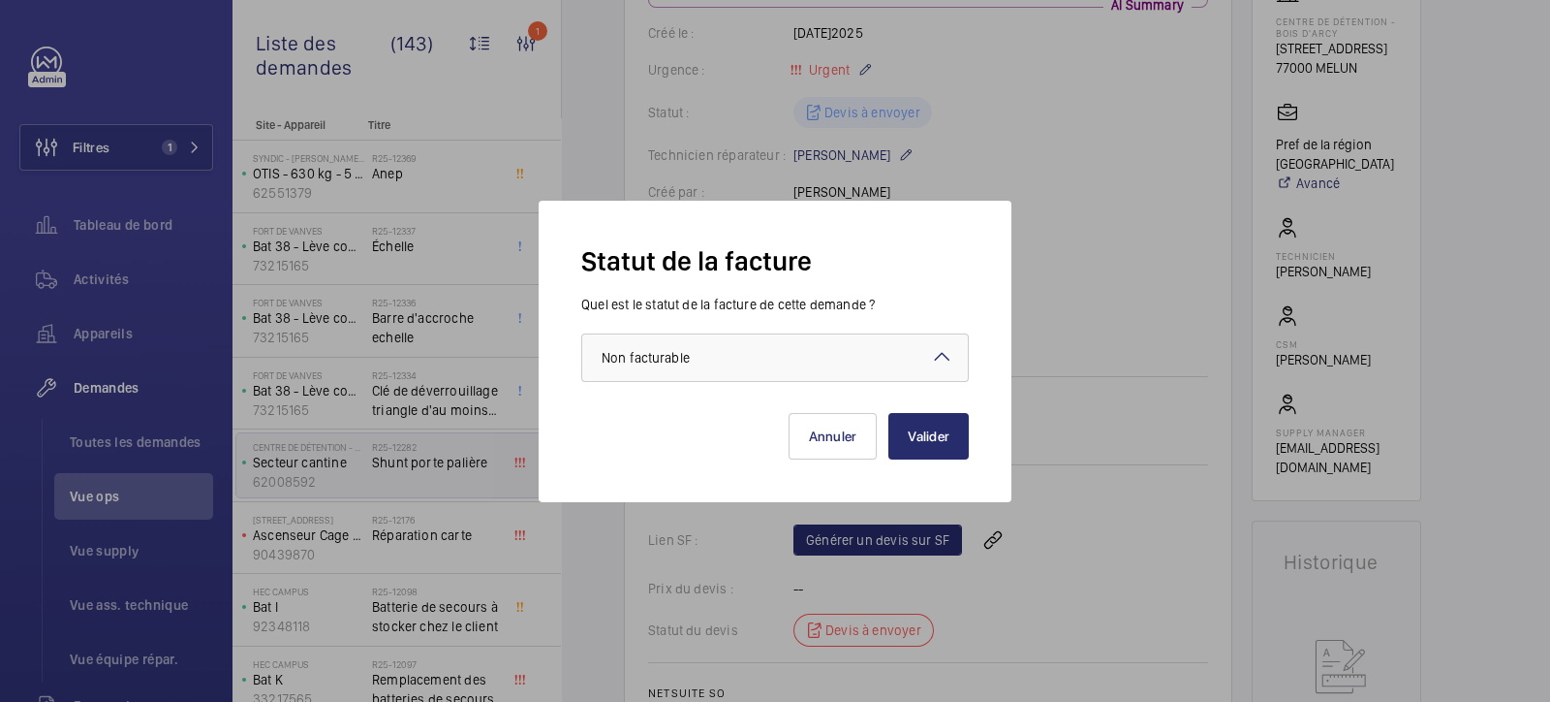
click at [998, 422] on div "Statut de la facture Quel est le statut de la facture de cette demande ? Faites…" at bounding box center [775, 351] width 473 height 301
click at [925, 428] on button "Valider" at bounding box center [929, 436] width 80 height 47
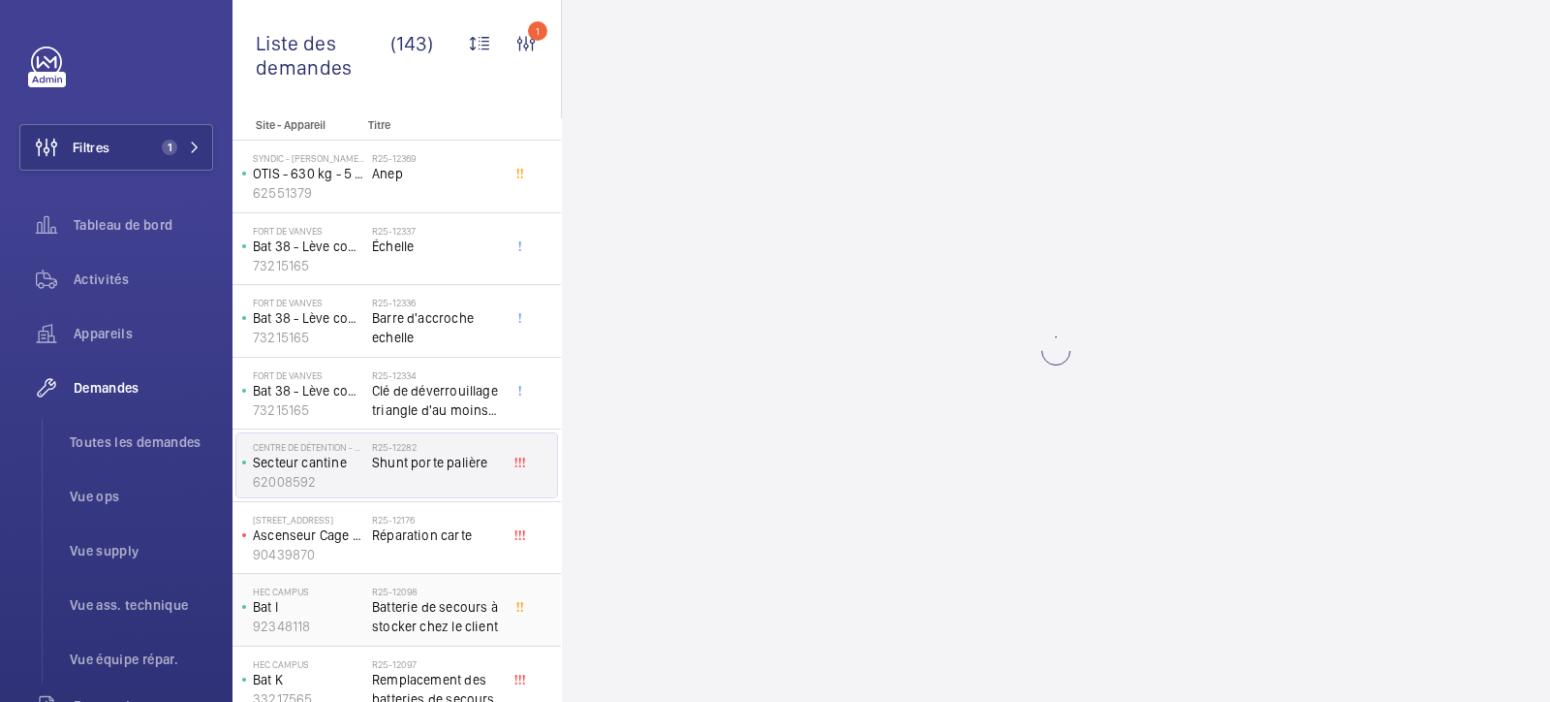
click at [409, 535] on span "Réparation carte" at bounding box center [436, 534] width 128 height 19
click at [314, 525] on p "Ascenseur Cage C Principal" at bounding box center [308, 534] width 111 height 19
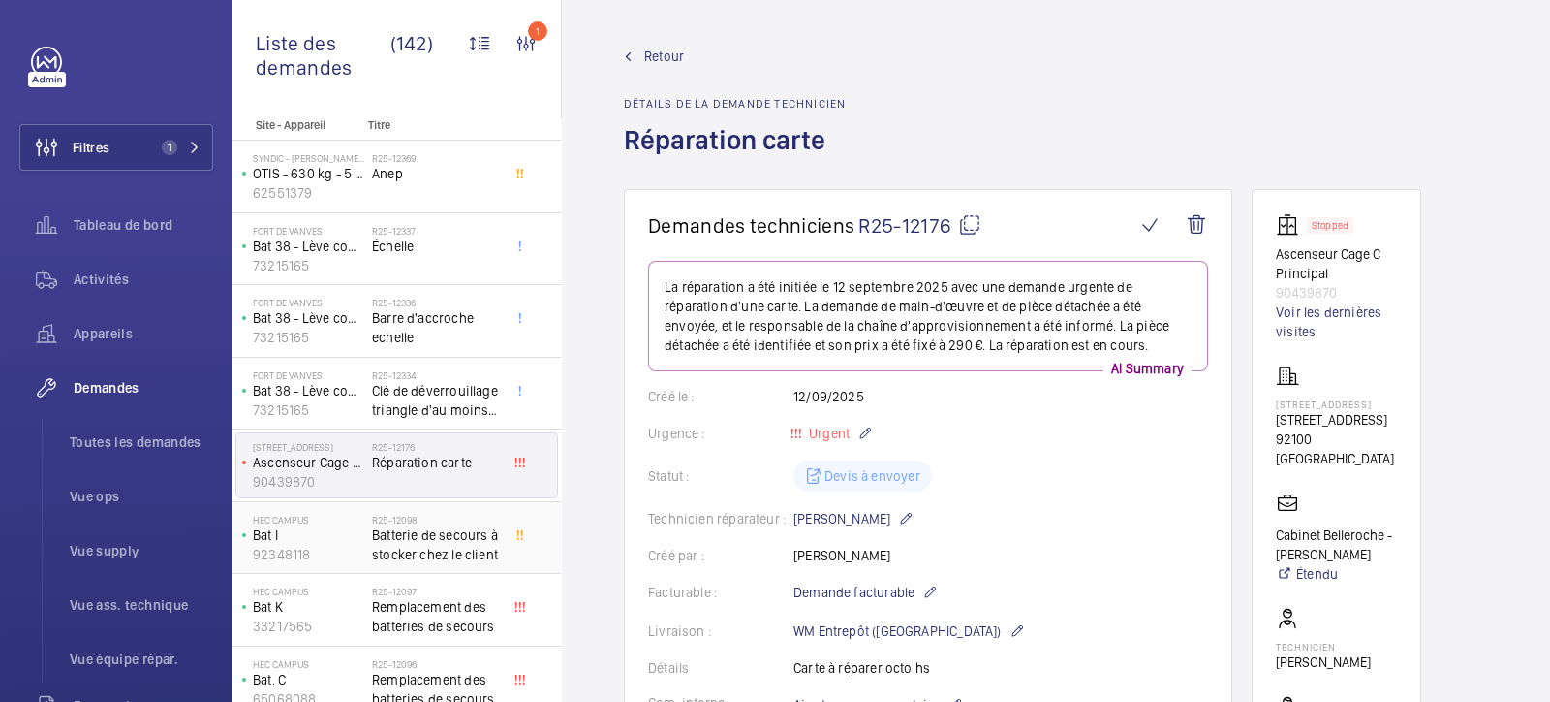
click at [420, 535] on span "Batterie de secours à stocker chez le client" at bounding box center [436, 544] width 128 height 39
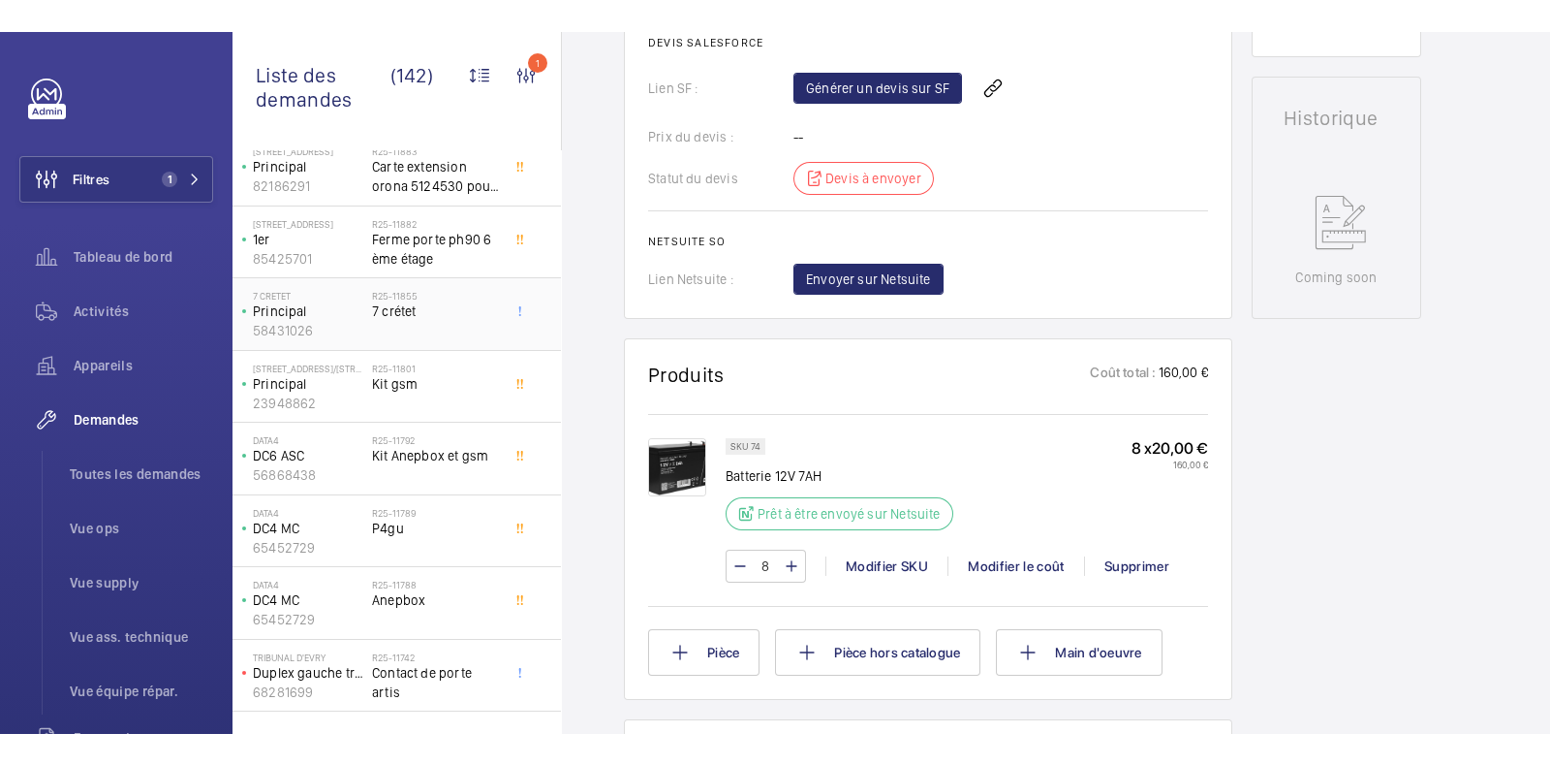
scroll to position [949, 0]
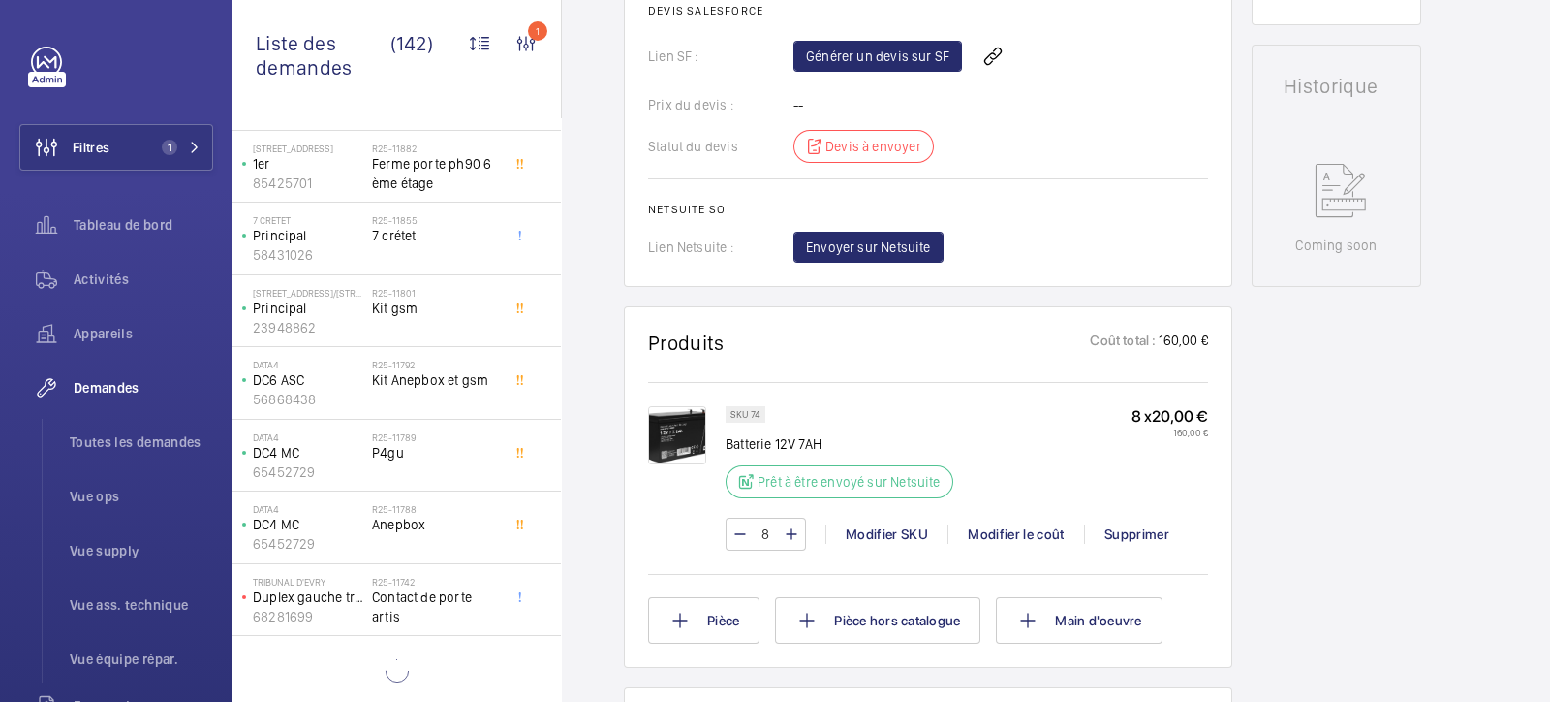
click at [399, 36] on div "Liste des demandes (142)" at bounding box center [344, 51] width 177 height 103
click at [398, 38] on div "Liste des demandes (141)" at bounding box center [344, 51] width 177 height 103
click at [41, 54] on link at bounding box center [46, 62] width 31 height 31
